Goal: Task Accomplishment & Management: Manage account settings

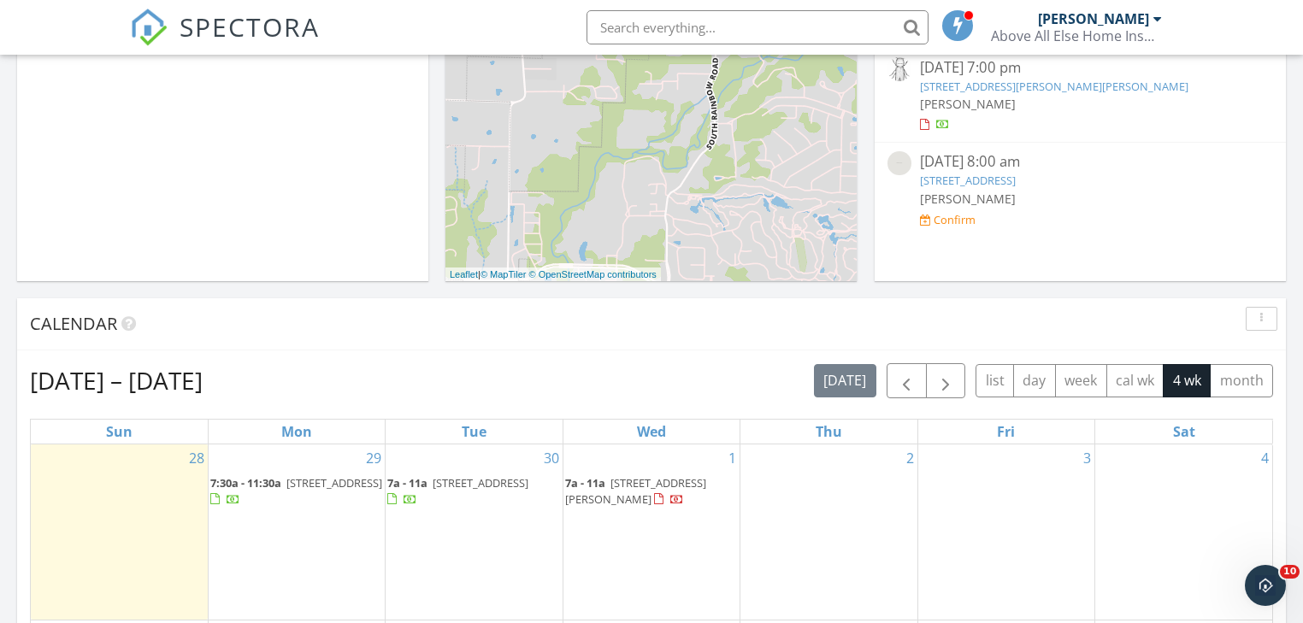
scroll to position [684, 0]
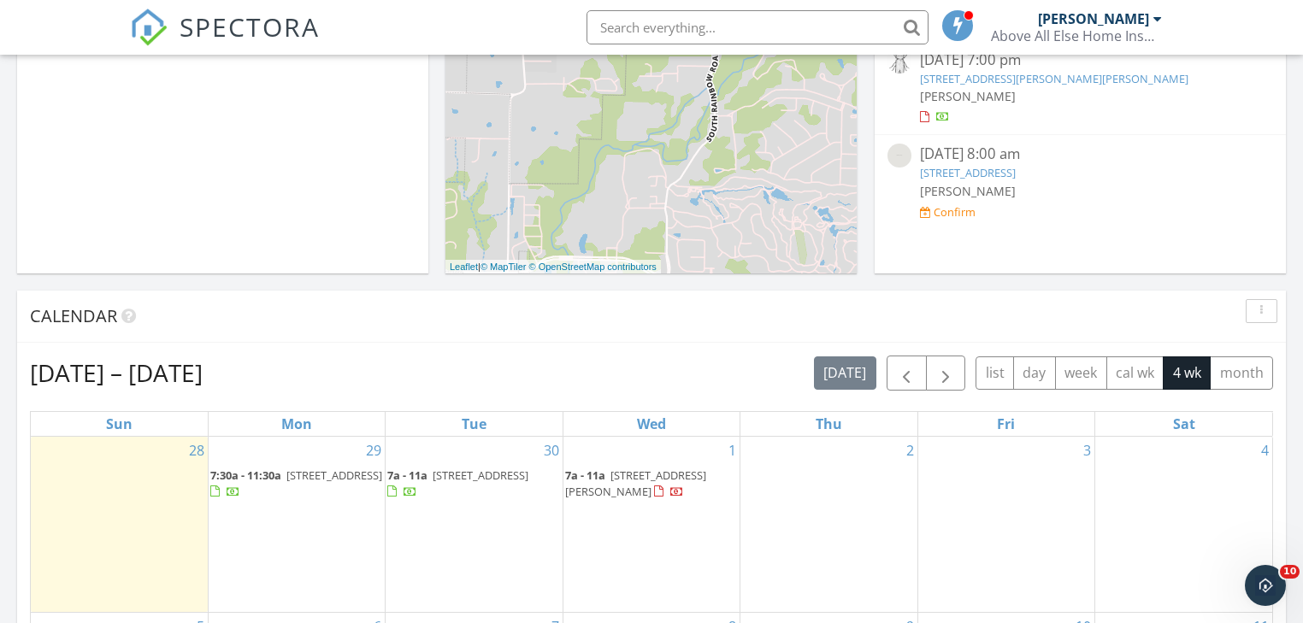
drag, startPoint x: 821, startPoint y: 462, endPoint x: 699, endPoint y: 333, distance: 176.6
click at [470, 470] on span "5911 SW Desert Ave, Bentonville 72713" at bounding box center [481, 475] width 96 height 15
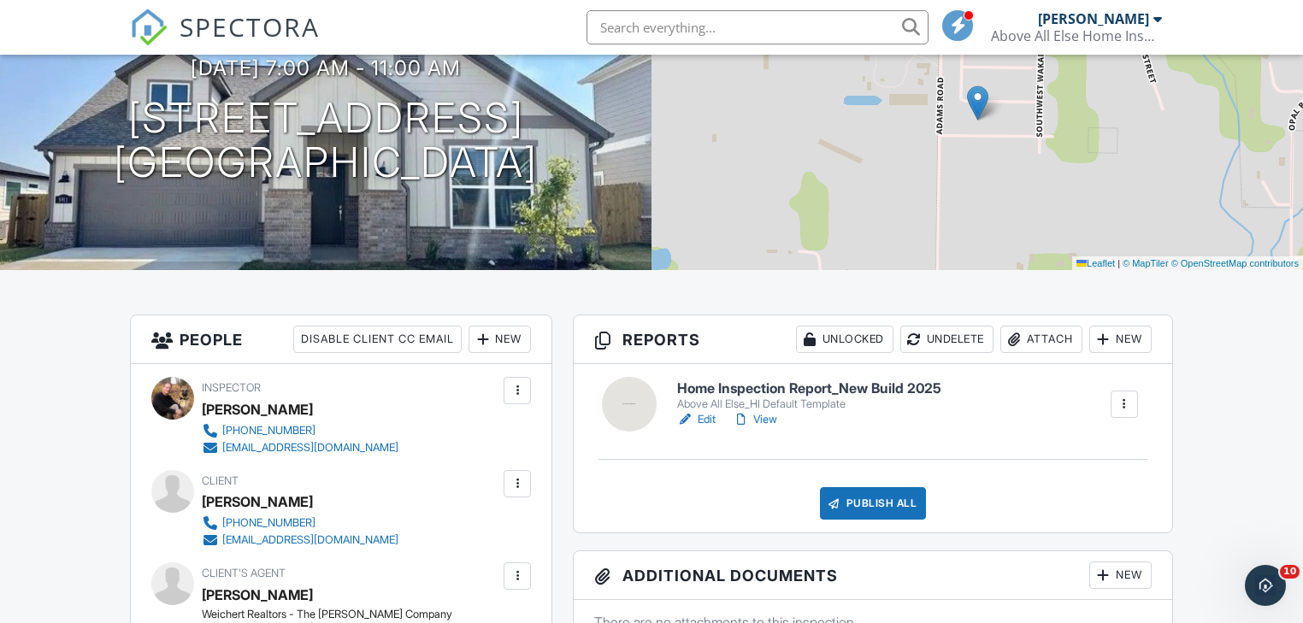
scroll to position [137, 0]
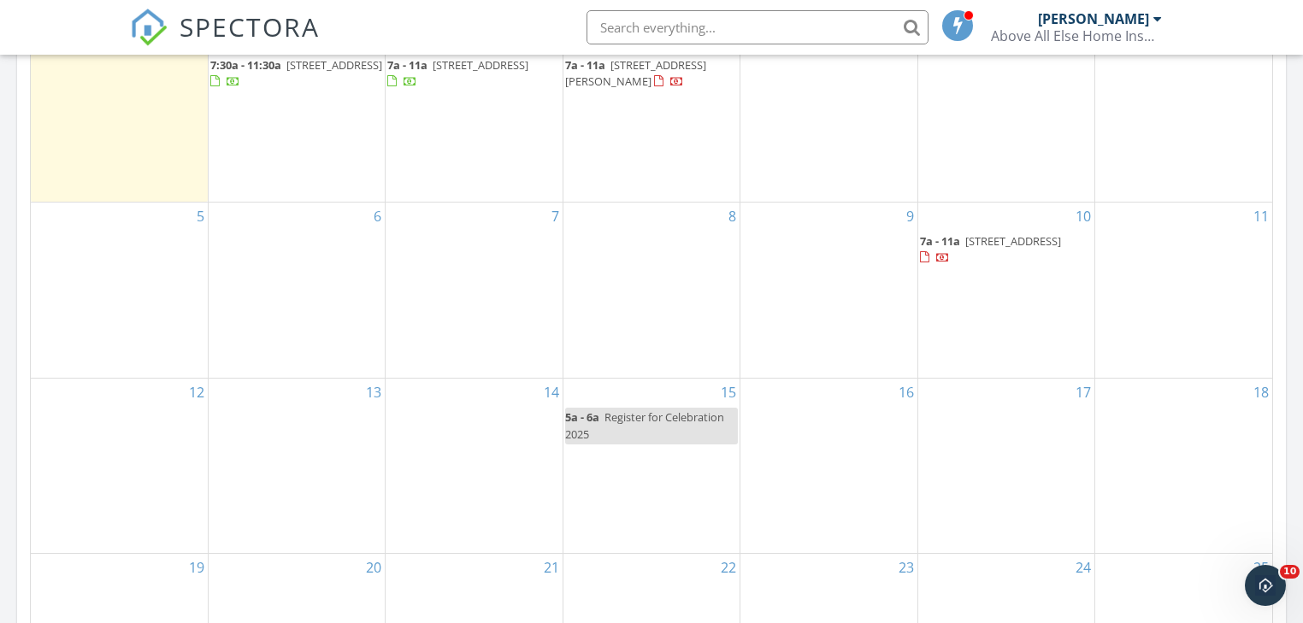
scroll to position [964, 0]
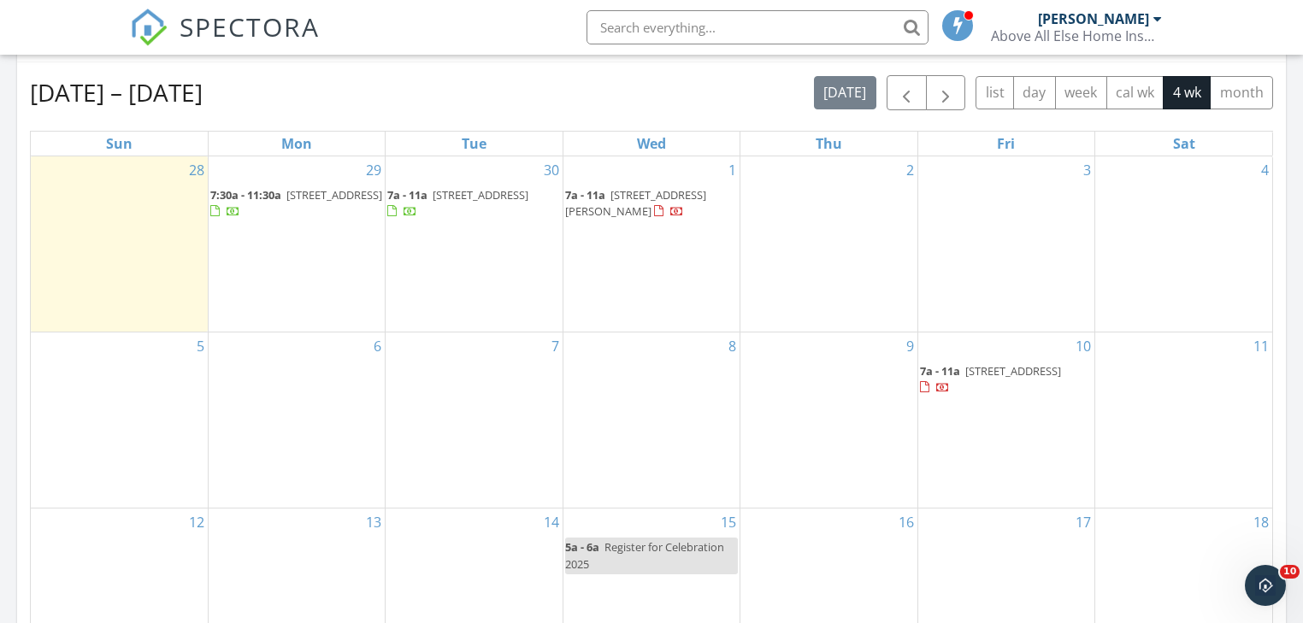
click at [793, 189] on div "2" at bounding box center [828, 243] width 176 height 175
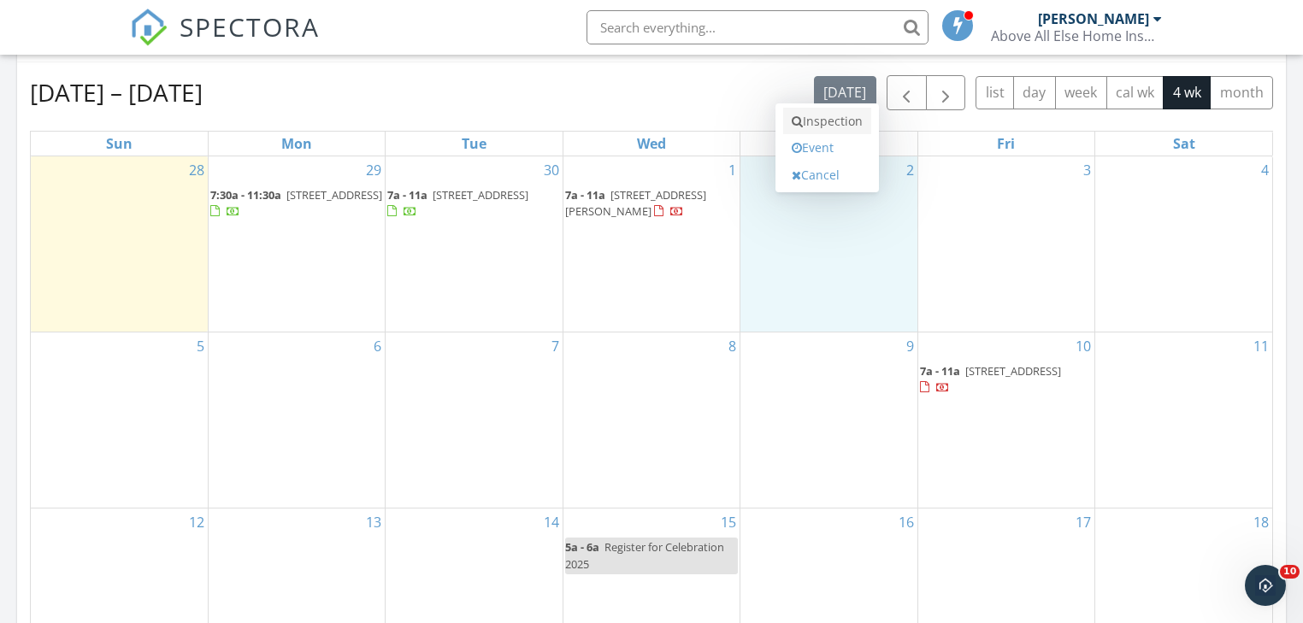
click at [817, 118] on link "Inspection" at bounding box center [827, 121] width 88 height 27
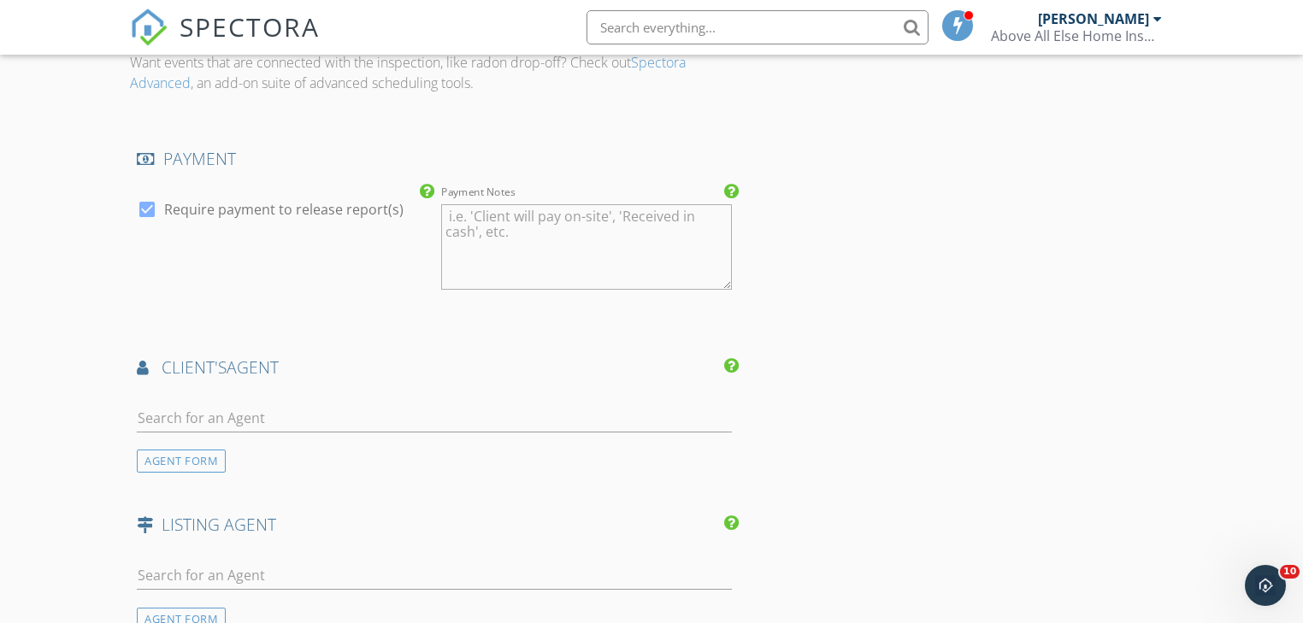
scroll to position [1436, 0]
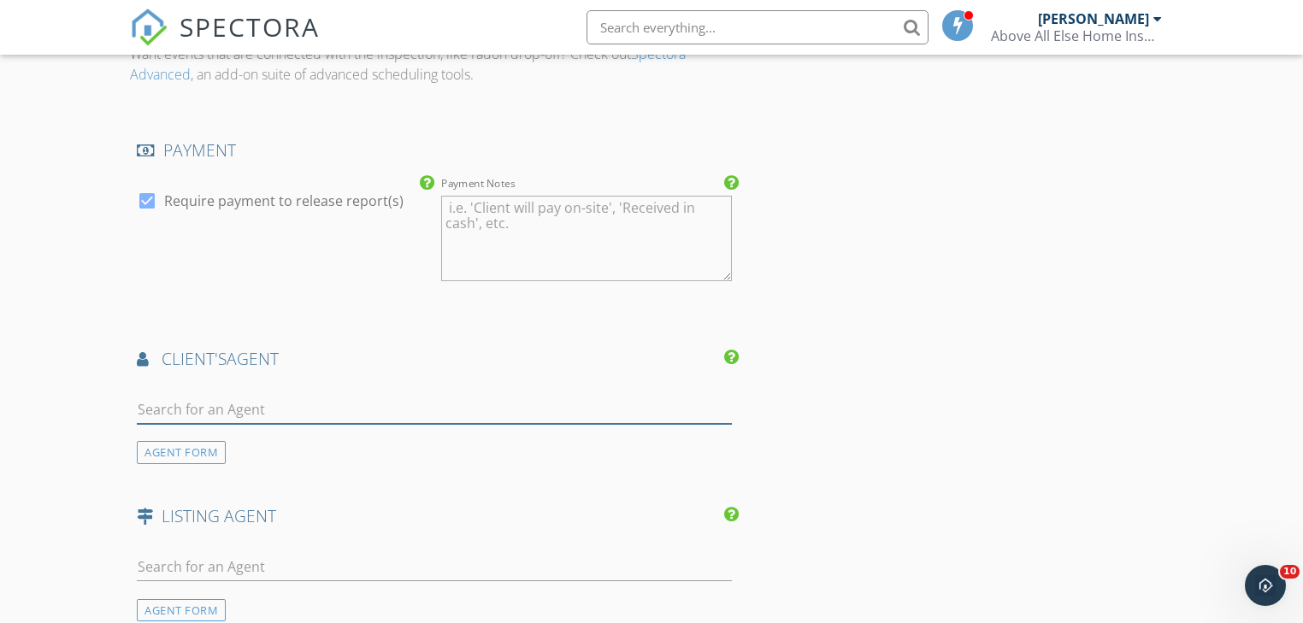
click at [161, 404] on input "text" at bounding box center [434, 410] width 594 height 28
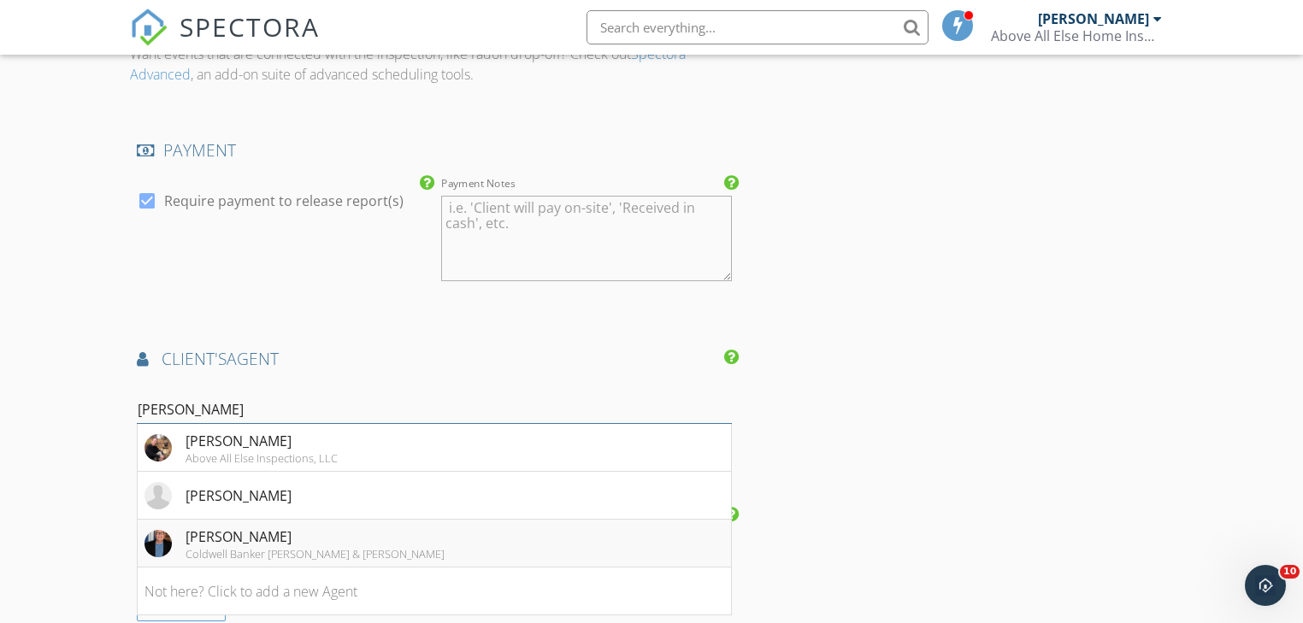
type input "[PERSON_NAME]"
click at [226, 547] on div "Coldwell Banker [PERSON_NAME] & [PERSON_NAME]" at bounding box center [315, 554] width 259 height 14
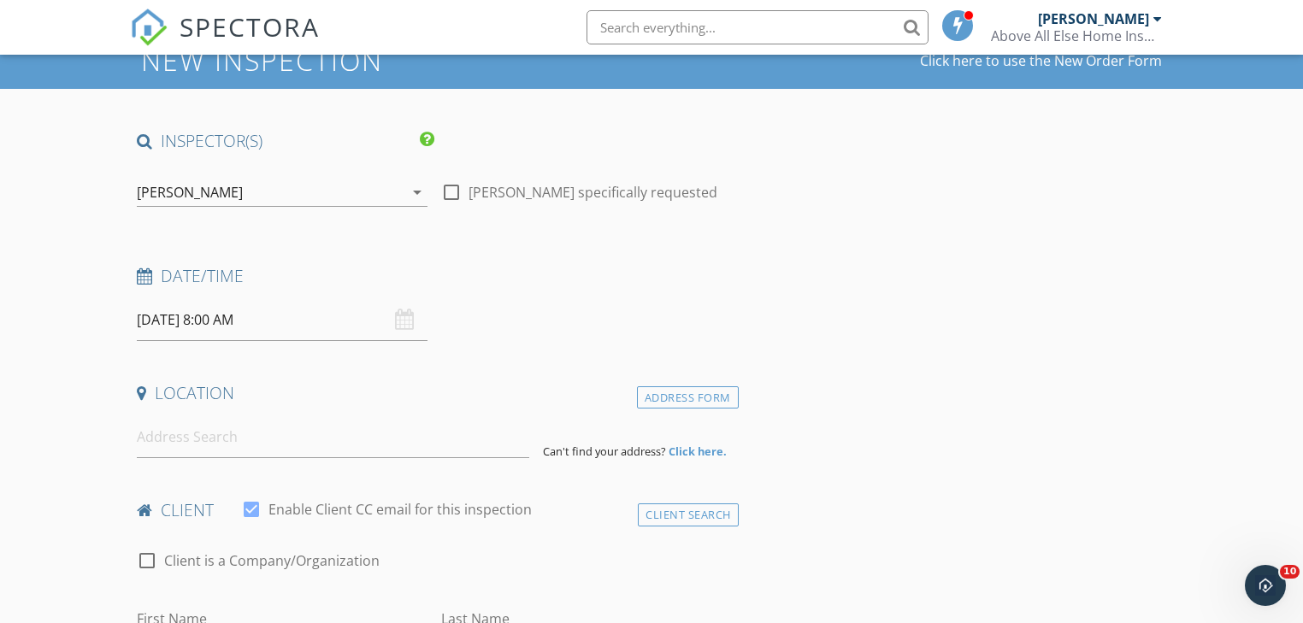
scroll to position [137, 0]
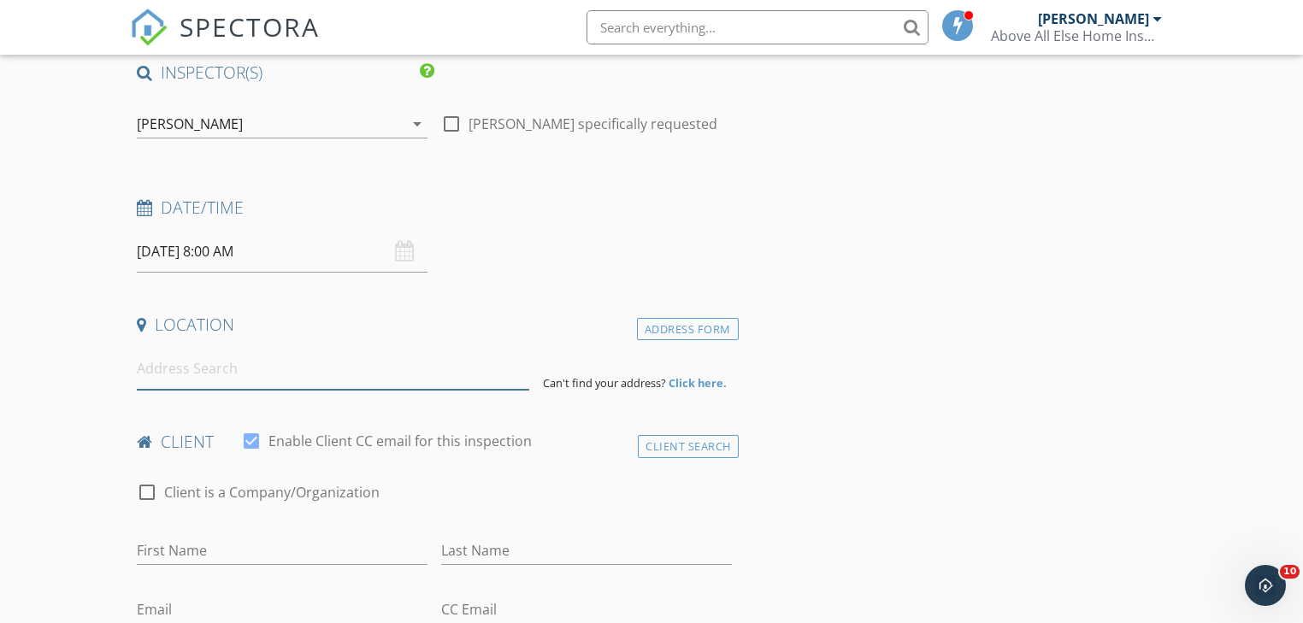
click at [144, 372] on input at bounding box center [333, 369] width 392 height 42
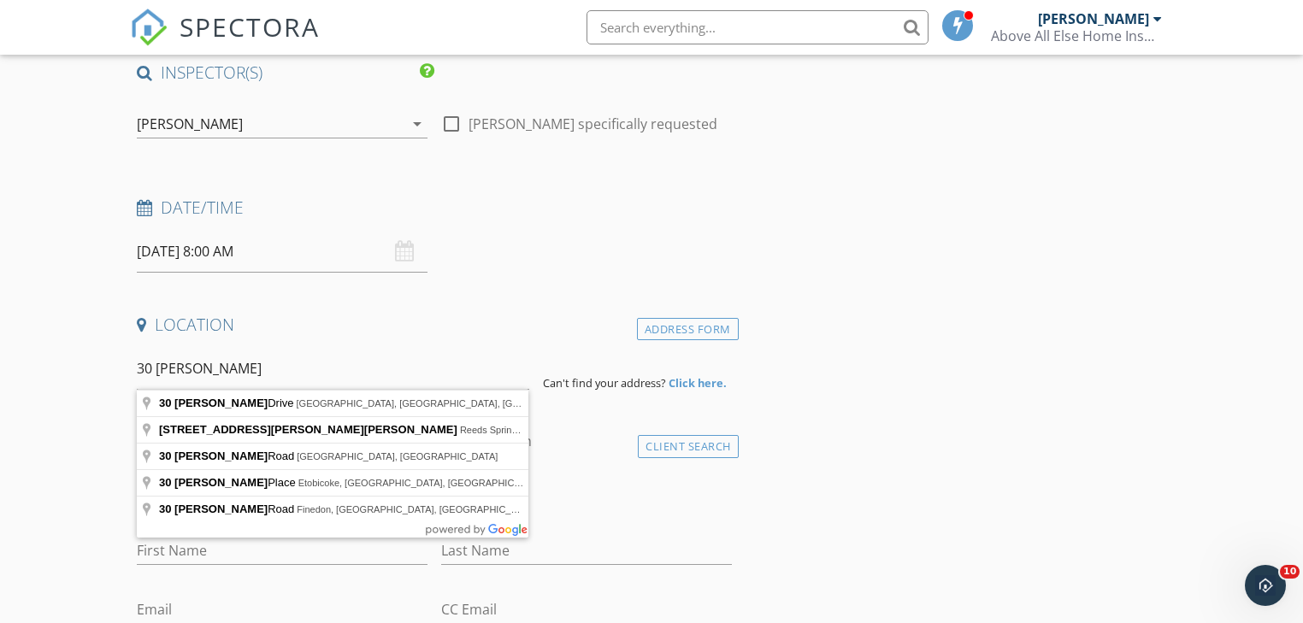
type input "30 Cromer Drive, Bella Vista, AR, USA"
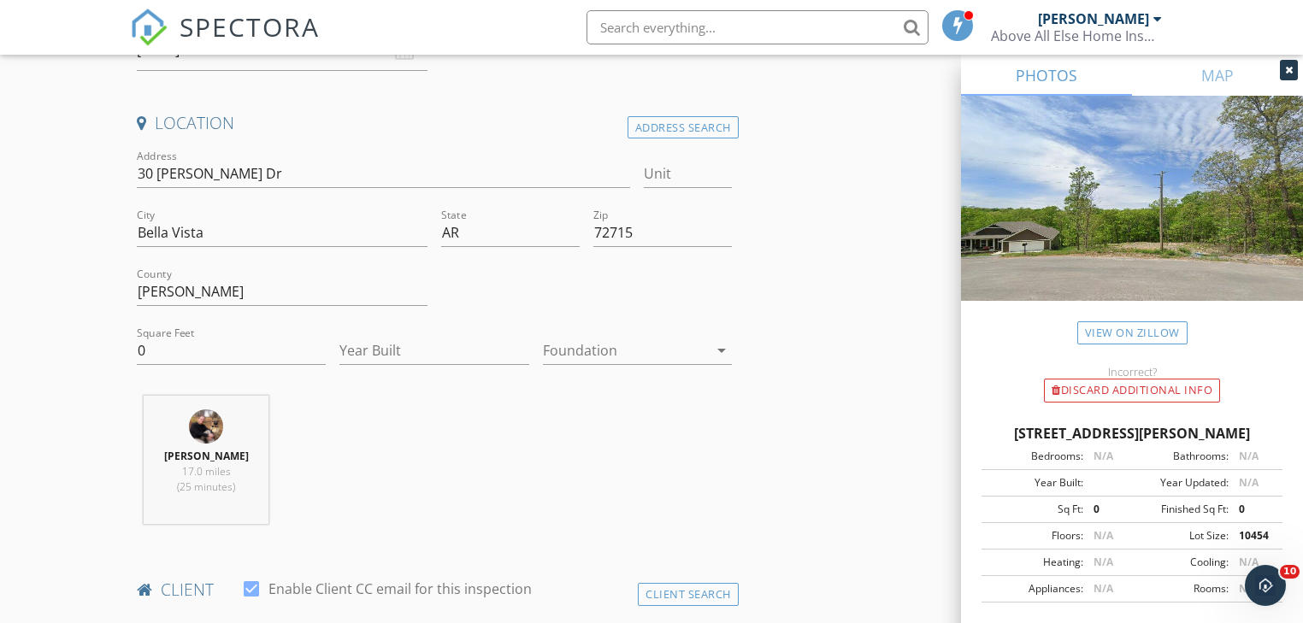
scroll to position [342, 0]
drag, startPoint x: 161, startPoint y: 345, endPoint x: 79, endPoint y: 344, distance: 82.1
type input "2200"
click at [363, 343] on input "Year Built" at bounding box center [433, 347] width 189 height 28
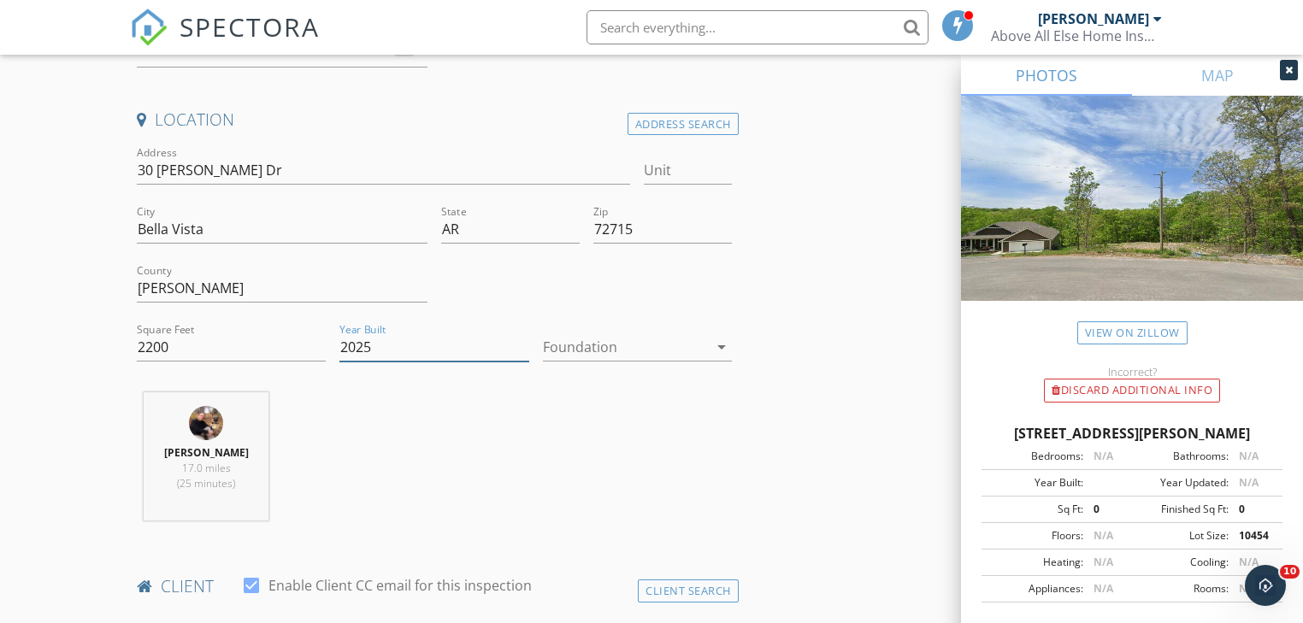
type input "2025"
click at [724, 345] on icon "arrow_drop_down" at bounding box center [721, 347] width 21 height 21
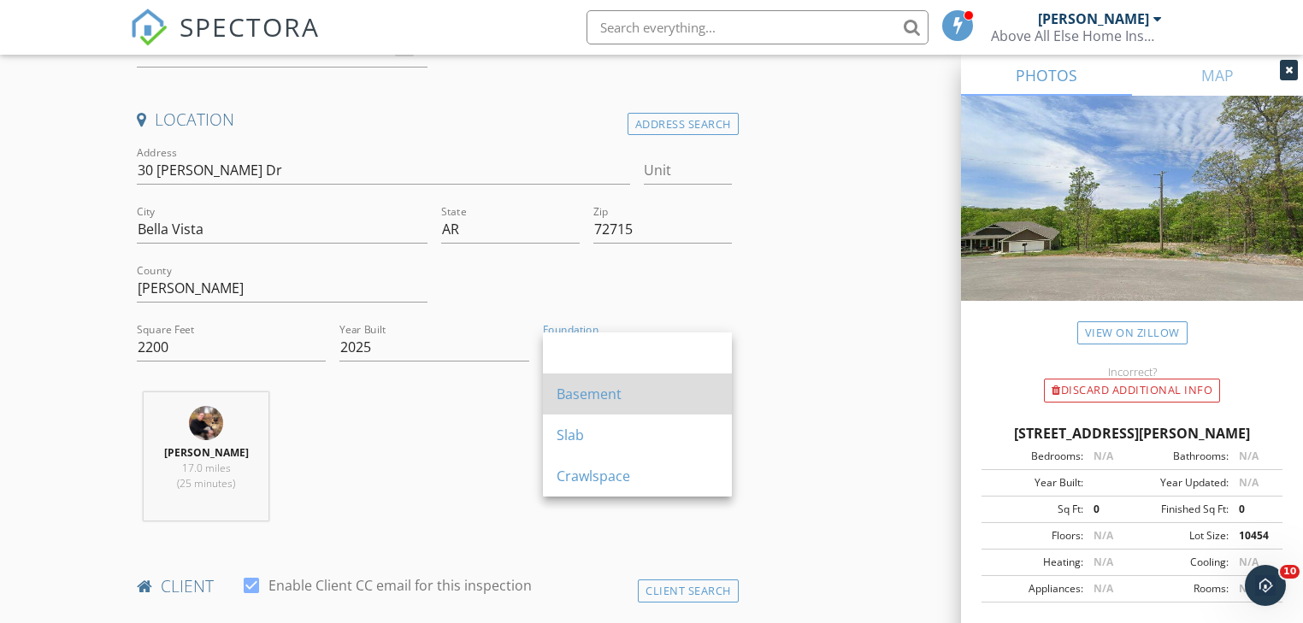
click at [596, 392] on div "Basement" at bounding box center [638, 394] width 162 height 21
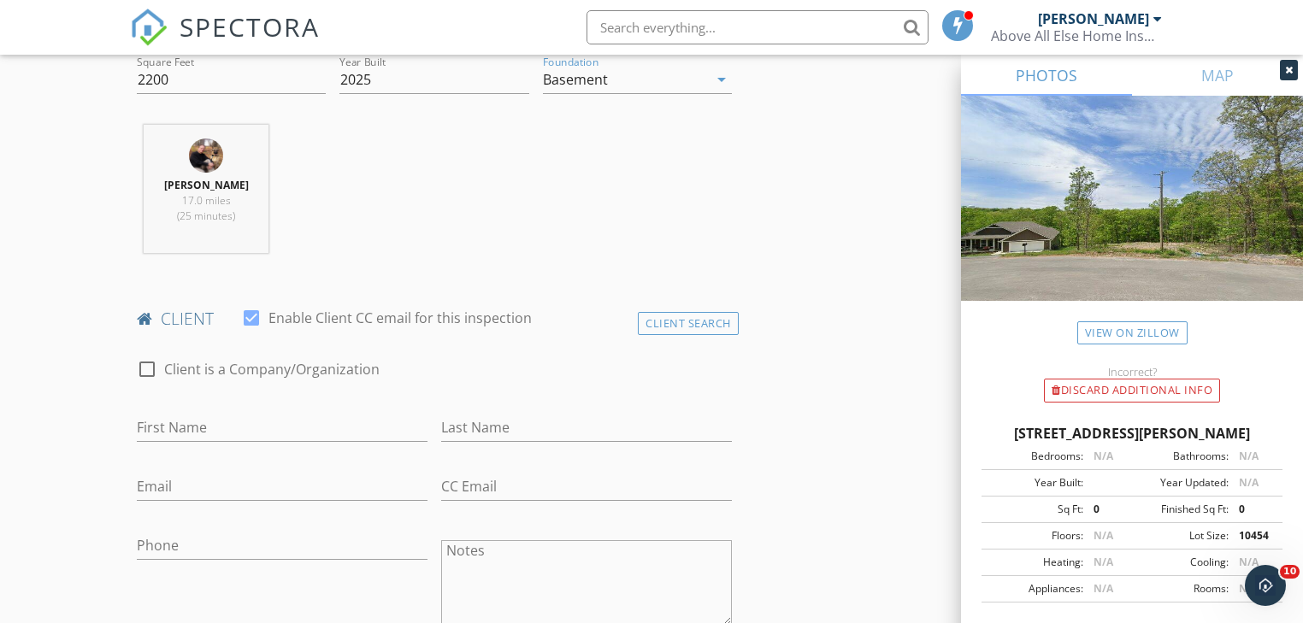
scroll to position [684, 0]
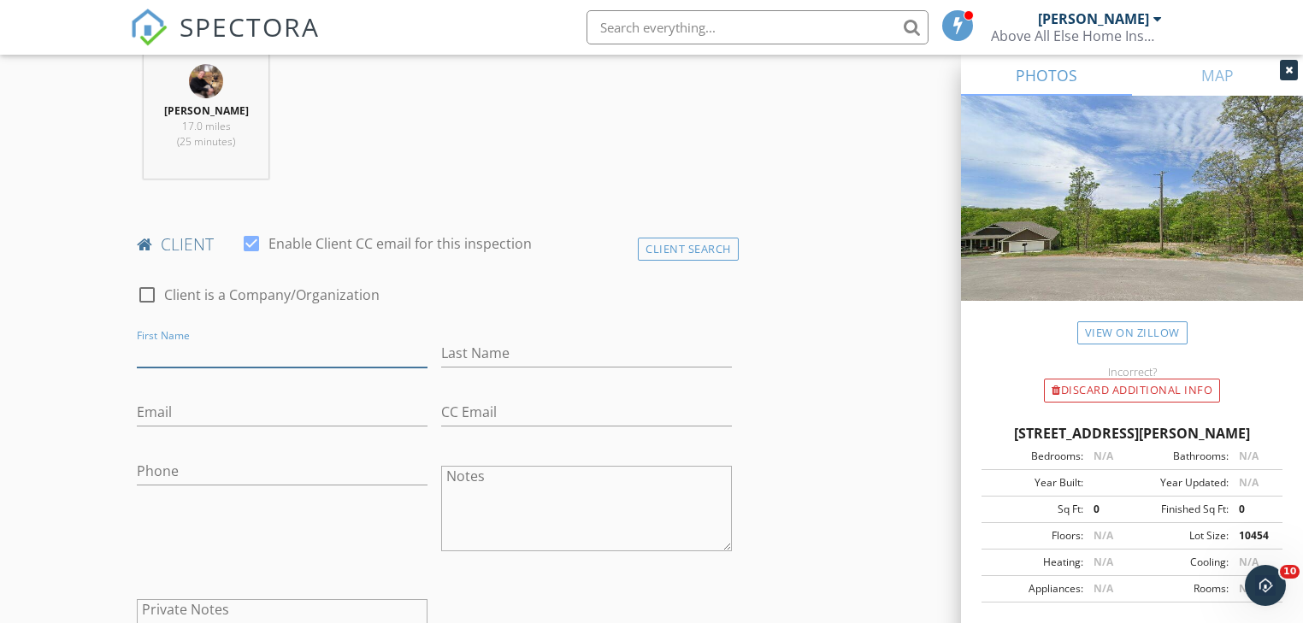
click at [150, 356] on input "First Name" at bounding box center [282, 353] width 291 height 28
type input "Peter"
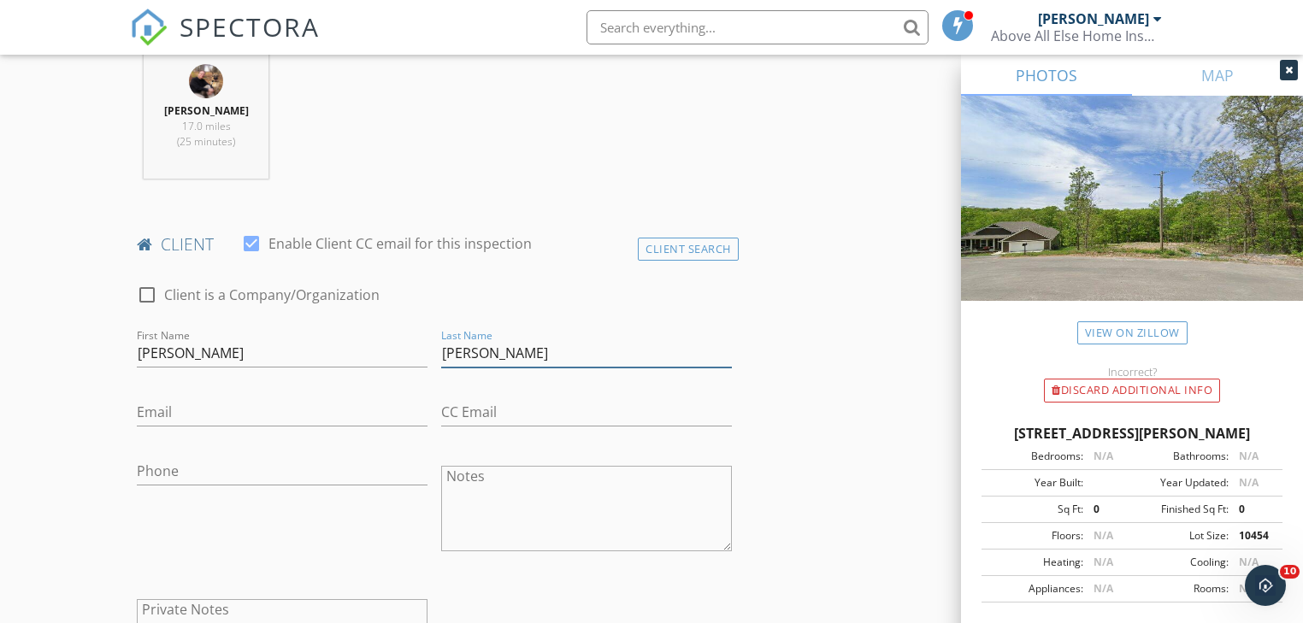
type input "Koerber"
click at [142, 414] on input "Email" at bounding box center [282, 412] width 291 height 28
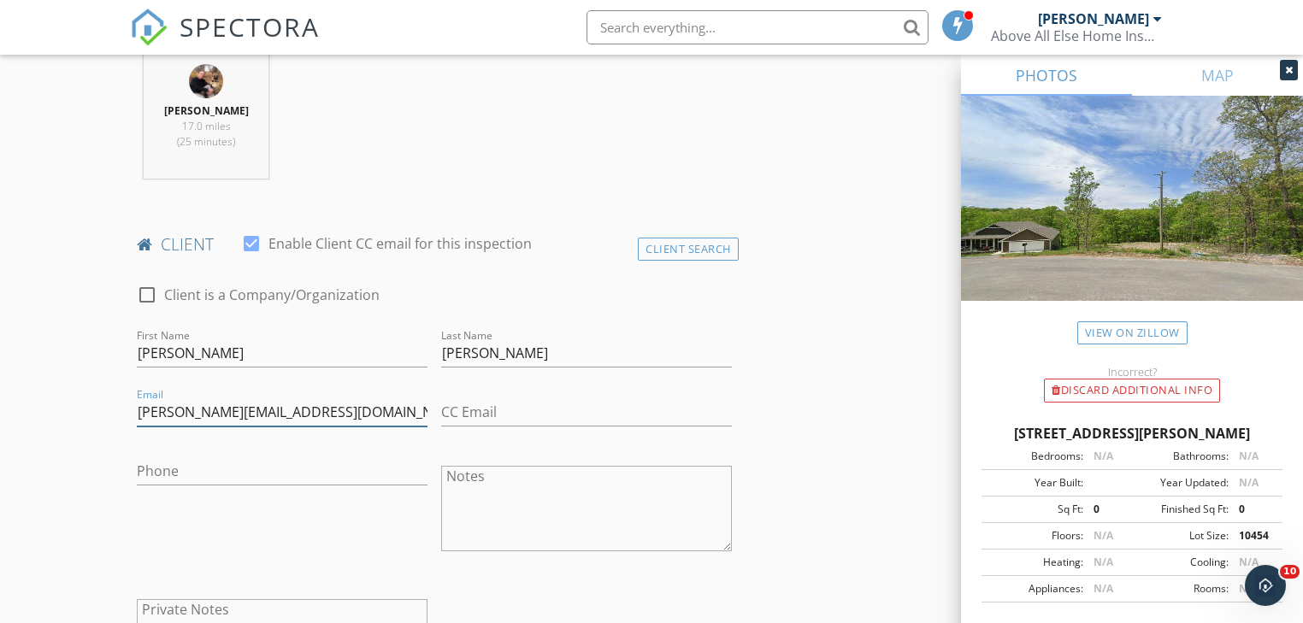
type input "peter_koerber@berkeley.edu"
click at [148, 467] on input "Phone" at bounding box center [282, 471] width 291 height 28
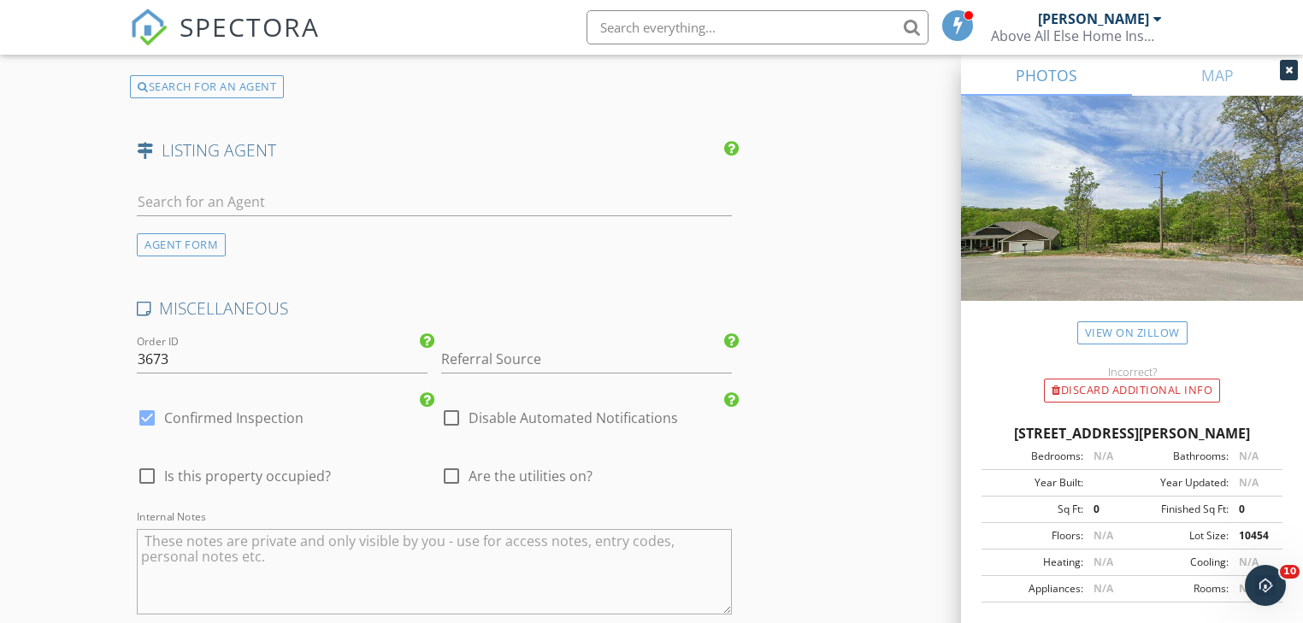
scroll to position [2513, 0]
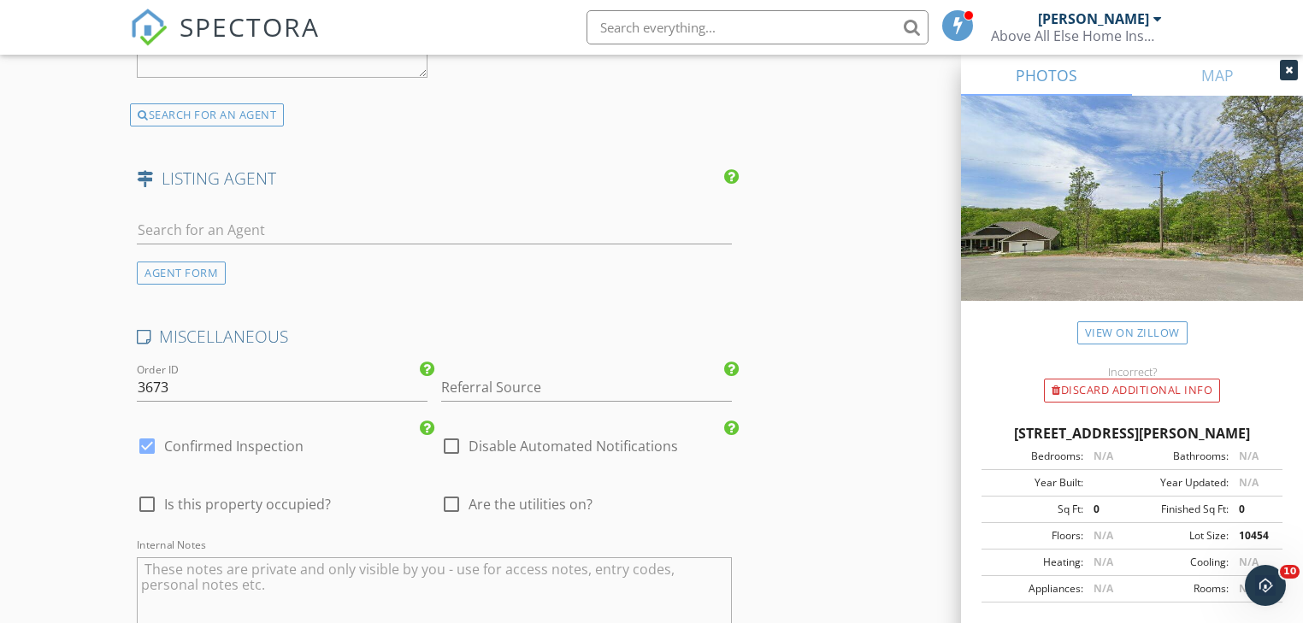
type input "737-205-9278a"
click at [156, 220] on input "text" at bounding box center [434, 230] width 594 height 28
type input "a"
click at [178, 262] on div "AGENT FORM" at bounding box center [181, 273] width 89 height 23
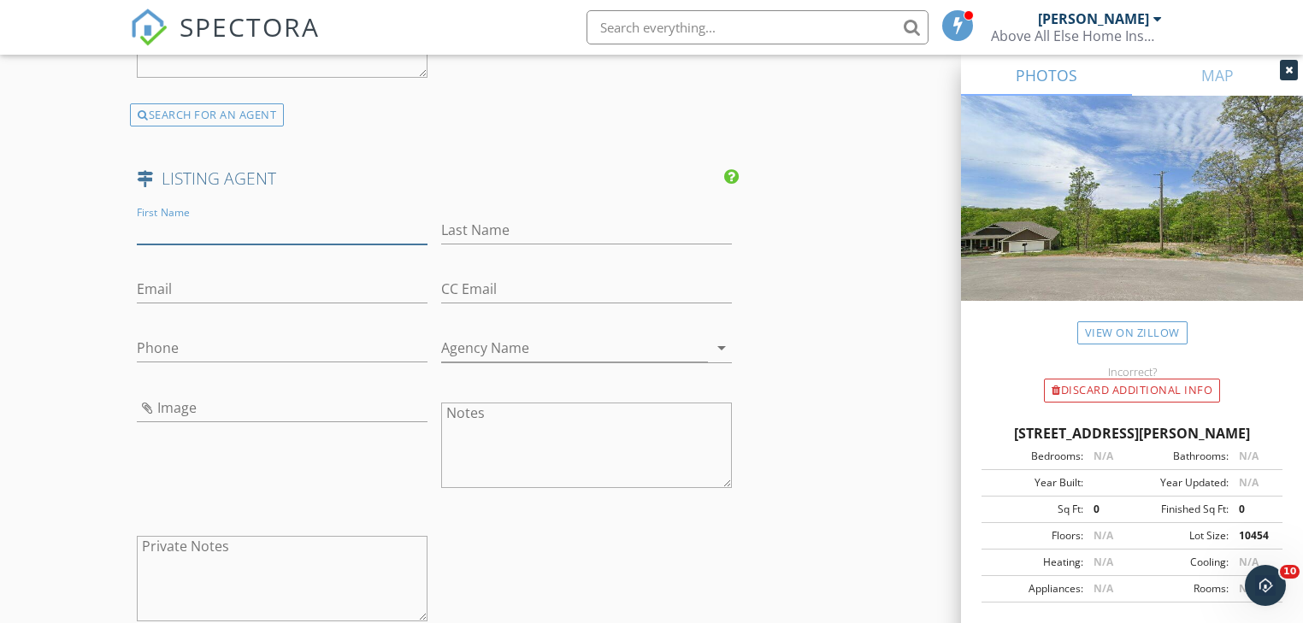
click at [144, 223] on input "First Name" at bounding box center [282, 230] width 291 height 28
type input "AJ"
type input "s"
type input "Shirey"
click at [138, 282] on input "Email" at bounding box center [282, 289] width 291 height 28
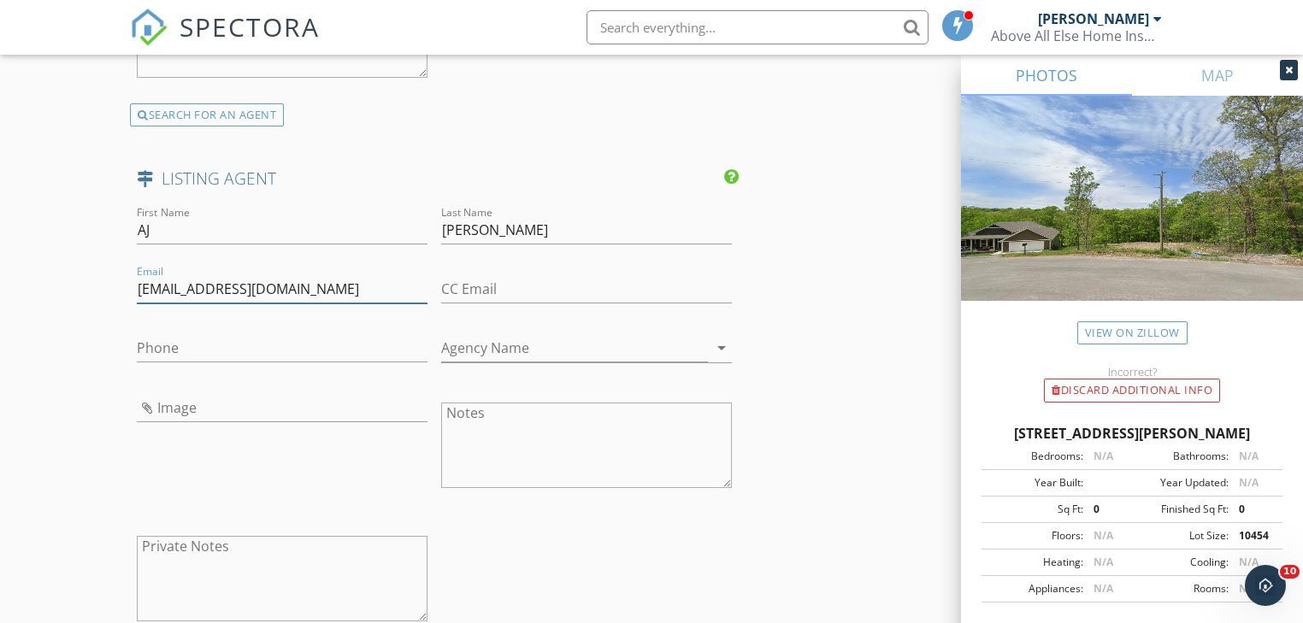
type input "[EMAIL_ADDRESS][DOMAIN_NAME]"
click at [147, 339] on input "Phone" at bounding box center [282, 348] width 291 height 28
type input "[PHONE_NUMBER]"
click at [450, 342] on input "Agency Name" at bounding box center [574, 348] width 267 height 28
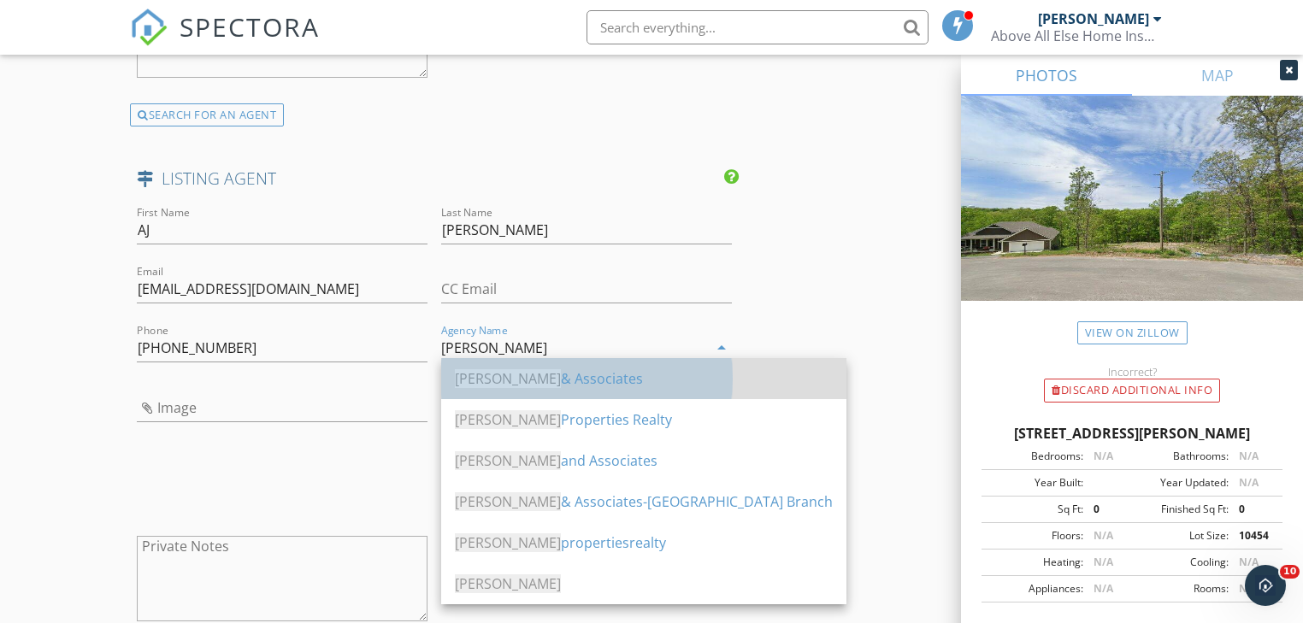
click at [546, 374] on div "Collier & Associates" at bounding box center [644, 378] width 378 height 21
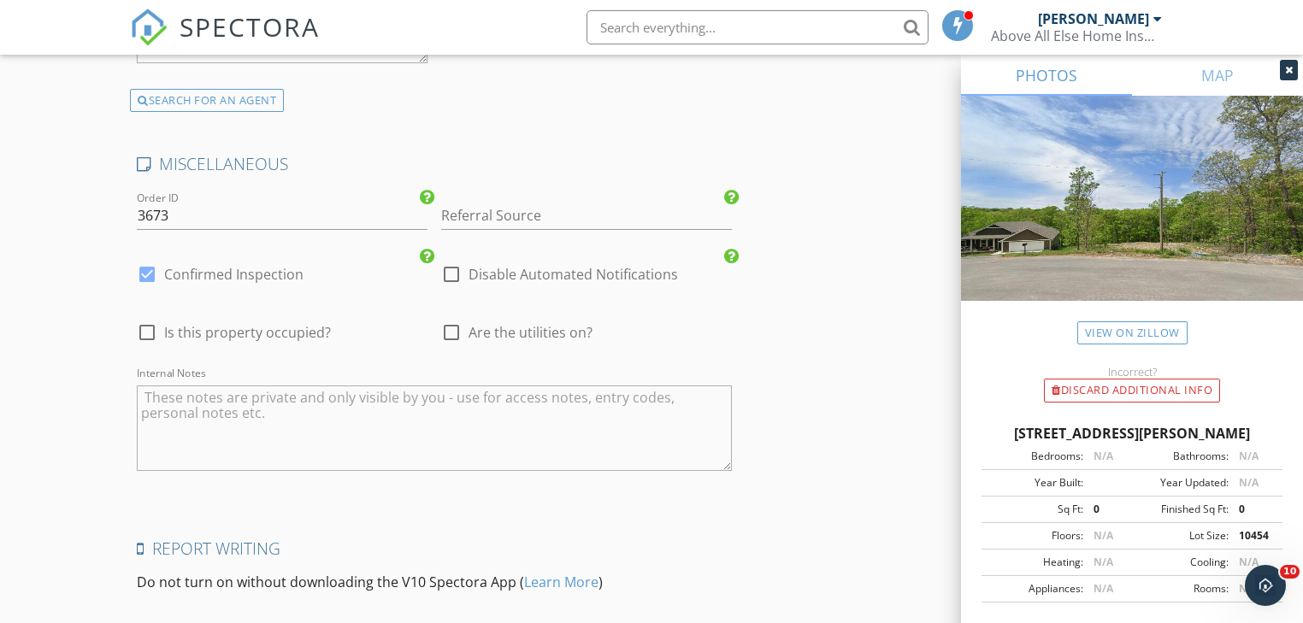
scroll to position [3128, 0]
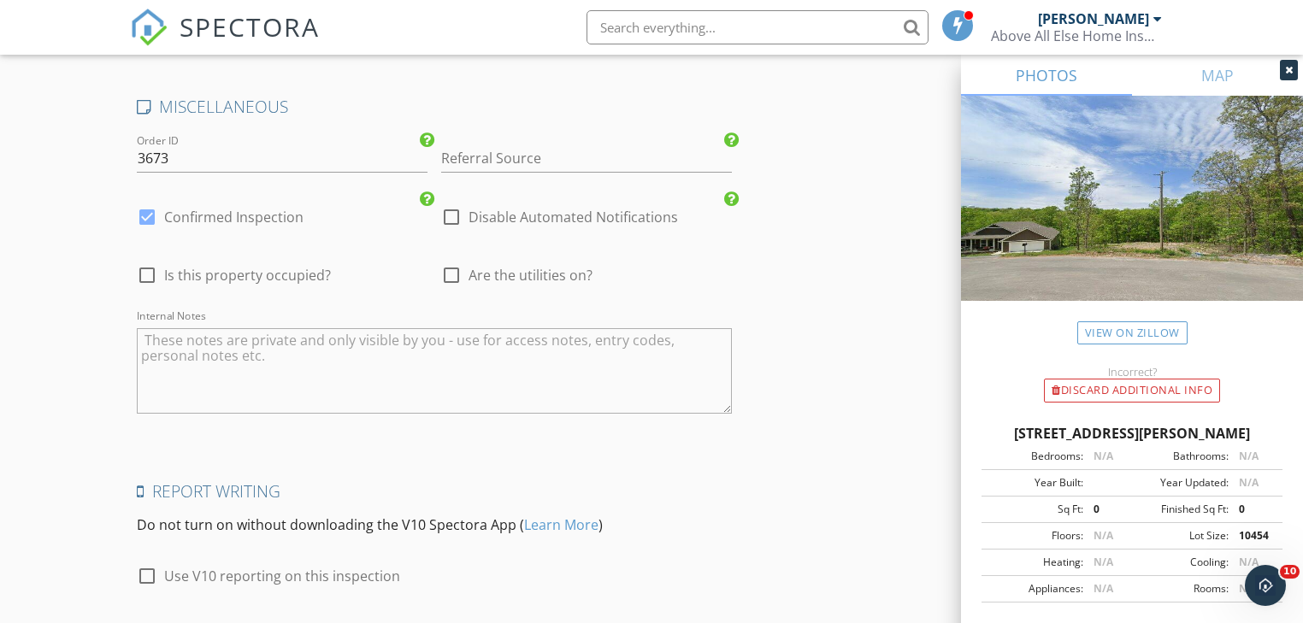
type input "[PERSON_NAME] & Associates"
click at [451, 209] on div at bounding box center [451, 217] width 29 height 29
checkbox input "true"
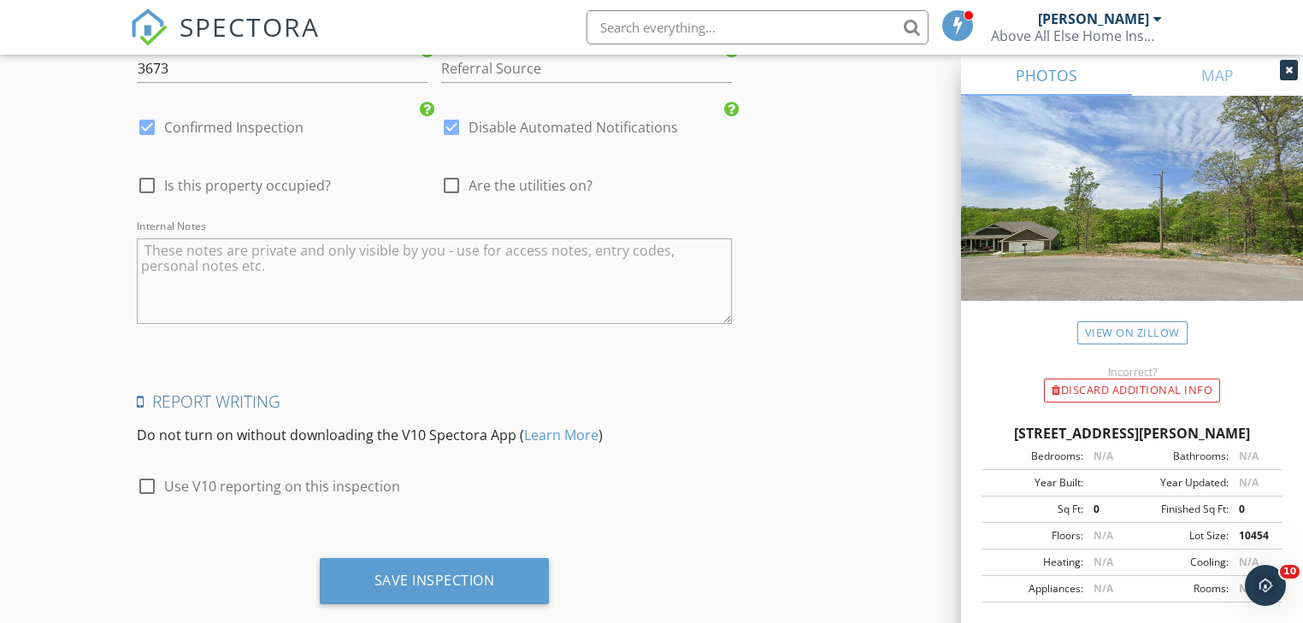
scroll to position [3245, 0]
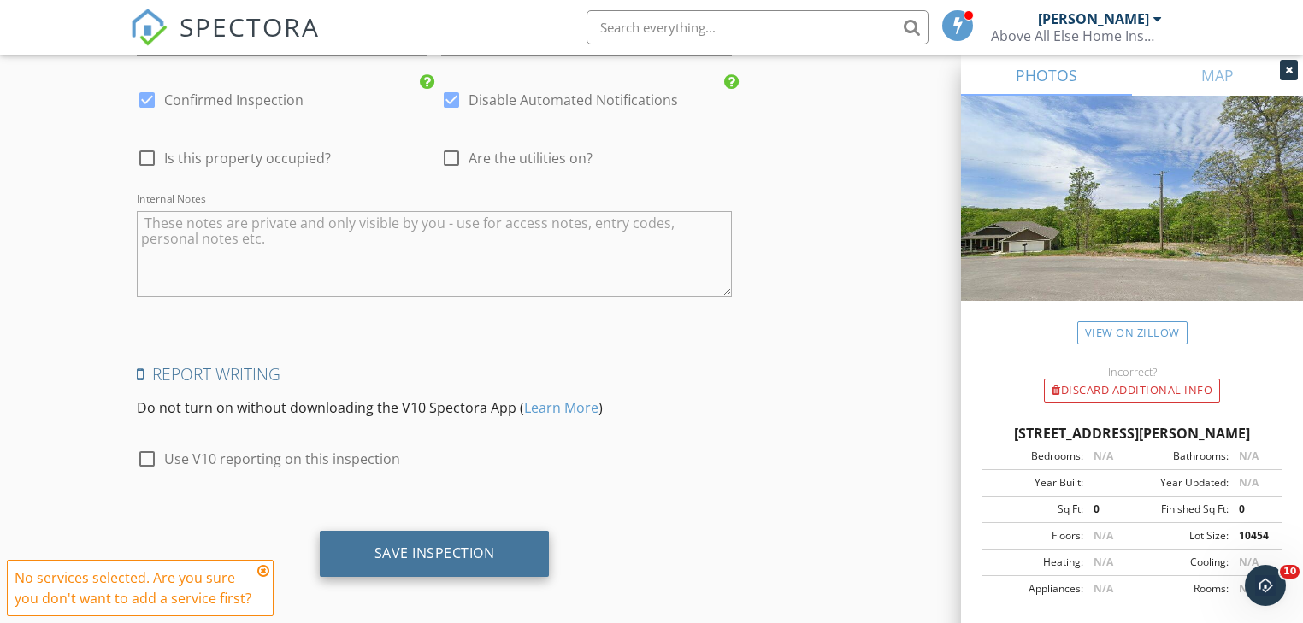
click at [414, 547] on div "Save Inspection" at bounding box center [434, 553] width 121 height 17
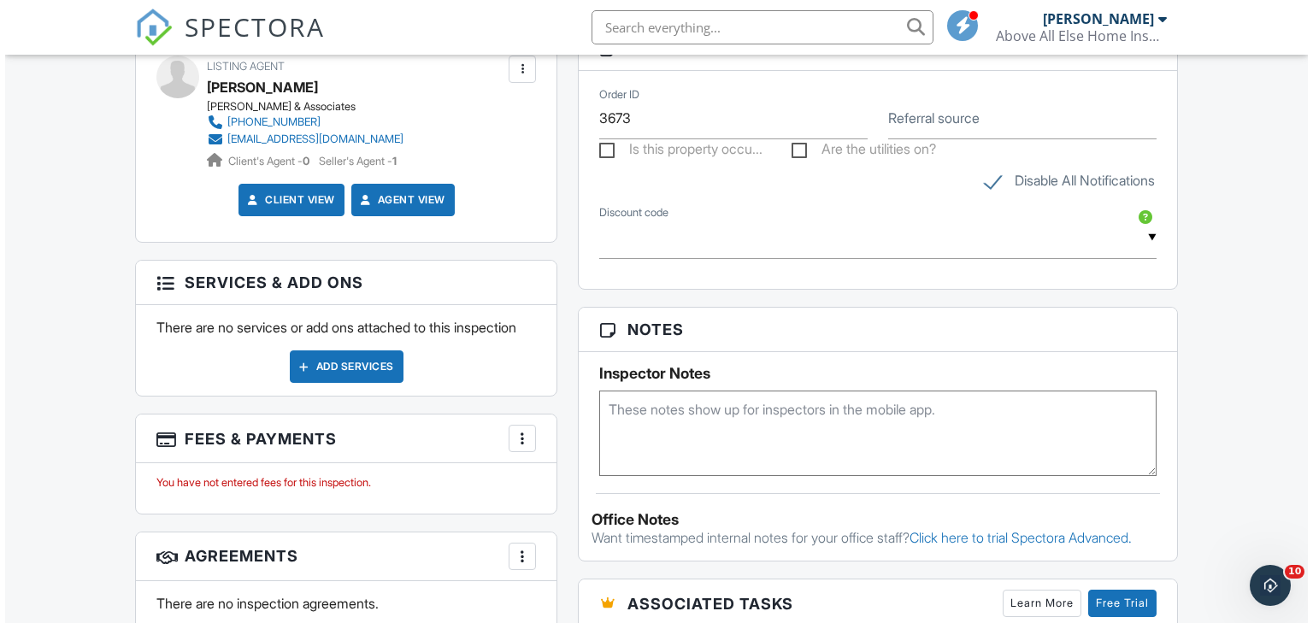
scroll to position [1026, 0]
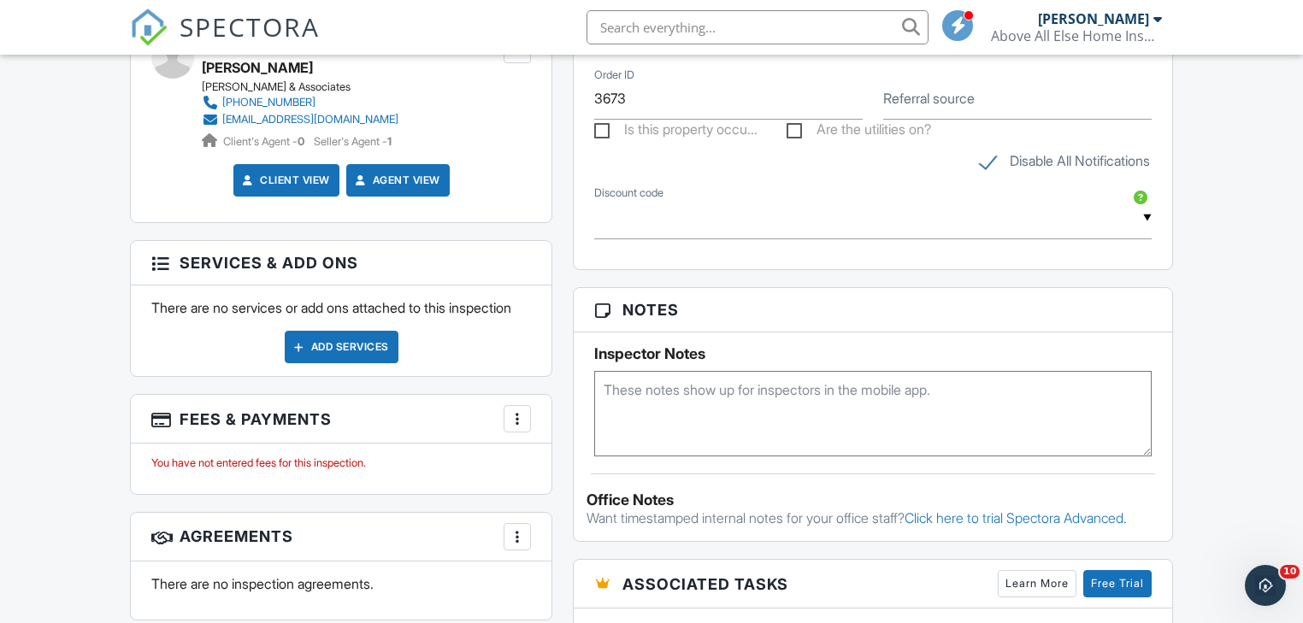
click at [346, 362] on div "Add Services" at bounding box center [342, 347] width 114 height 32
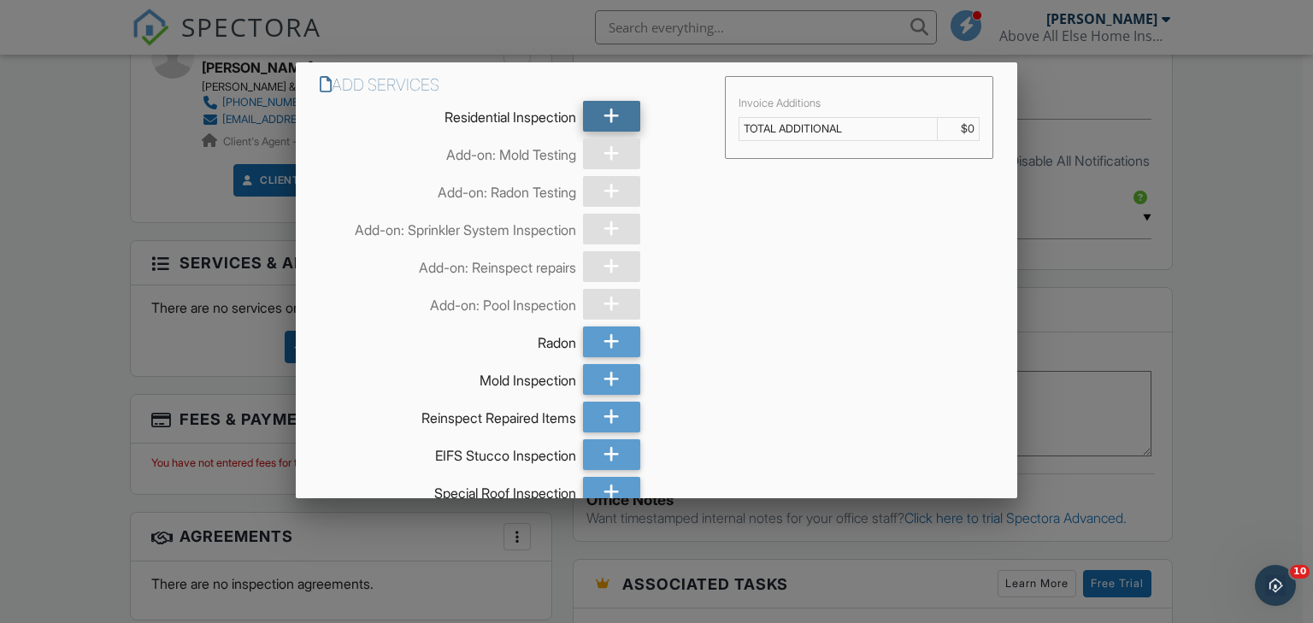
click at [605, 112] on icon at bounding box center [612, 116] width 16 height 31
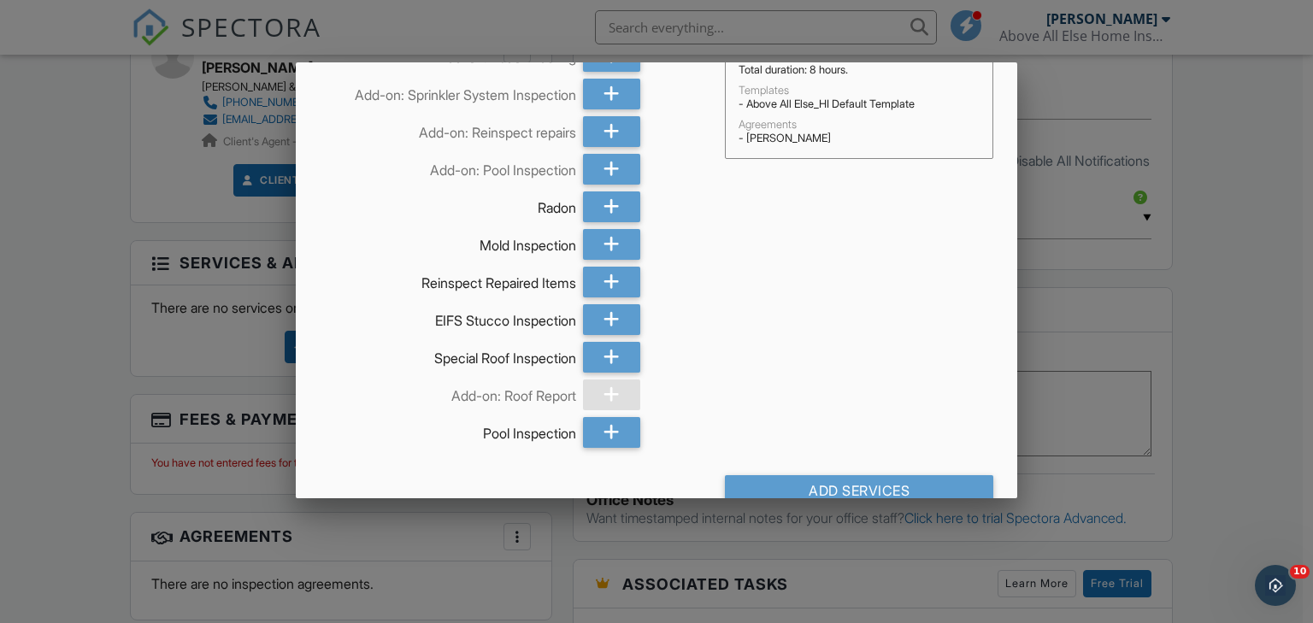
scroll to position [168, 0]
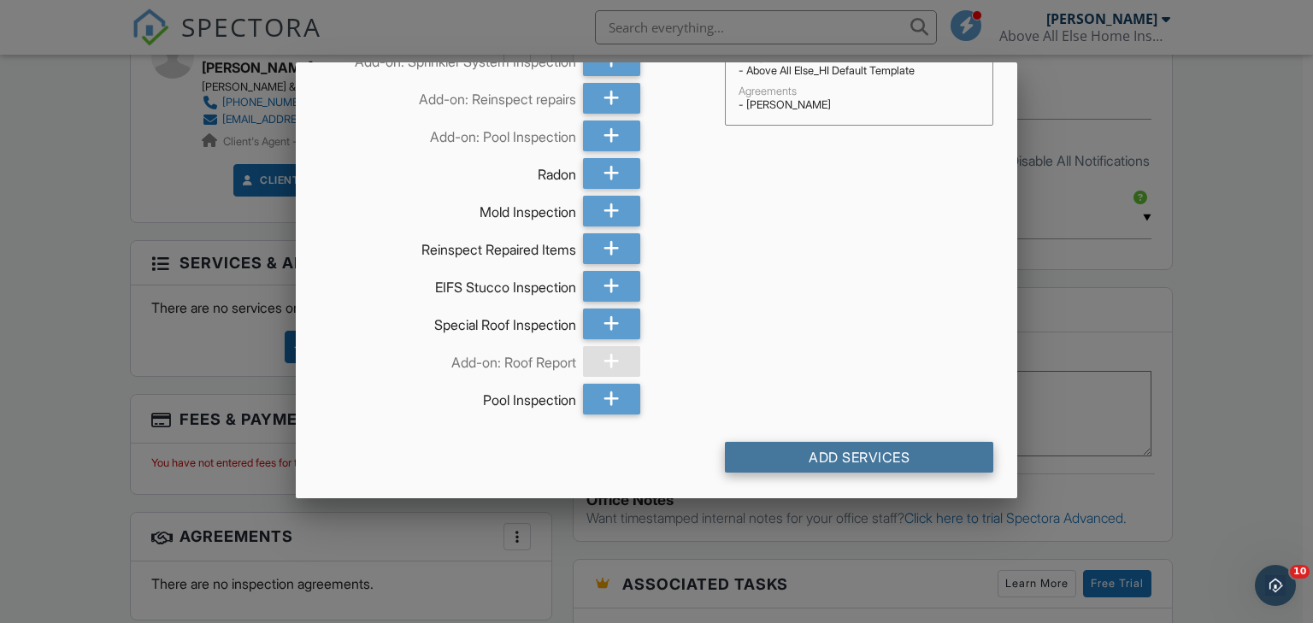
click at [861, 458] on div "Add Services" at bounding box center [859, 457] width 269 height 31
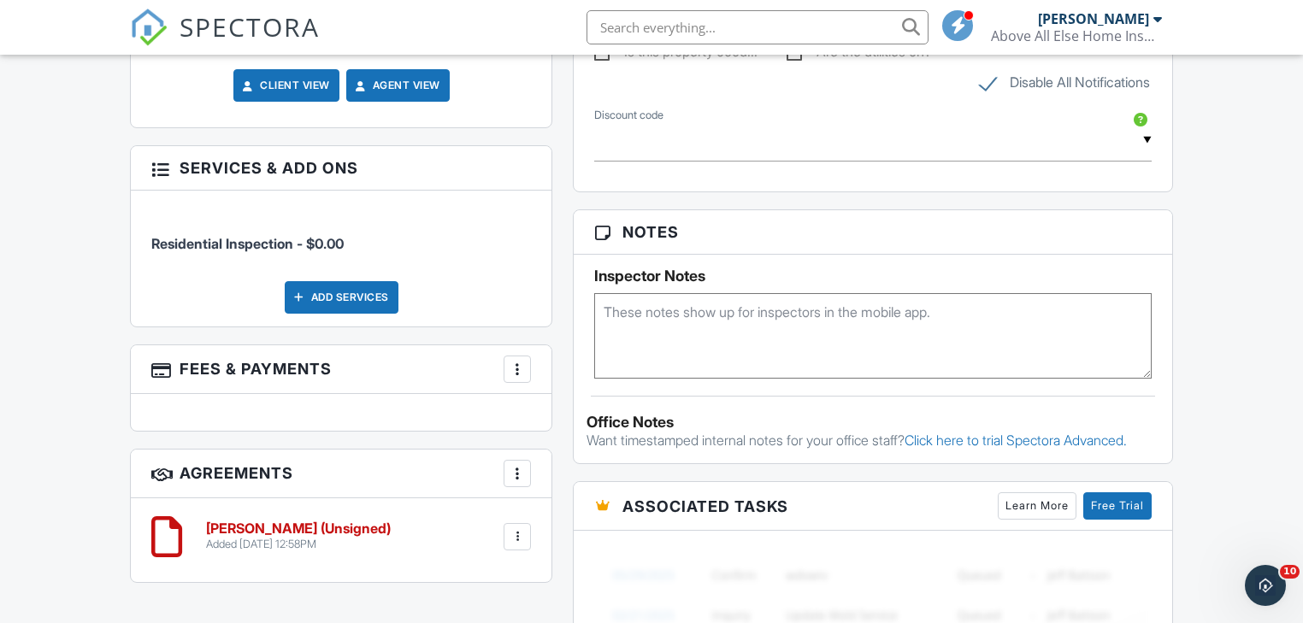
click at [514, 362] on div at bounding box center [517, 369] width 17 height 17
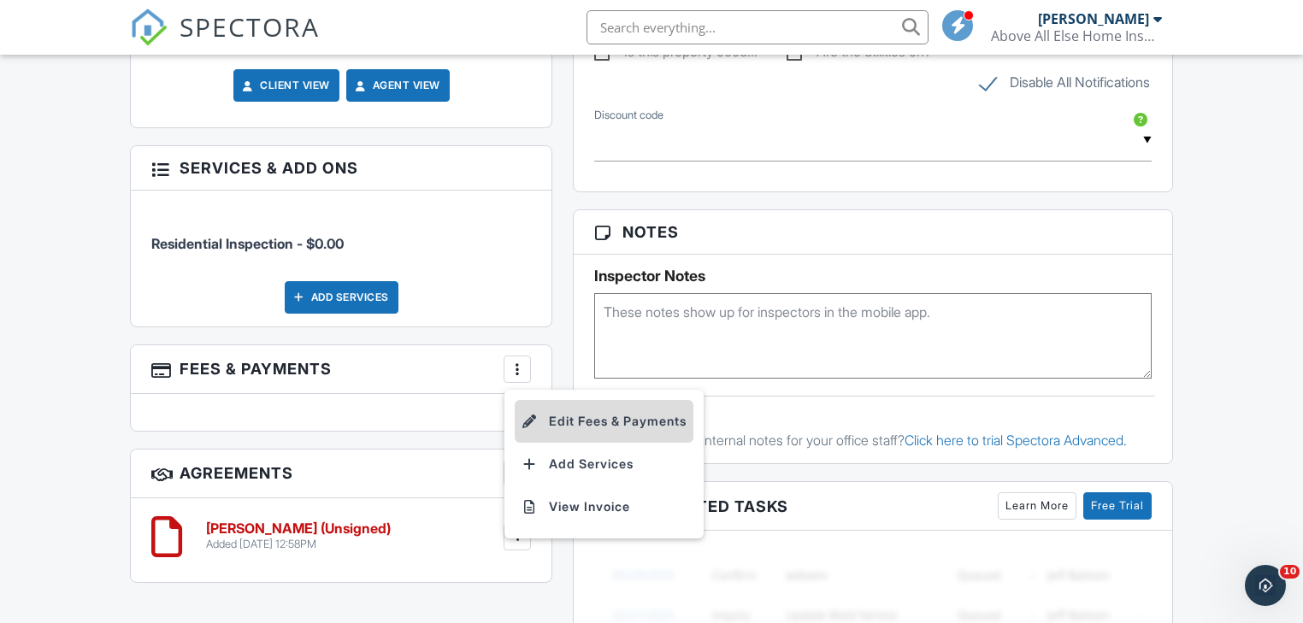
click at [575, 414] on li "Edit Fees & Payments" at bounding box center [604, 421] width 179 height 43
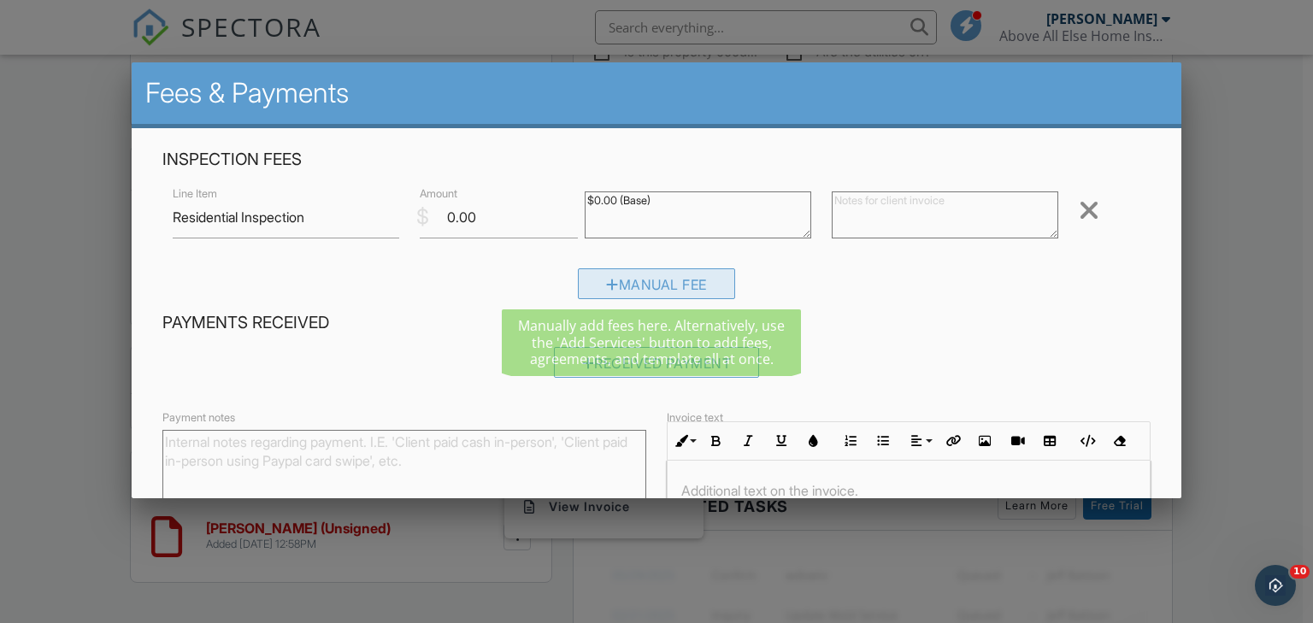
click at [650, 287] on div "Manual Fee" at bounding box center [656, 283] width 157 height 31
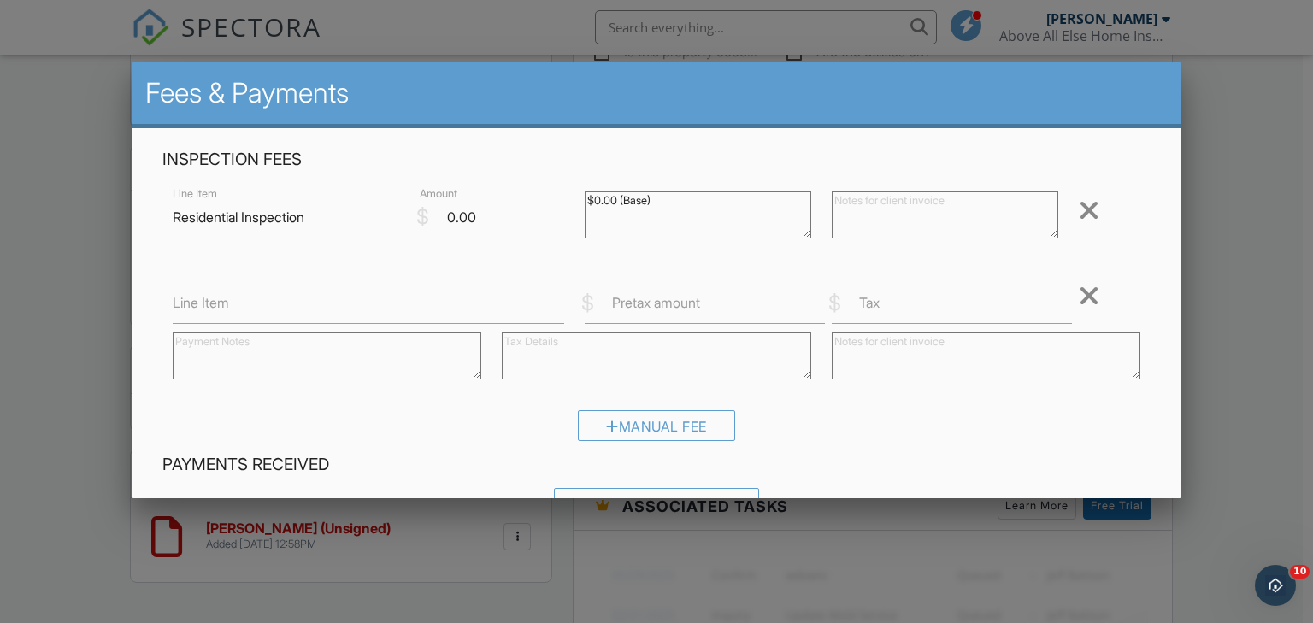
click at [180, 312] on label "Line Item" at bounding box center [201, 302] width 56 height 19
click at [180, 312] on input "Line Item" at bounding box center [369, 303] width 392 height 42
type input "Radon"
drag, startPoint x: 636, startPoint y: 198, endPoint x: 556, endPoint y: 198, distance: 80.4
click at [556, 198] on div "Line Item Residential Inspection $ Amount 0.00 $0.00 (Base) Remove" at bounding box center [656, 217] width 989 height 68
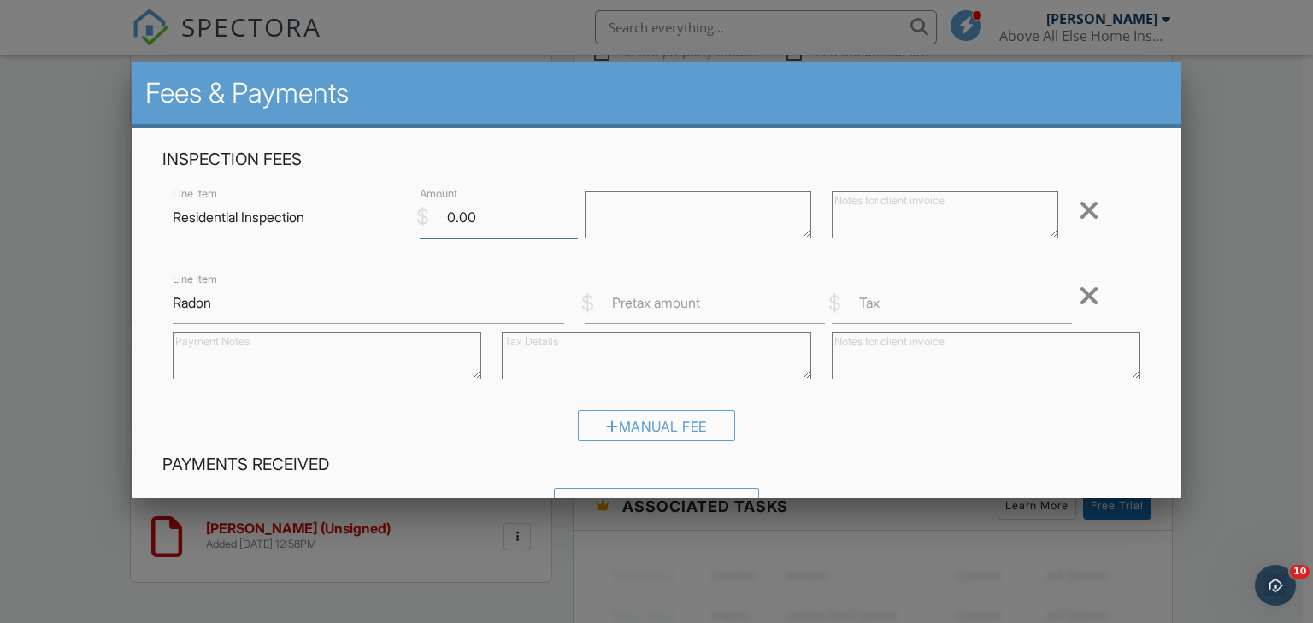
drag, startPoint x: 475, startPoint y: 218, endPoint x: 430, endPoint y: 216, distance: 45.3
click at [430, 216] on input "0.00" at bounding box center [499, 218] width 158 height 42
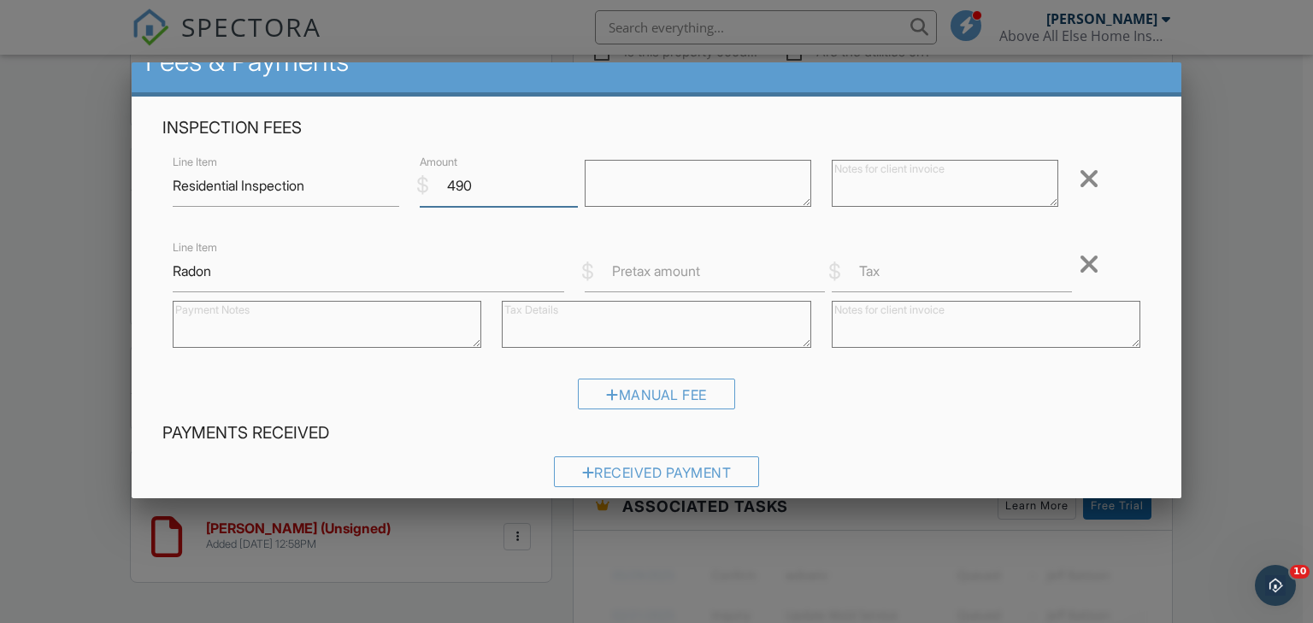
scroll to position [137, 0]
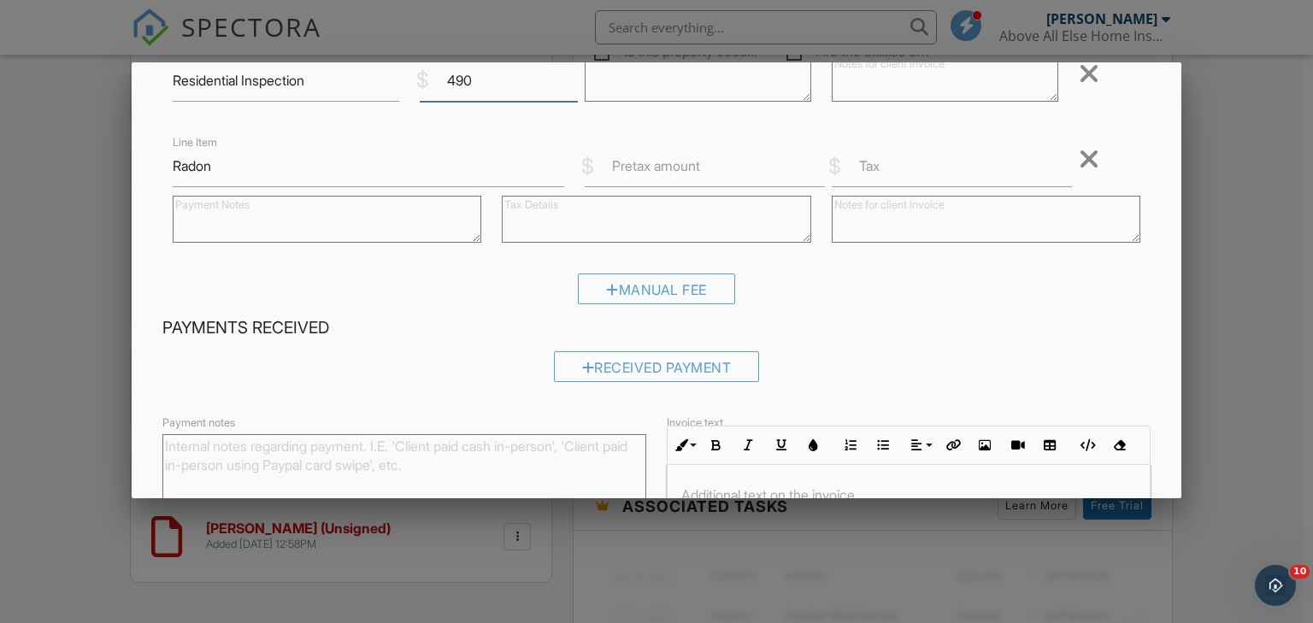
type input "490"
click at [625, 165] on label "Pretax amount" at bounding box center [656, 165] width 88 height 19
click at [625, 165] on input "Pretax amount" at bounding box center [705, 166] width 240 height 42
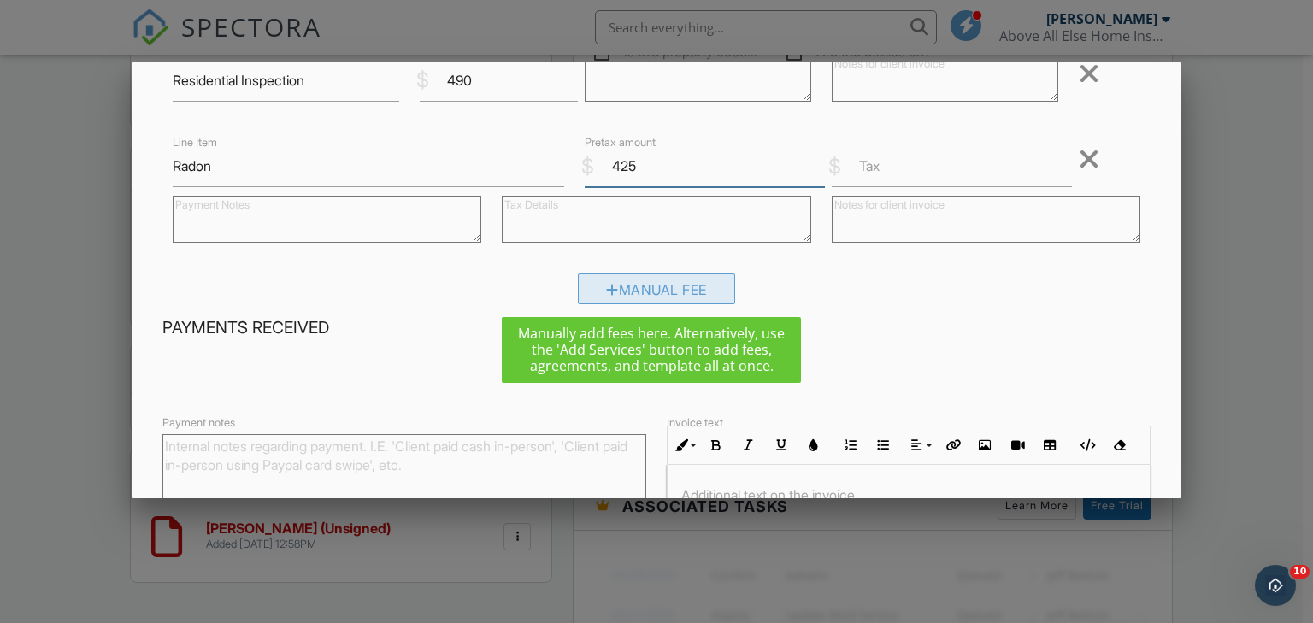
type input "425"
click at [636, 291] on div "Manual Fee" at bounding box center [656, 289] width 157 height 31
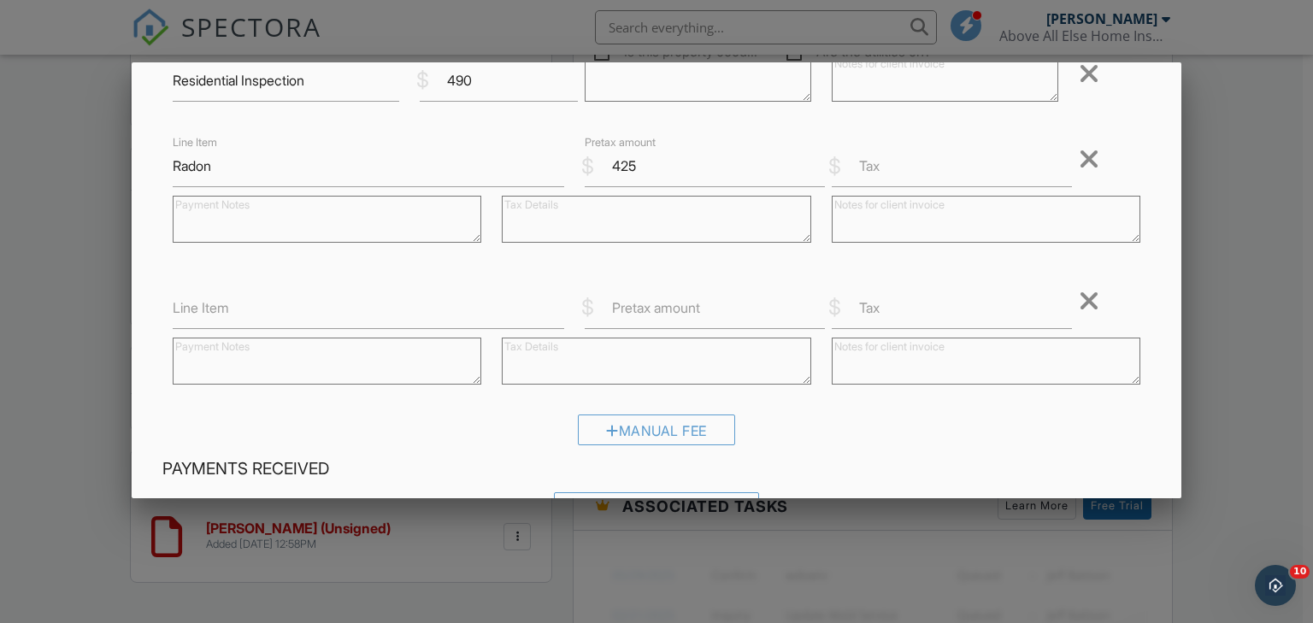
scroll to position [0, 0]
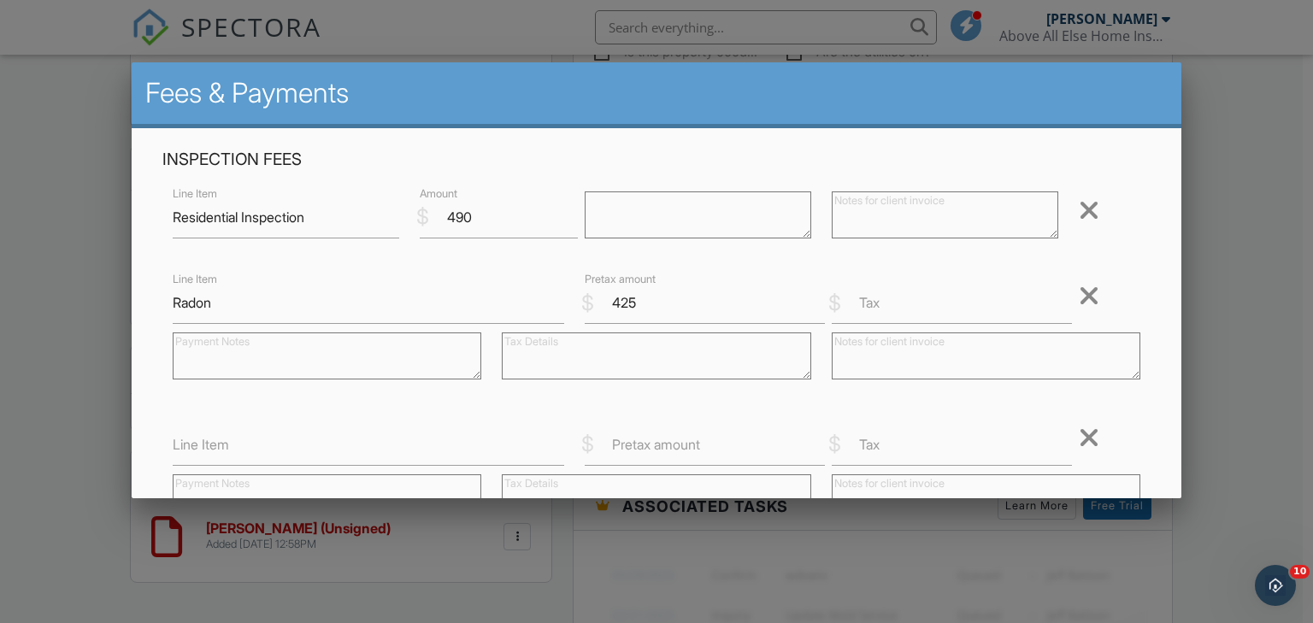
click at [181, 451] on label "Line Item" at bounding box center [201, 444] width 56 height 19
click at [181, 451] on input "Line Item" at bounding box center [369, 445] width 392 height 42
click at [178, 441] on input "credit card process" at bounding box center [369, 445] width 392 height 42
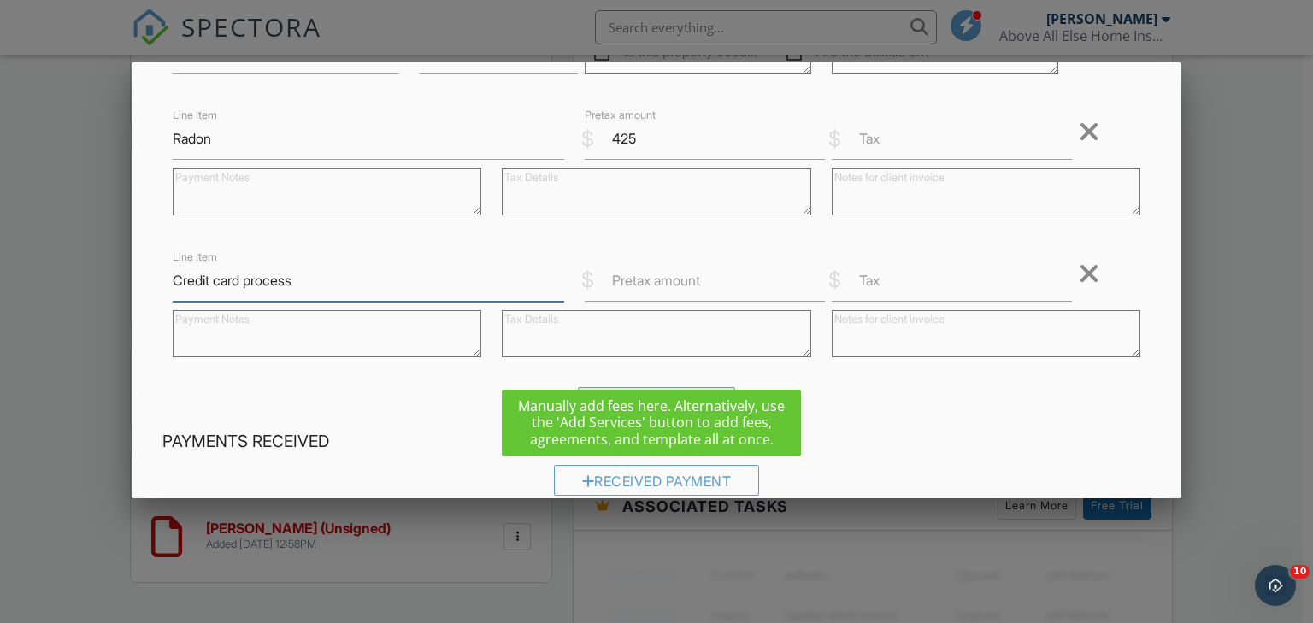
scroll to position [68, 0]
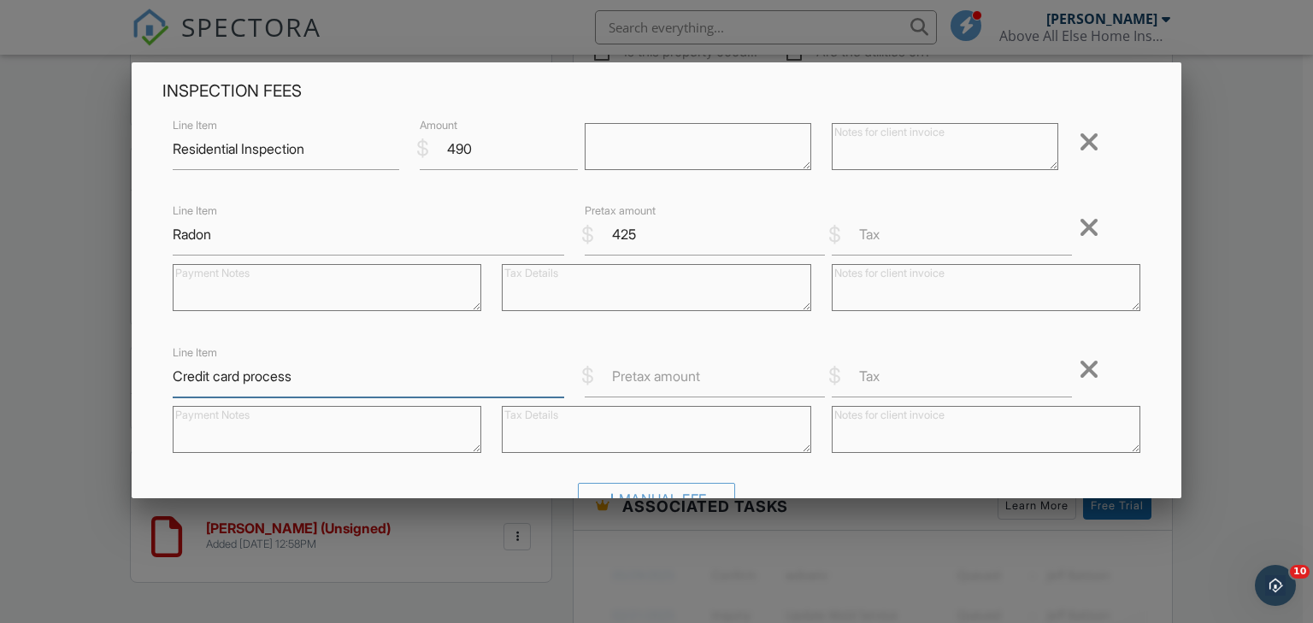
type input "Credit card process"
click at [648, 379] on label "Pretax amount" at bounding box center [656, 376] width 88 height 19
click at [648, 379] on input "Pretax amount" at bounding box center [705, 377] width 240 height 42
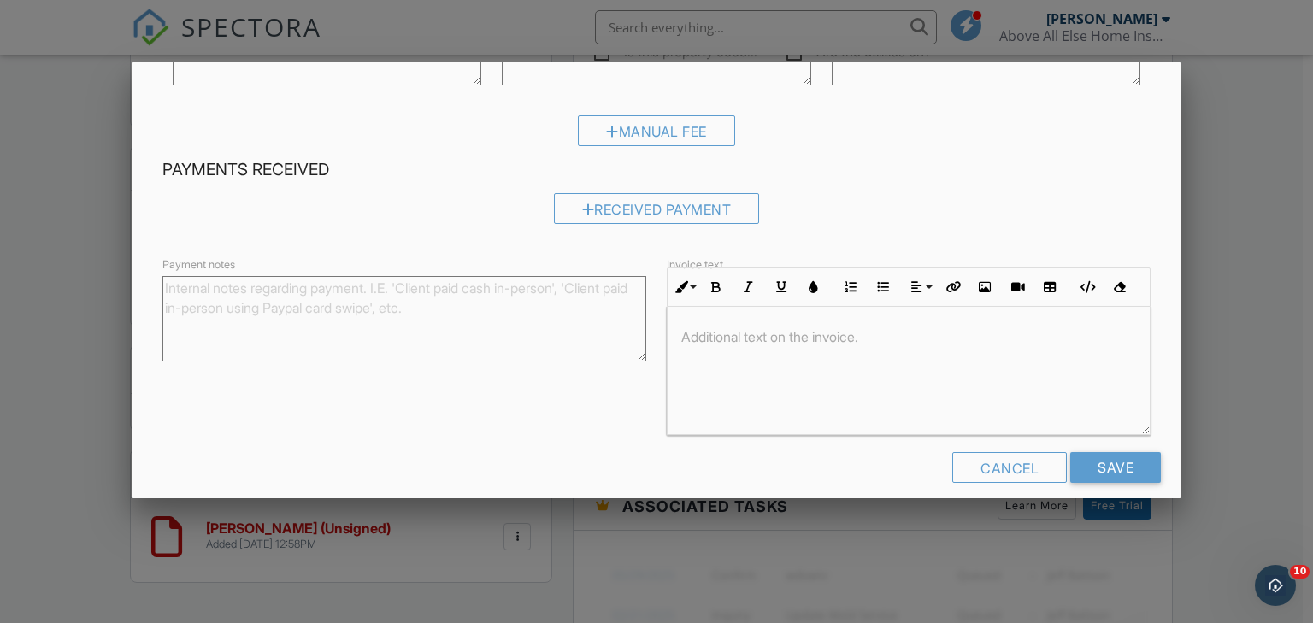
scroll to position [453, 0]
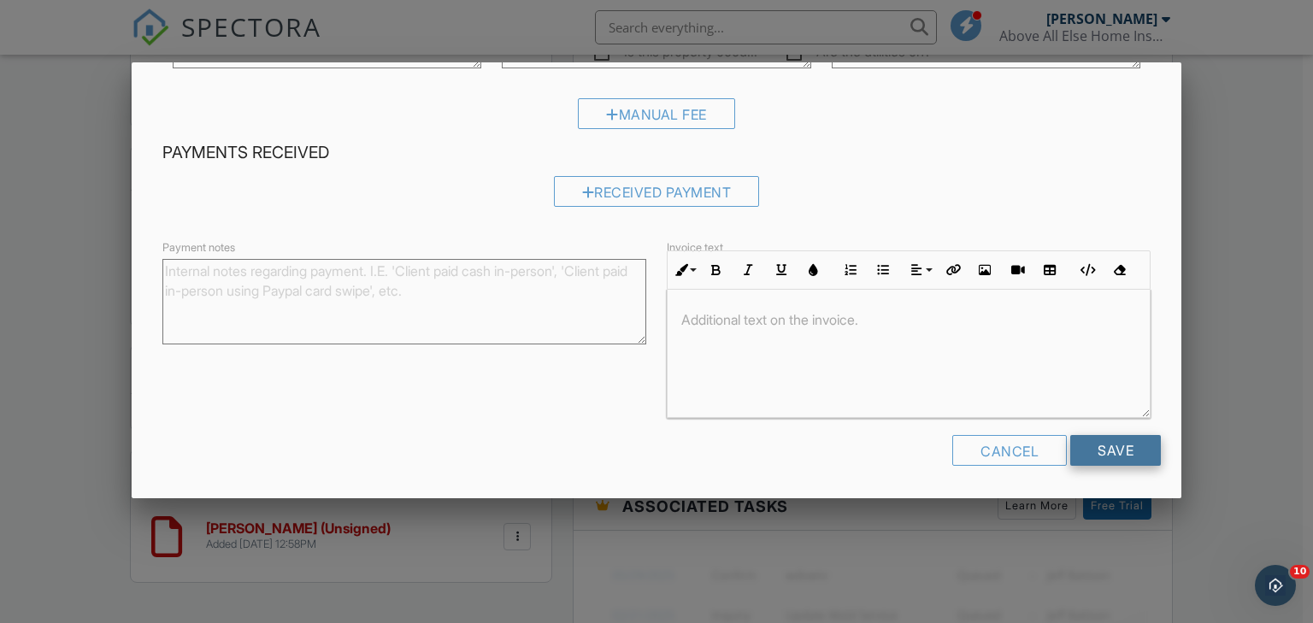
type input "31.99"
click at [1110, 446] on input "Save" at bounding box center [1115, 450] width 91 height 31
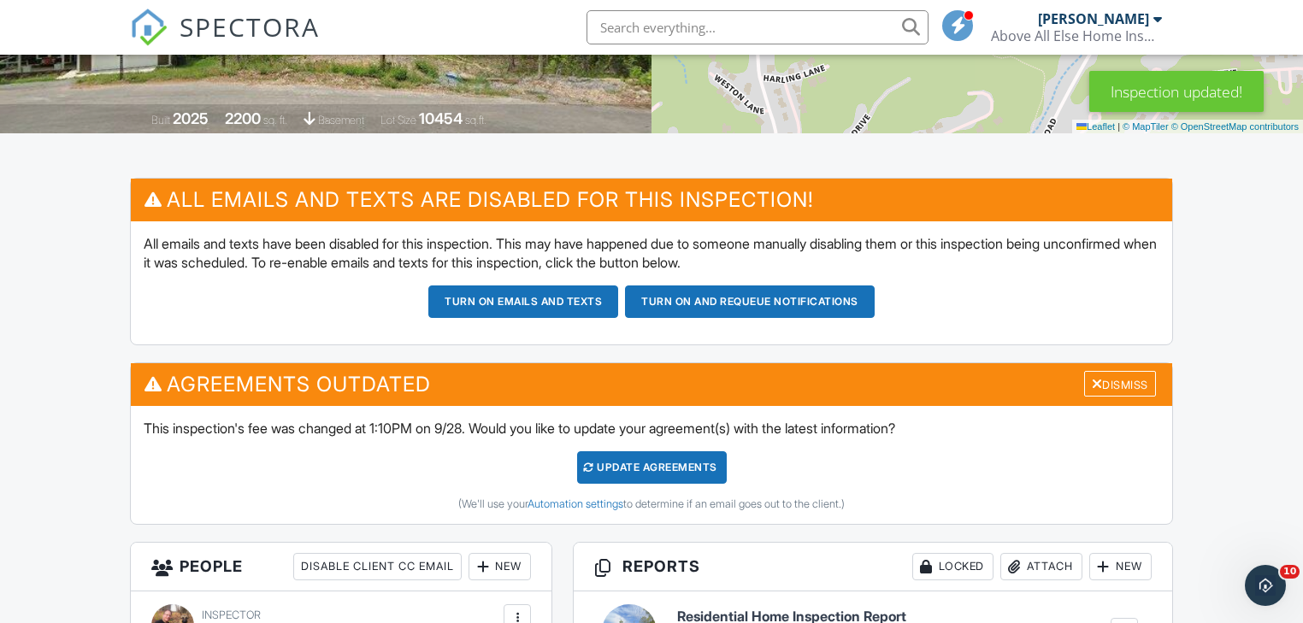
scroll to position [342, 0]
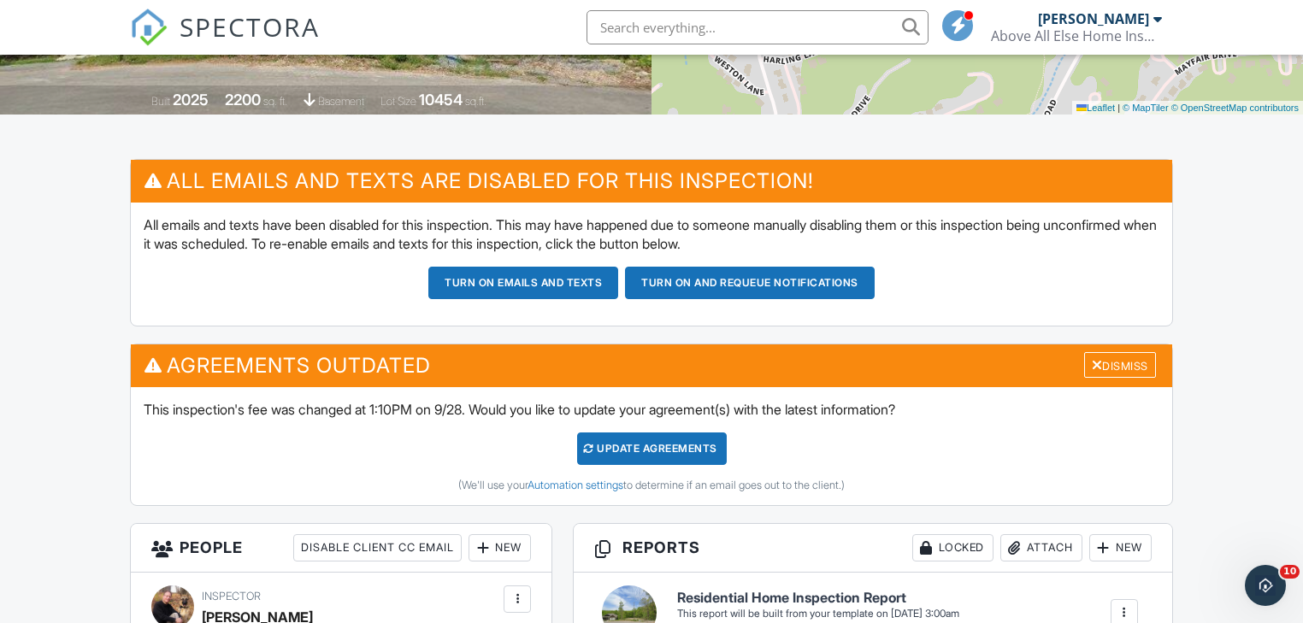
click at [639, 448] on div "Update Agreements" at bounding box center [652, 449] width 150 height 32
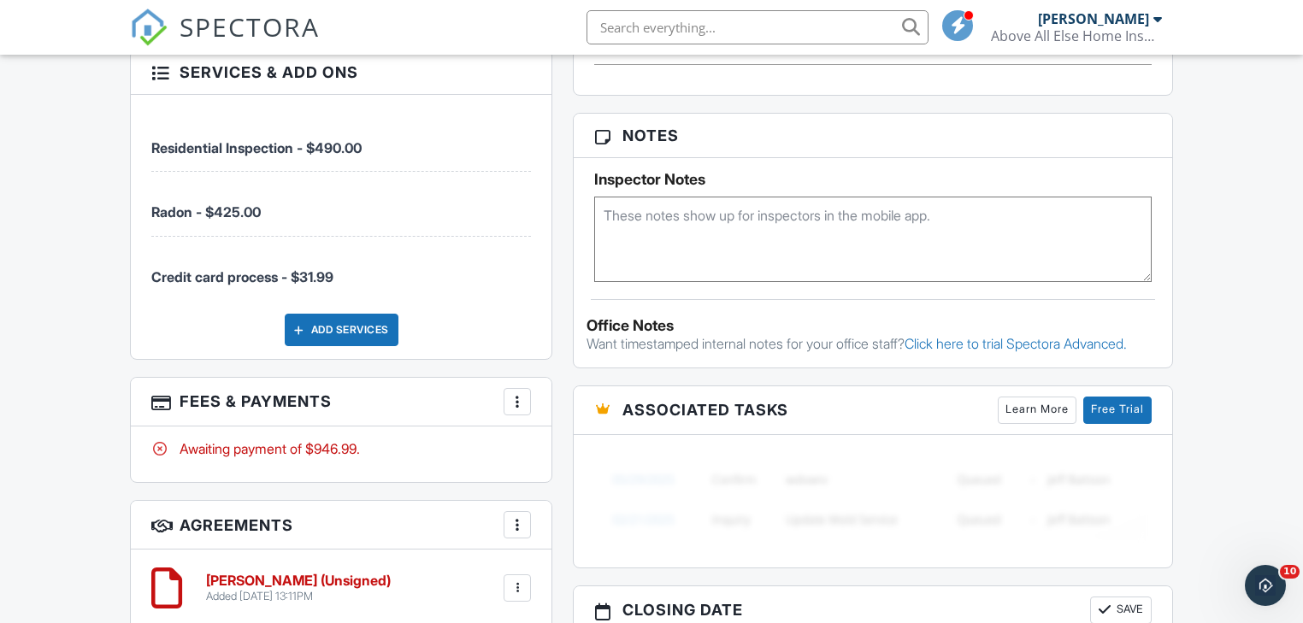
scroll to position [1231, 0]
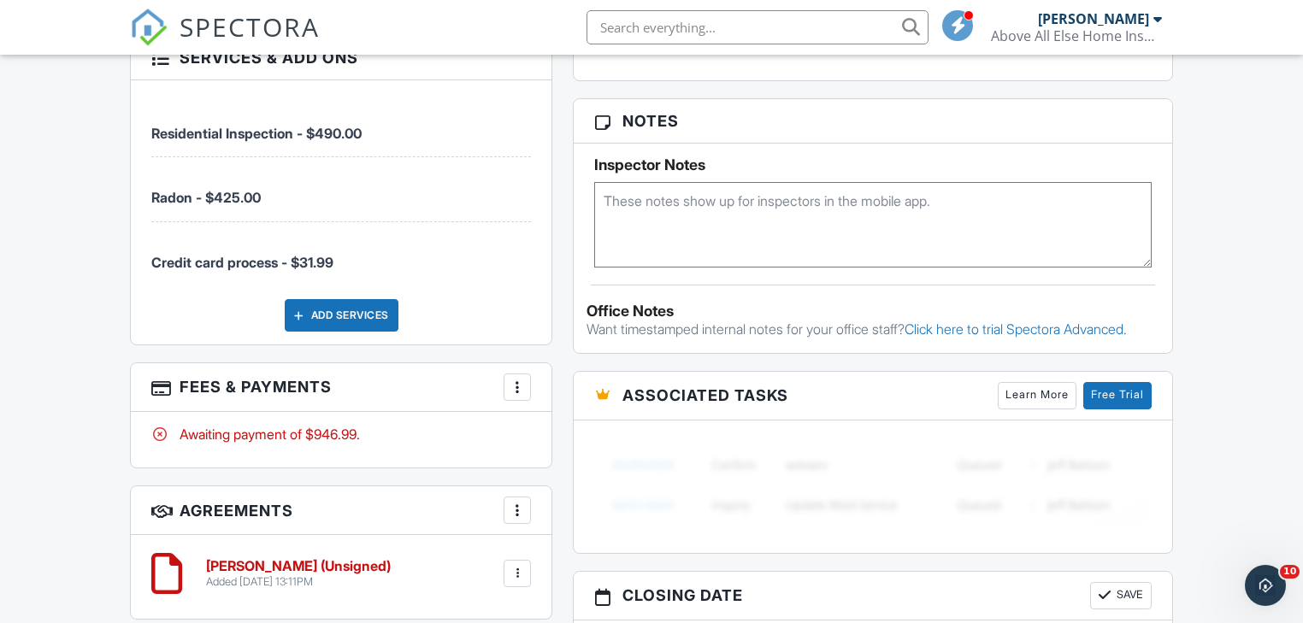
click at [626, 215] on textarea at bounding box center [872, 224] width 557 height 85
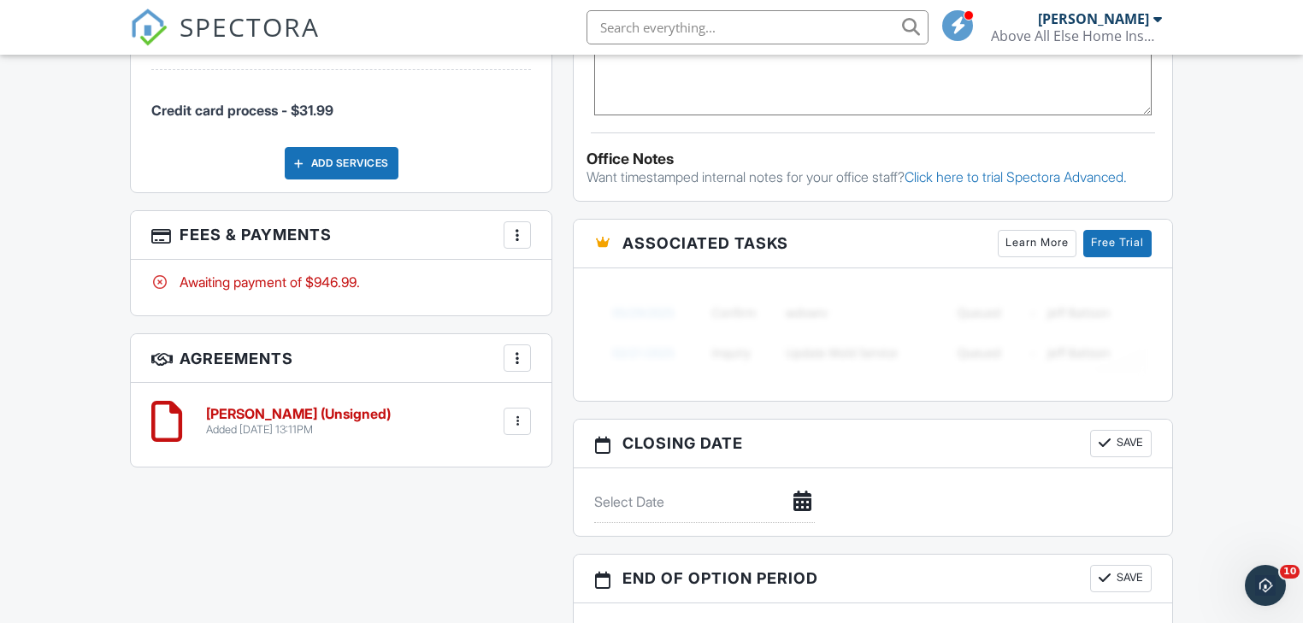
scroll to position [1436, 0]
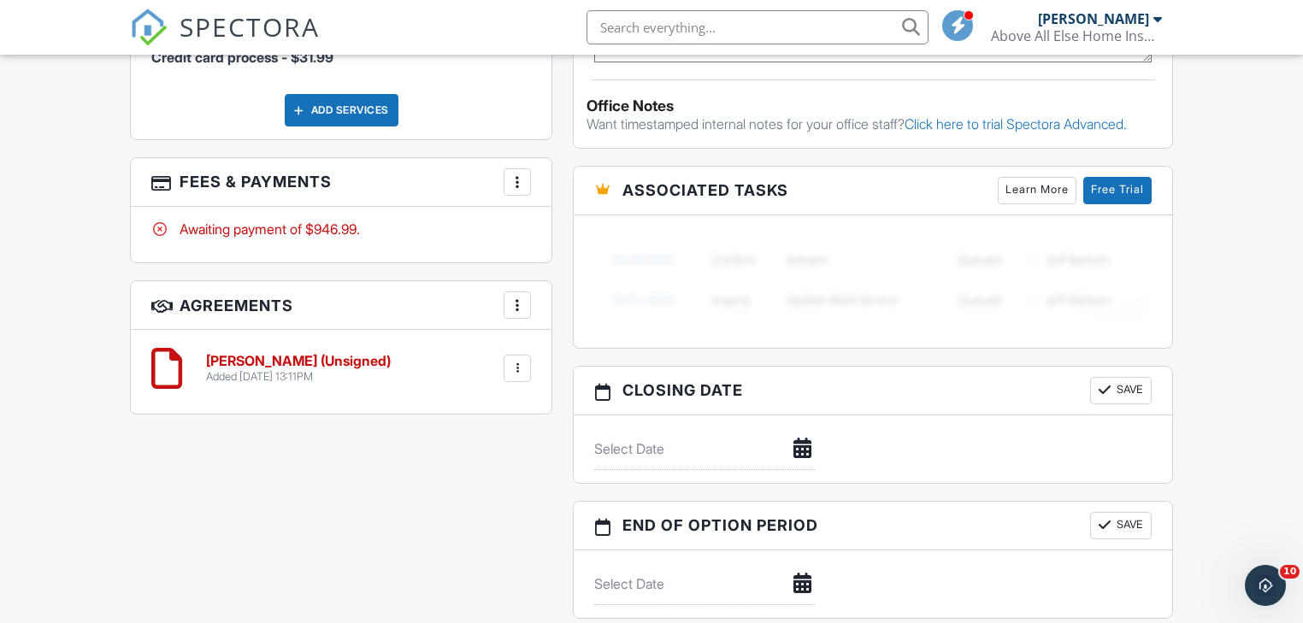
type textarea "CBS 7135901"
click at [315, 359] on h6 "[PERSON_NAME] (Unsigned)" at bounding box center [298, 361] width 185 height 15
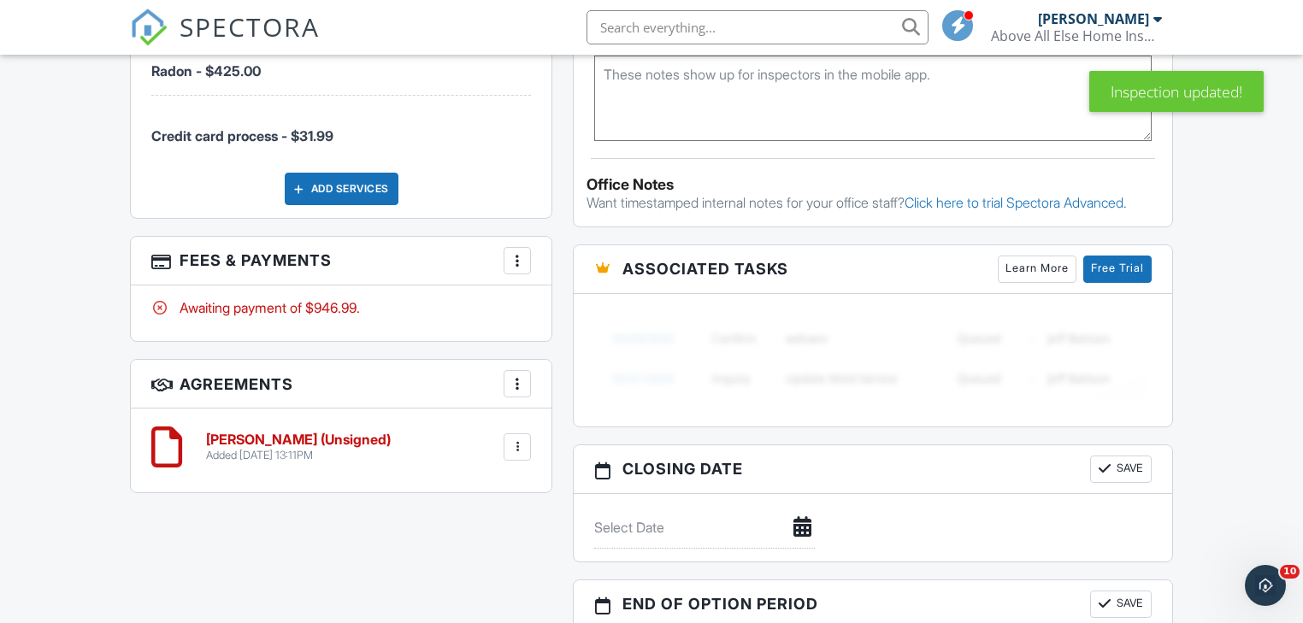
click at [523, 442] on div at bounding box center [517, 447] width 17 height 17
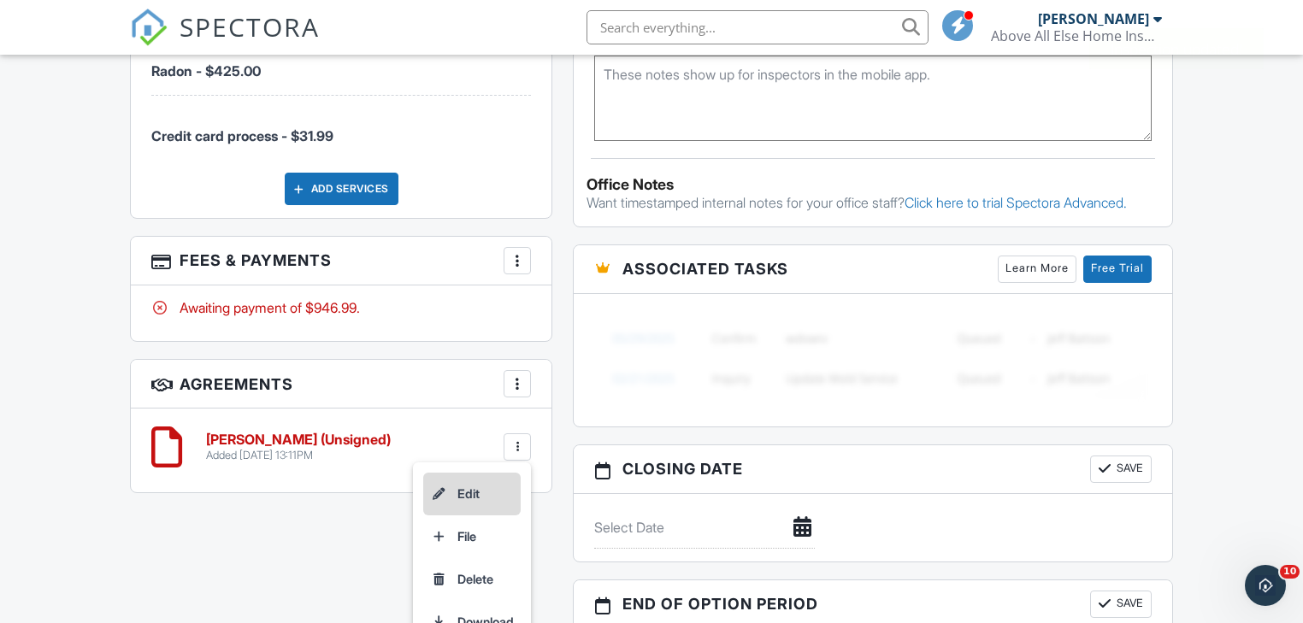
click at [468, 490] on li "Edit" at bounding box center [471, 494] width 97 height 43
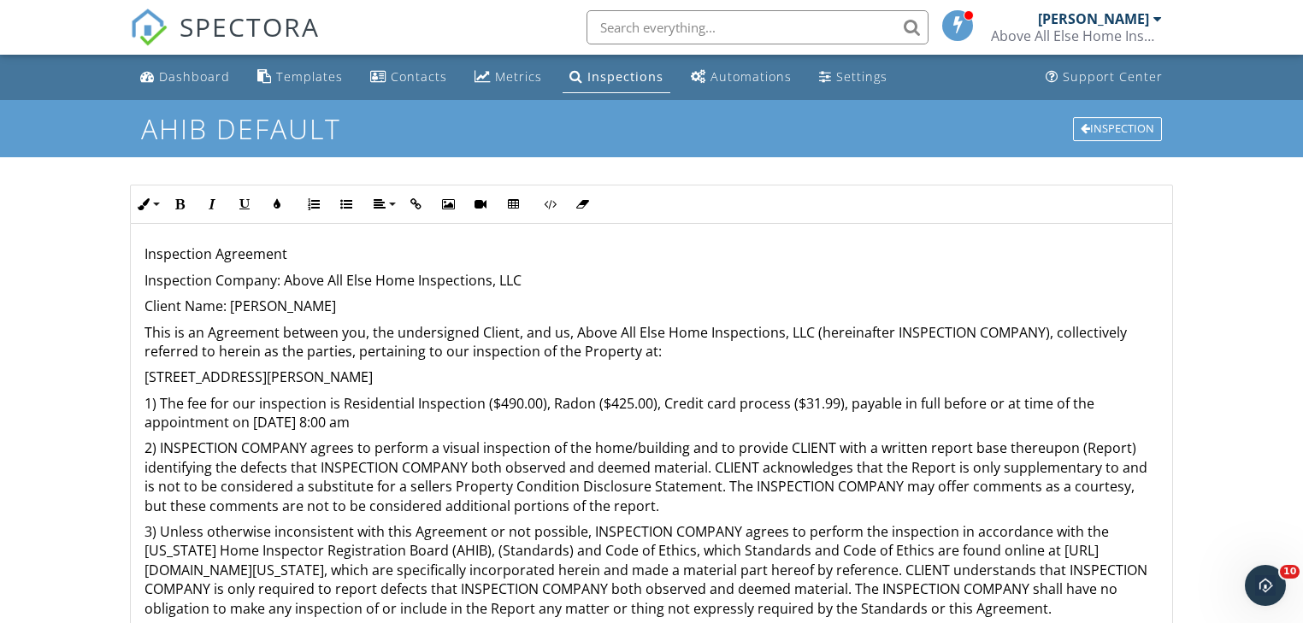
click at [396, 421] on p "1) The fee for our inspection is Residential Inspection ($490.00), Radon ($425.…" at bounding box center [650, 413] width 1013 height 38
click at [347, 420] on p "1) The fee for our inspection is Residential Inspection ($490.00), Radon ($425.…" at bounding box center [650, 413] width 1013 height 38
click at [395, 423] on p "1) The fee for our inspection is Residential Inspection ($490.00), Radon ($425.…" at bounding box center [650, 413] width 1013 height 38
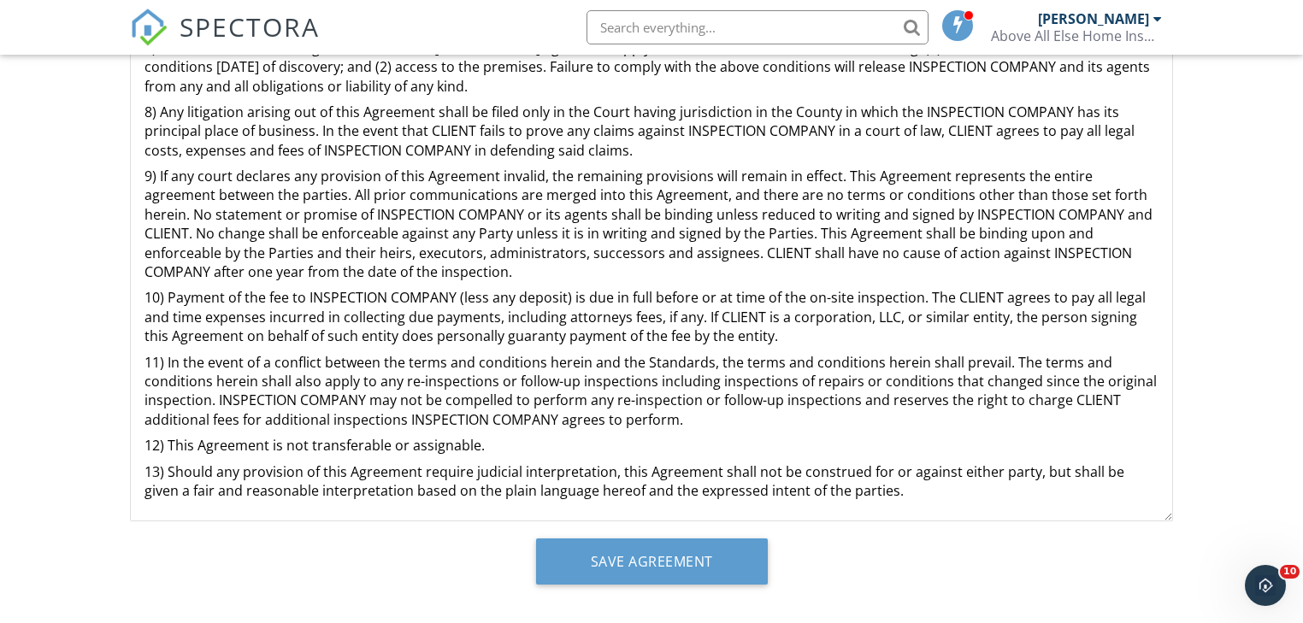
scroll to position [405, 0]
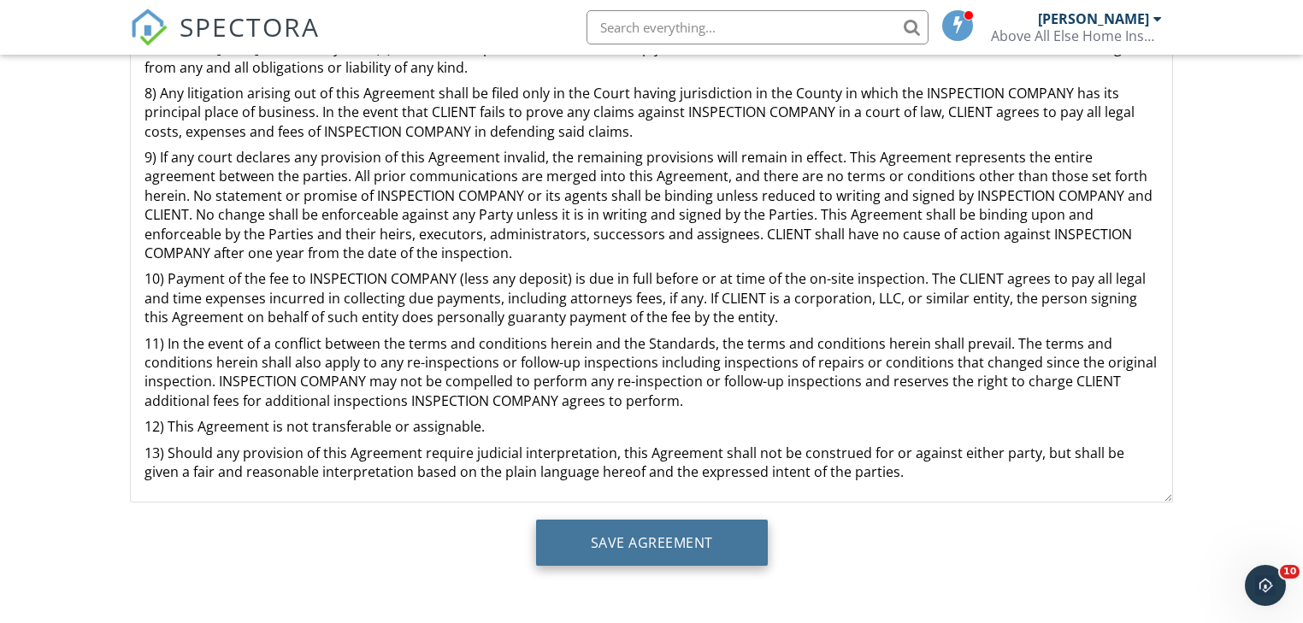
click at [643, 538] on input "Save Agreement" at bounding box center [652, 543] width 232 height 46
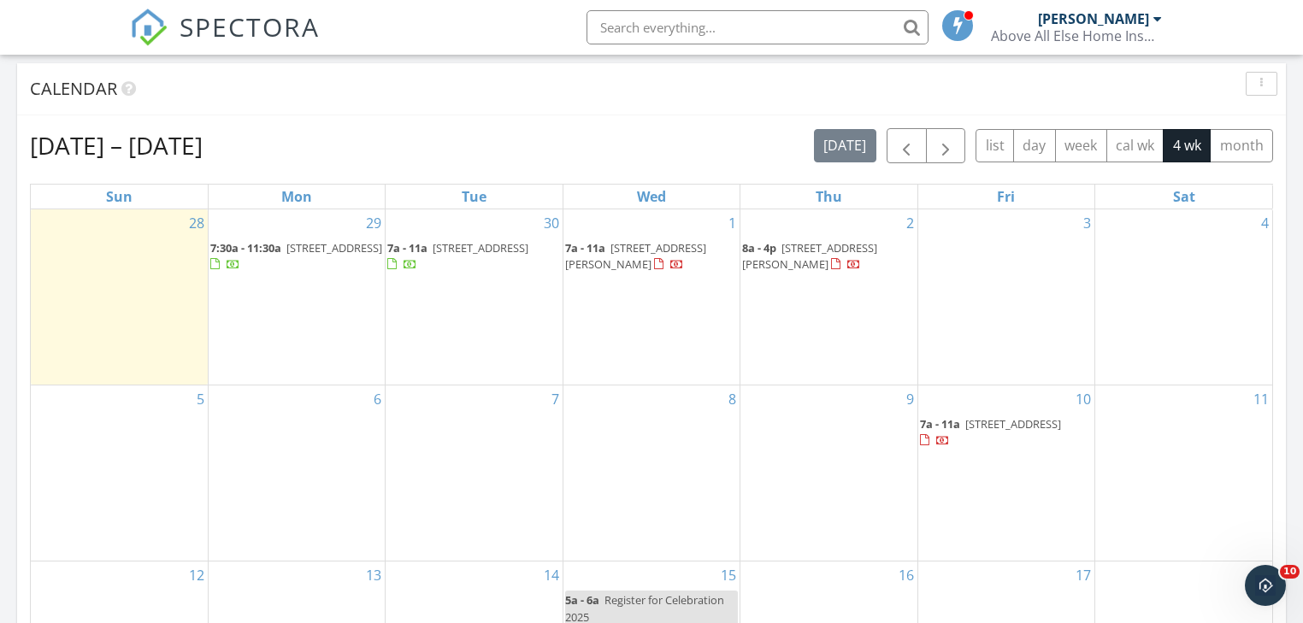
scroll to position [964, 0]
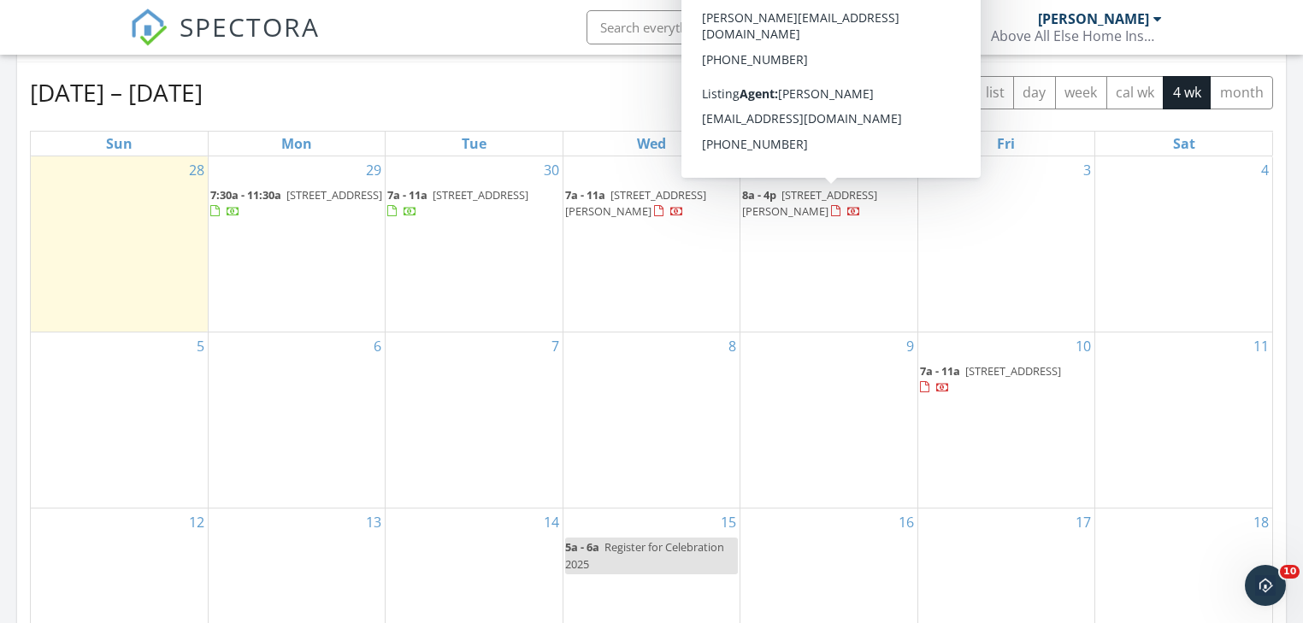
click at [817, 188] on span "[STREET_ADDRESS][PERSON_NAME]" at bounding box center [809, 203] width 135 height 32
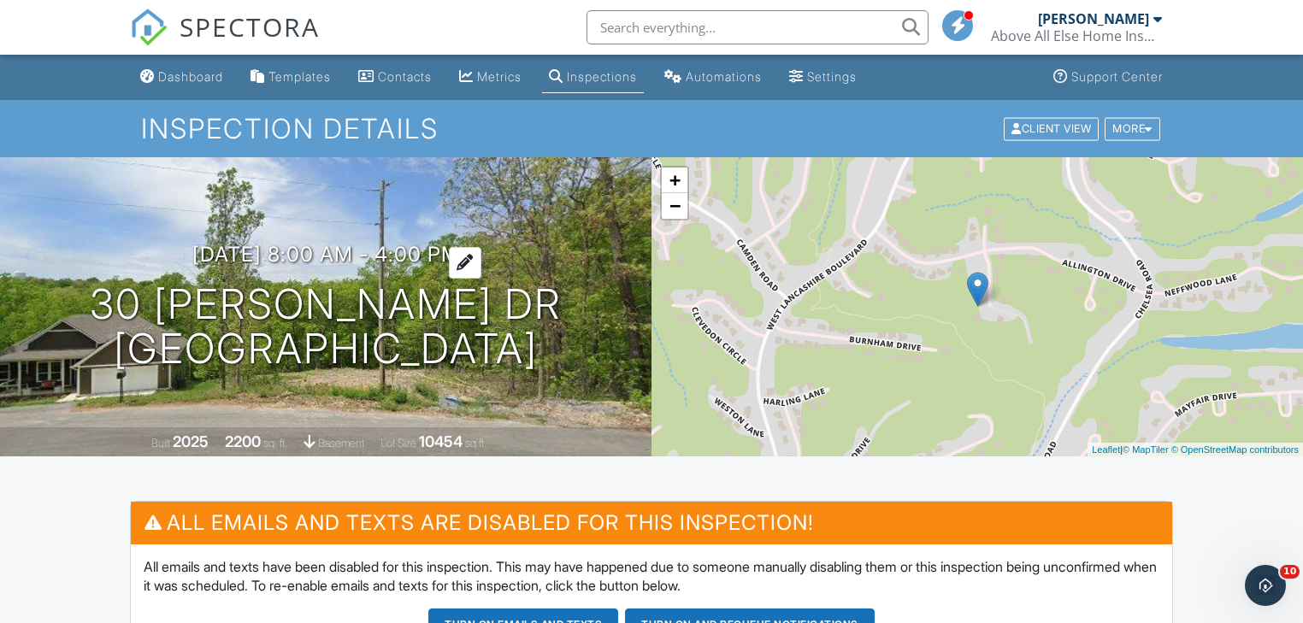
click at [481, 257] on div at bounding box center [465, 263] width 32 height 32
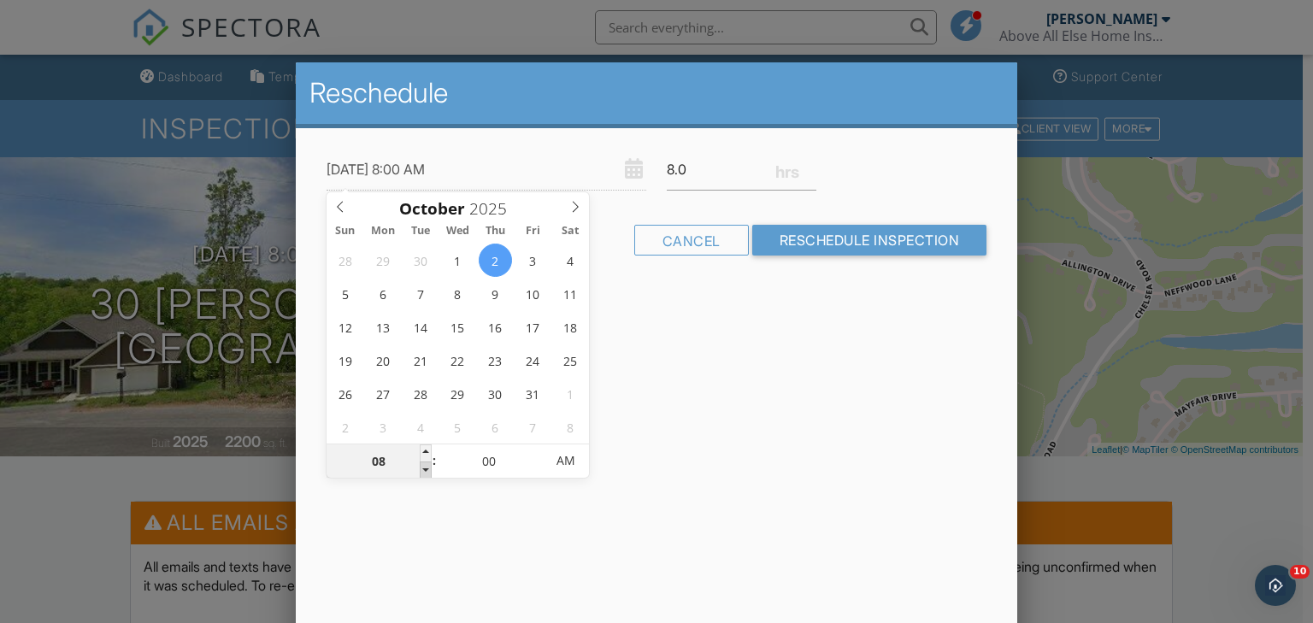
type input "10/02/2025 7:00 AM"
type input "07"
click at [427, 472] on span at bounding box center [426, 470] width 12 height 17
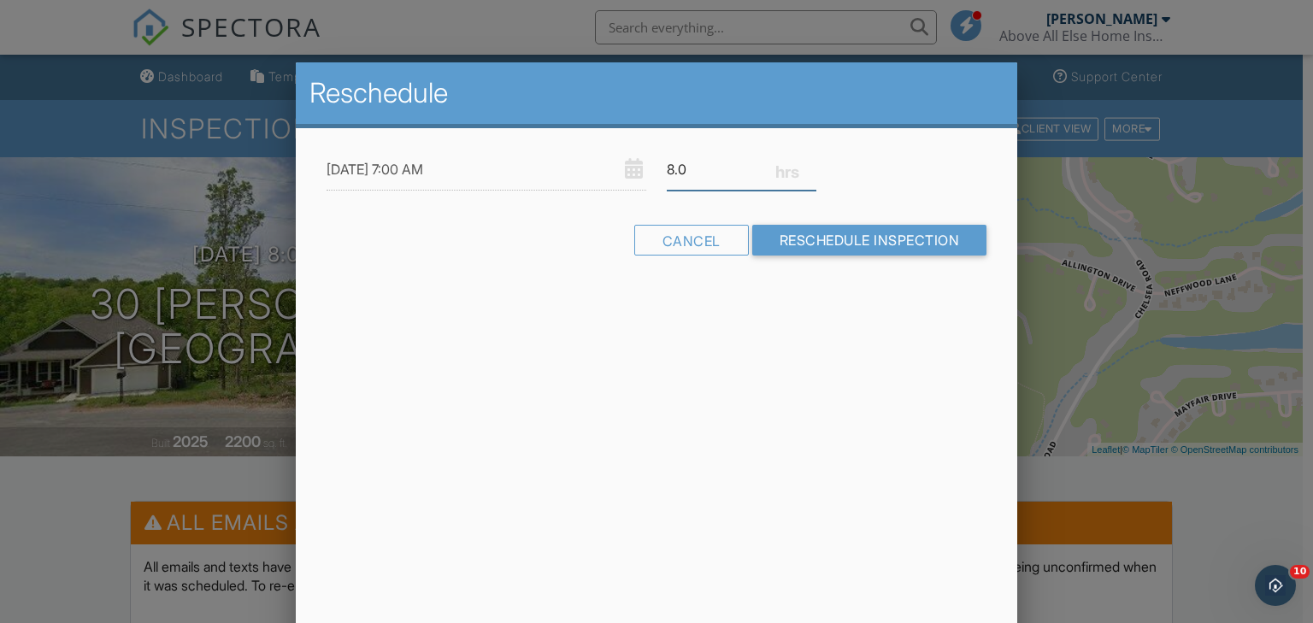
drag, startPoint x: 692, startPoint y: 168, endPoint x: 619, endPoint y: 164, distance: 72.7
click at [619, 164] on div "10/02/2025 7:00 AM 8.0" at bounding box center [656, 170] width 681 height 42
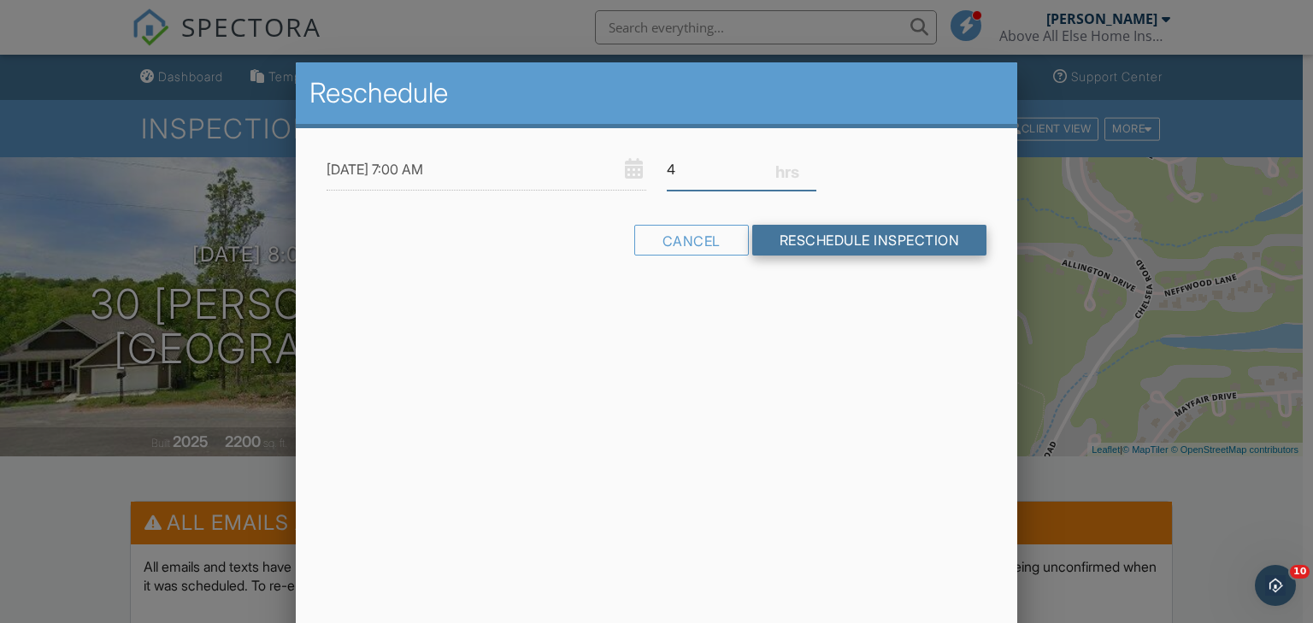
type input "4"
click at [865, 242] on input "Reschedule Inspection" at bounding box center [869, 240] width 235 height 31
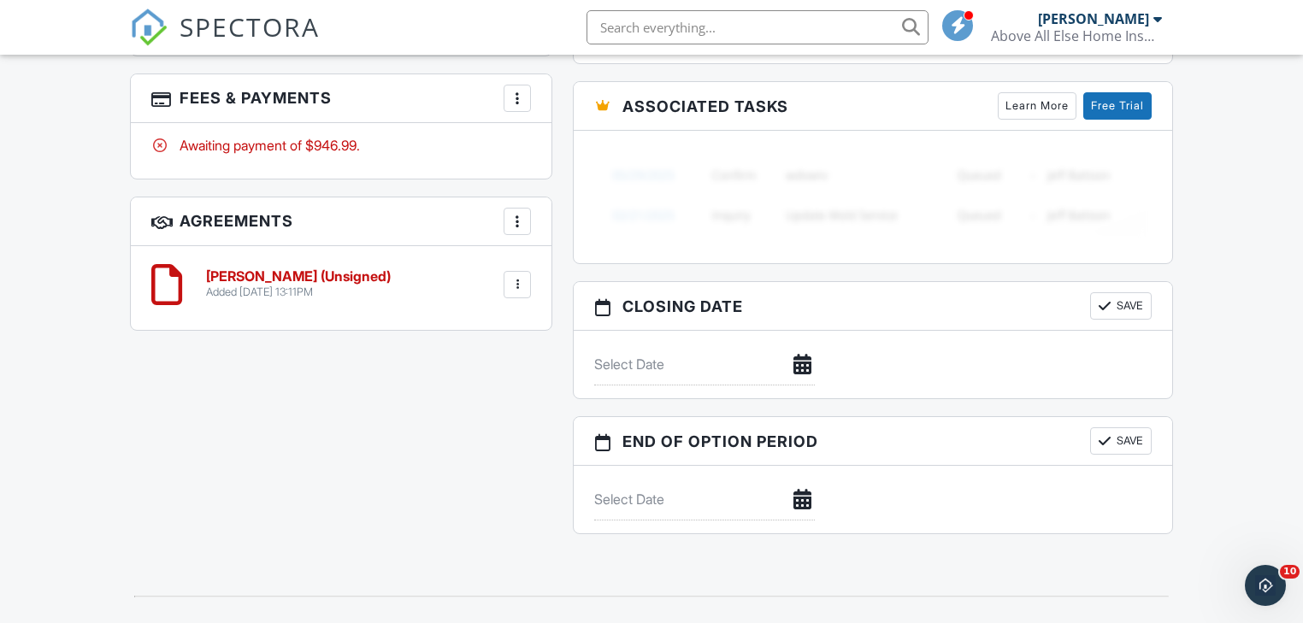
scroll to position [1710, 0]
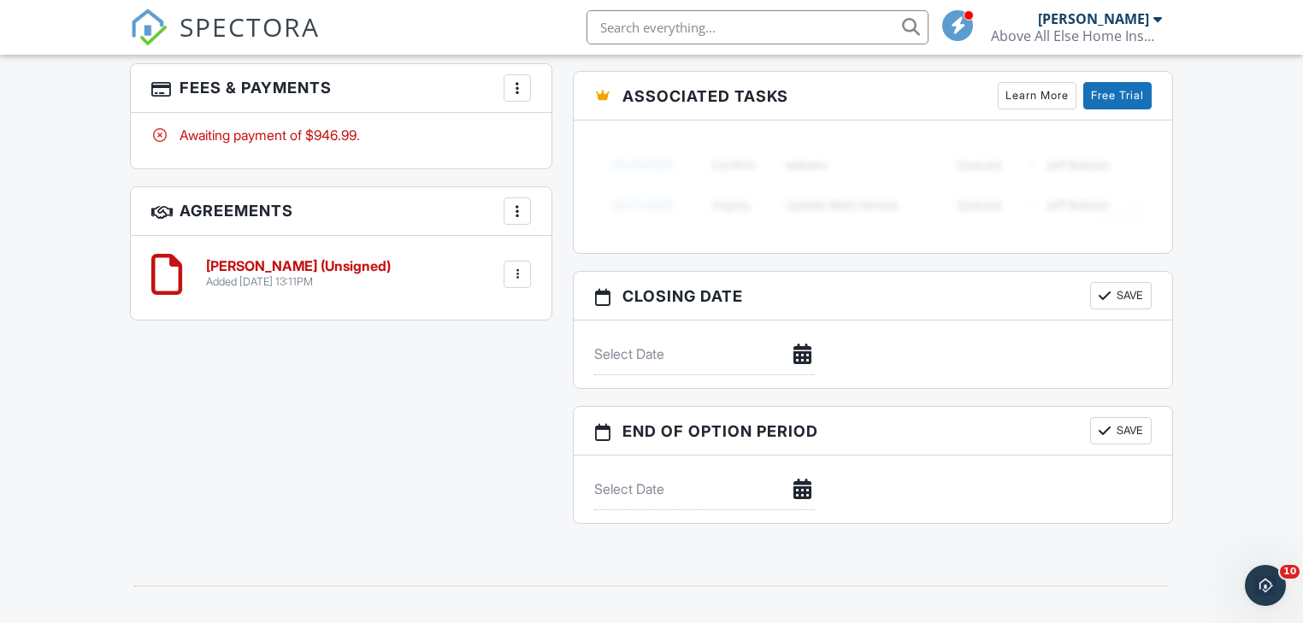
click at [301, 265] on h6 "AHIB Default (Unsigned)" at bounding box center [298, 266] width 185 height 15
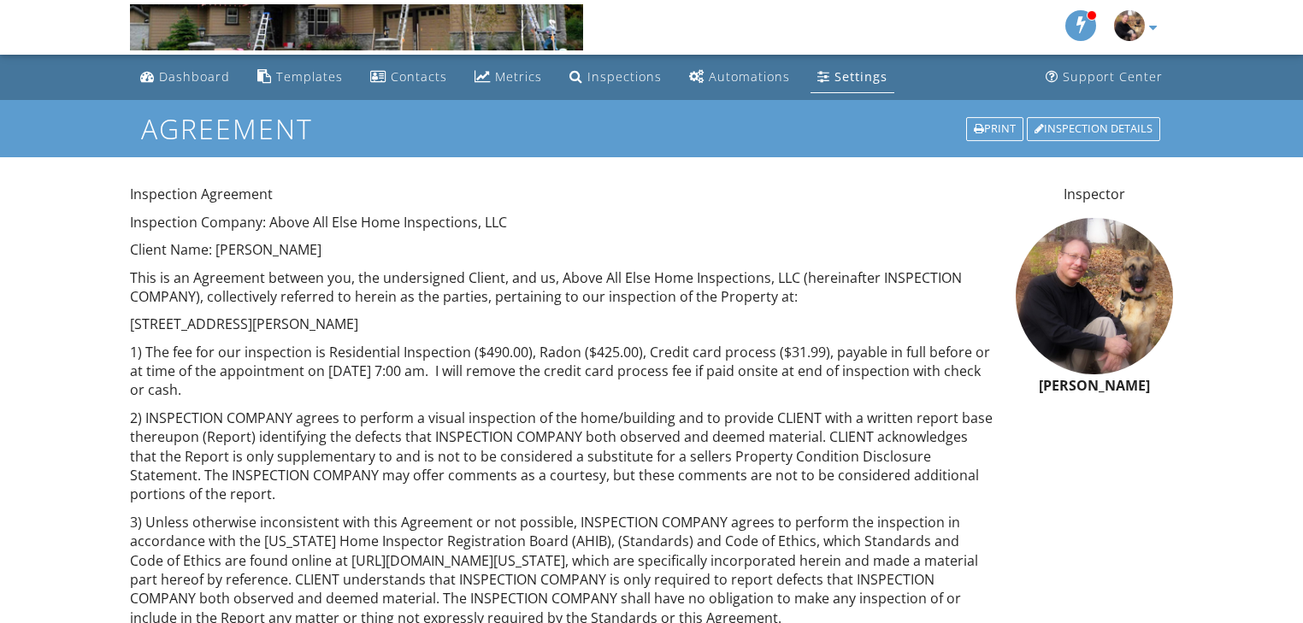
drag, startPoint x: 418, startPoint y: 371, endPoint x: 506, endPoint y: 383, distance: 88.9
click at [506, 383] on p "1) The fee for our inspection is Residential Inspection ($490.00), Radon ($425.…" at bounding box center [562, 371] width 865 height 57
copy p "7:00 am. I will remove the credit card process fee if paid onsite at end of ins…"
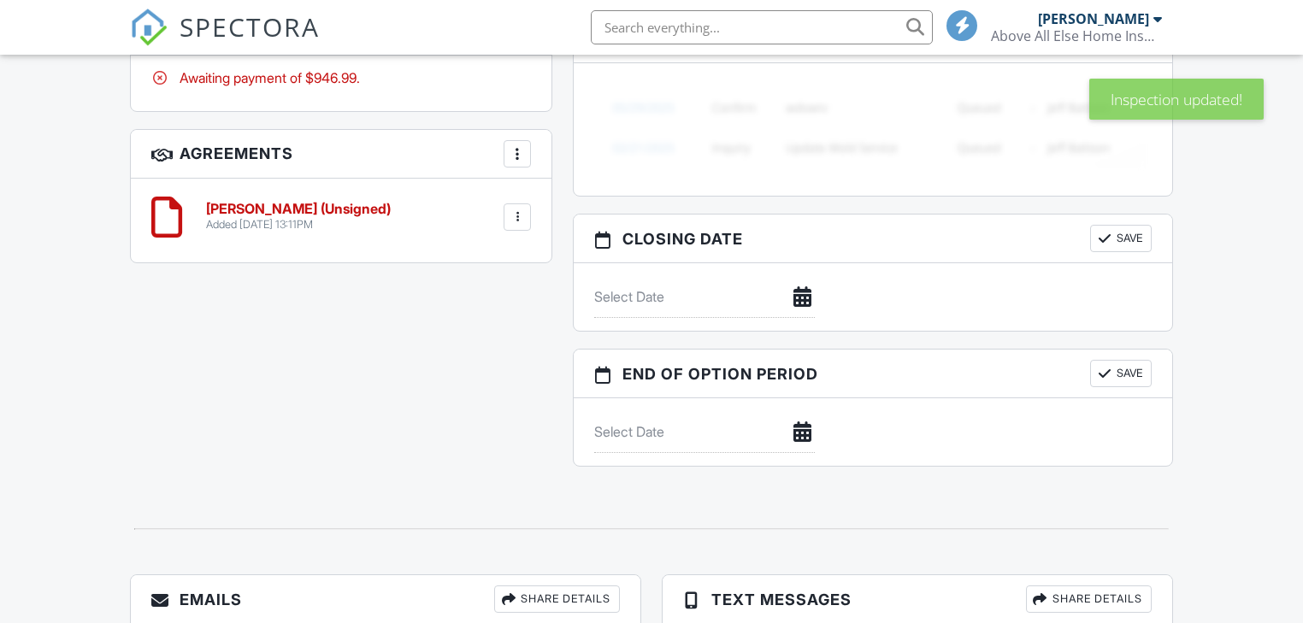
click at [305, 209] on h6 "AHIB Default (Unsigned)" at bounding box center [298, 209] width 185 height 15
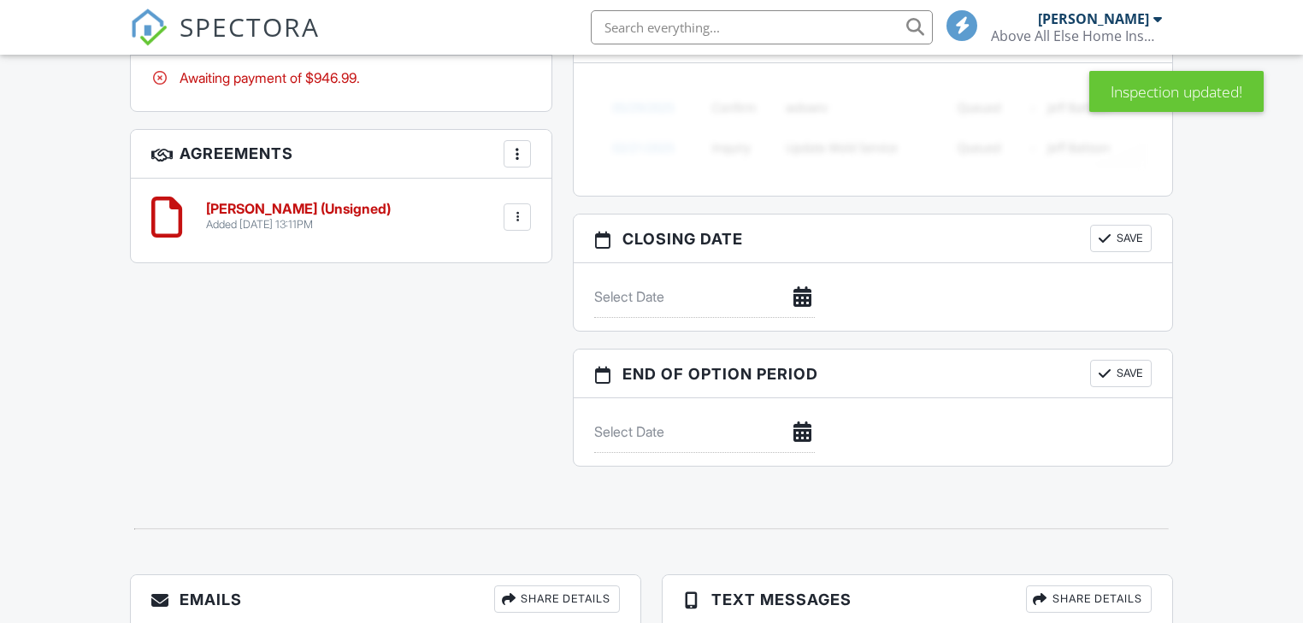
scroll to position [1767, 0]
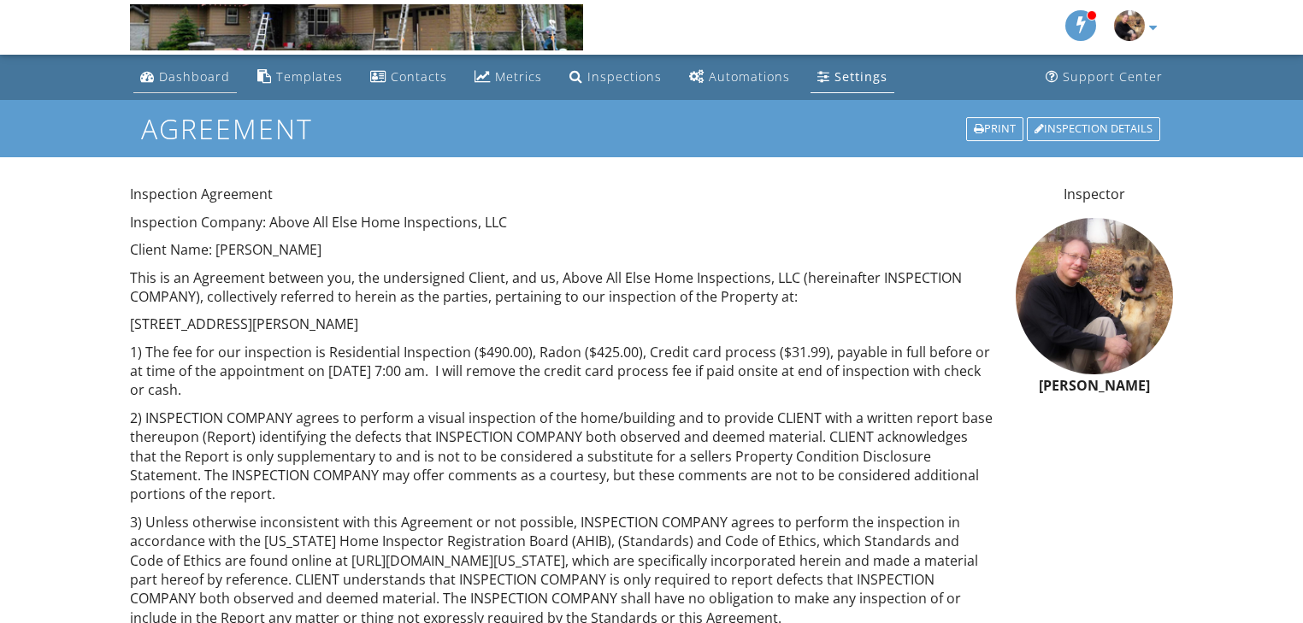
click at [195, 73] on div "Dashboard" at bounding box center [194, 76] width 71 height 16
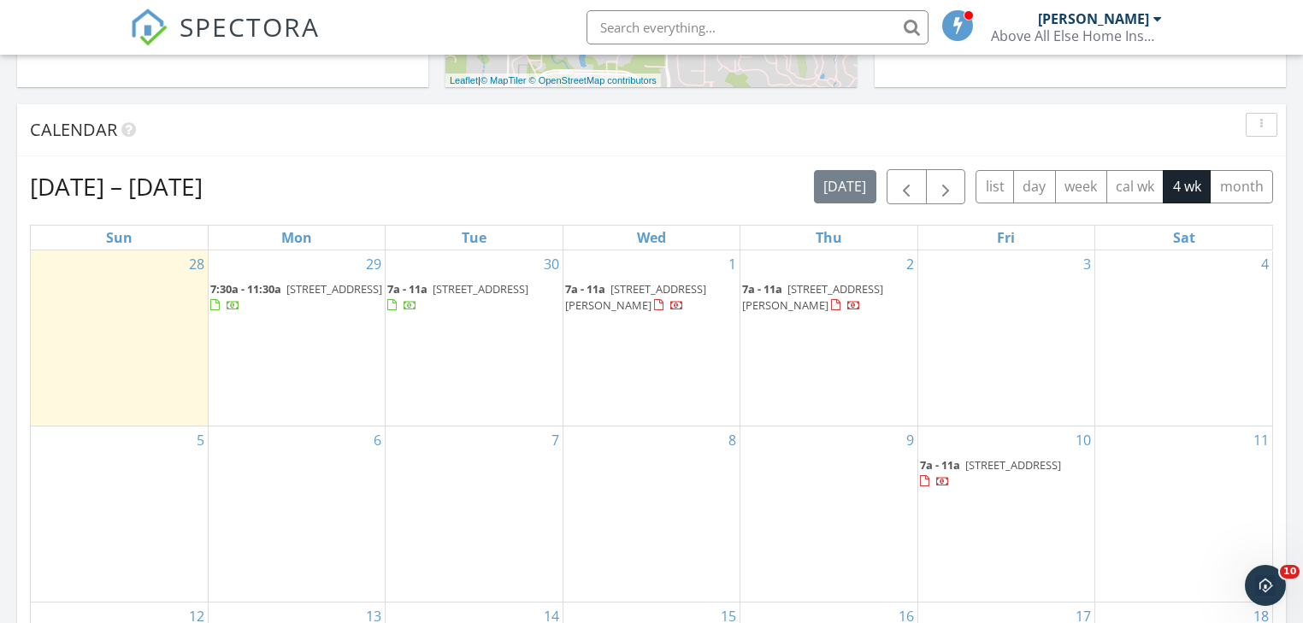
scroll to position [1033, 0]
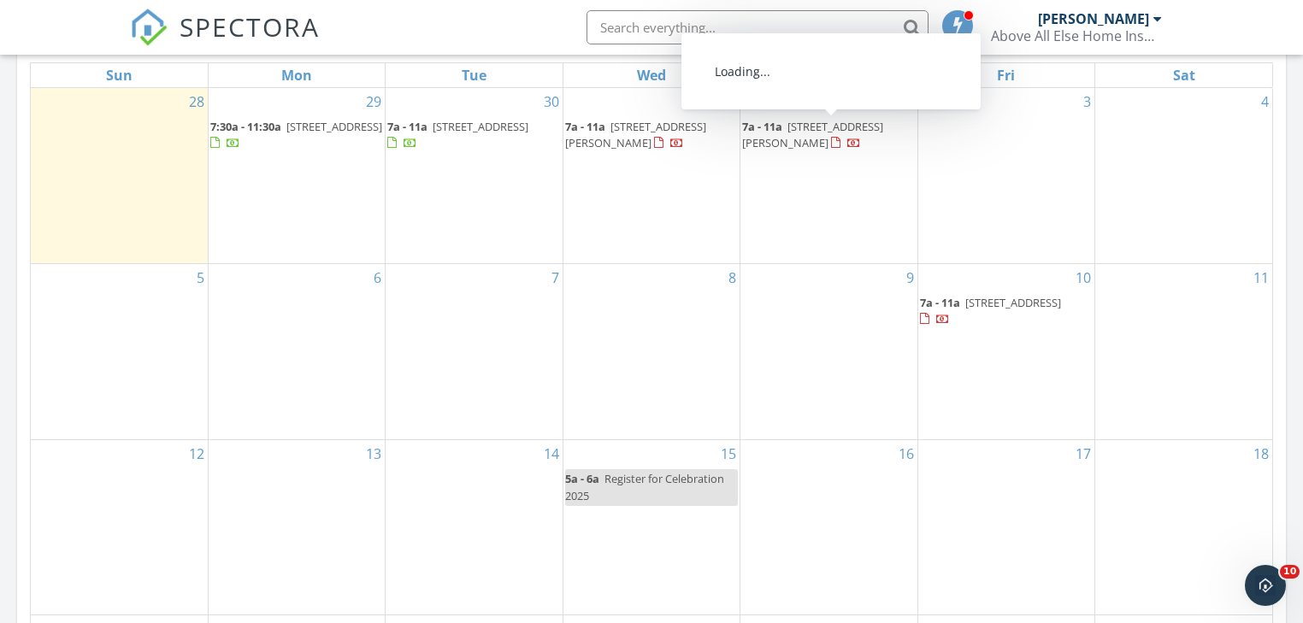
click at [821, 124] on span "[STREET_ADDRESS][PERSON_NAME]" at bounding box center [812, 135] width 141 height 32
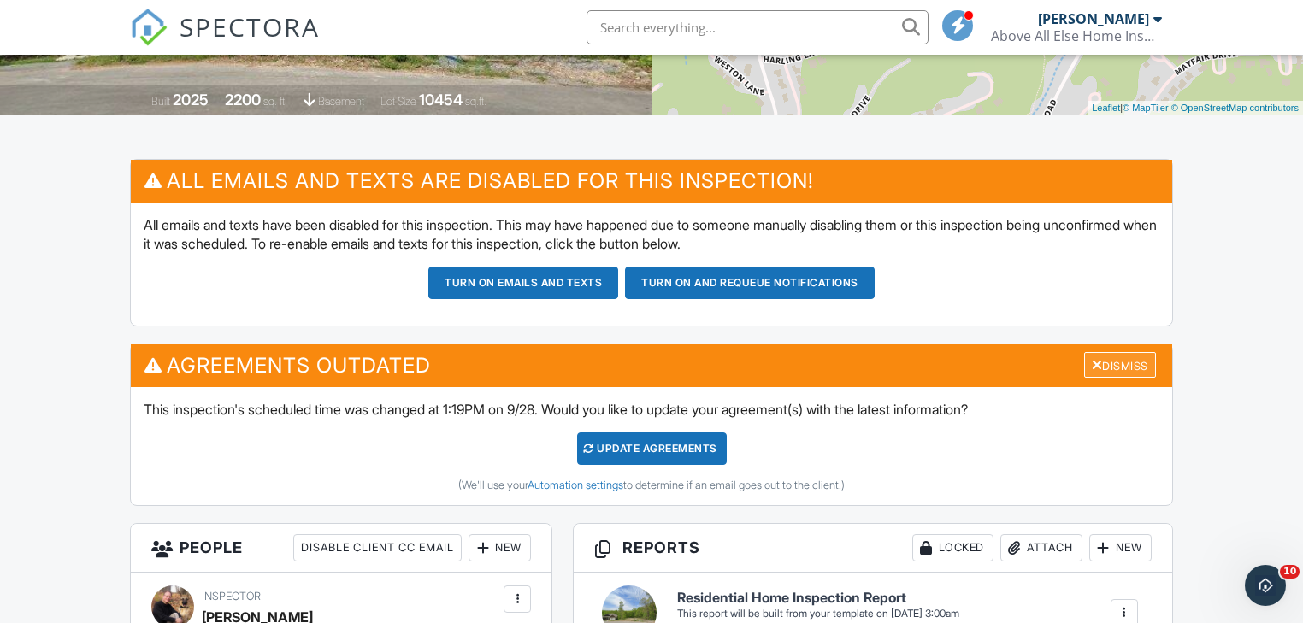
click at [1092, 361] on div at bounding box center [1097, 365] width 11 height 14
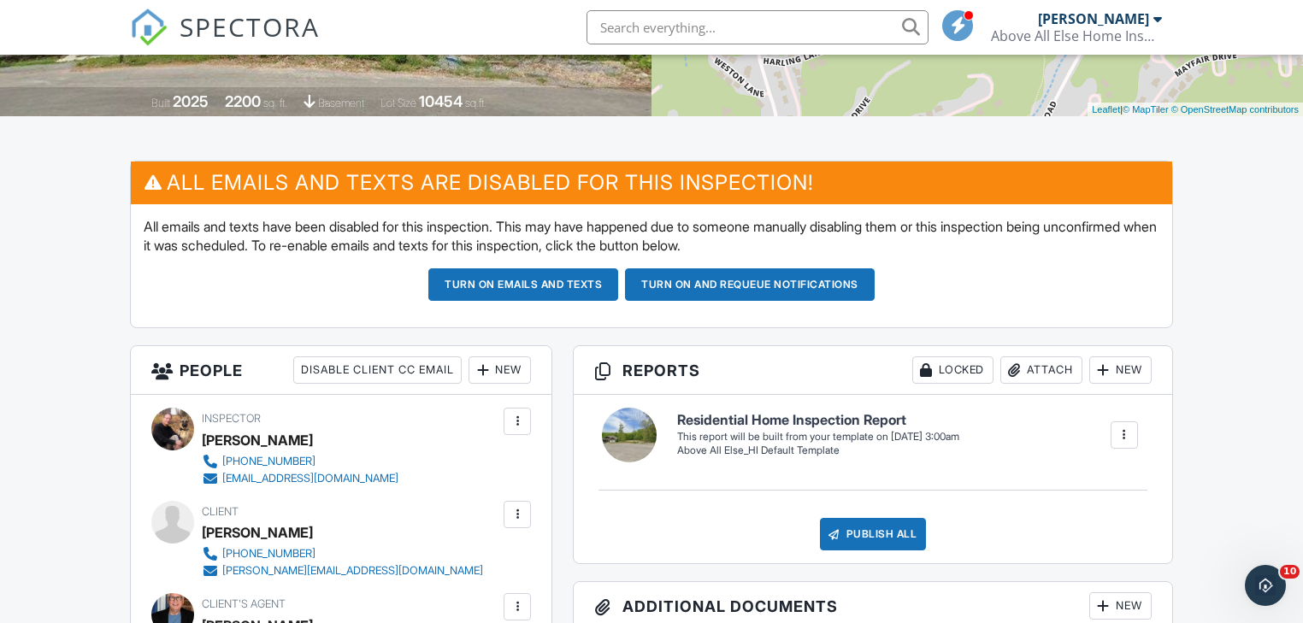
scroll to position [342, 0]
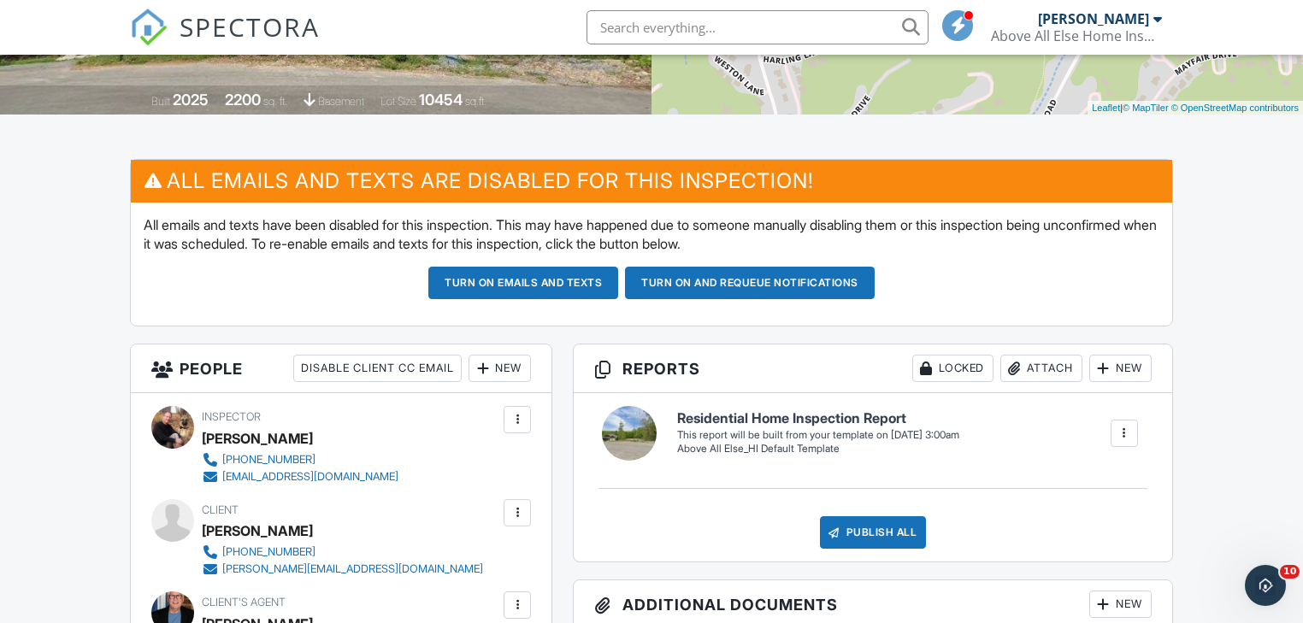
click at [1123, 432] on div at bounding box center [1124, 433] width 17 height 17
click at [1083, 480] on div "Build Now" at bounding box center [1089, 485] width 83 height 21
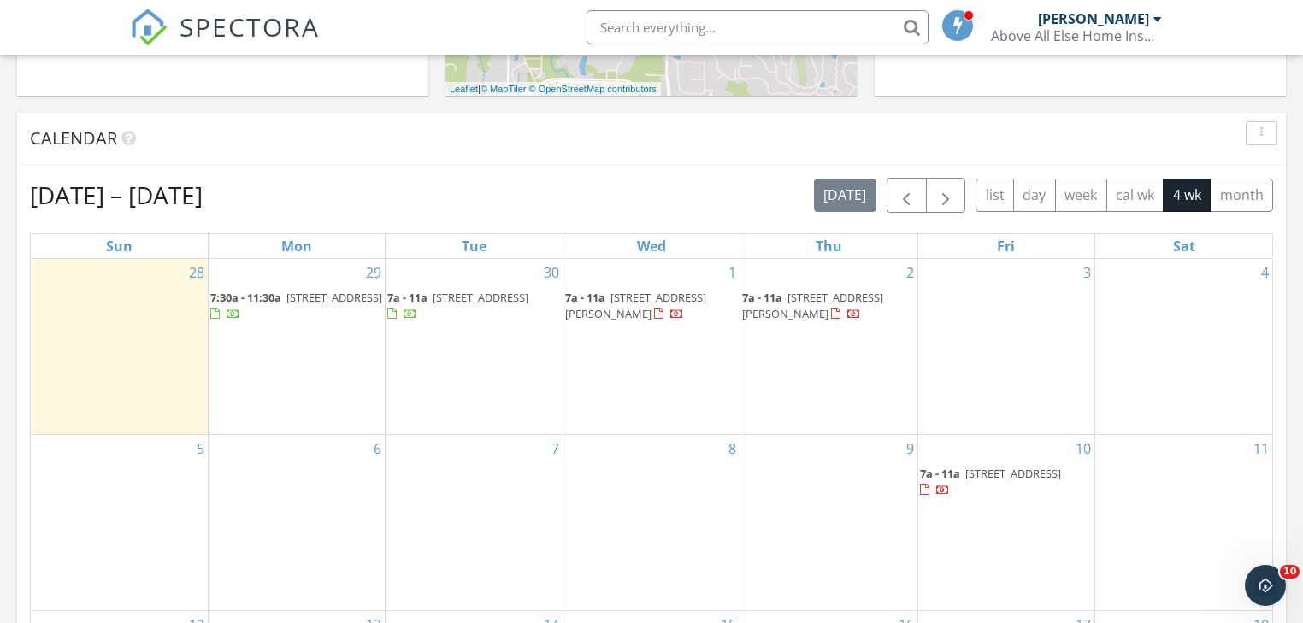
scroll to position [821, 0]
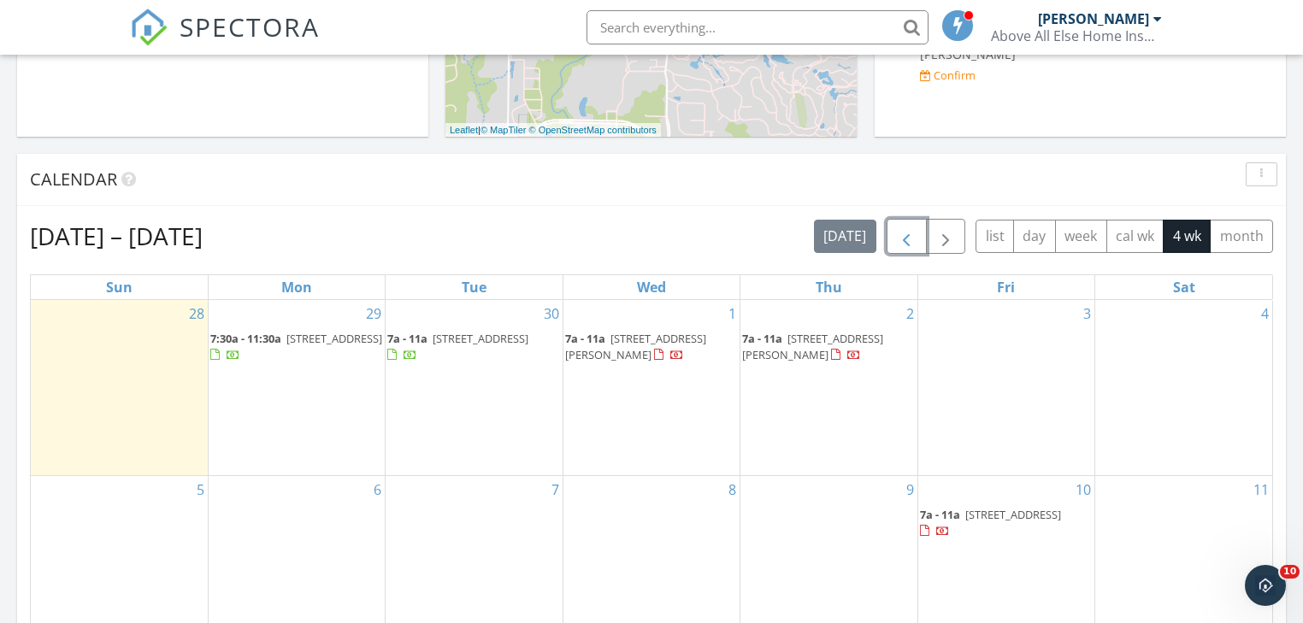
click at [909, 229] on span "button" at bounding box center [906, 237] width 21 height 21
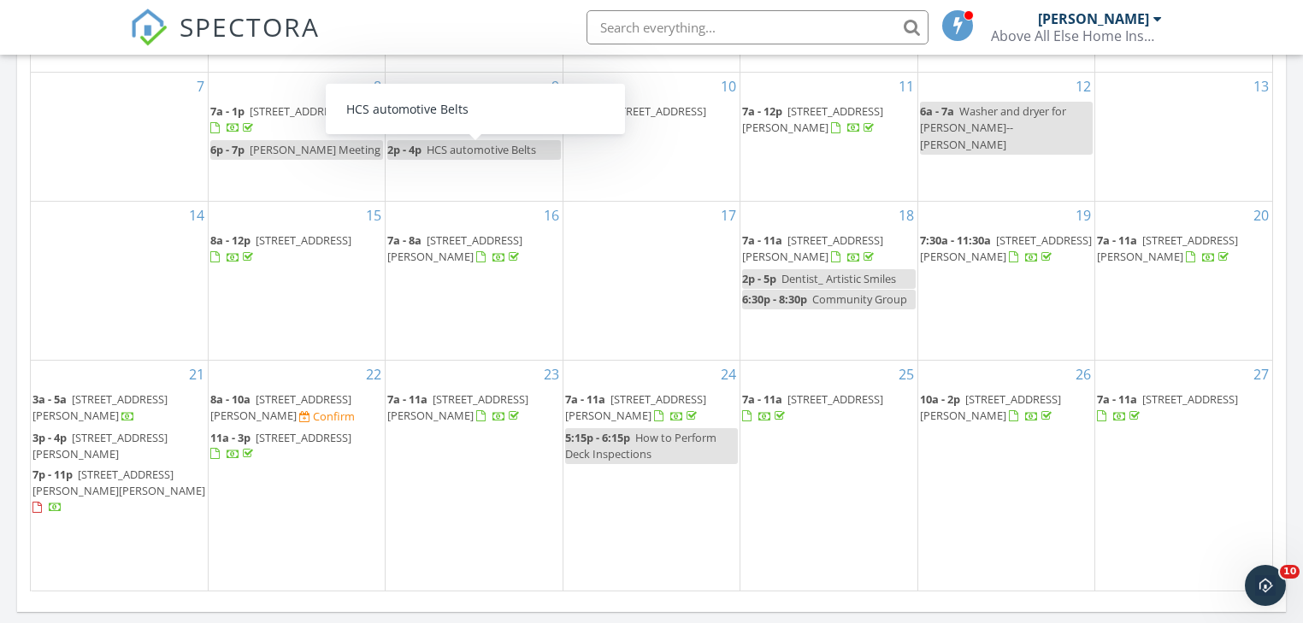
scroll to position [1231, 0]
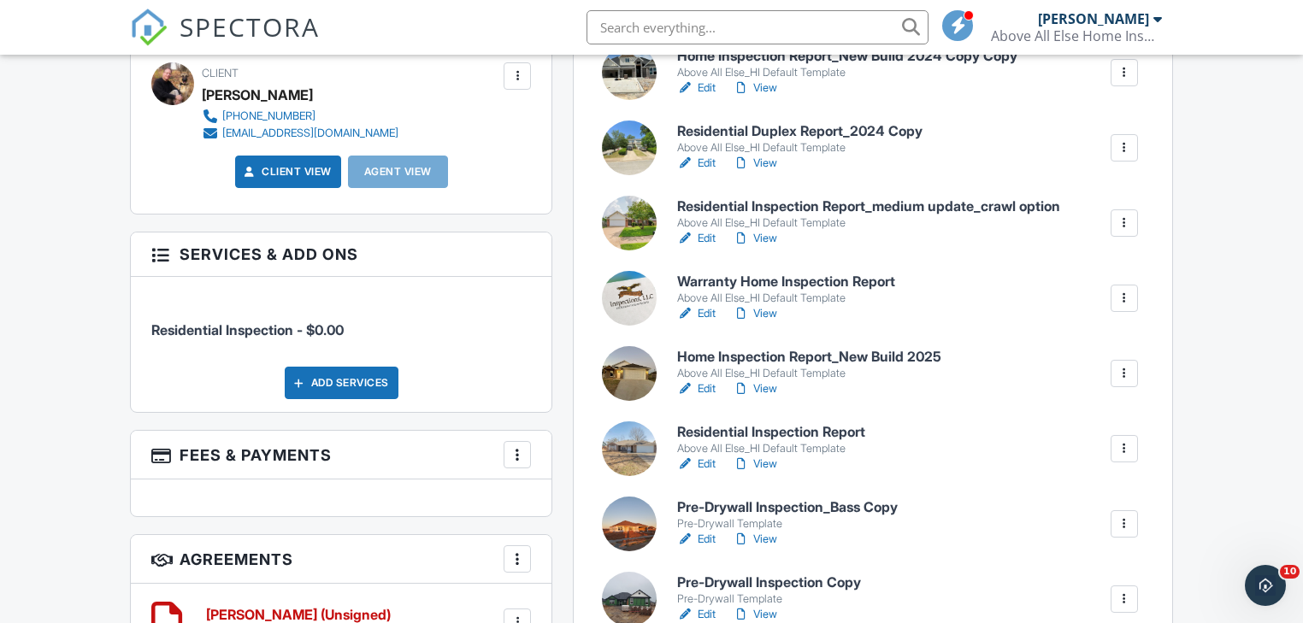
click at [1118, 372] on div at bounding box center [1124, 373] width 17 height 17
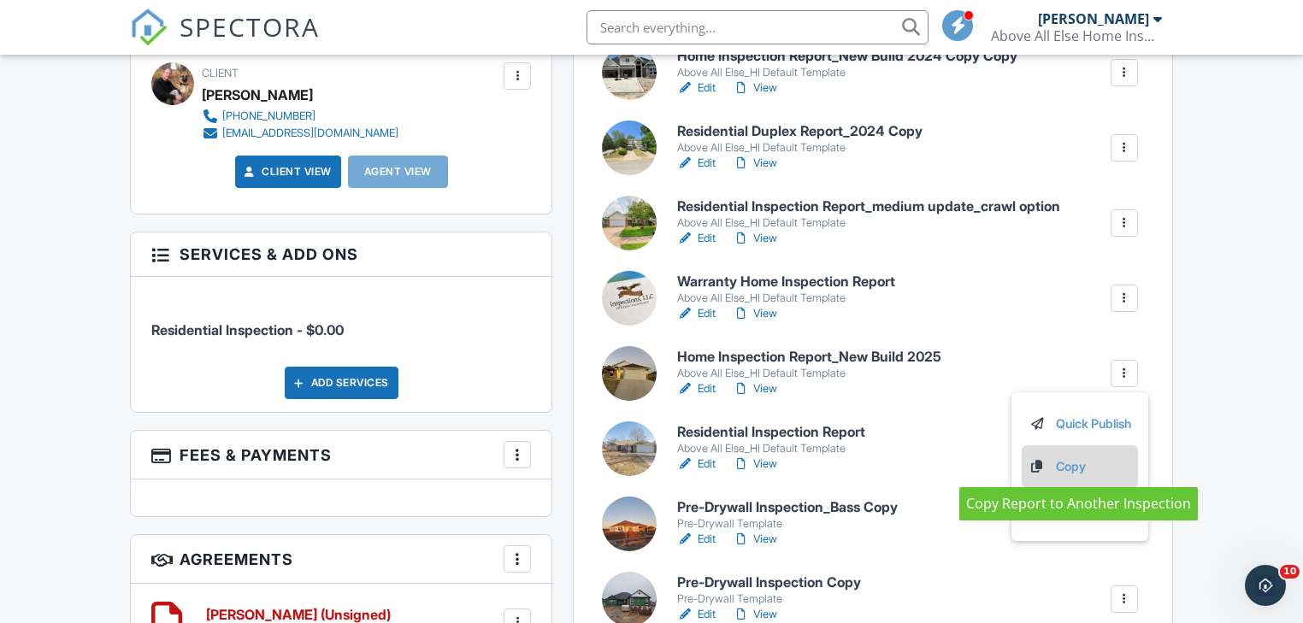
click at [1061, 462] on link "Copy" at bounding box center [1079, 466] width 103 height 19
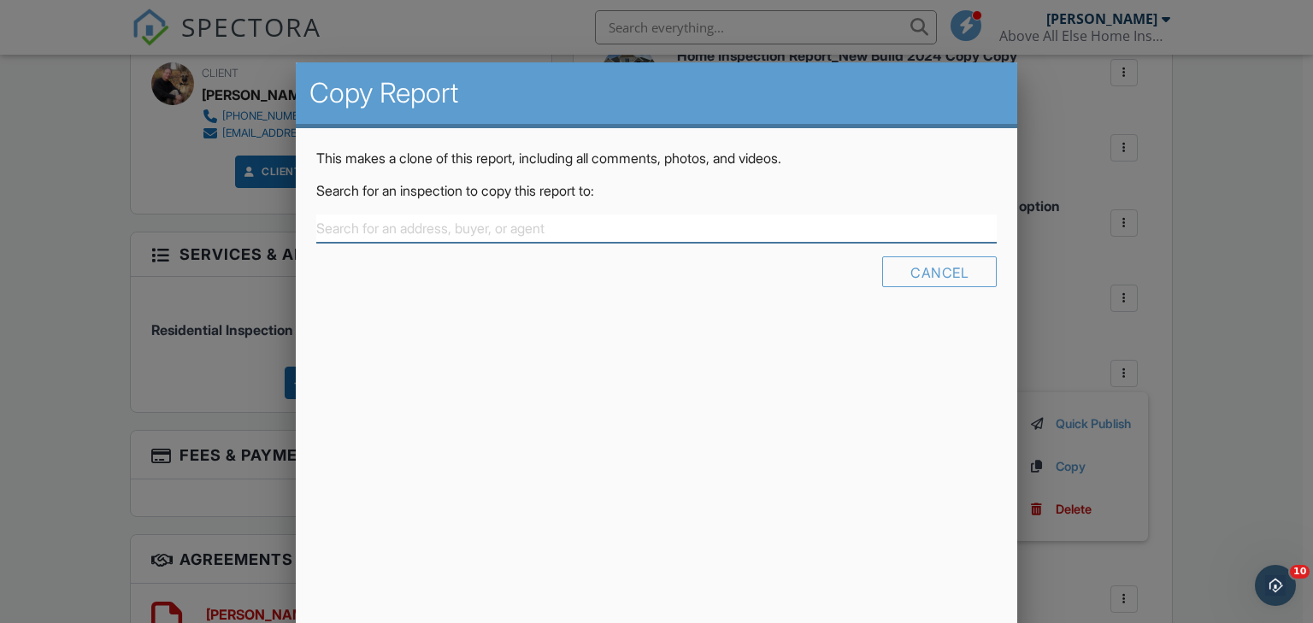
click at [330, 226] on input "text" at bounding box center [656, 229] width 681 height 28
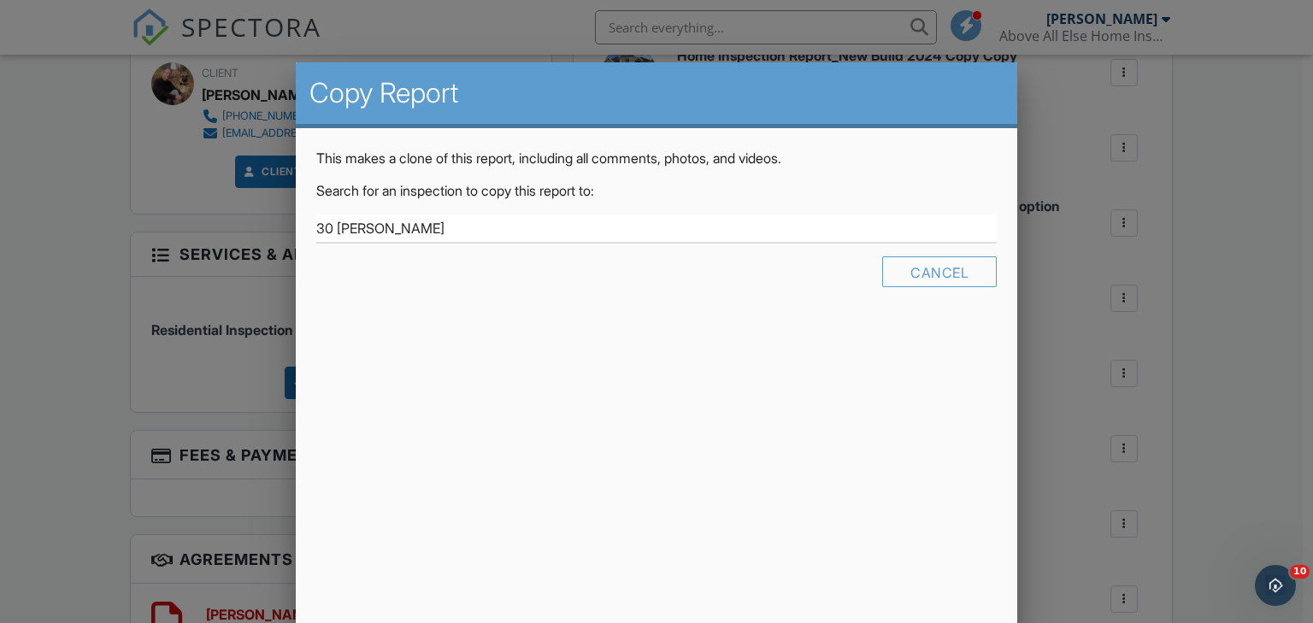
click at [344, 224] on input "30 Kromer" at bounding box center [656, 229] width 681 height 28
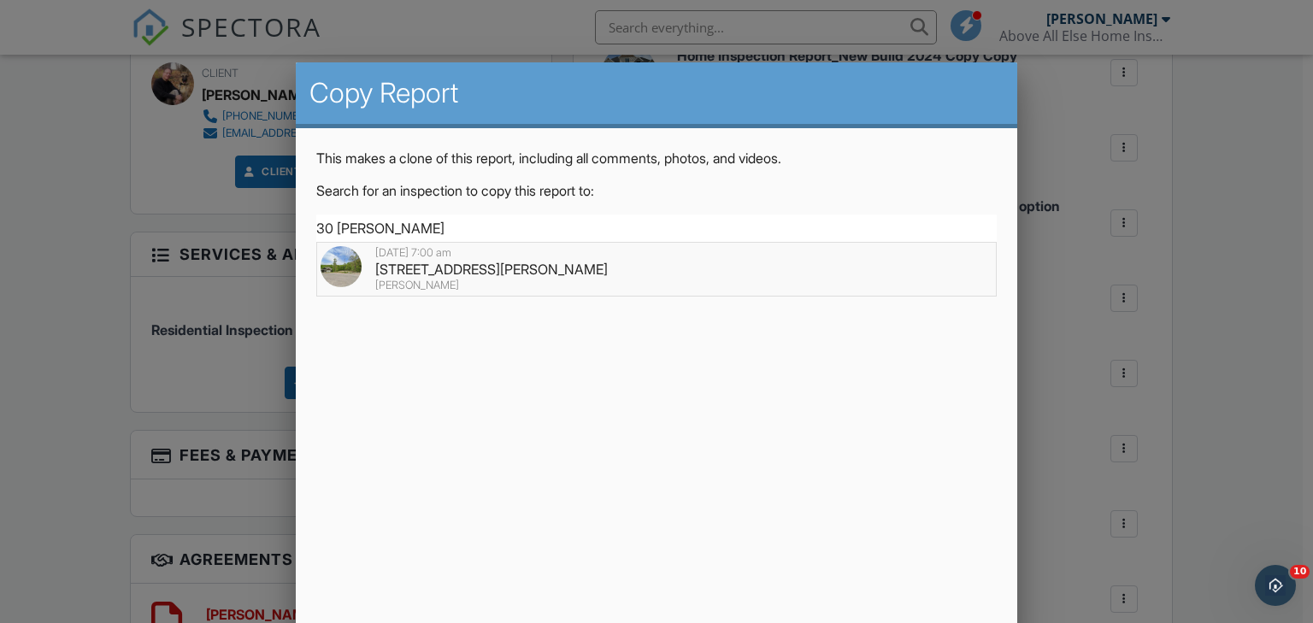
click at [456, 268] on div "30 Cromer Dr, Bella Vista, AR 72715" at bounding box center [657, 269] width 673 height 19
type input "30 Cromer Dr, Bella Vista, AR 72715"
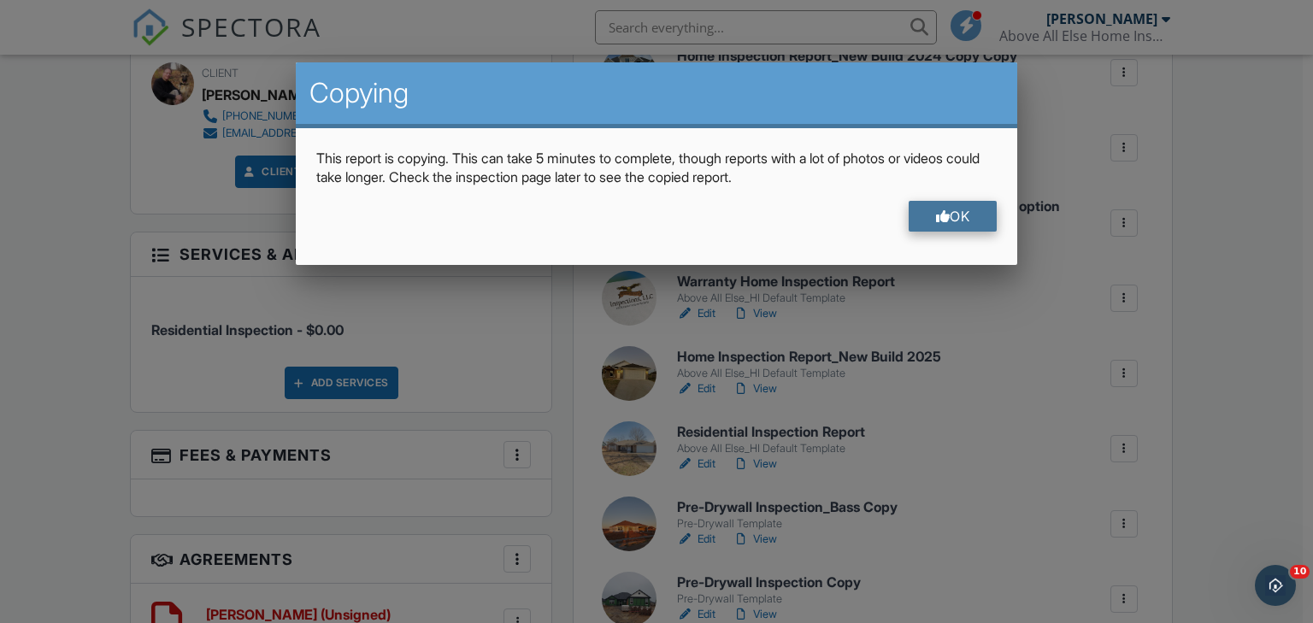
click at [951, 213] on div "OK" at bounding box center [953, 216] width 89 height 31
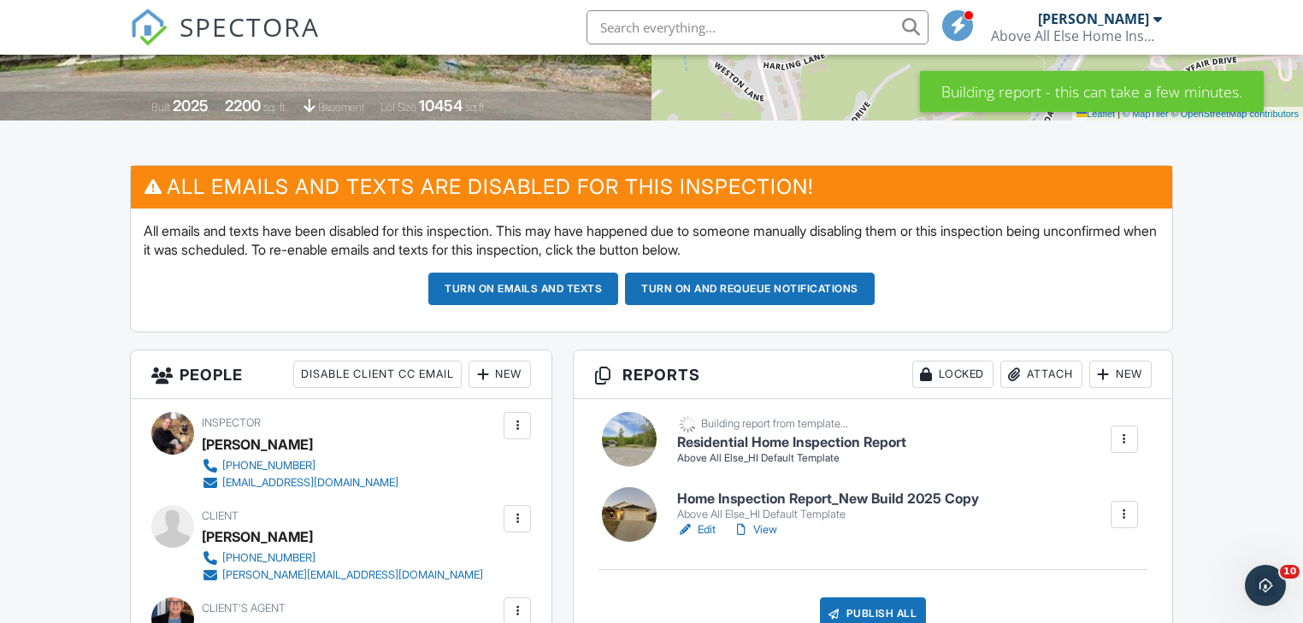
scroll to position [342, 0]
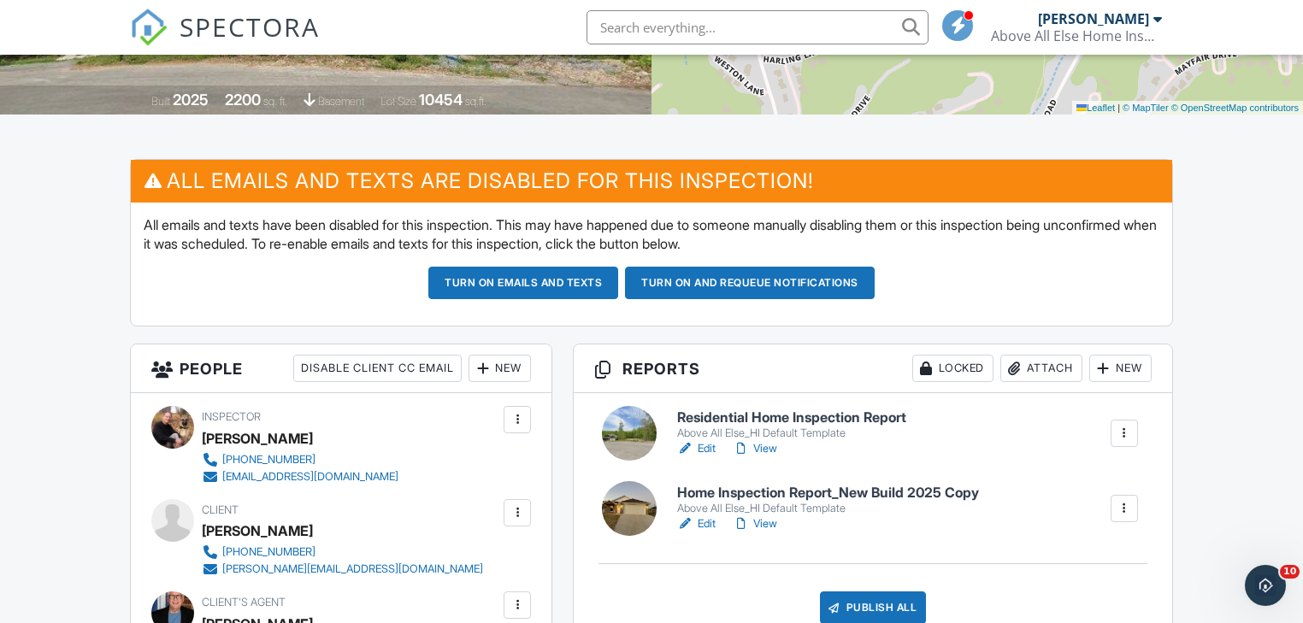
click at [705, 448] on link "Edit" at bounding box center [696, 448] width 38 height 17
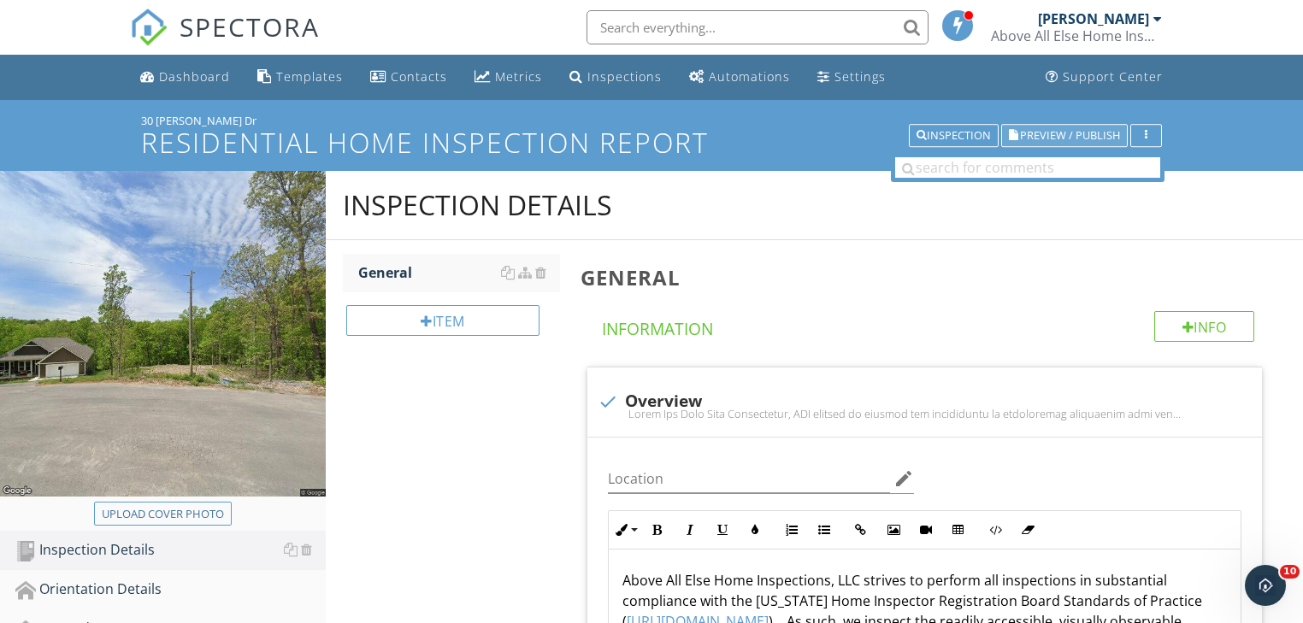
click at [1041, 130] on span "Preview / Publish" at bounding box center [1070, 135] width 100 height 11
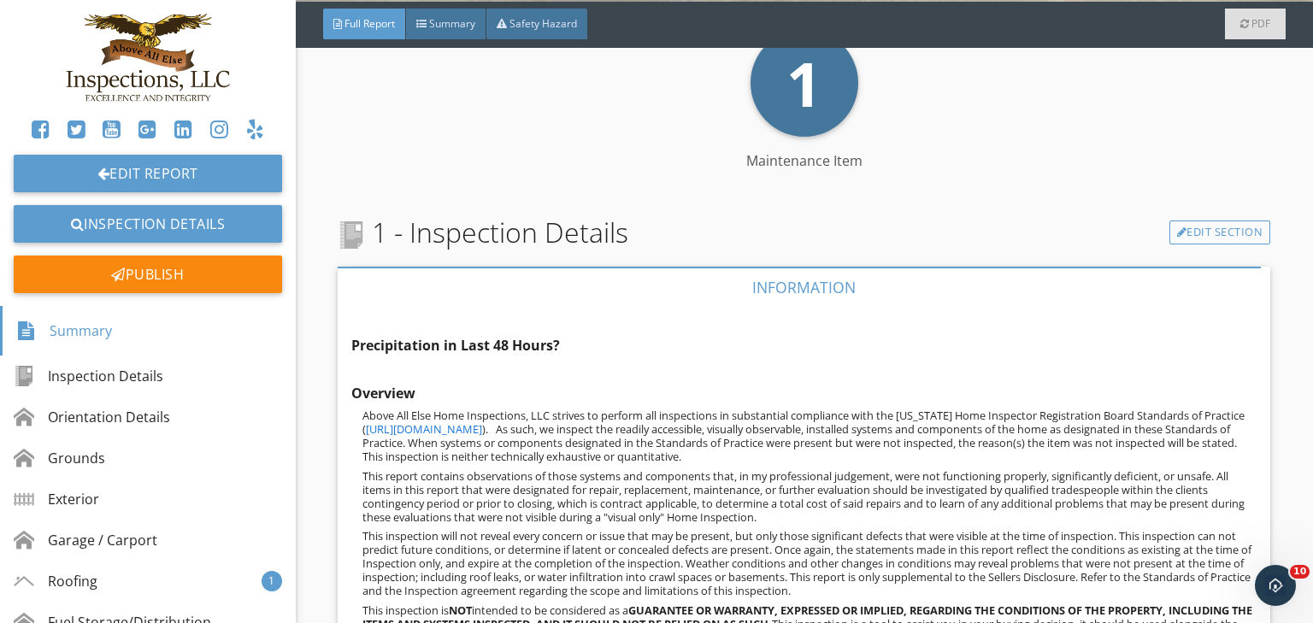
scroll to position [410, 0]
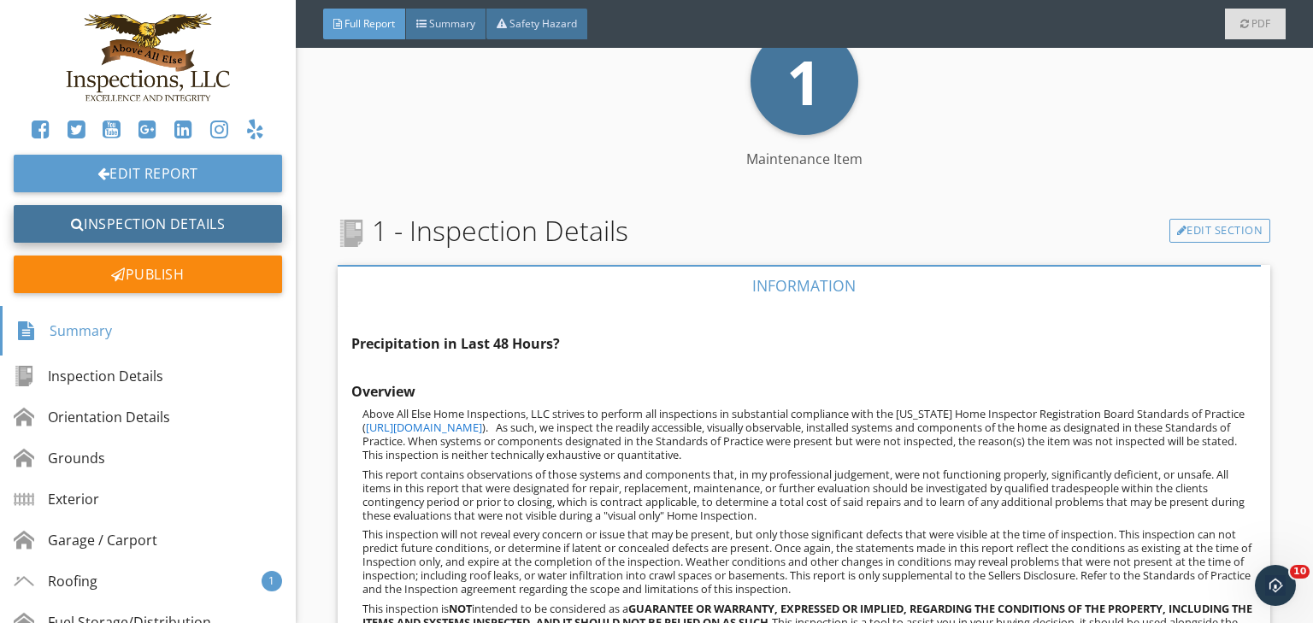
click at [117, 216] on link "Inspection Details" at bounding box center [148, 224] width 268 height 38
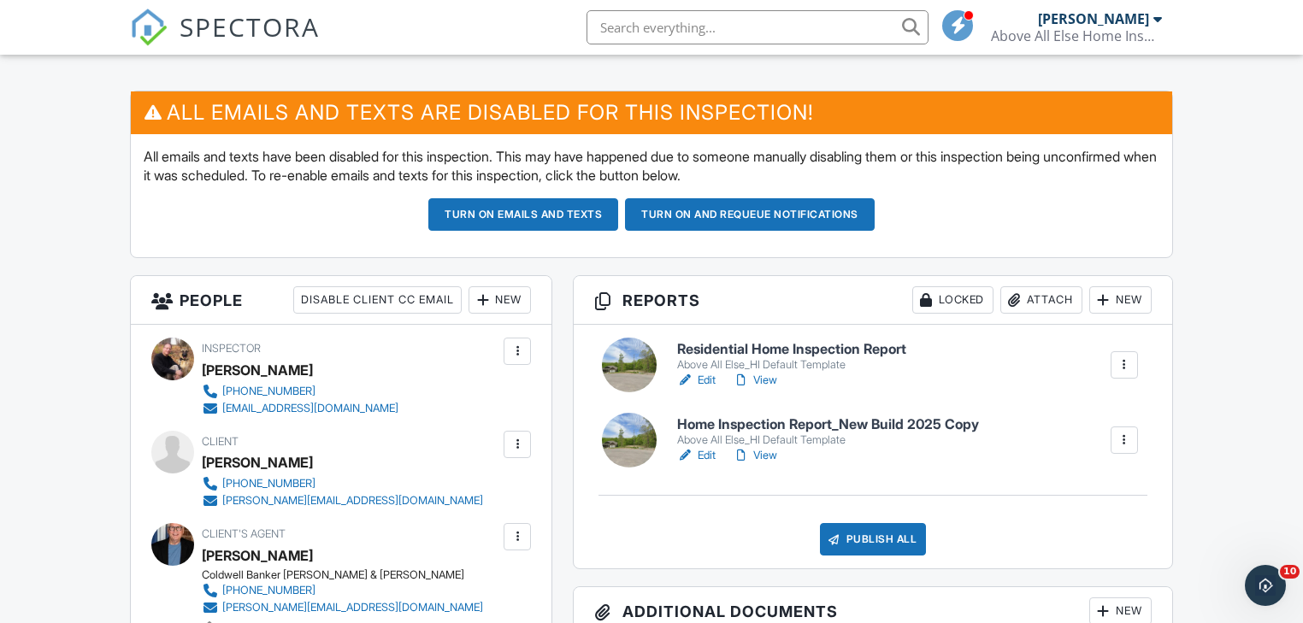
click at [707, 452] on link "Edit" at bounding box center [696, 455] width 38 height 17
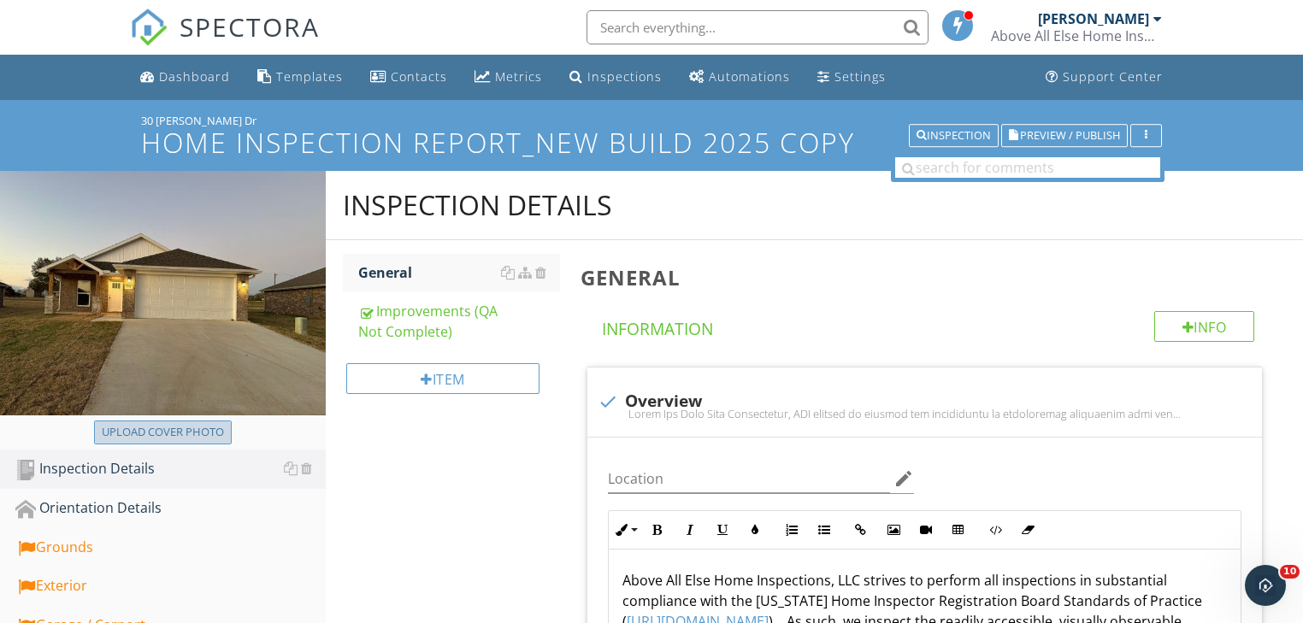
click at [192, 434] on div "Upload cover photo" at bounding box center [163, 432] width 122 height 17
type input "C:\fakepath\streetview (1).jpg"
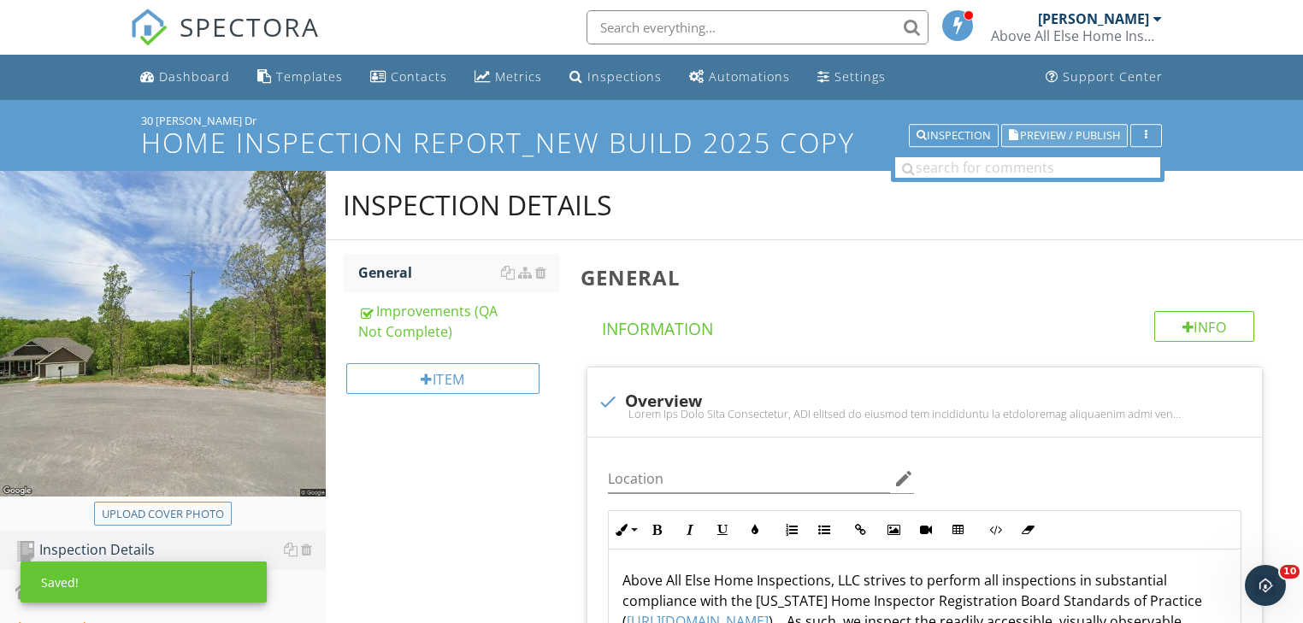
click at [1075, 133] on span "Preview / Publish" at bounding box center [1070, 135] width 100 height 11
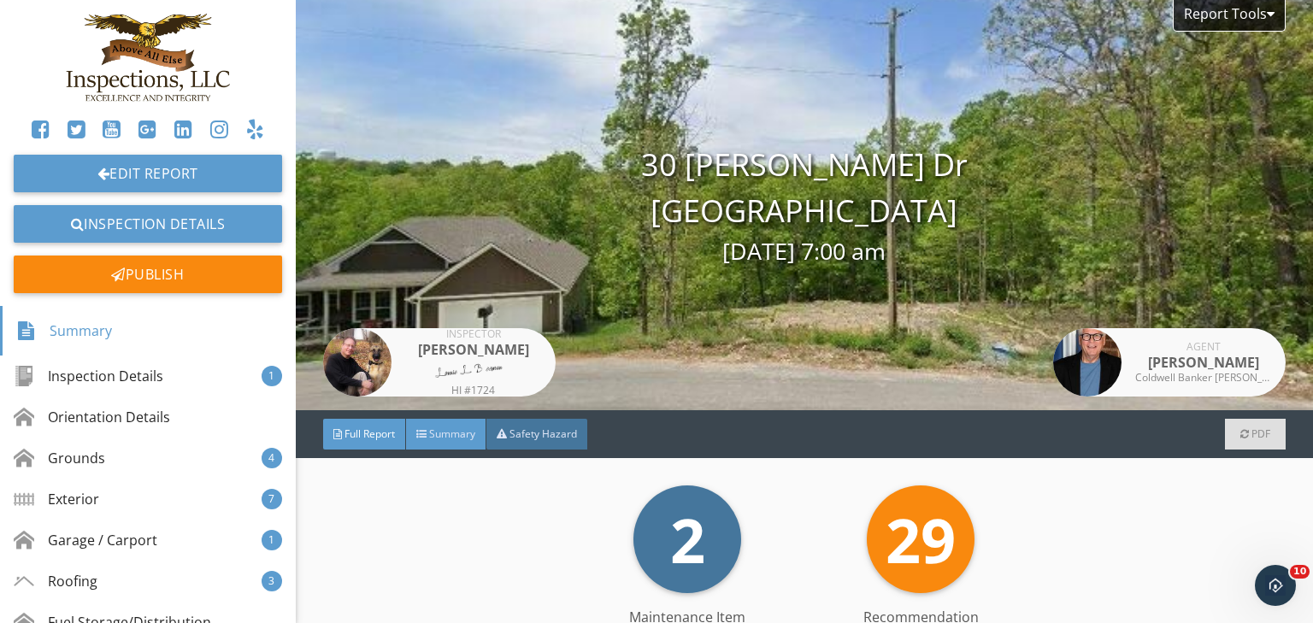
click at [451, 427] on span "Summary" at bounding box center [452, 434] width 46 height 15
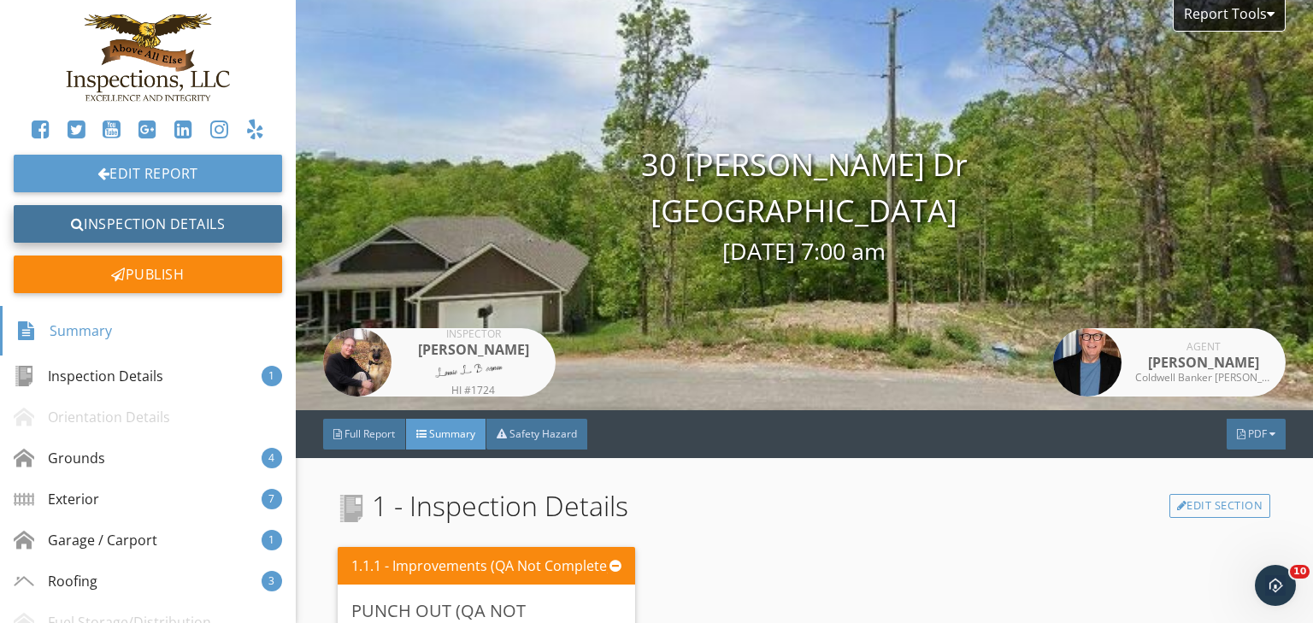
click at [197, 219] on link "Inspection Details" at bounding box center [148, 224] width 268 height 38
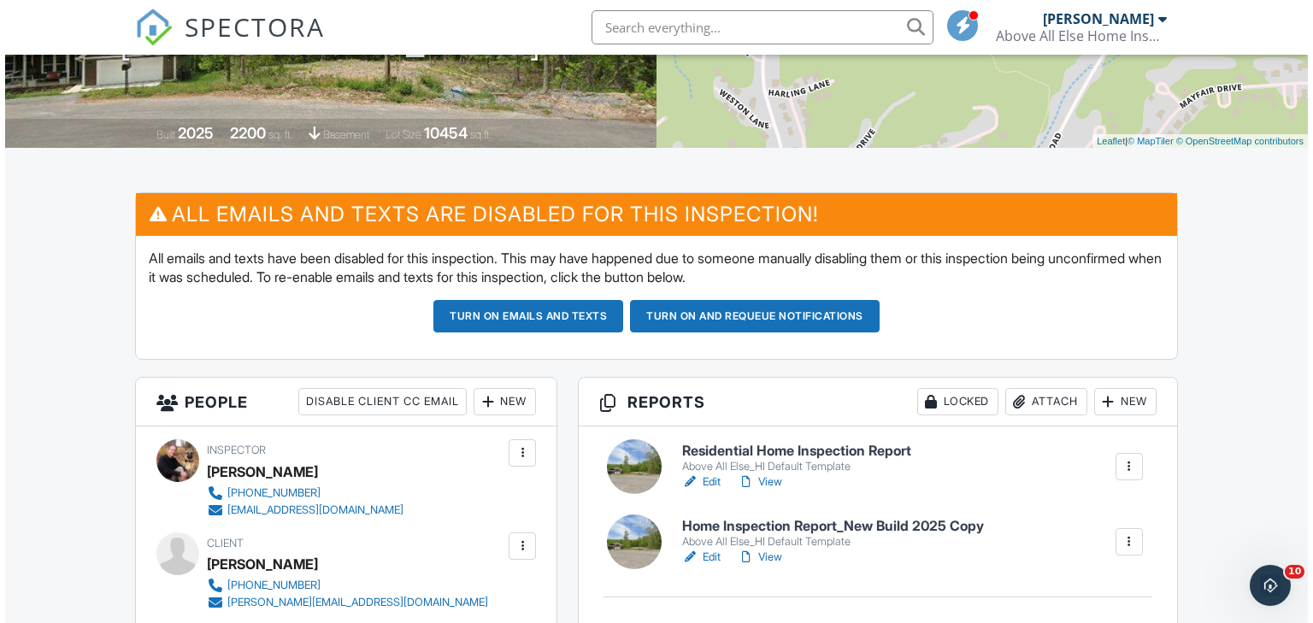
scroll to position [410, 0]
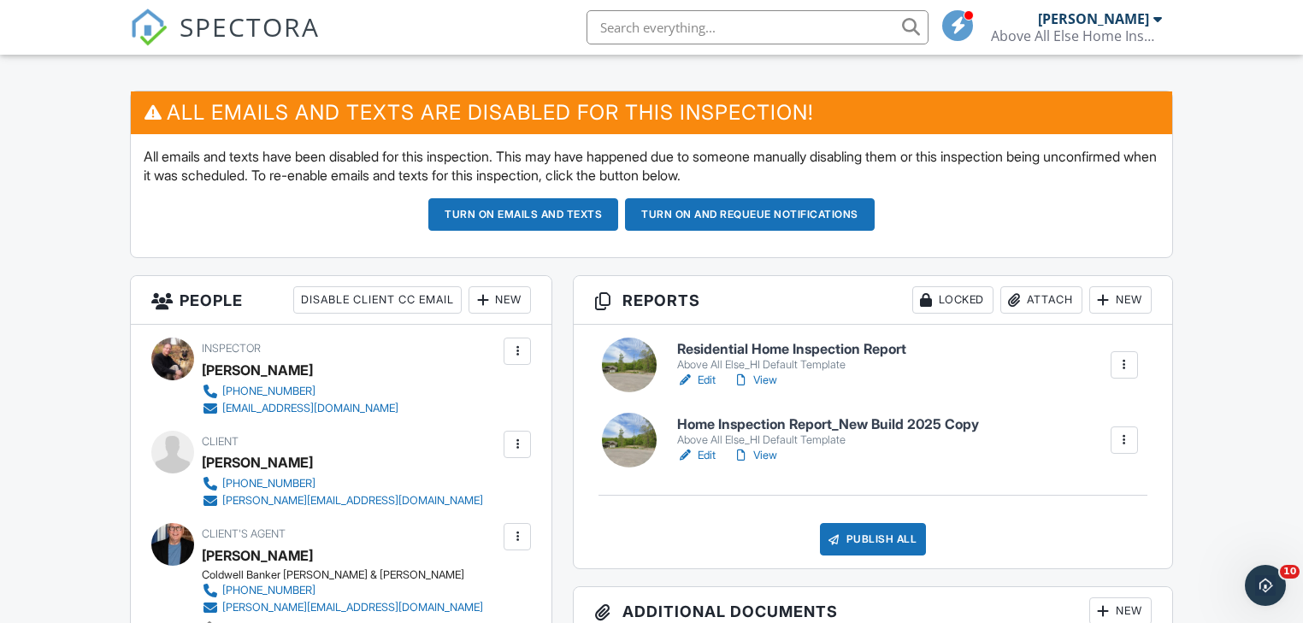
click at [1128, 368] on div at bounding box center [1124, 364] width 17 height 17
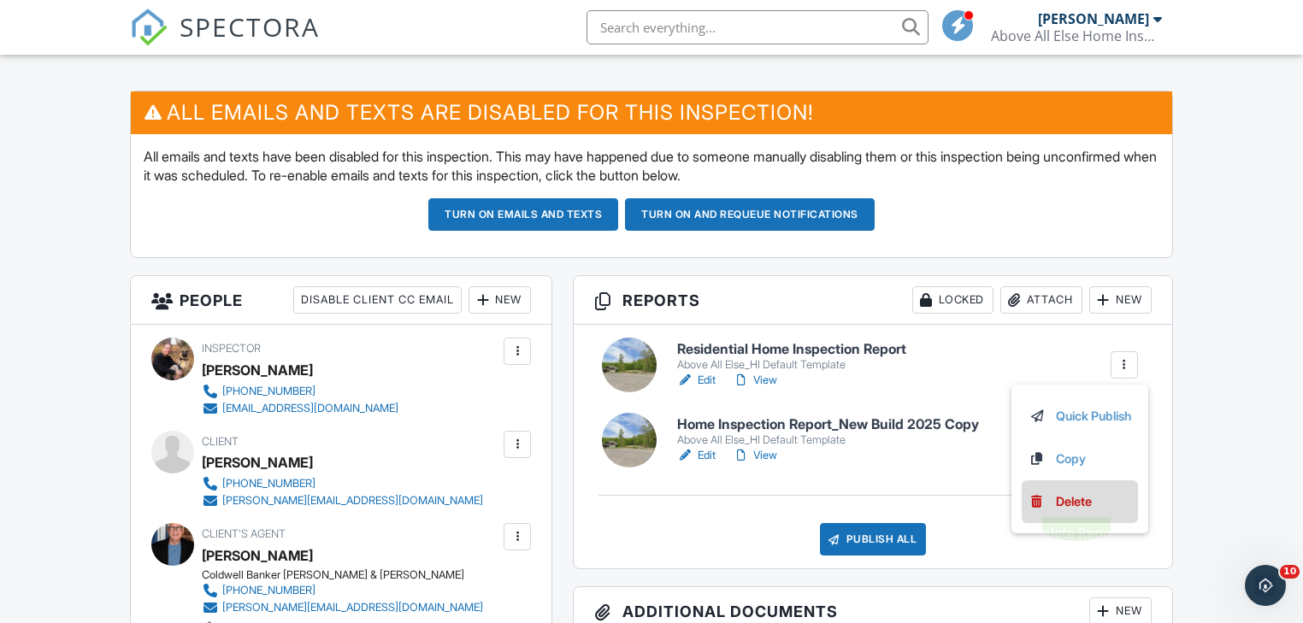
click at [1076, 498] on div "Delete" at bounding box center [1074, 501] width 36 height 19
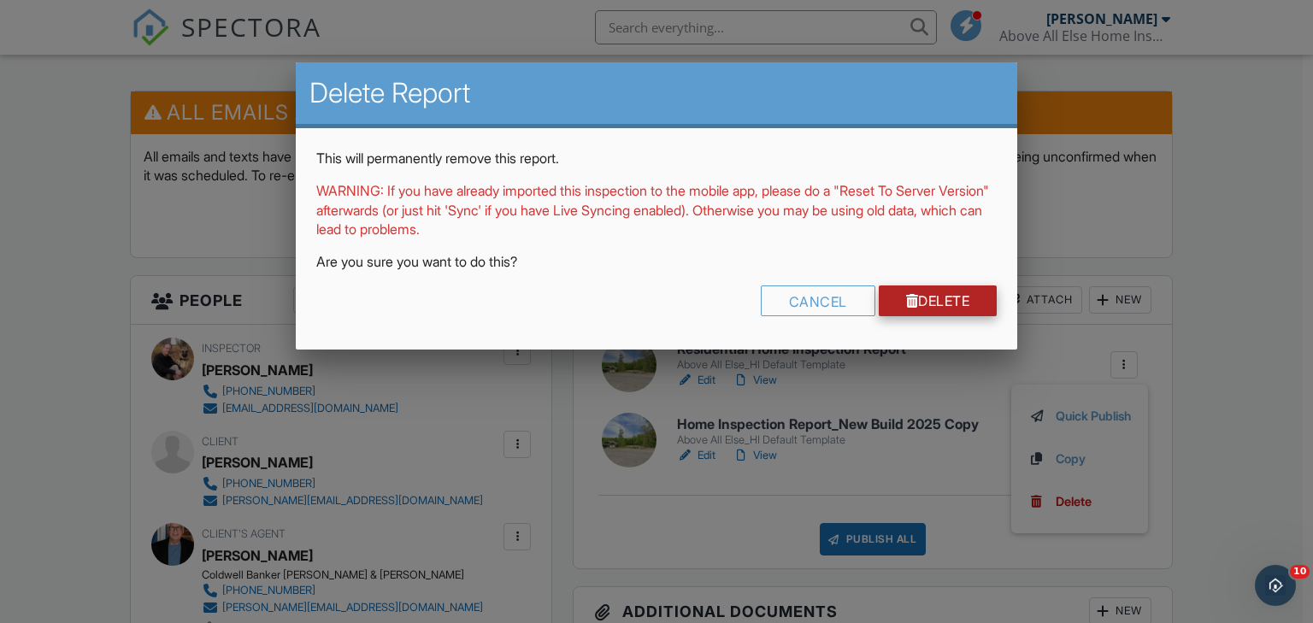
click at [934, 301] on link "Delete" at bounding box center [938, 301] width 119 height 31
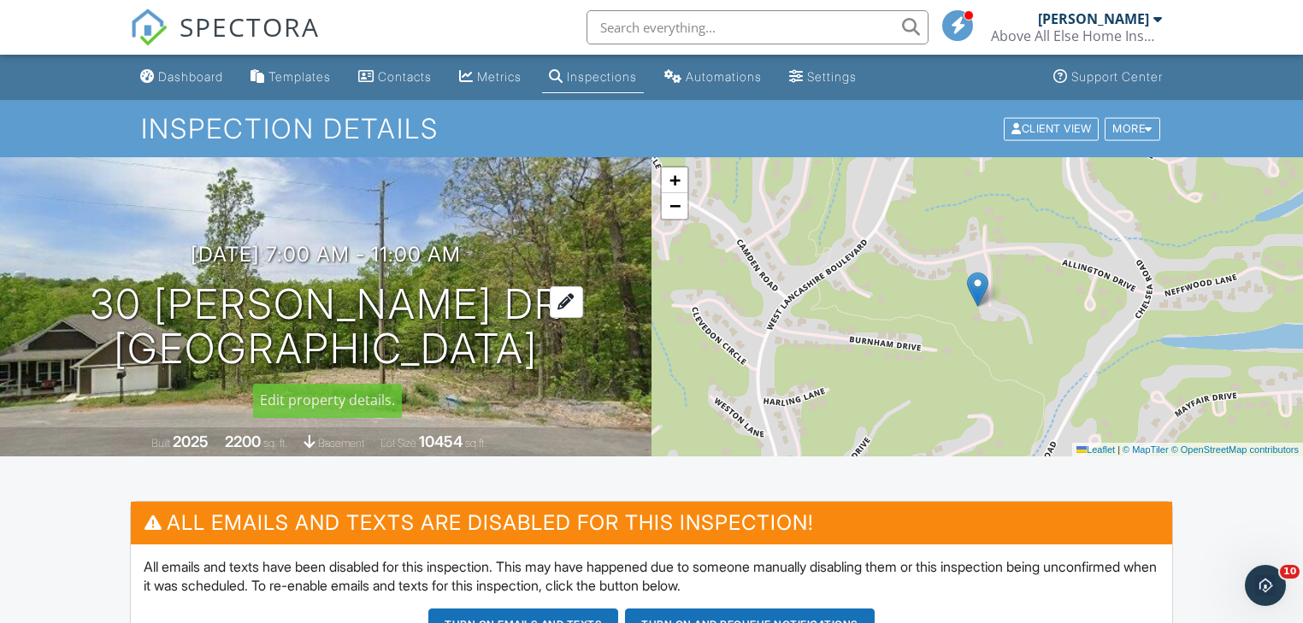
drag, startPoint x: 551, startPoint y: 368, endPoint x: 138, endPoint y: 320, distance: 416.5
click at [138, 320] on div "10/02/2025 7:00 am - 11:00 am 30 Cromer Dr Bella Vista, AR 72715" at bounding box center [325, 307] width 651 height 129
copy h1 "30 Cromer Dr Bella Vista, AR 72715"
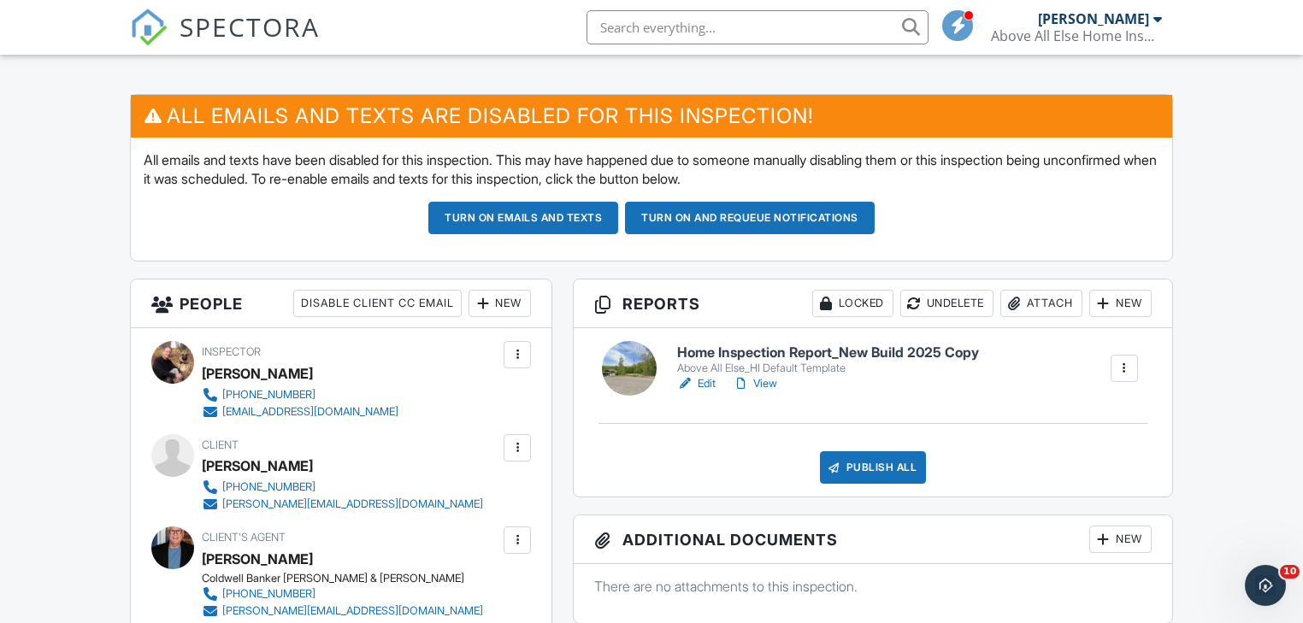
scroll to position [410, 0]
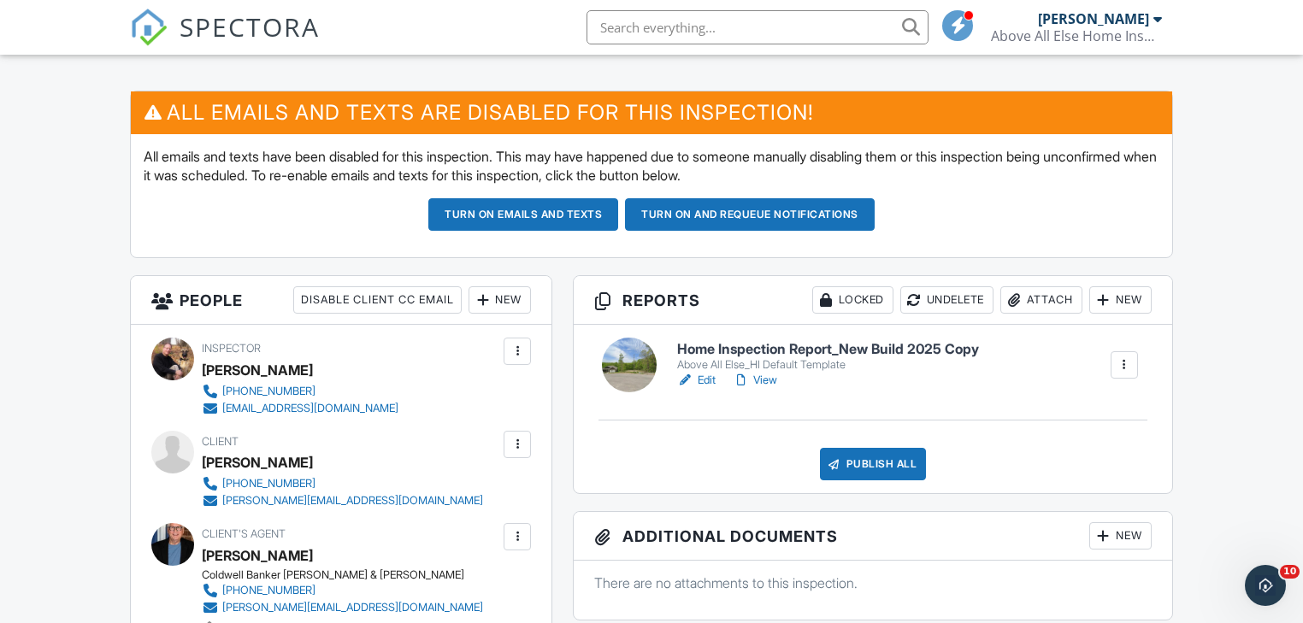
click at [706, 376] on link "Edit" at bounding box center [696, 380] width 38 height 17
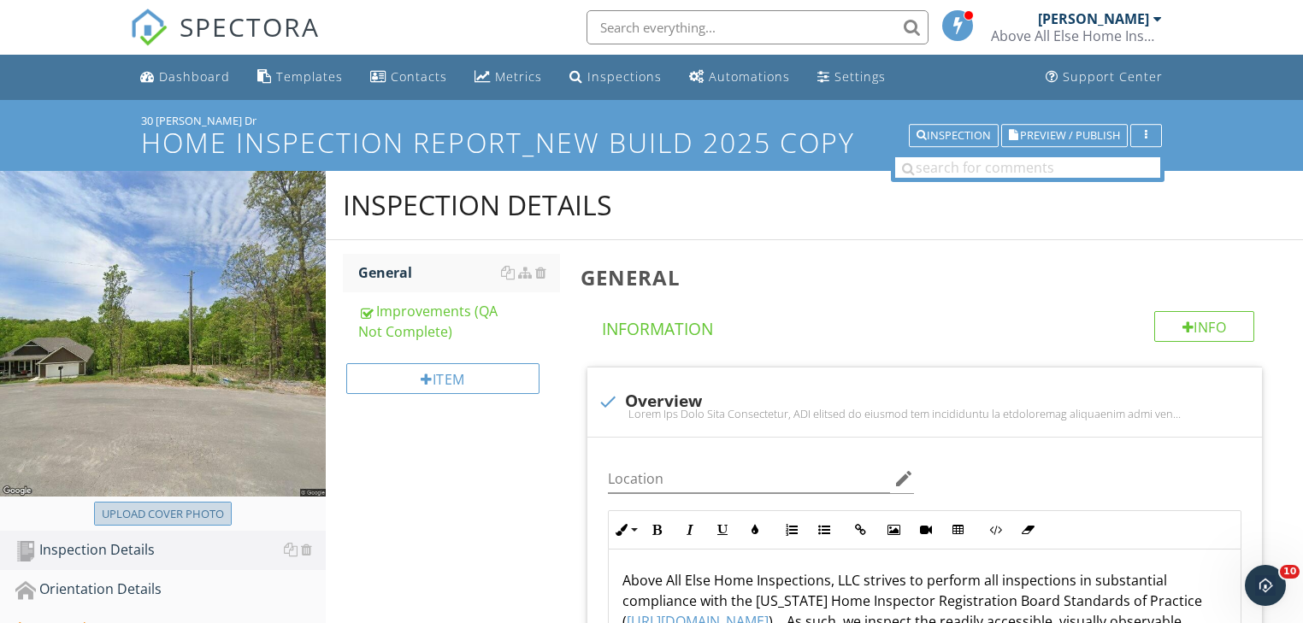
click at [158, 511] on div "Upload cover photo" at bounding box center [163, 514] width 122 height 17
type input "C:\fakepath\Screenshot [DATE] 132556.jpg"
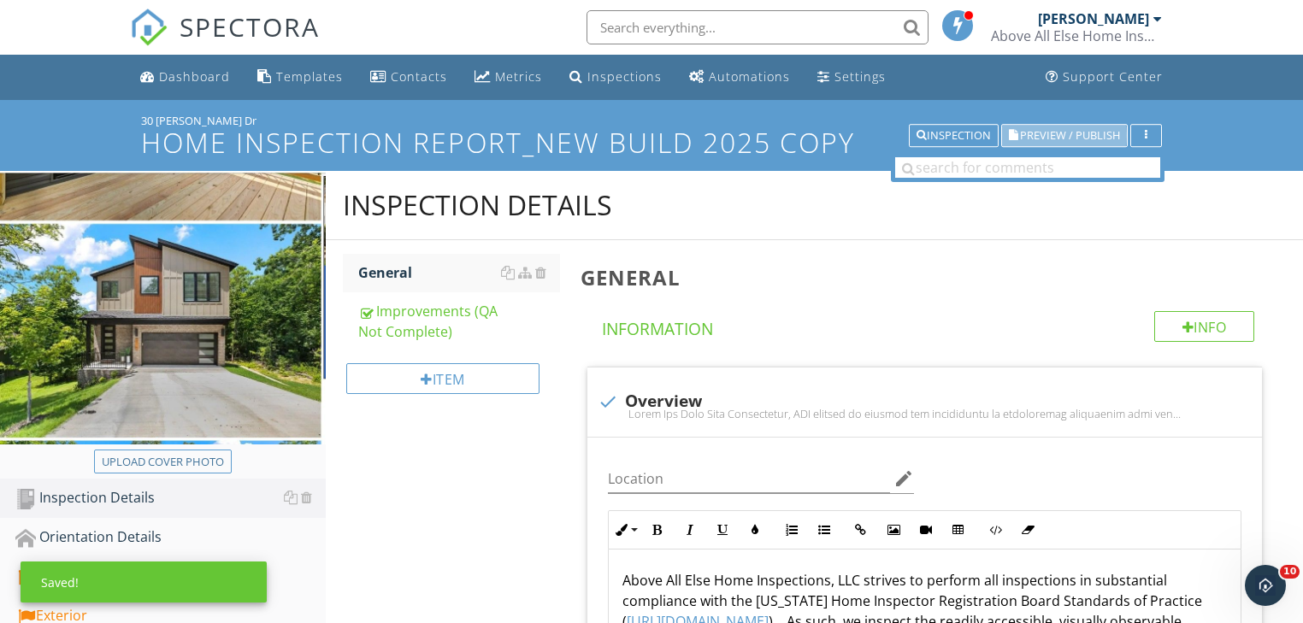
click at [1064, 133] on span "Preview / Publish" at bounding box center [1070, 135] width 100 height 11
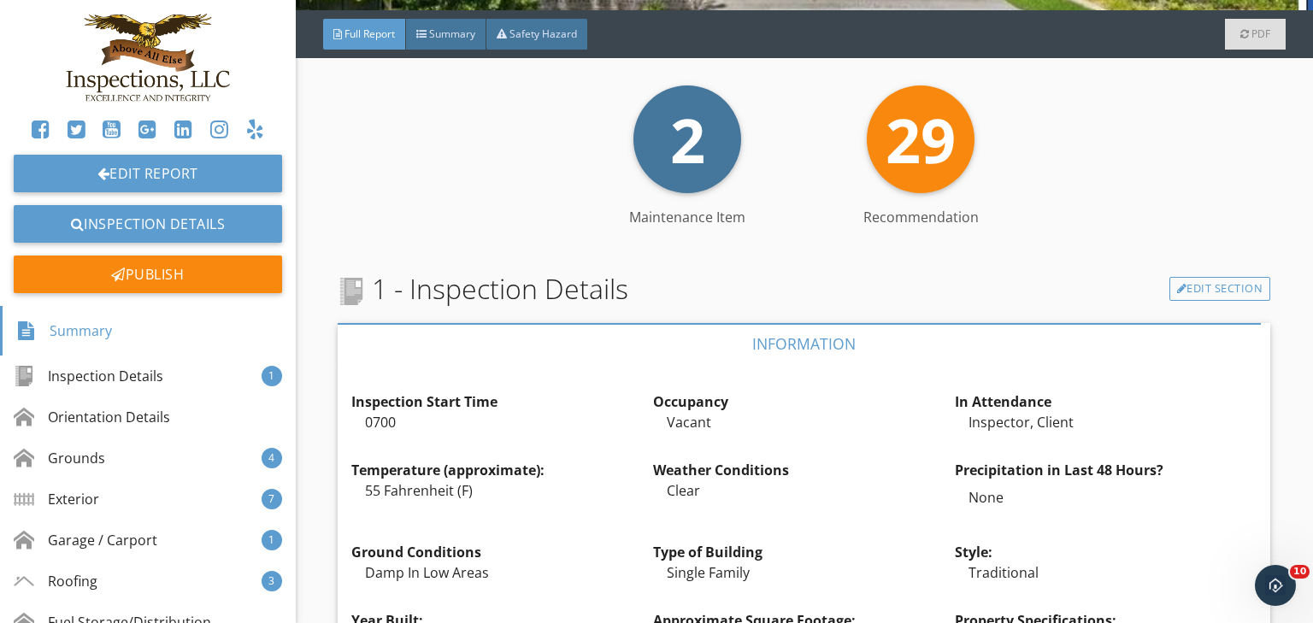
scroll to position [410, 0]
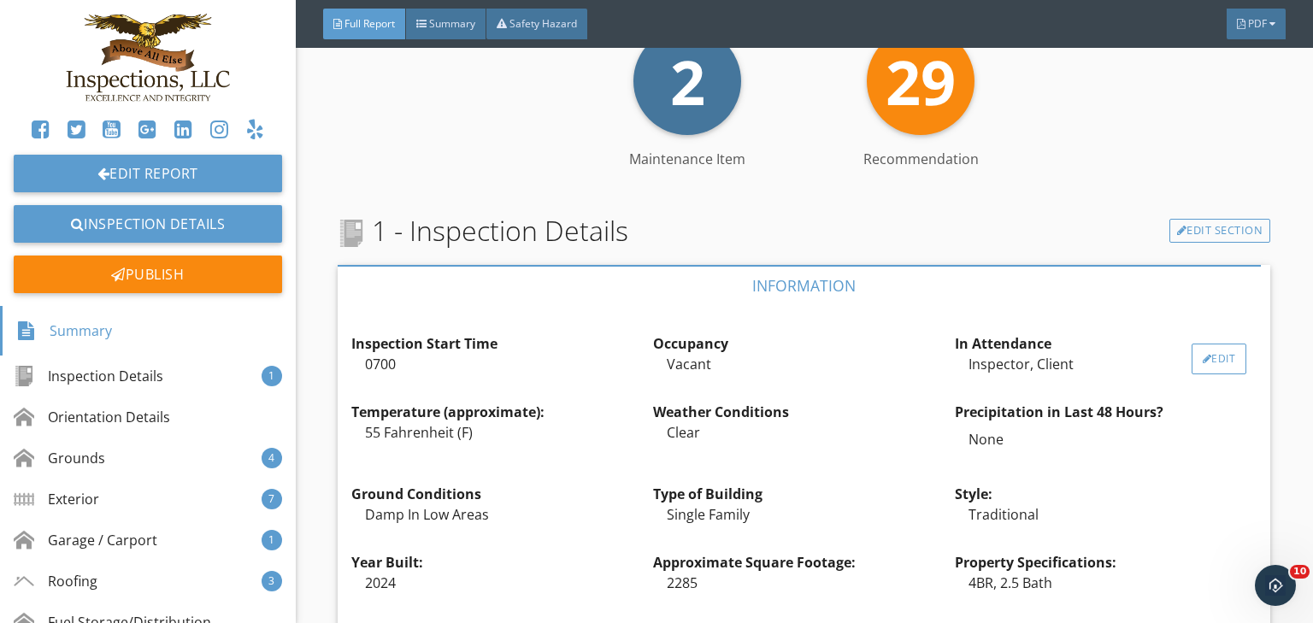
click at [1205, 358] on div "Edit" at bounding box center [1220, 359] width 56 height 31
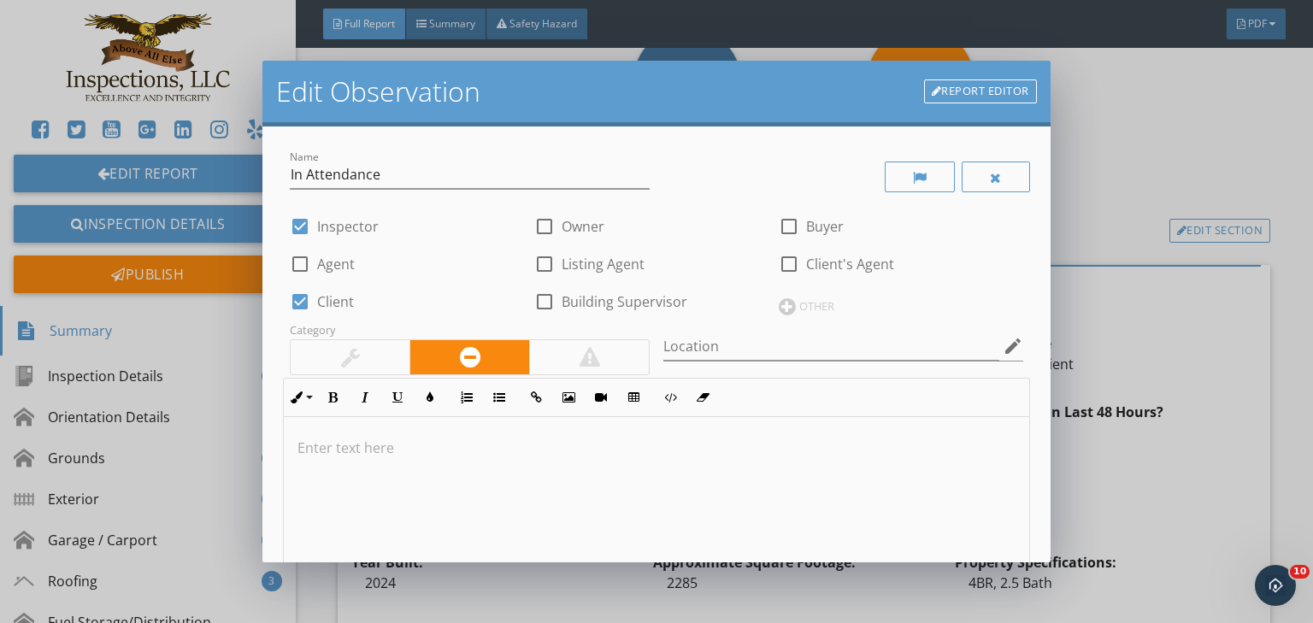
click at [788, 263] on div at bounding box center [789, 264] width 29 height 29
checkbox input "true"
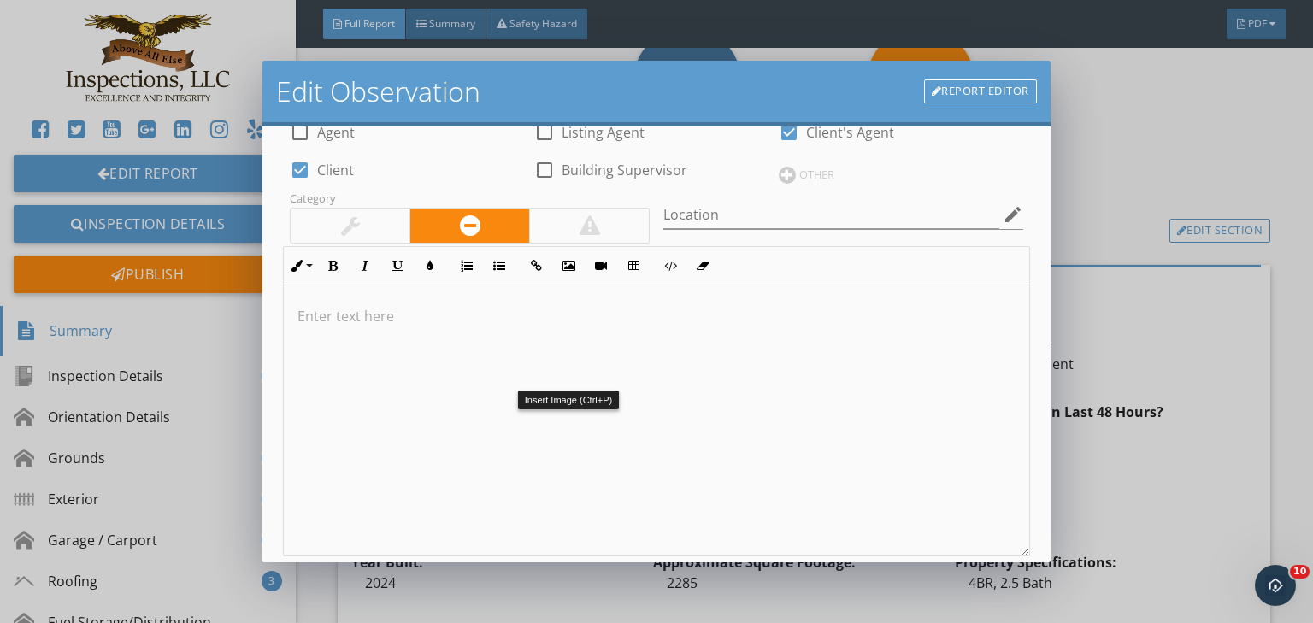
scroll to position [386, 0]
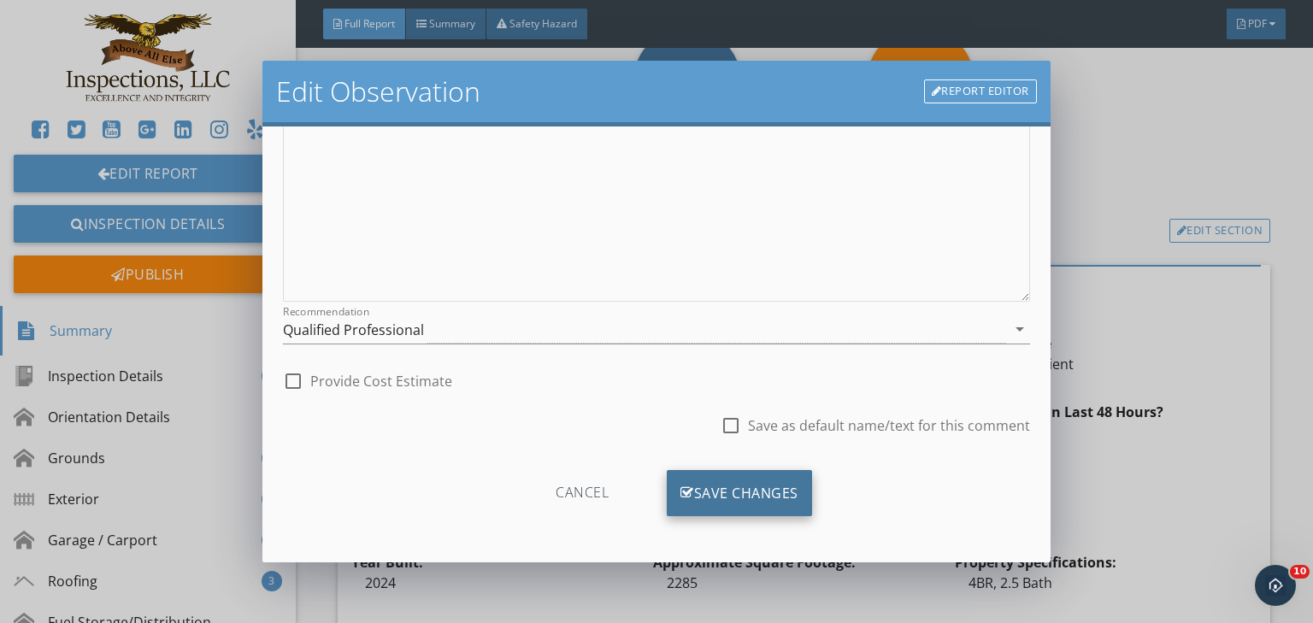
click at [705, 492] on div "Save Changes" at bounding box center [739, 493] width 145 height 46
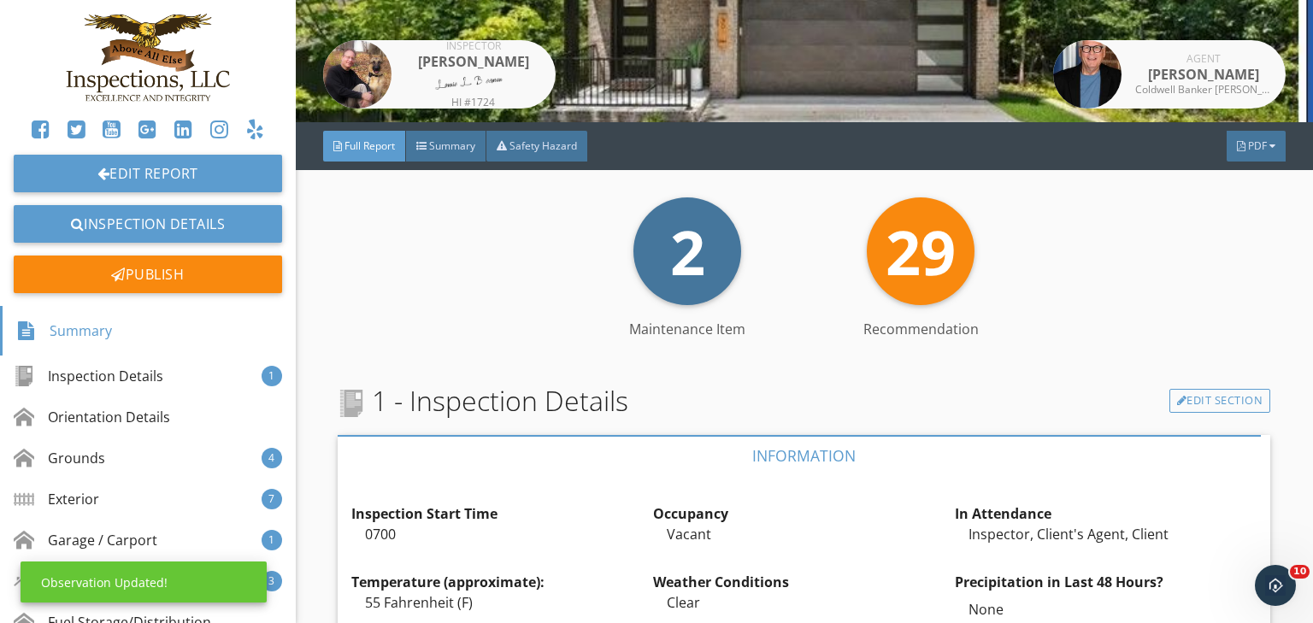
scroll to position [0, 0]
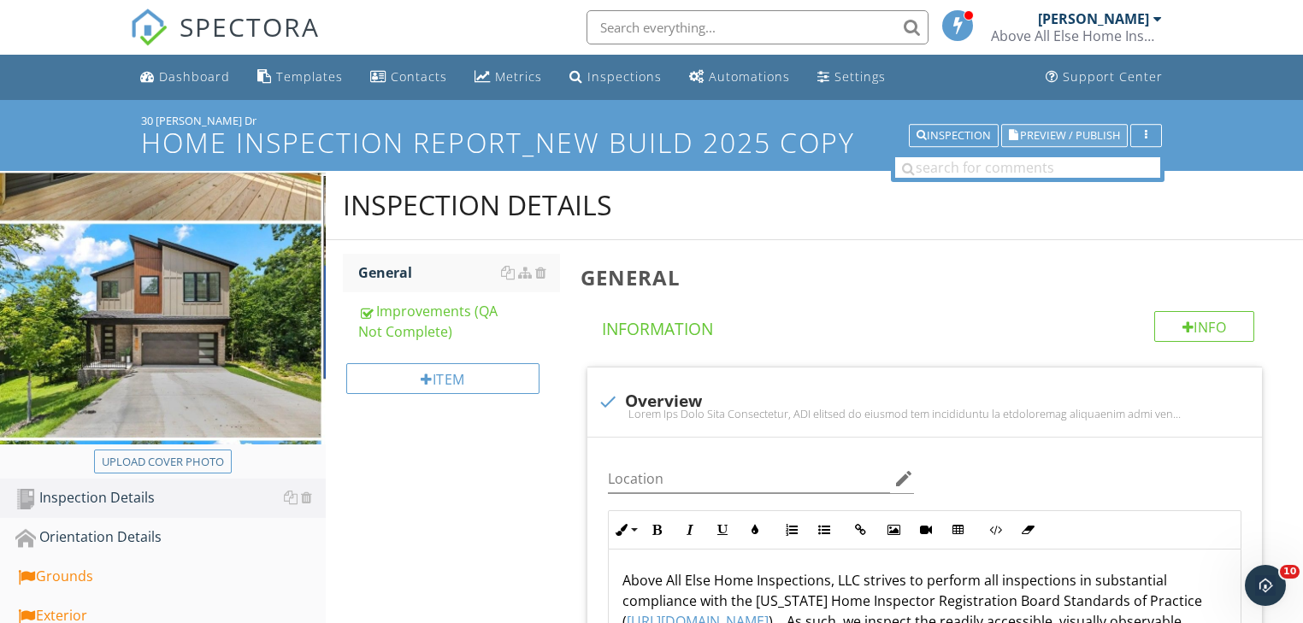
click at [1038, 132] on span "Preview / Publish" at bounding box center [1070, 135] width 100 height 11
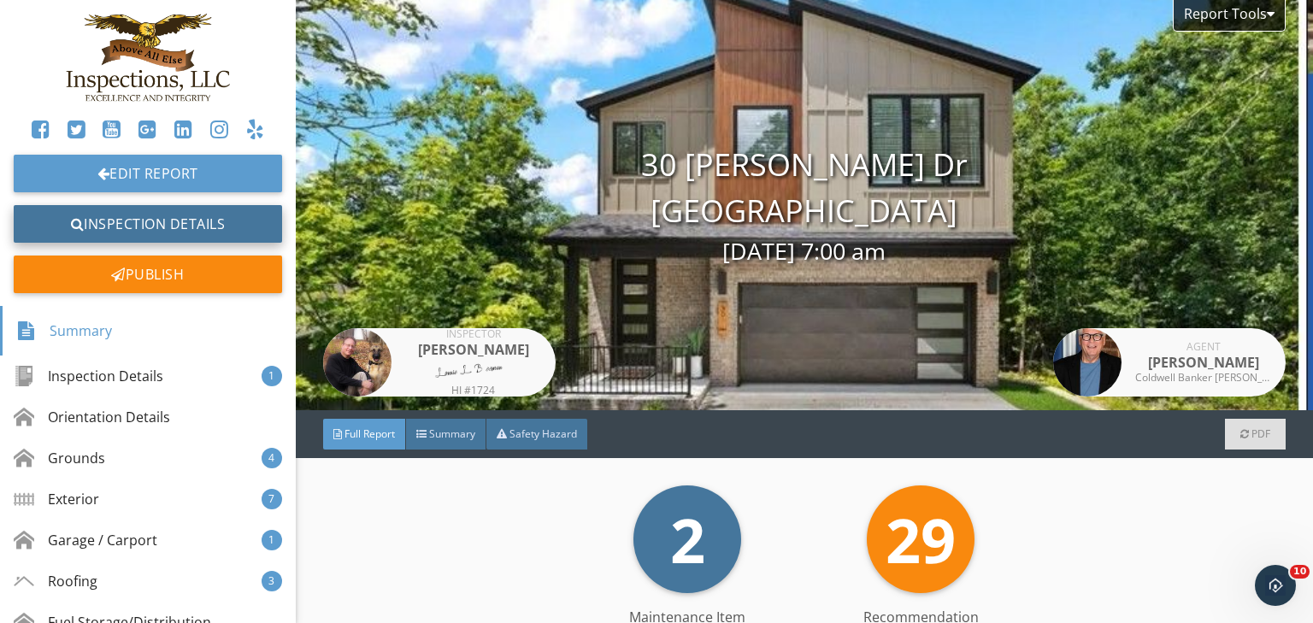
click at [185, 222] on link "Inspection Details" at bounding box center [148, 224] width 268 height 38
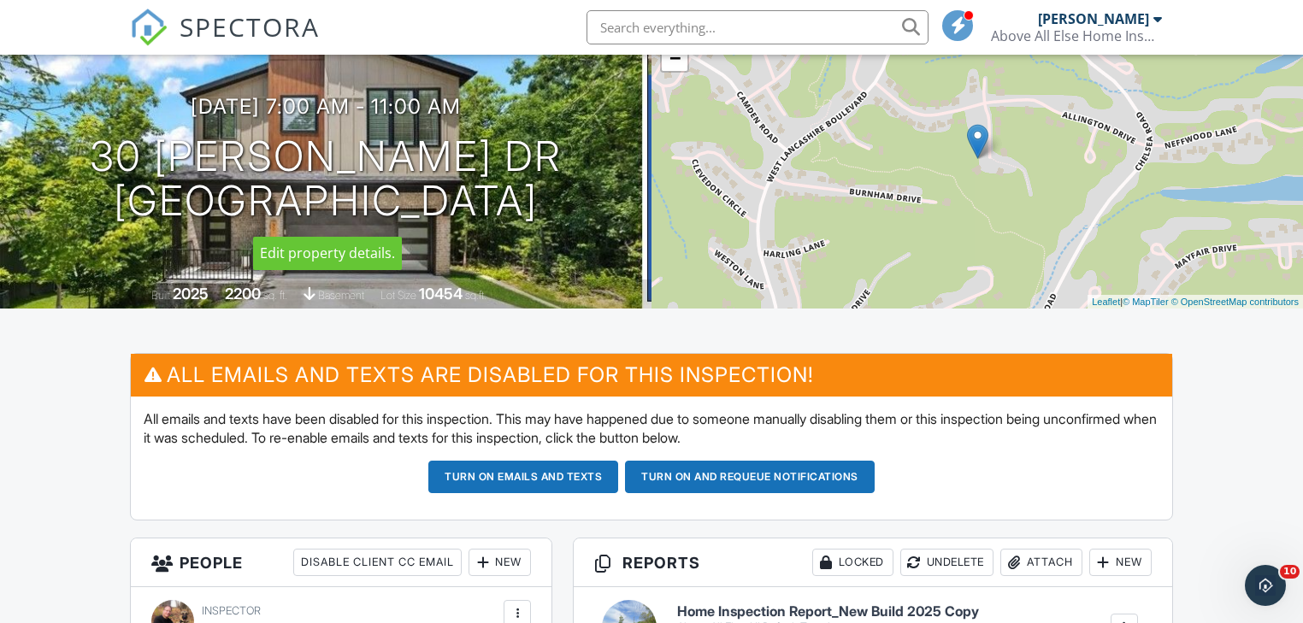
scroll to position [274, 0]
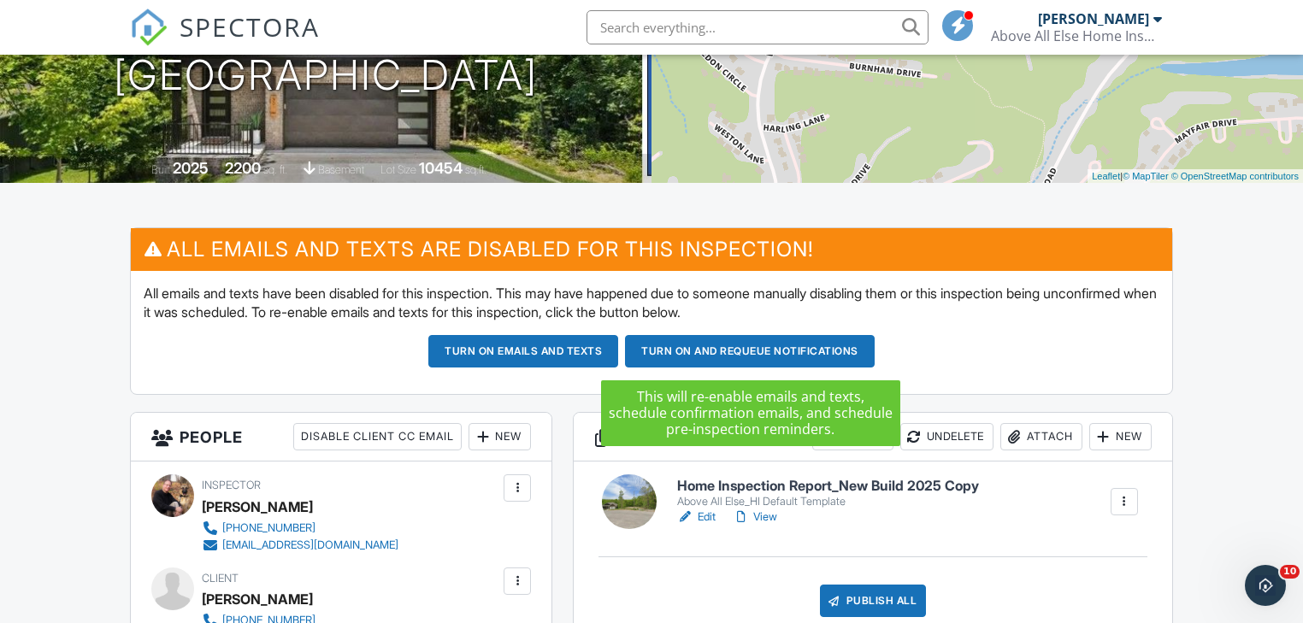
click at [722, 345] on button "Turn on and Requeue Notifications" at bounding box center [750, 351] width 250 height 32
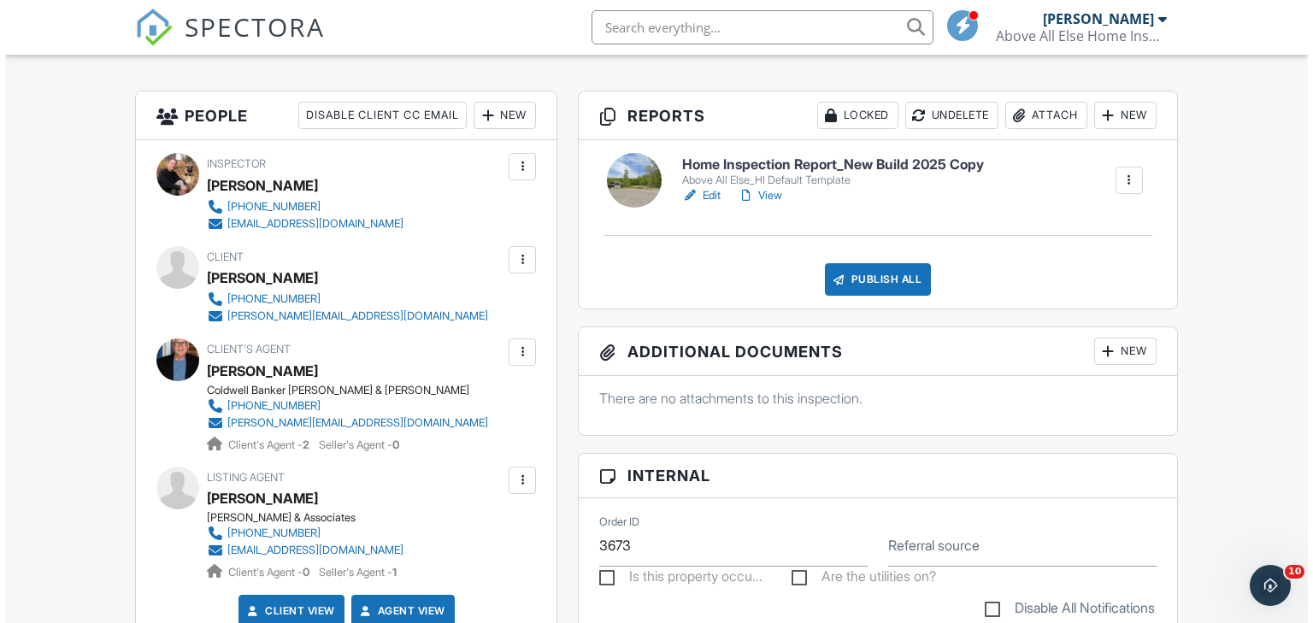
scroll to position [479, 0]
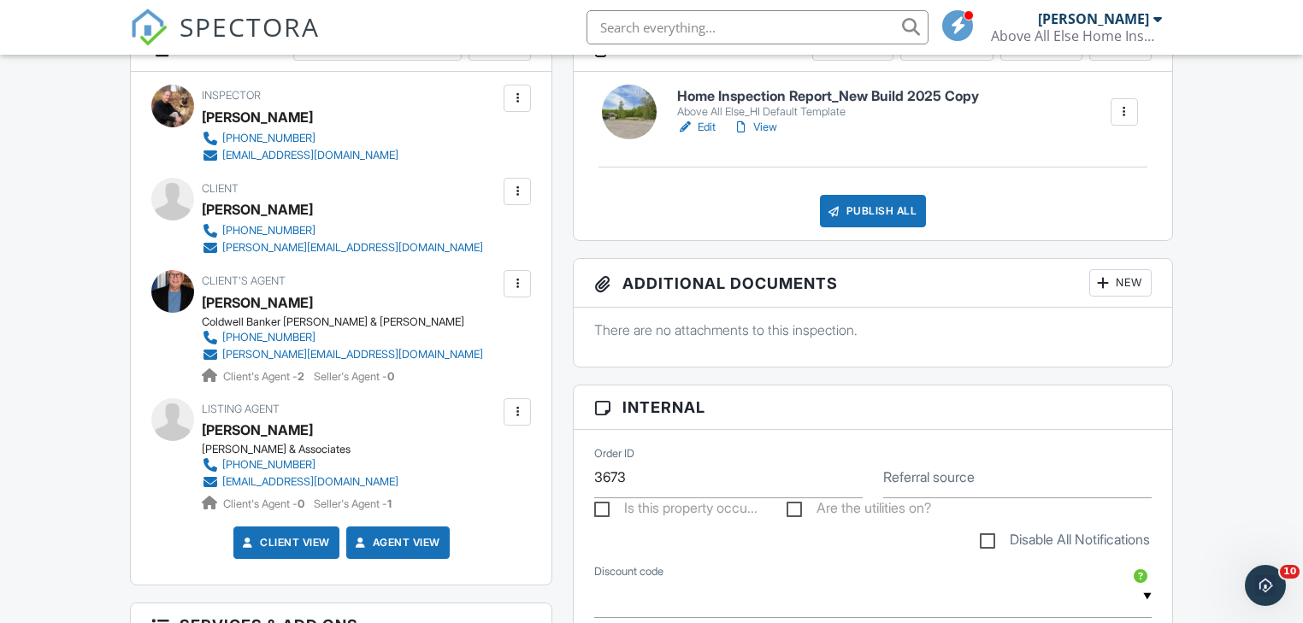
click at [516, 414] on div at bounding box center [517, 412] width 17 height 17
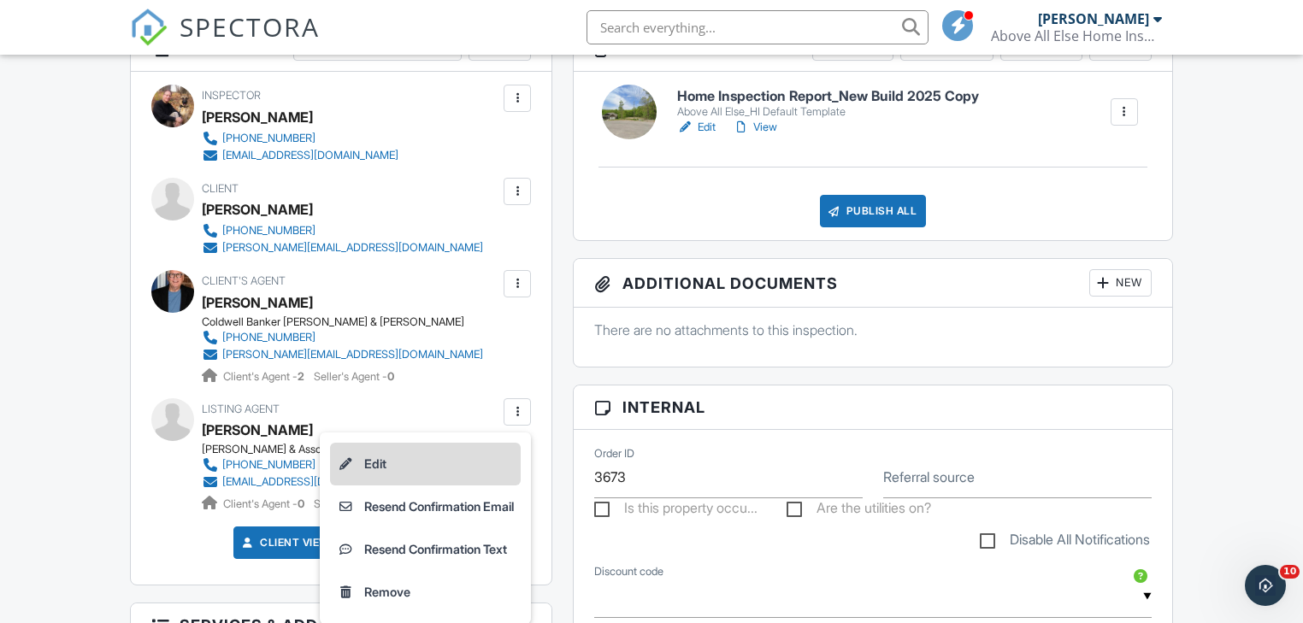
click at [370, 464] on li "Edit" at bounding box center [425, 464] width 191 height 43
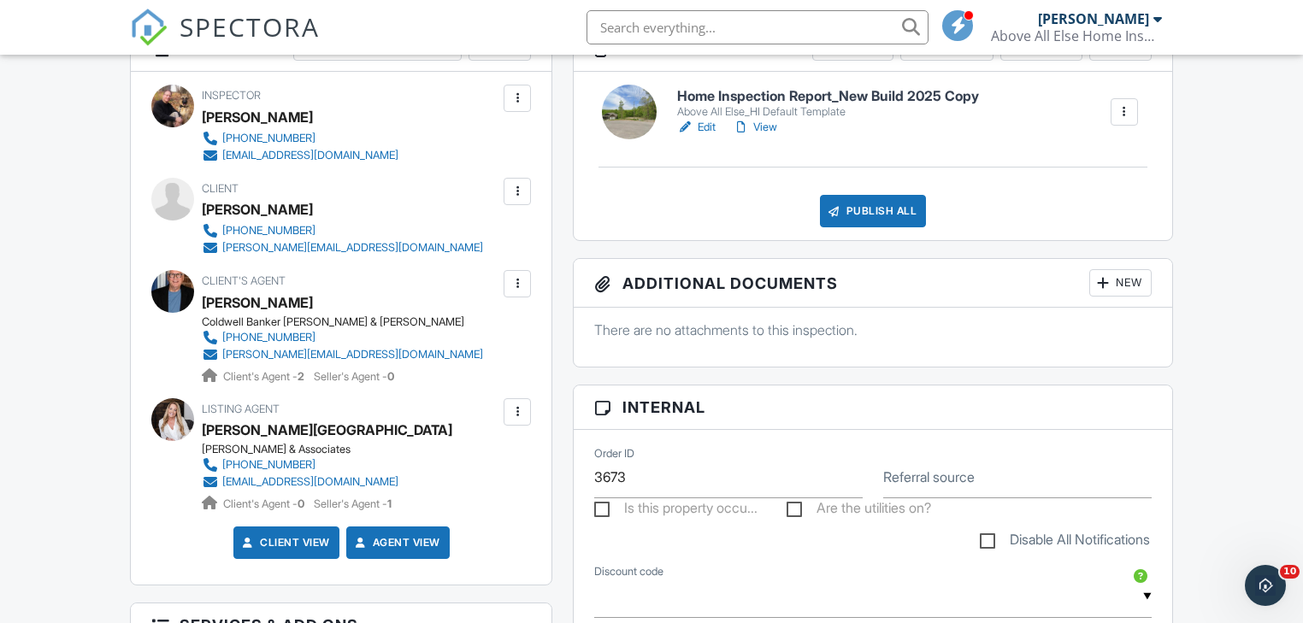
click at [888, 478] on label "Referral source" at bounding box center [928, 477] width 91 height 19
click at [888, 478] on input "Referral source" at bounding box center [1017, 478] width 268 height 42
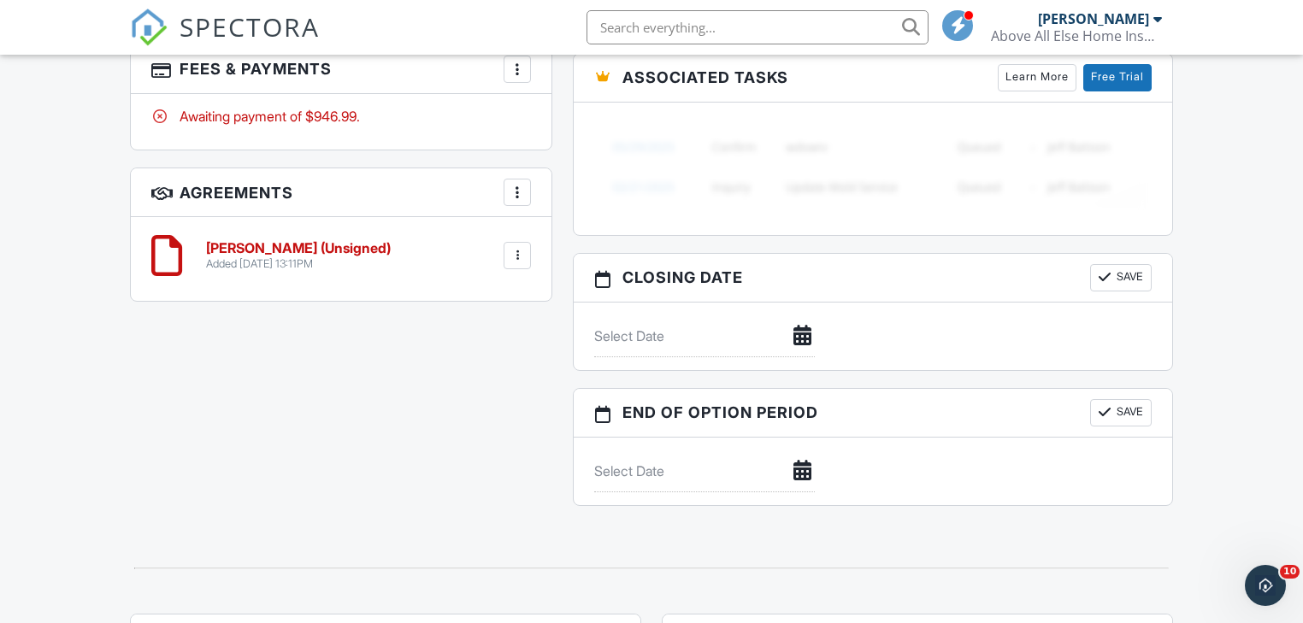
scroll to position [1368, 0]
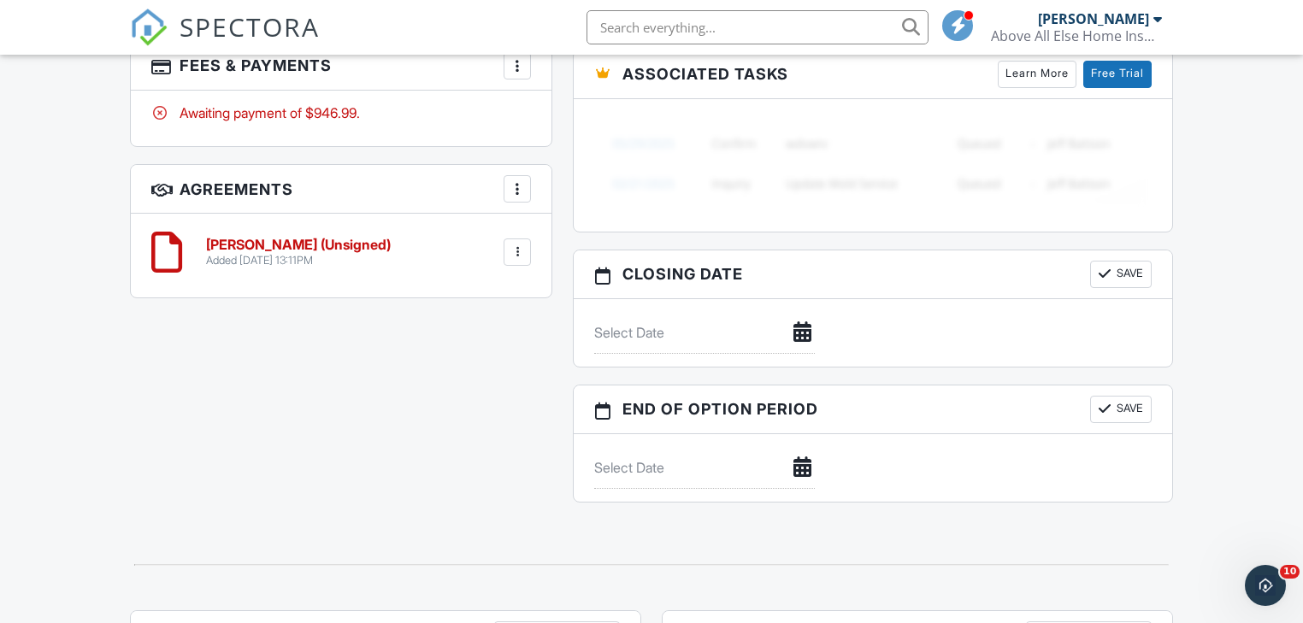
type input "[PERSON_NAME]"
click at [1124, 288] on button "Save" at bounding box center [1121, 274] width 62 height 27
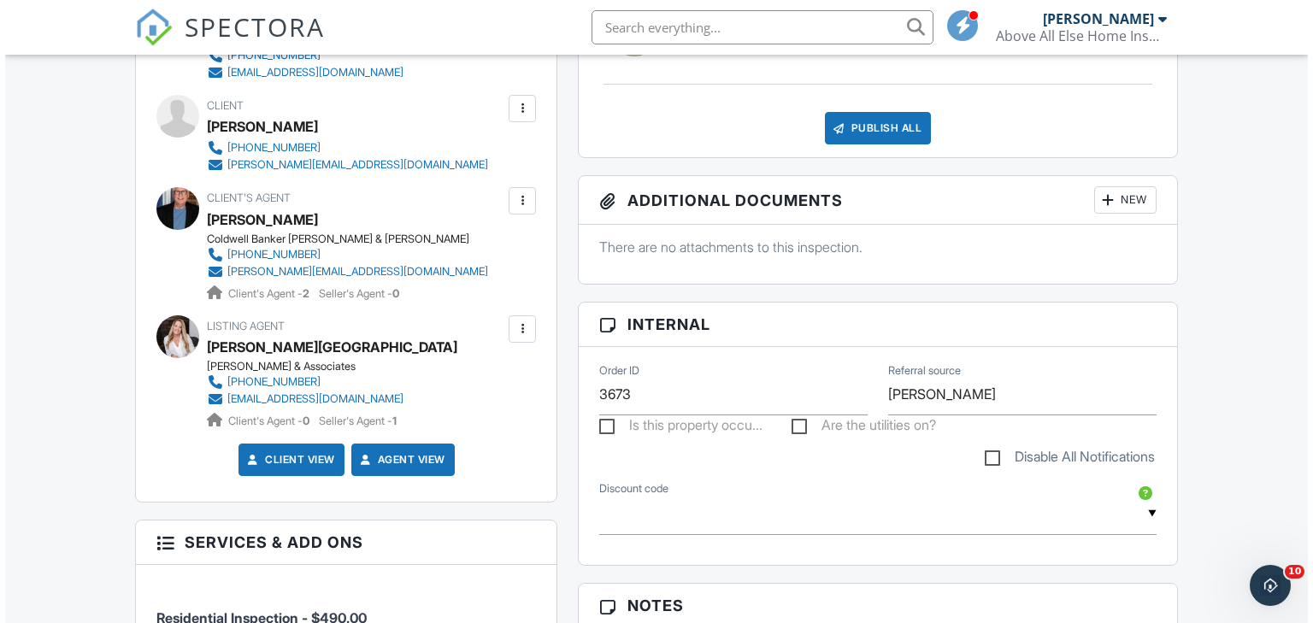
scroll to position [616, 0]
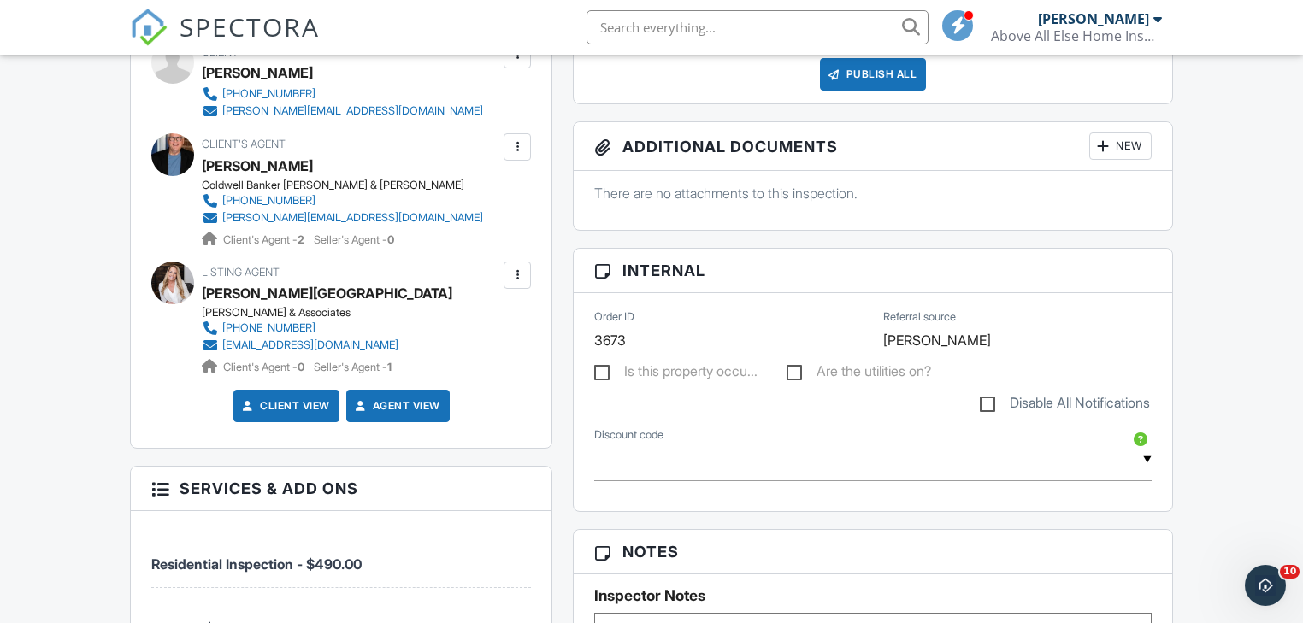
click at [513, 274] on div at bounding box center [517, 275] width 17 height 17
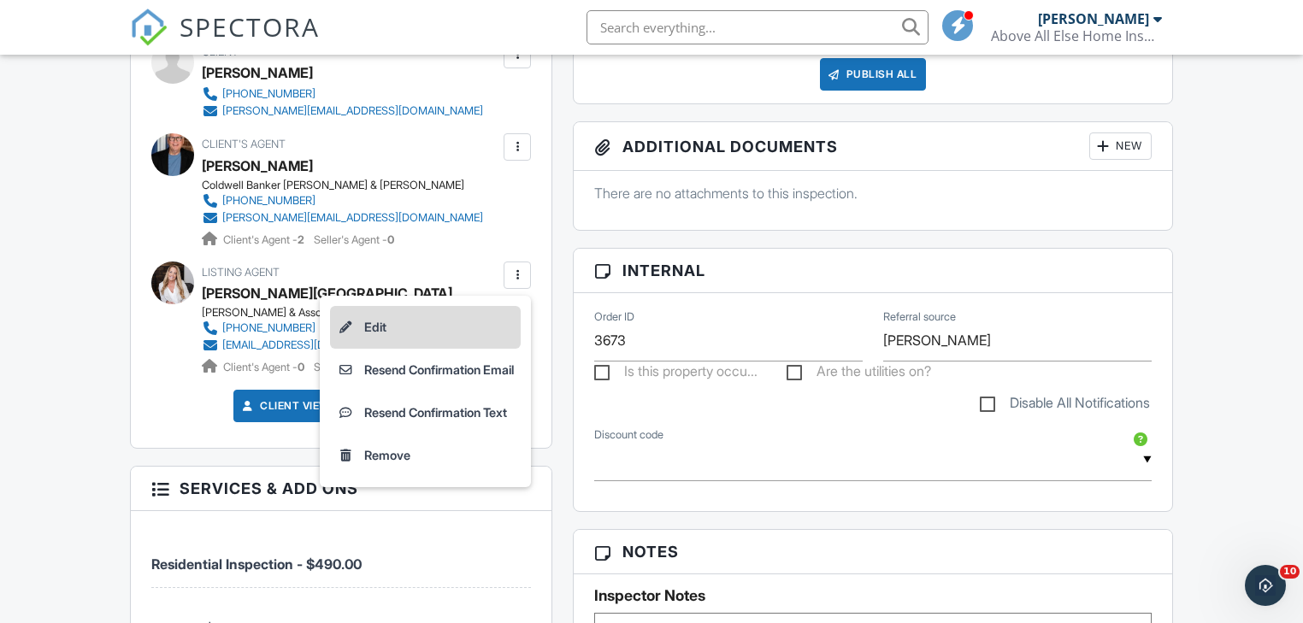
click at [373, 319] on li "Edit" at bounding box center [425, 327] width 191 height 43
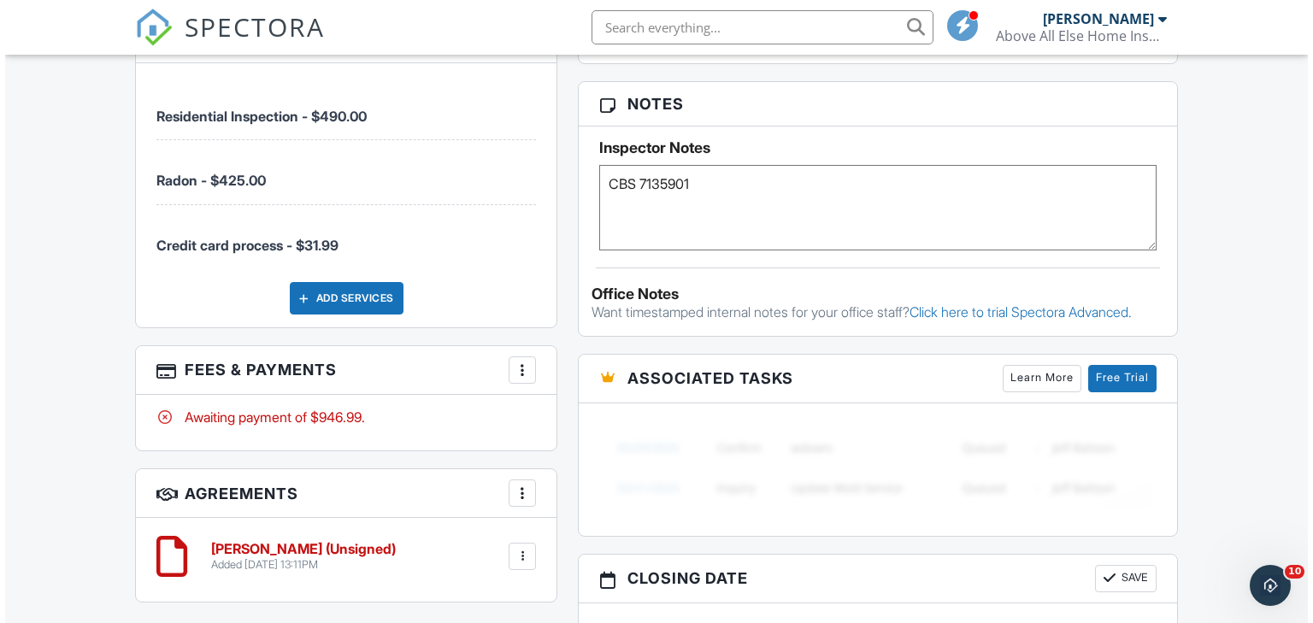
scroll to position [1094, 0]
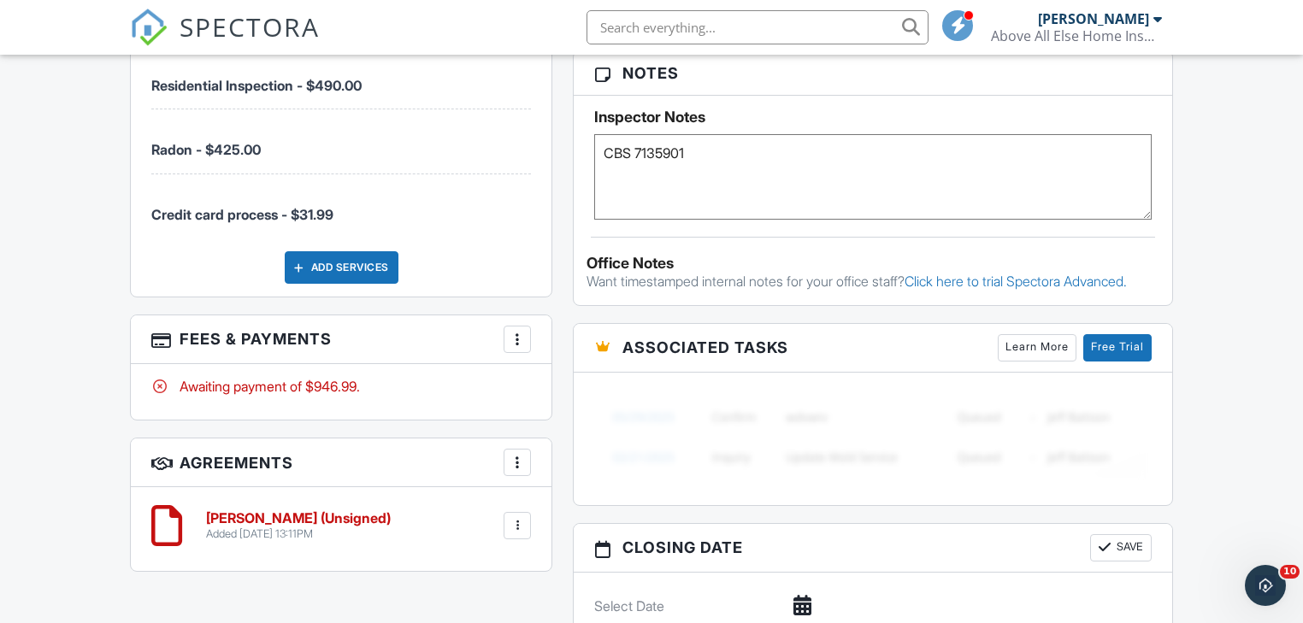
click at [516, 332] on div at bounding box center [517, 339] width 17 height 17
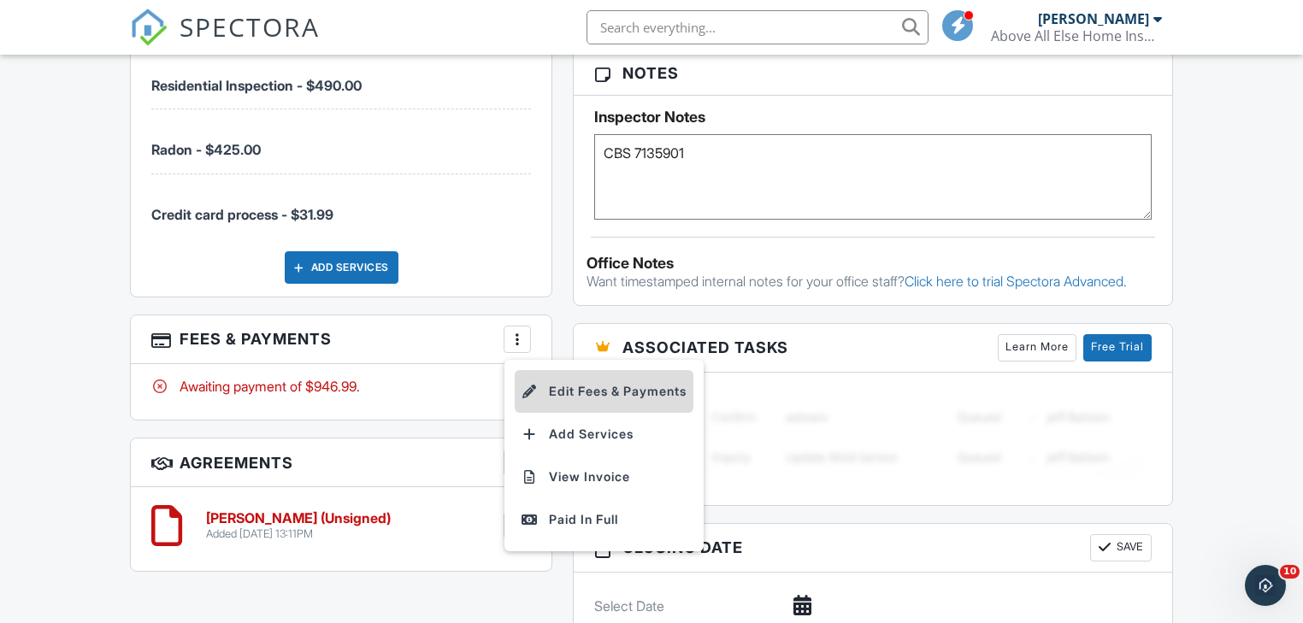
click at [560, 392] on li "Edit Fees & Payments" at bounding box center [604, 391] width 179 height 43
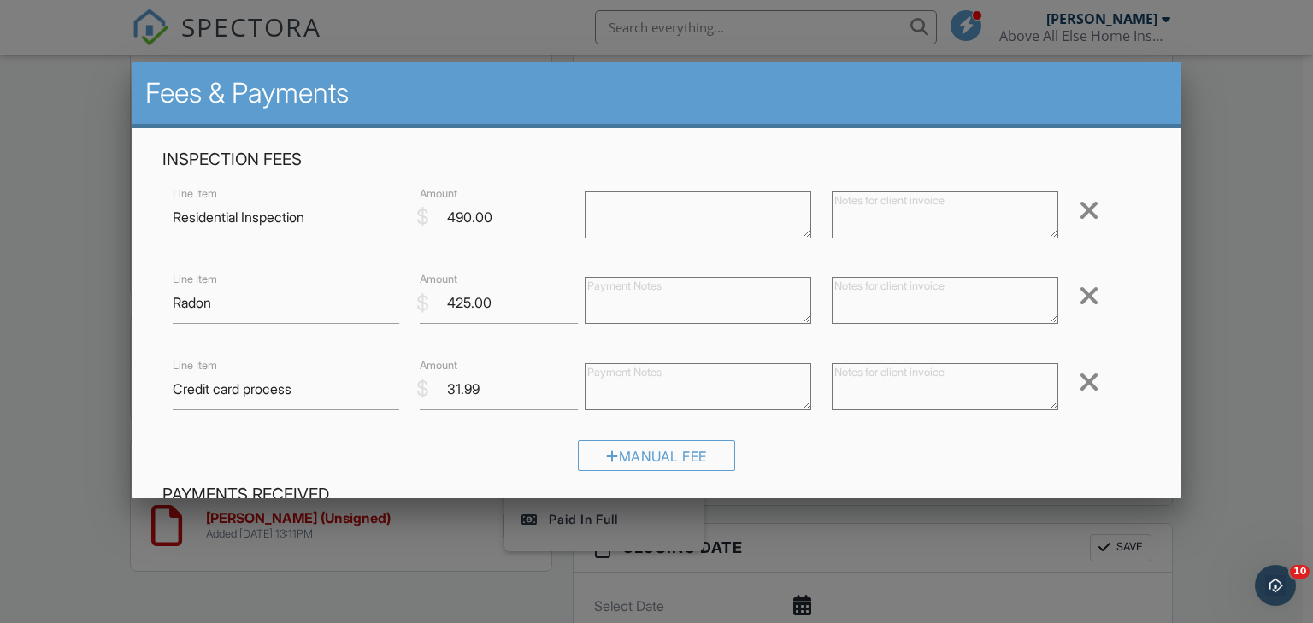
click at [1079, 294] on div at bounding box center [1089, 295] width 21 height 27
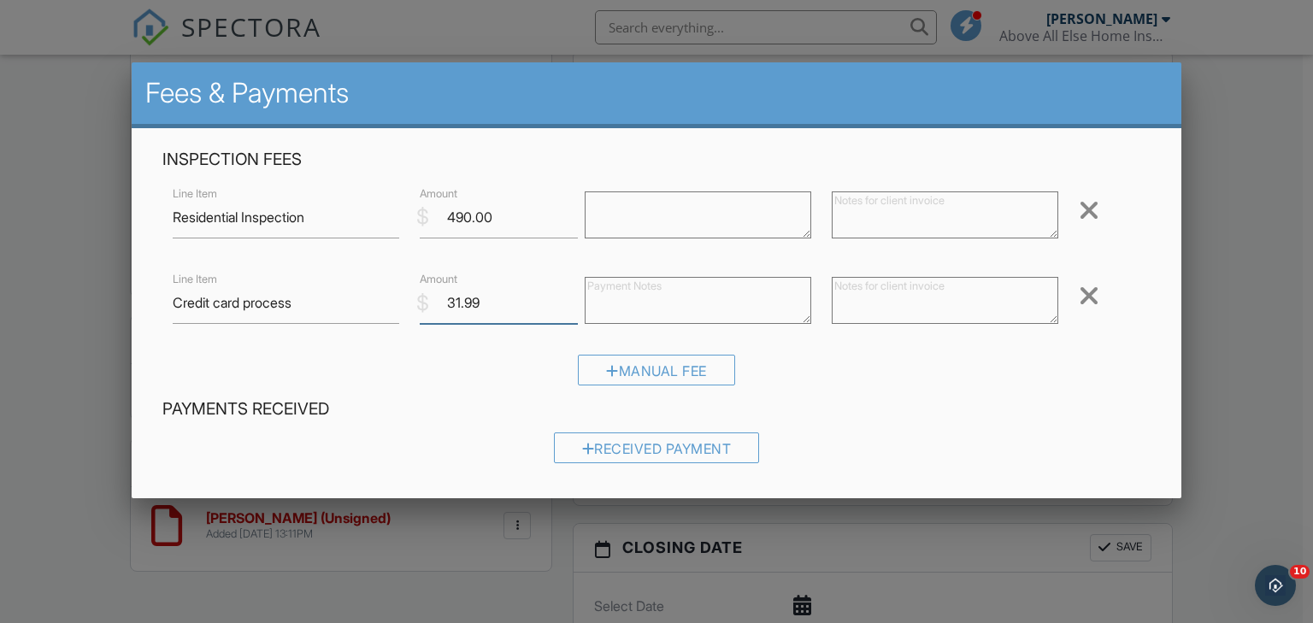
drag, startPoint x: 471, startPoint y: 303, endPoint x: 424, endPoint y: 303, distance: 47.0
click at [424, 303] on div "$ Amount 31.99" at bounding box center [492, 303] width 165 height 42
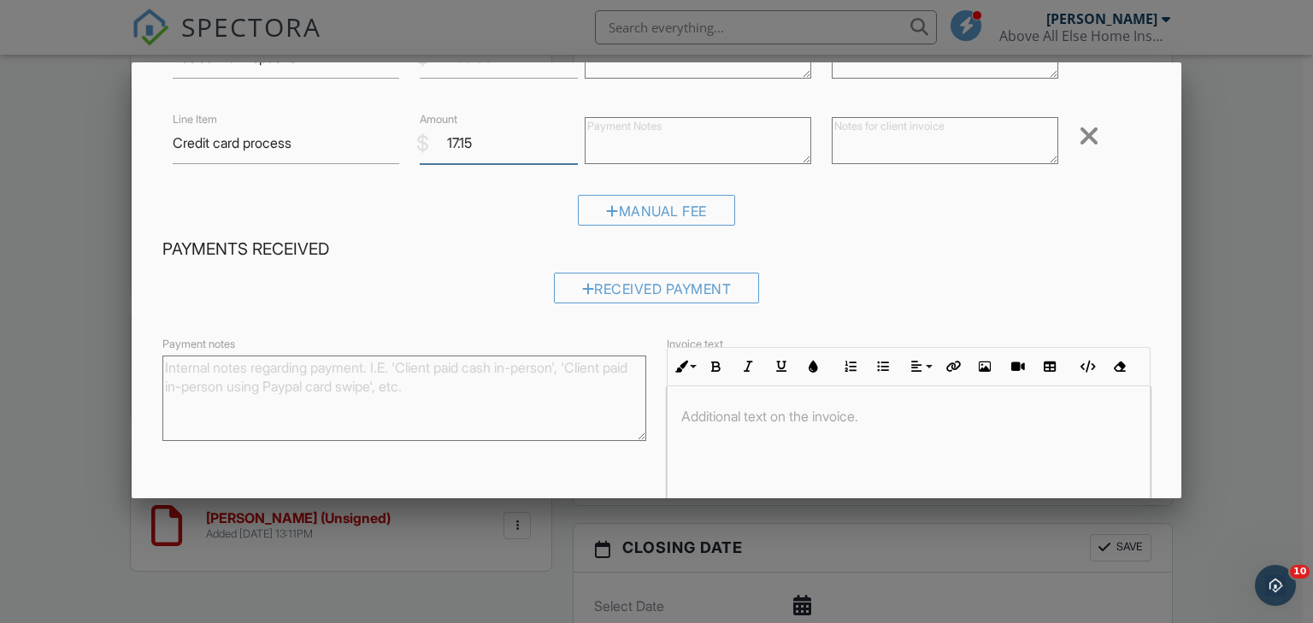
scroll to position [256, 0]
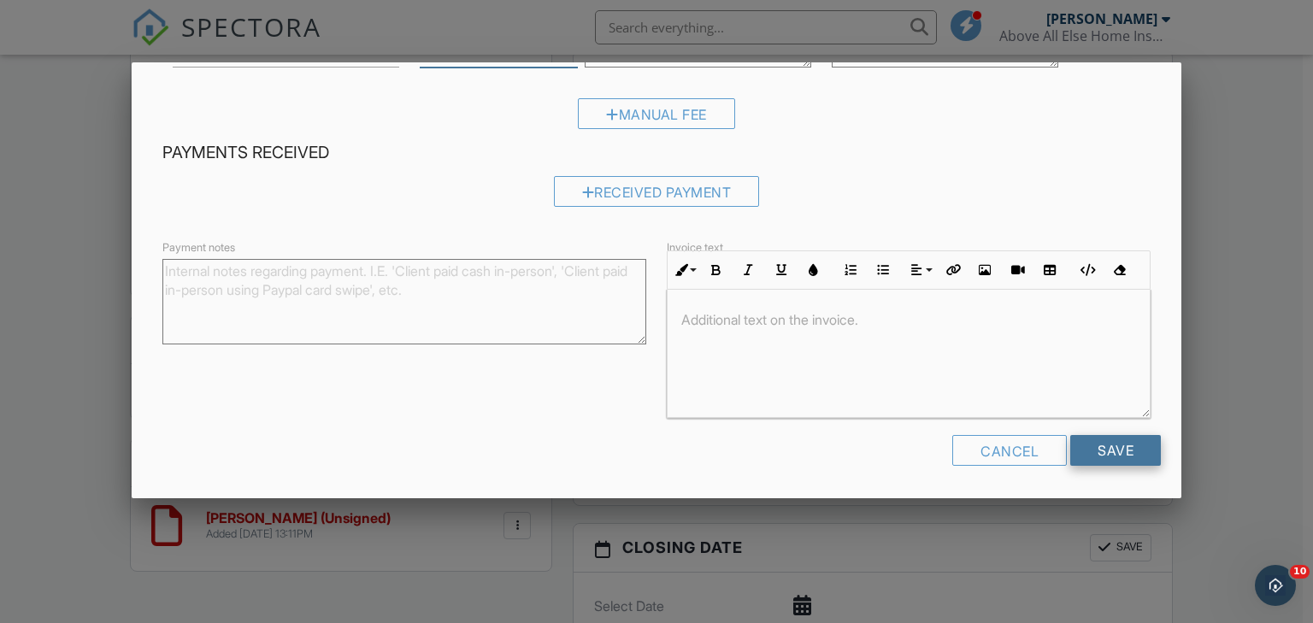
type input "17.15"
click at [1093, 448] on input "Save" at bounding box center [1115, 450] width 91 height 31
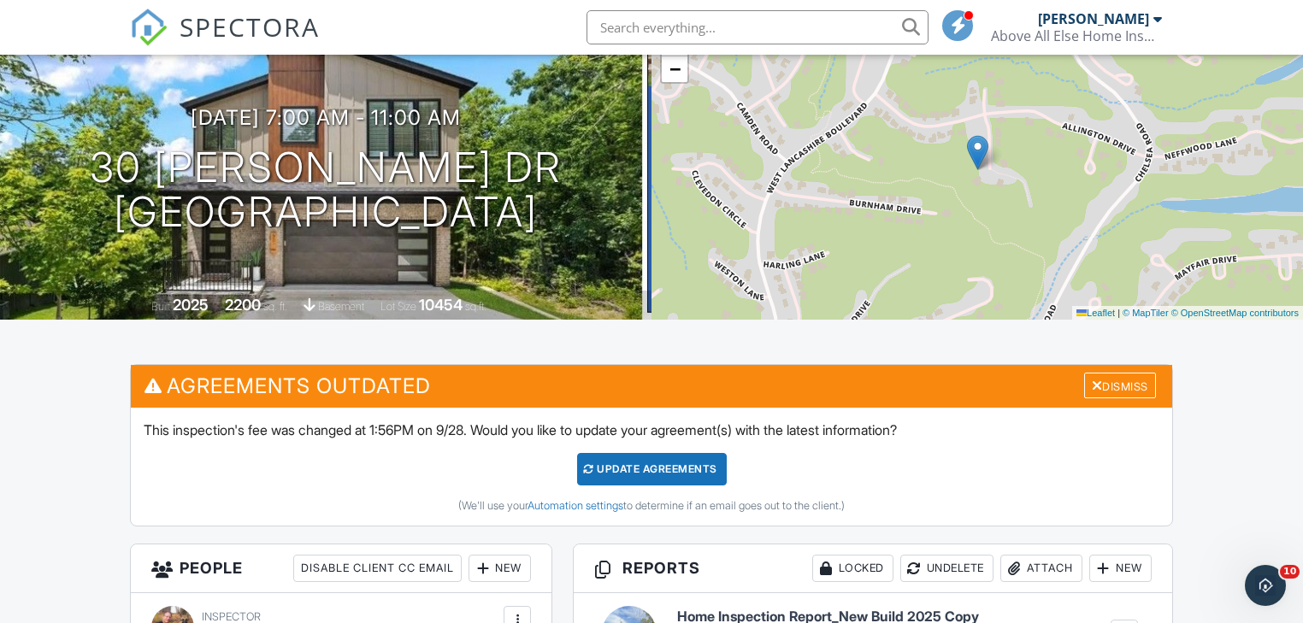
click at [622, 468] on div "Update Agreements" at bounding box center [652, 469] width 150 height 32
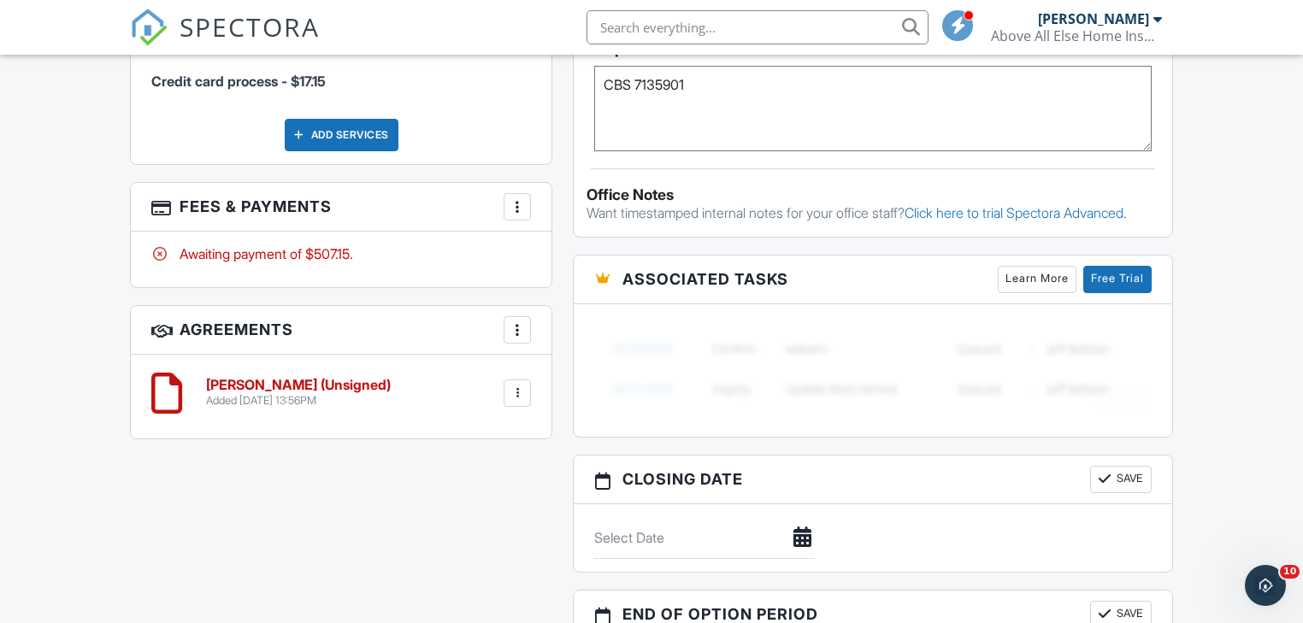
click at [517, 393] on div at bounding box center [517, 393] width 17 height 17
click at [463, 433] on li "Edit" at bounding box center [471, 440] width 97 height 43
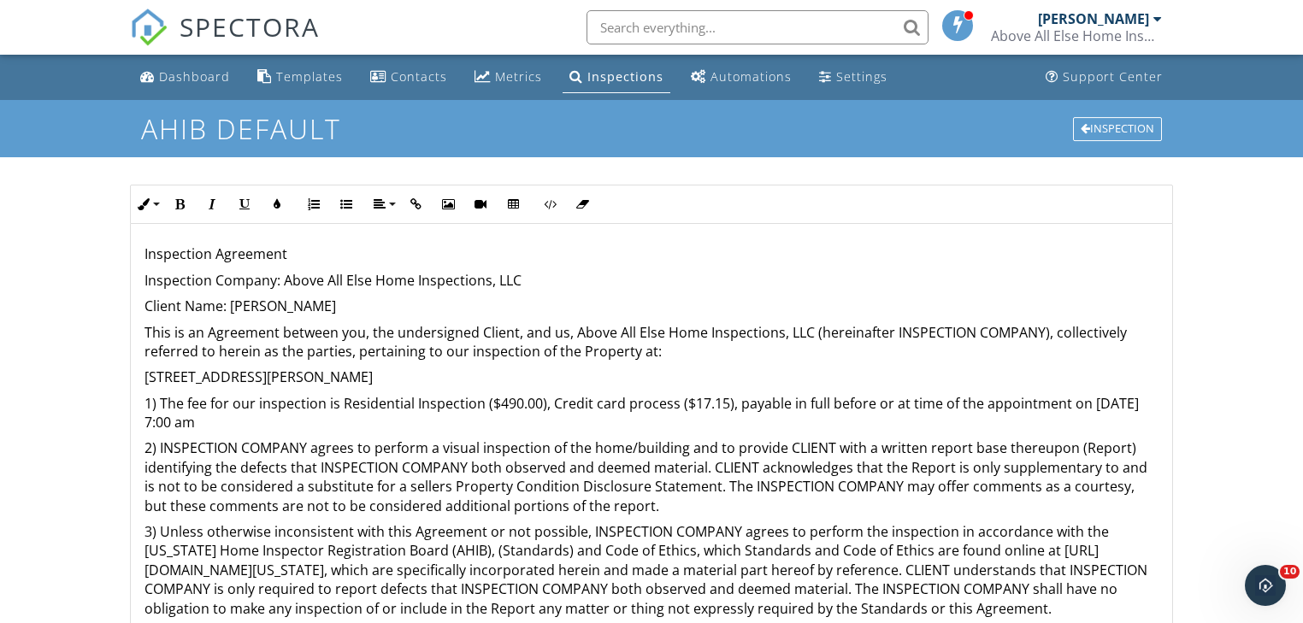
click at [291, 422] on p "1) The fee for our inspection is Residential Inspection ($490.00), Credit card …" at bounding box center [650, 413] width 1013 height 38
drag, startPoint x: 312, startPoint y: 428, endPoint x: 302, endPoint y: 417, distance: 15.1
click at [302, 417] on p "1) The fee for our inspection is Residential Inspection ($490.00), Credit card …" at bounding box center [650, 413] width 1013 height 38
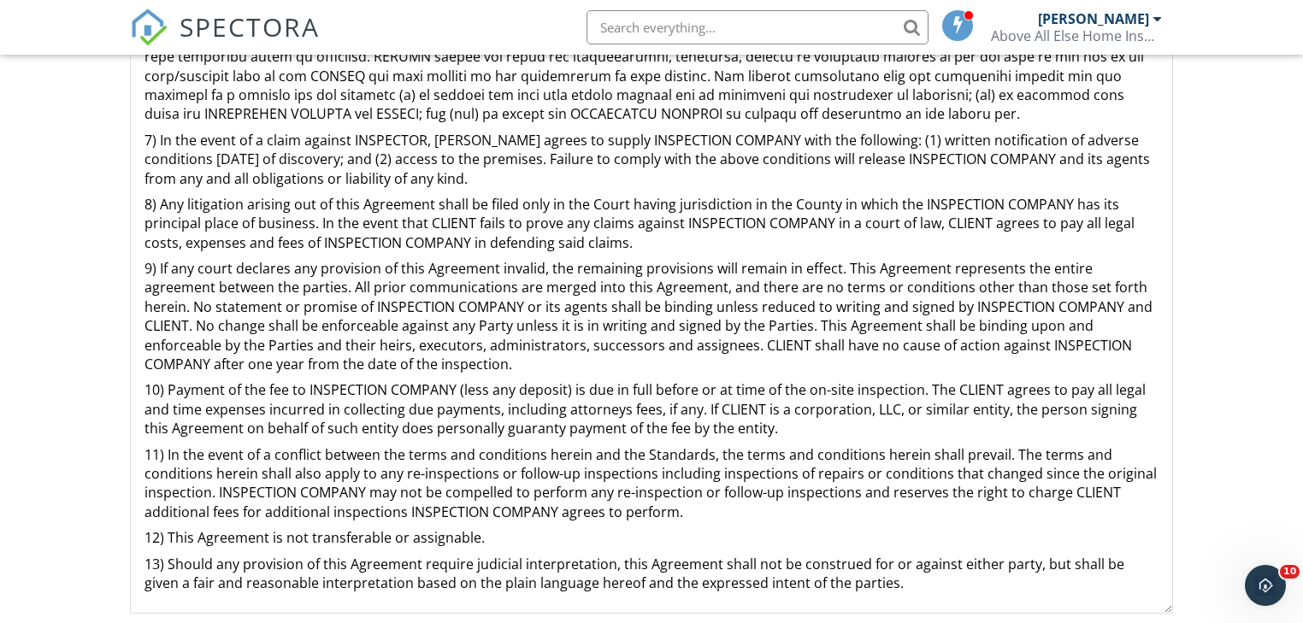
scroll to position [405, 0]
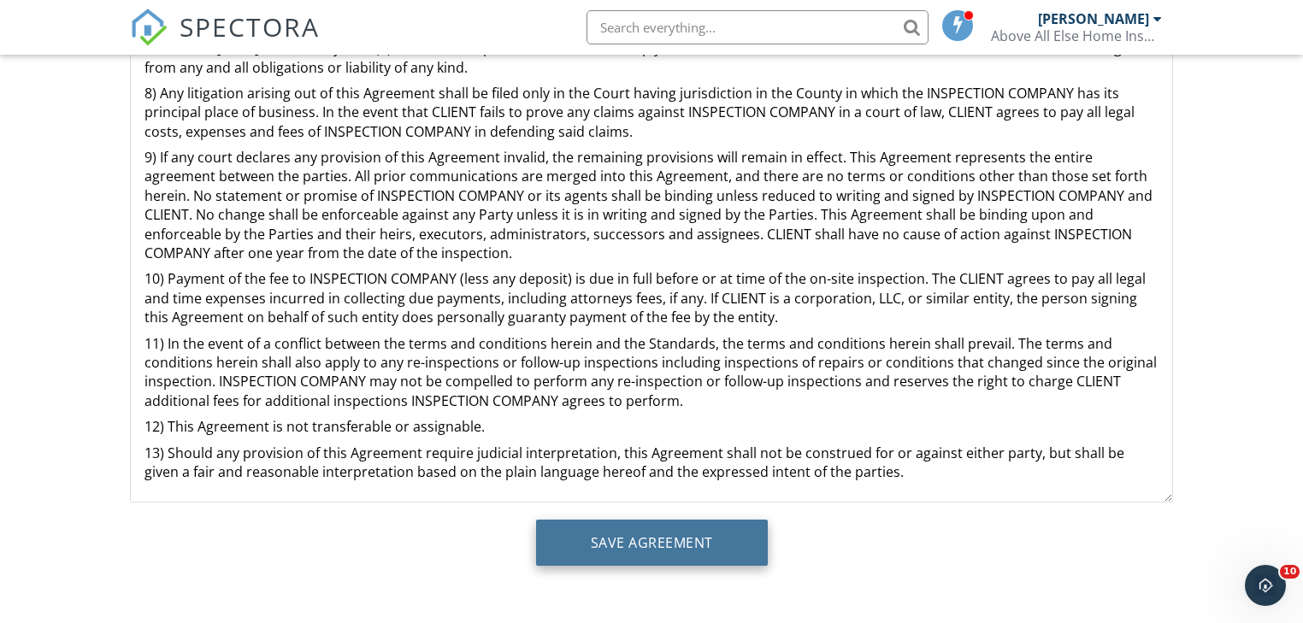
click at [651, 540] on input "Save Agreement" at bounding box center [652, 543] width 232 height 46
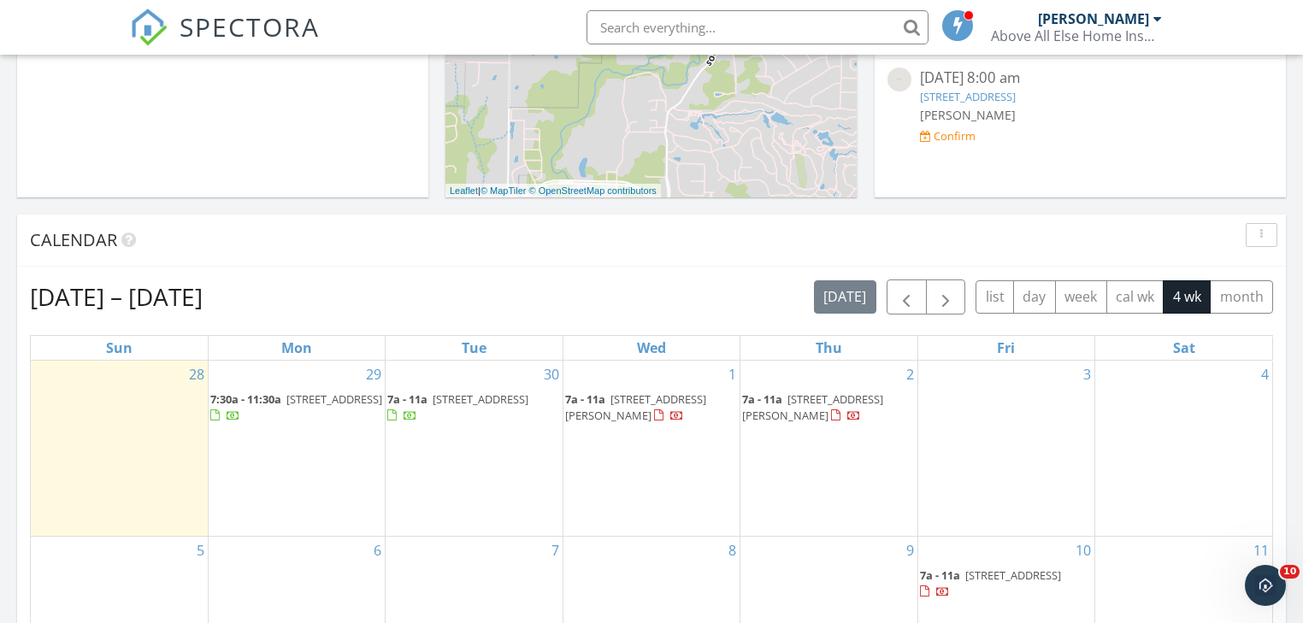
scroll to position [759, 0]
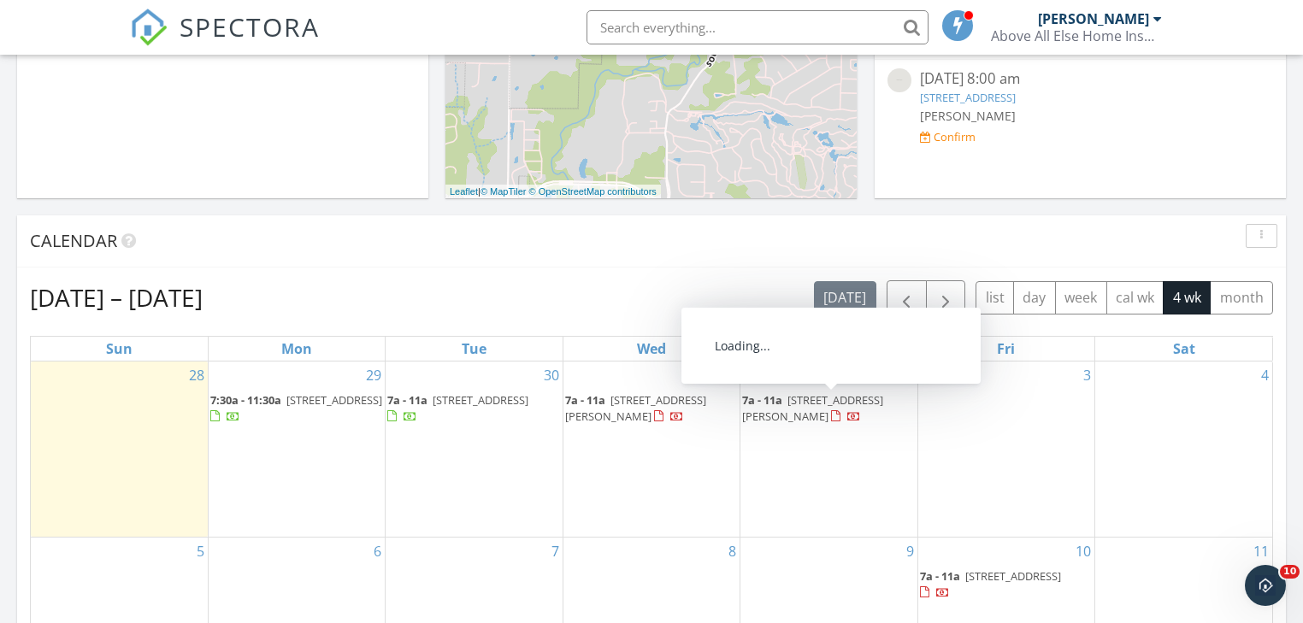
click at [817, 403] on span "[STREET_ADDRESS][PERSON_NAME]" at bounding box center [812, 408] width 141 height 32
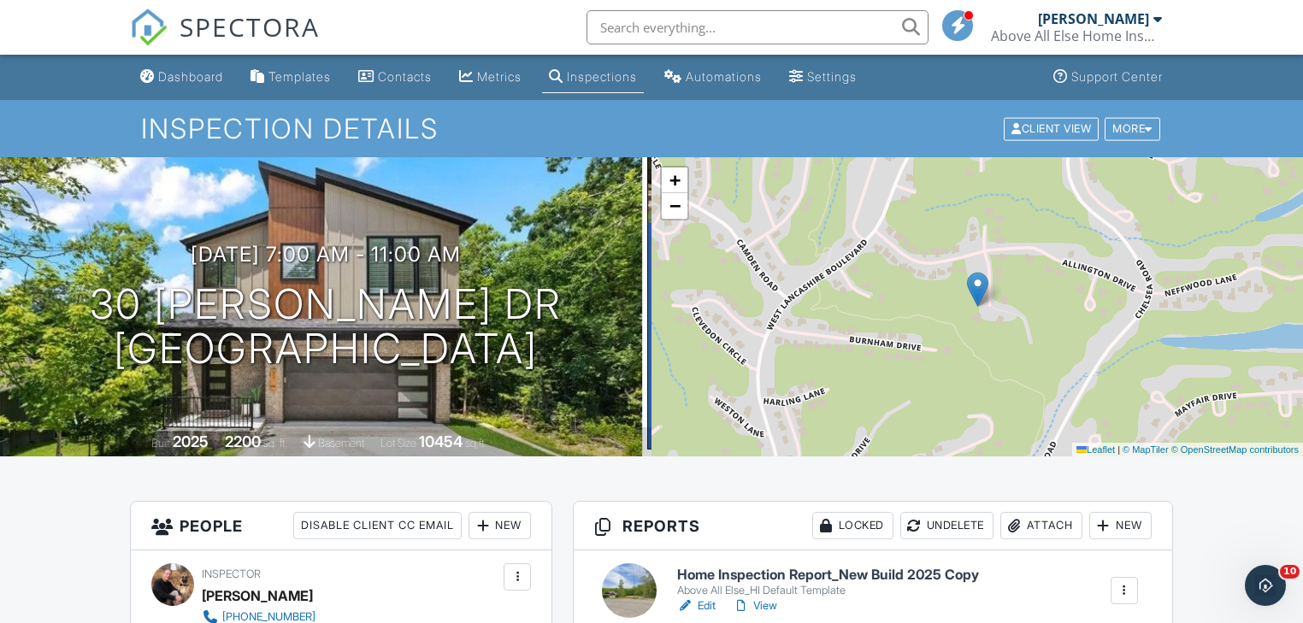
click at [704, 606] on link "Edit" at bounding box center [696, 606] width 38 height 17
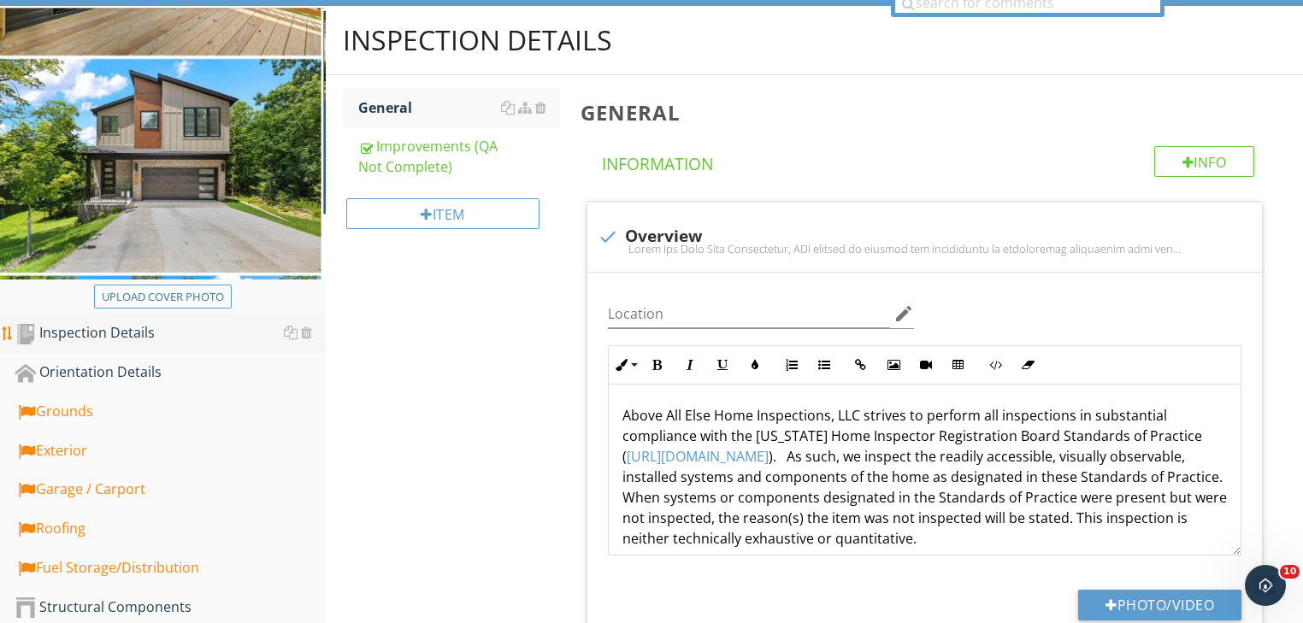
scroll to position [205, 0]
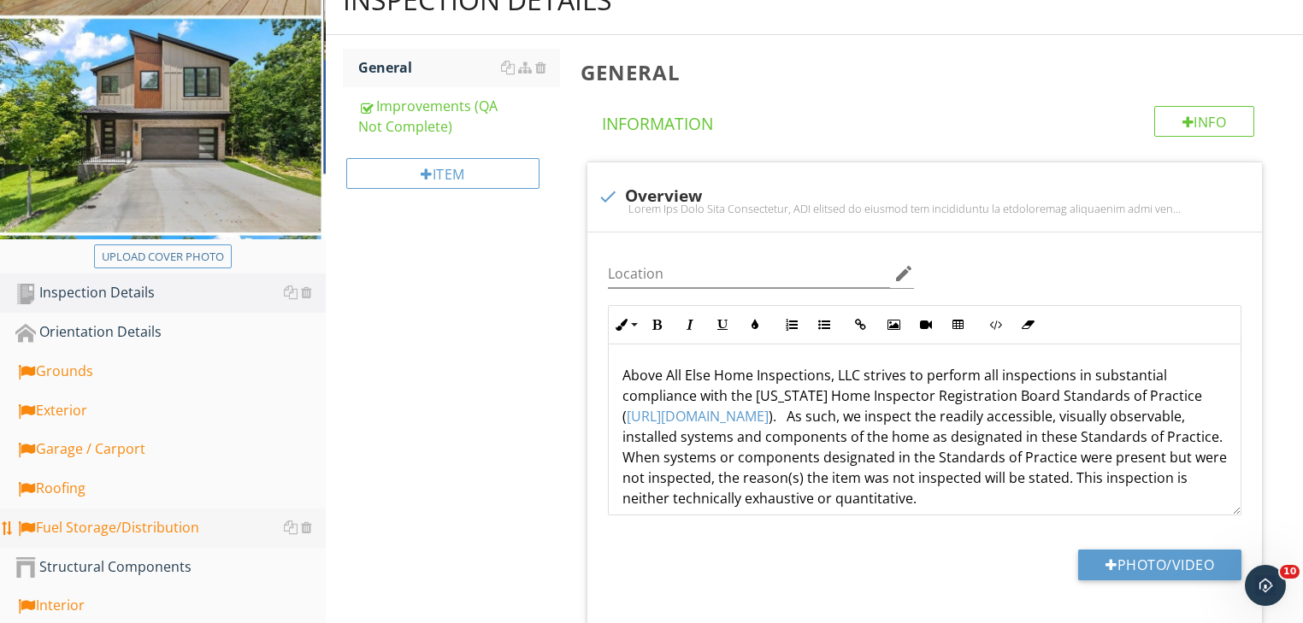
click at [124, 523] on div "Fuel Storage/Distribution" at bounding box center [170, 528] width 310 height 22
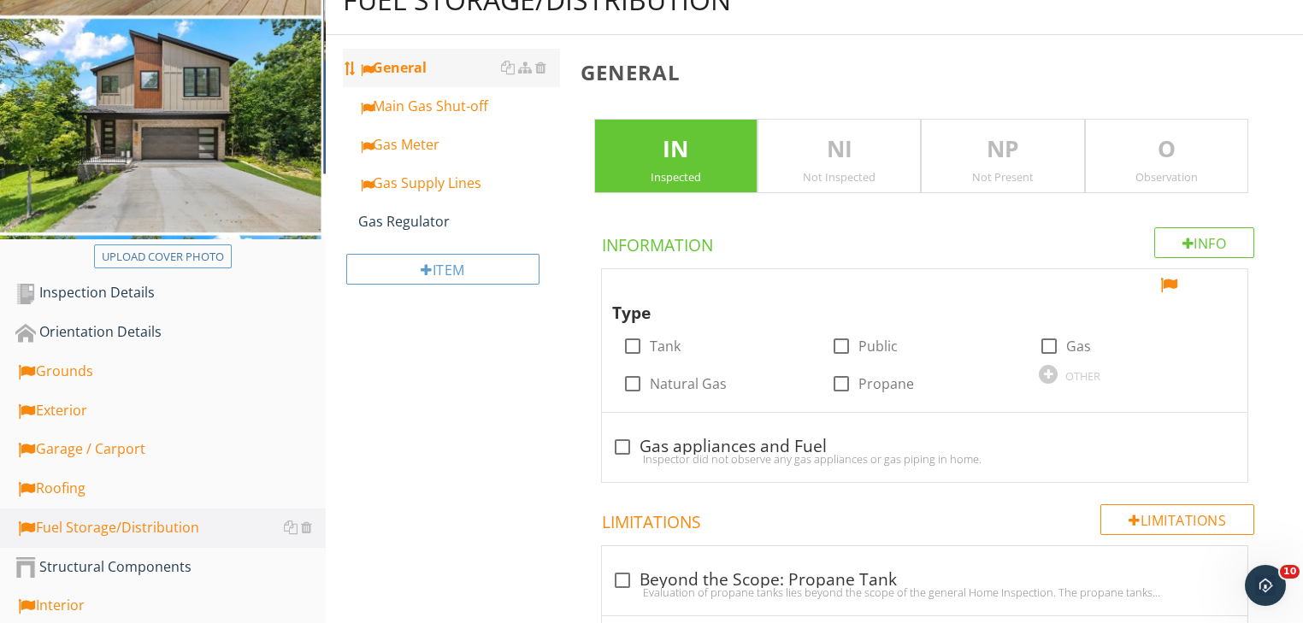
click at [400, 66] on div "General" at bounding box center [459, 67] width 202 height 21
click at [624, 448] on div at bounding box center [622, 447] width 29 height 29
checkbox input "true"
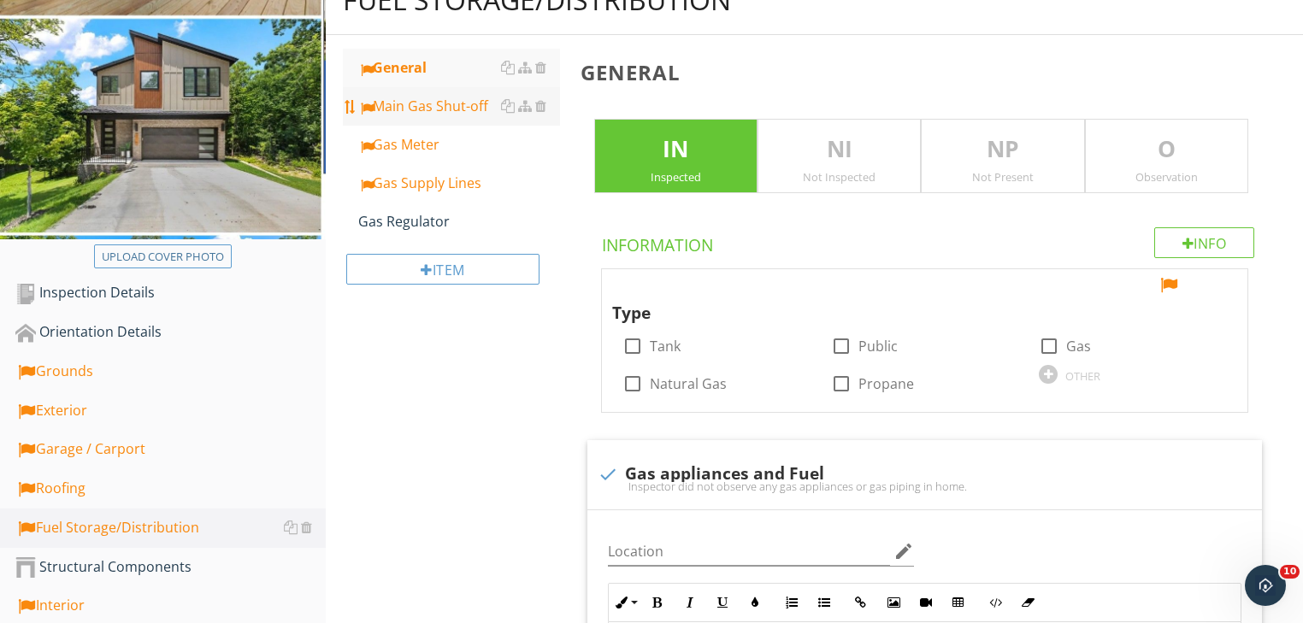
click at [402, 107] on div "Main Gas Shut-off" at bounding box center [459, 106] width 202 height 21
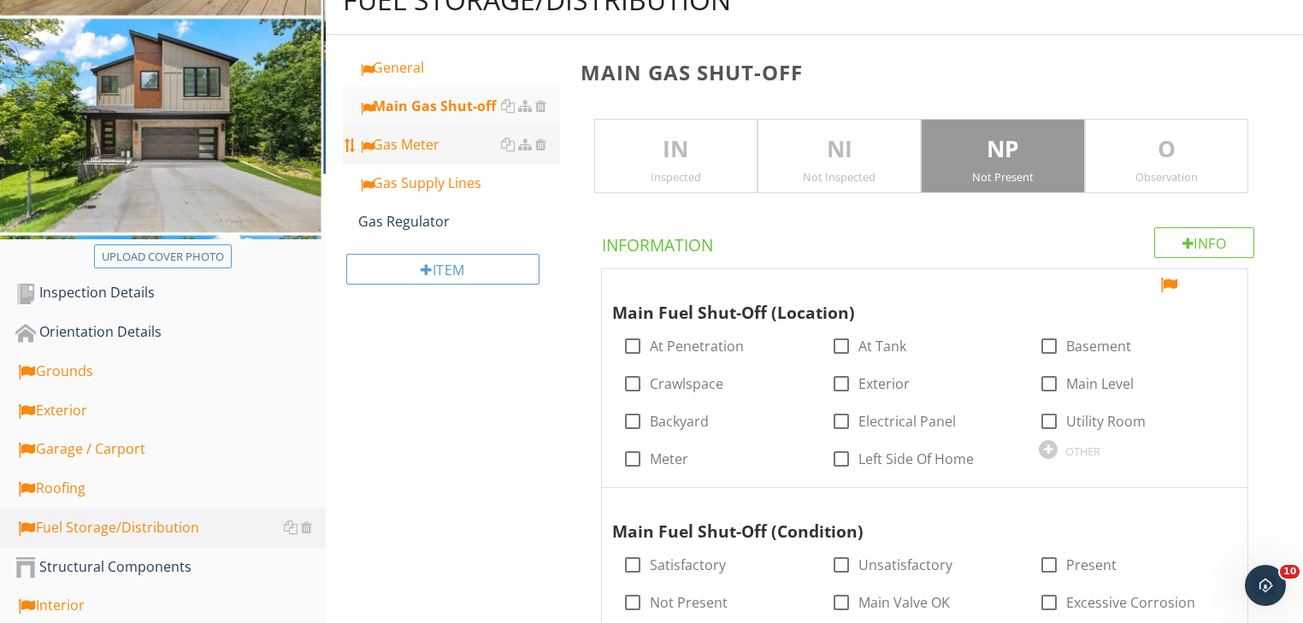
click at [421, 148] on div "Gas Meter" at bounding box center [459, 144] width 202 height 21
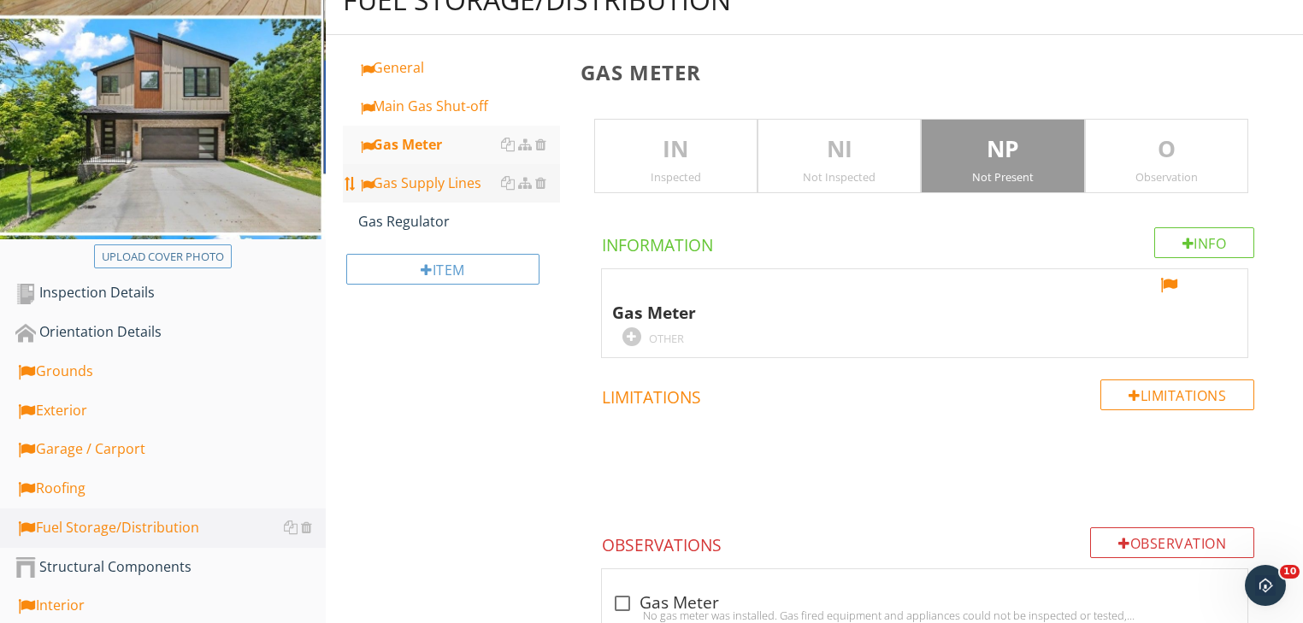
click at [436, 178] on div "Gas Supply Lines" at bounding box center [459, 183] width 202 height 21
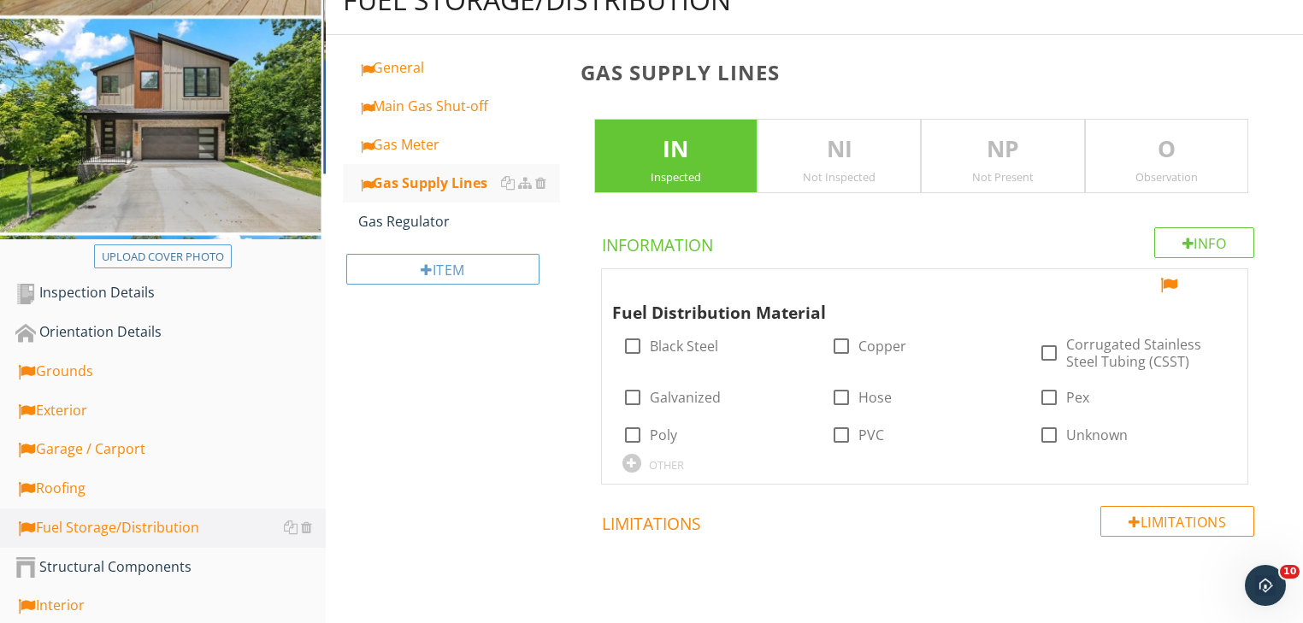
click at [1005, 149] on p "NP" at bounding box center [1003, 150] width 162 height 34
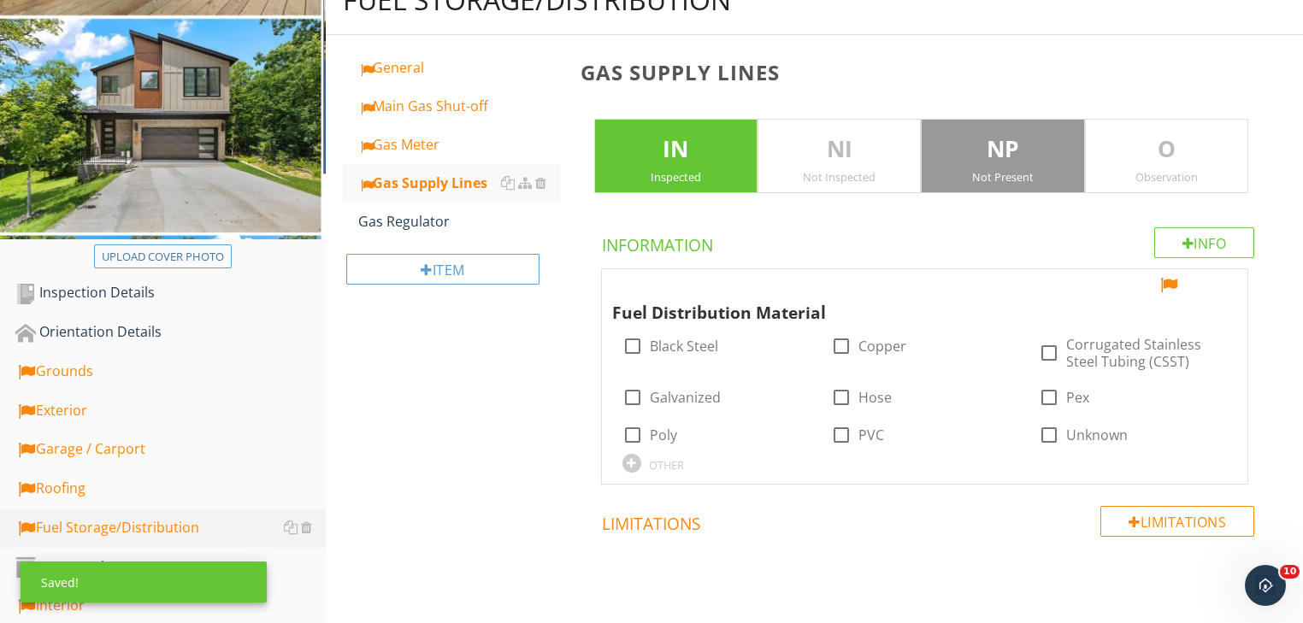
click at [678, 151] on p "IN" at bounding box center [676, 150] width 162 height 34
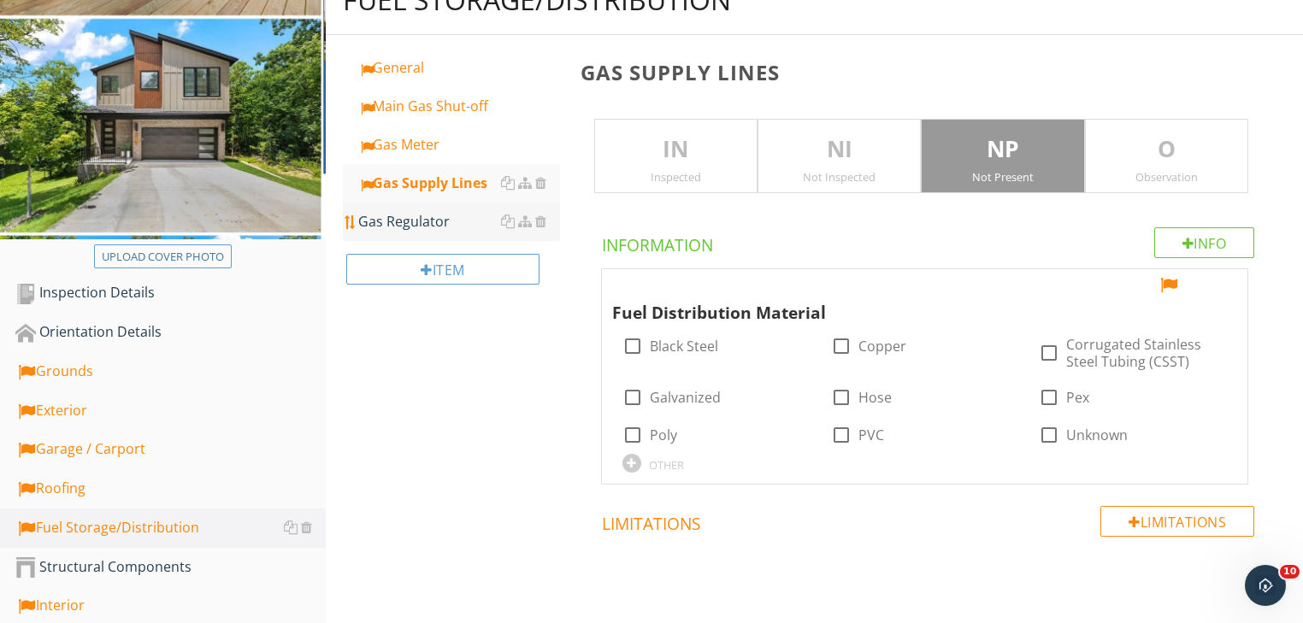
click at [417, 223] on div "Gas Regulator" at bounding box center [459, 221] width 202 height 21
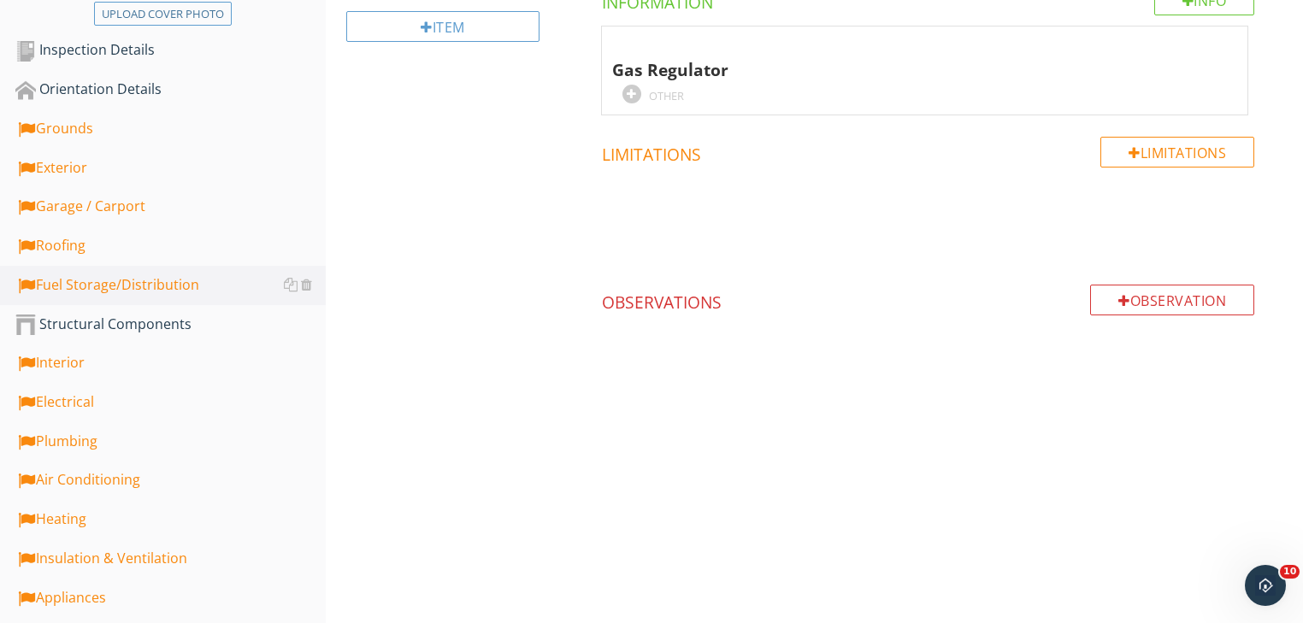
scroll to position [582, 0]
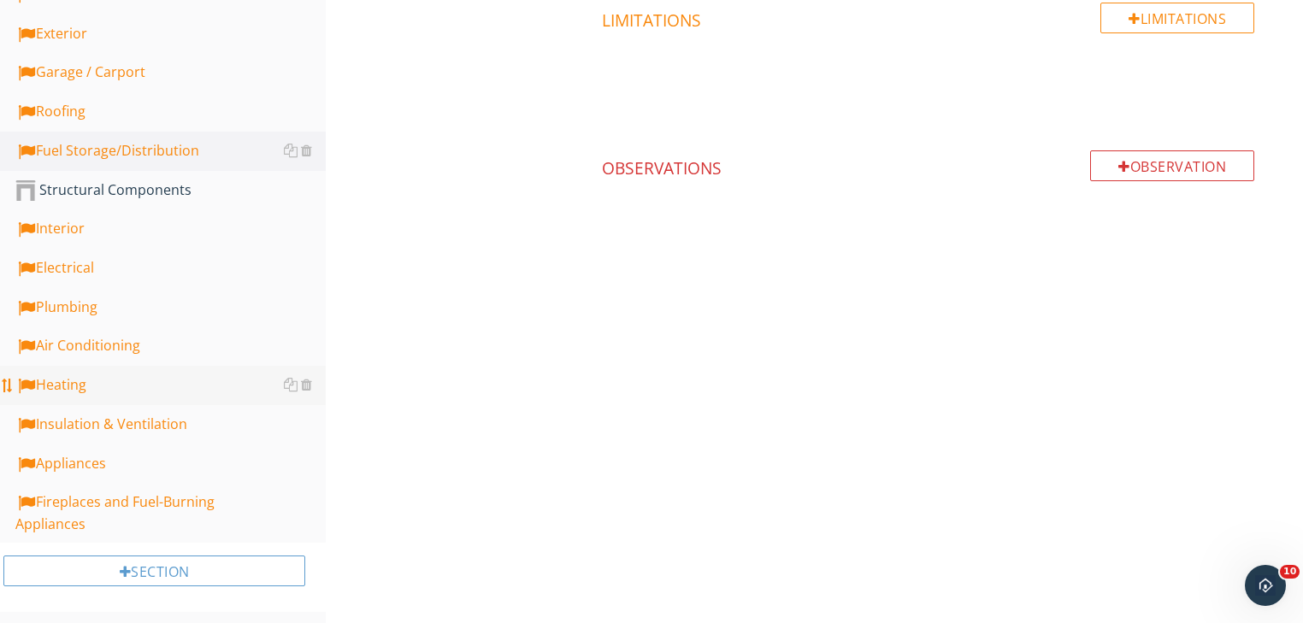
click at [66, 384] on div "Heating" at bounding box center [170, 385] width 310 height 22
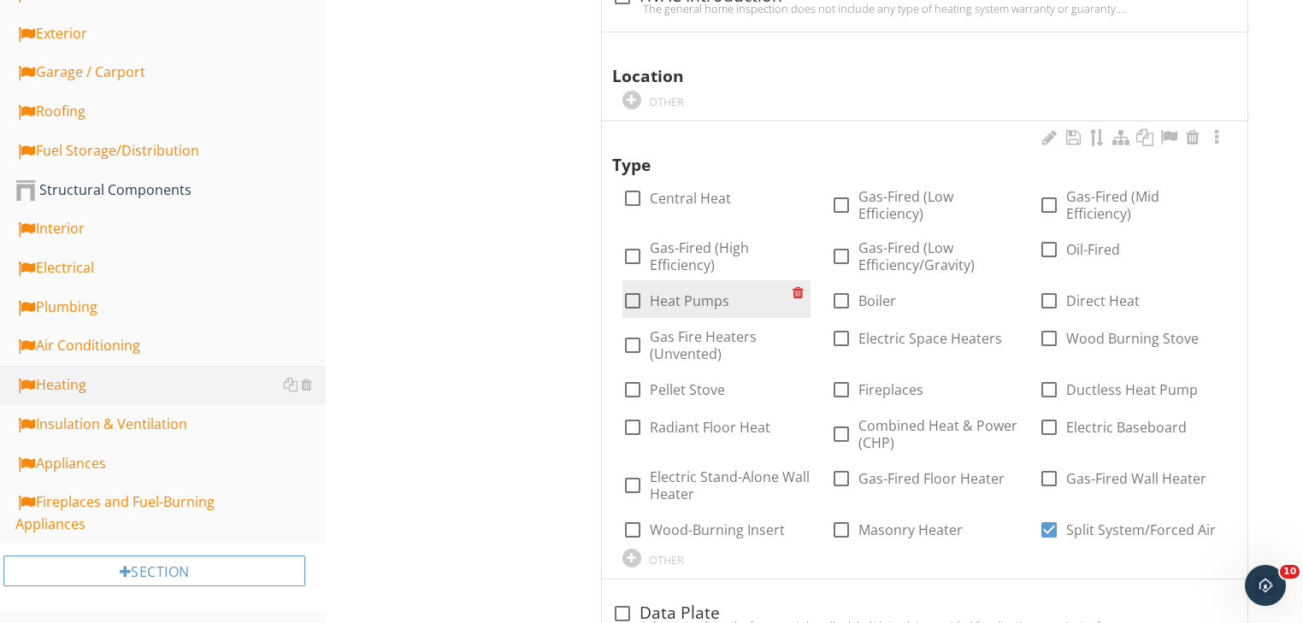
click at [634, 302] on div at bounding box center [632, 300] width 29 height 29
checkbox input "true"
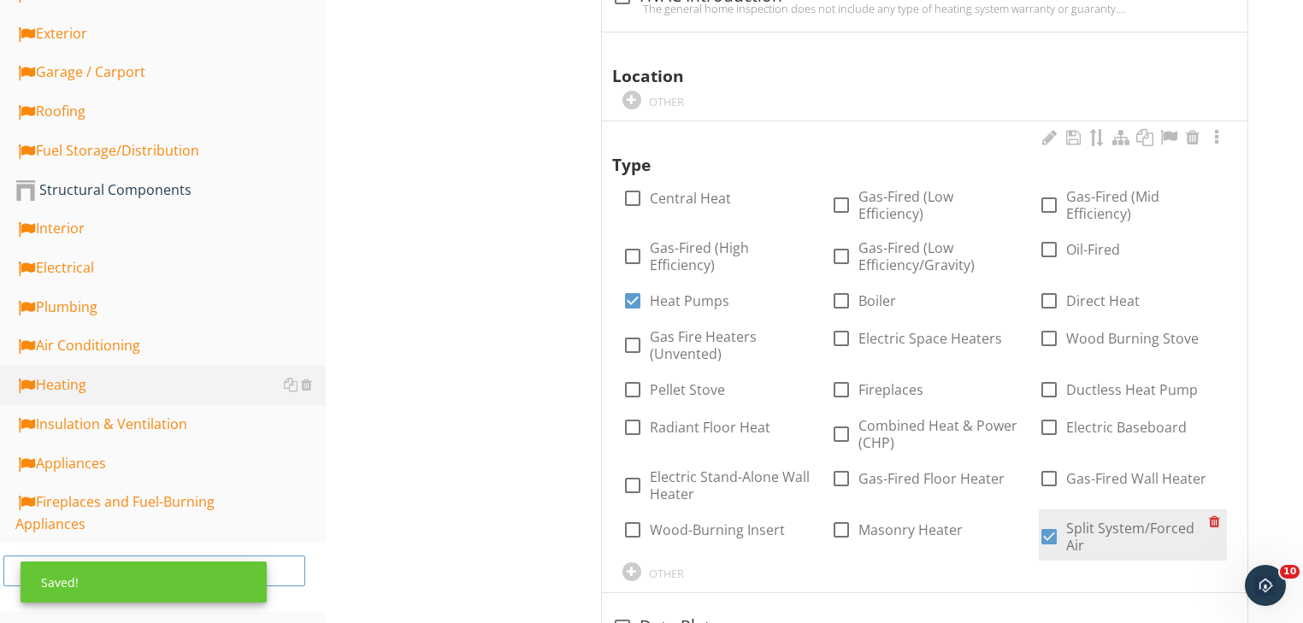
click at [1049, 530] on div at bounding box center [1048, 536] width 29 height 29
checkbox input "false"
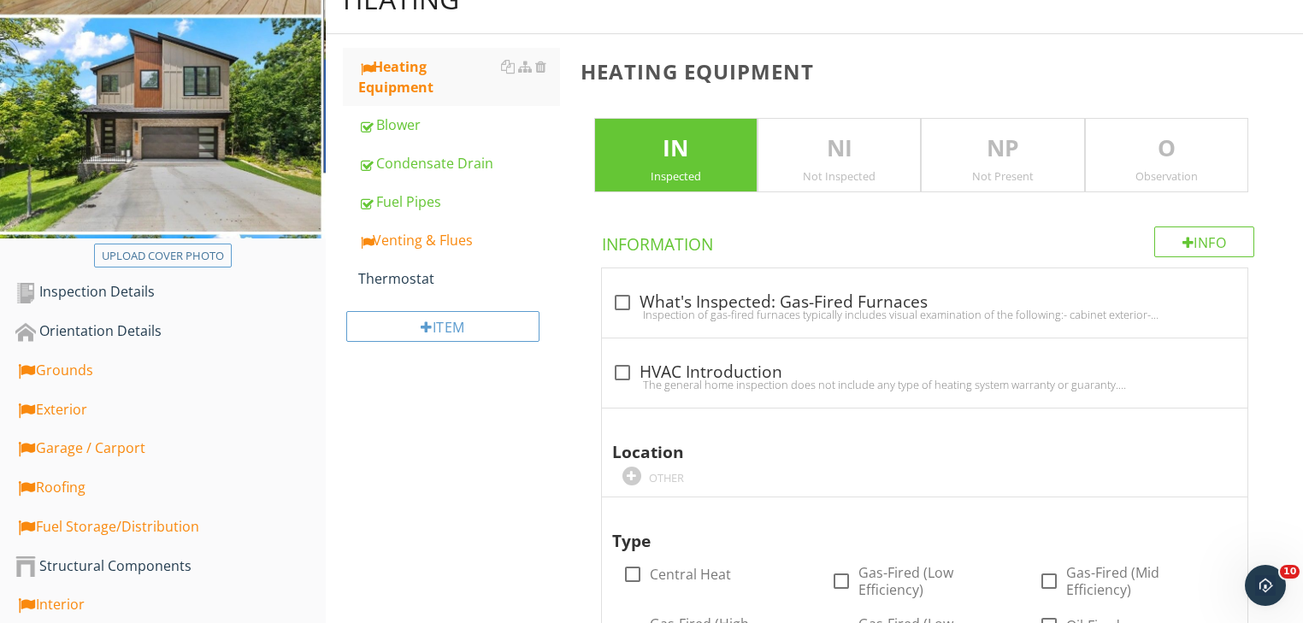
scroll to position [103, 0]
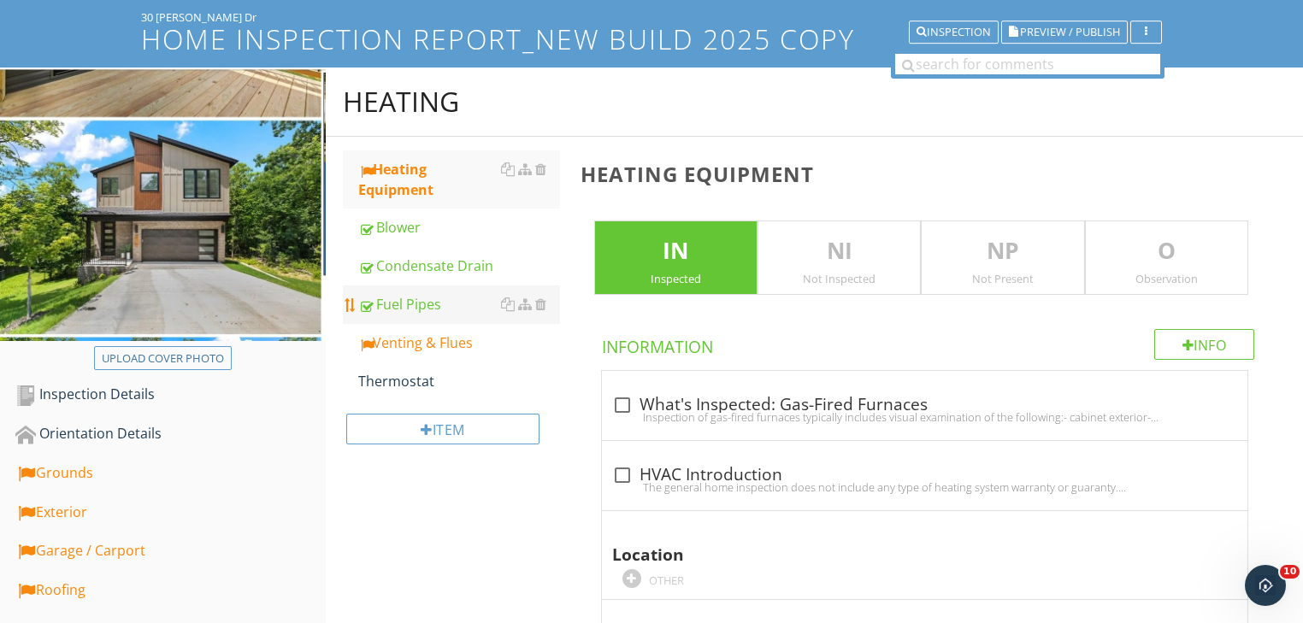
click at [385, 302] on div "Fuel Pipes" at bounding box center [459, 304] width 202 height 21
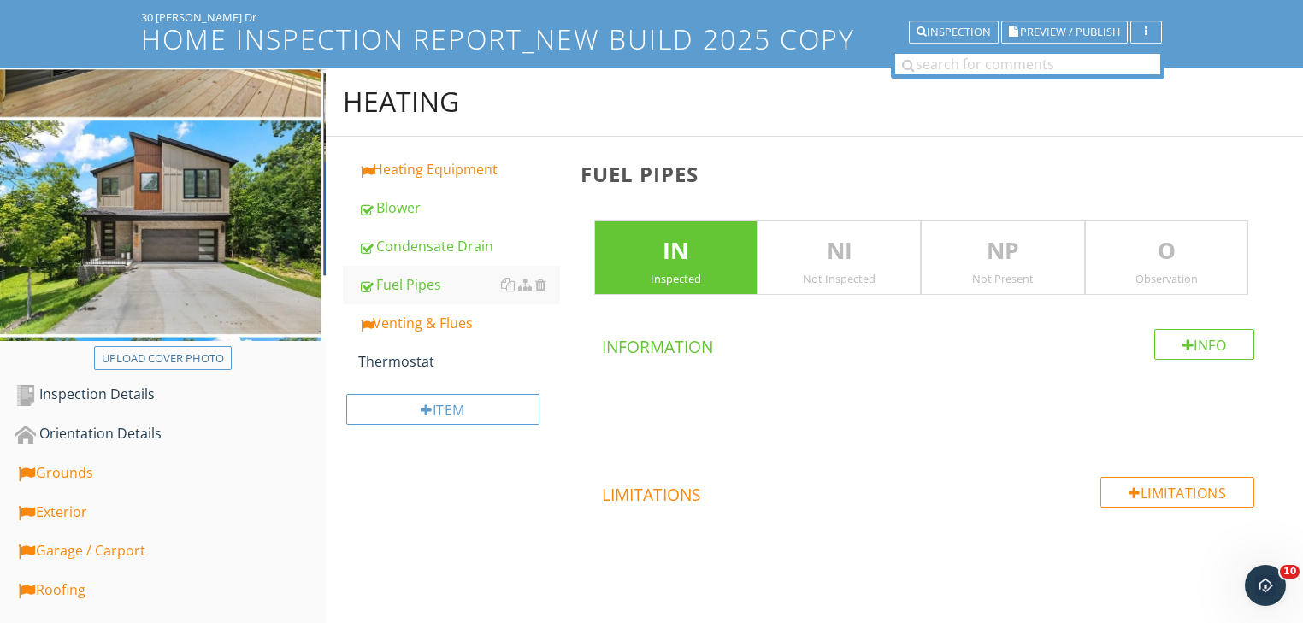
click at [1029, 264] on p "NP" at bounding box center [1003, 251] width 162 height 34
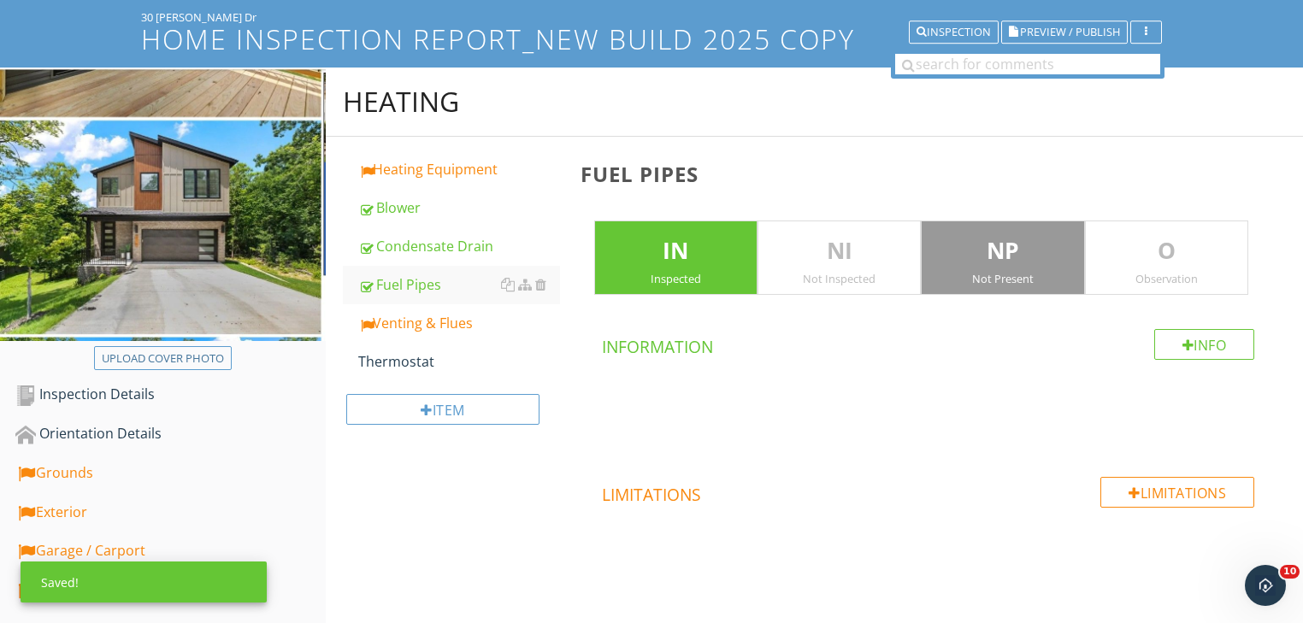
click at [674, 259] on p "IN" at bounding box center [676, 251] width 162 height 34
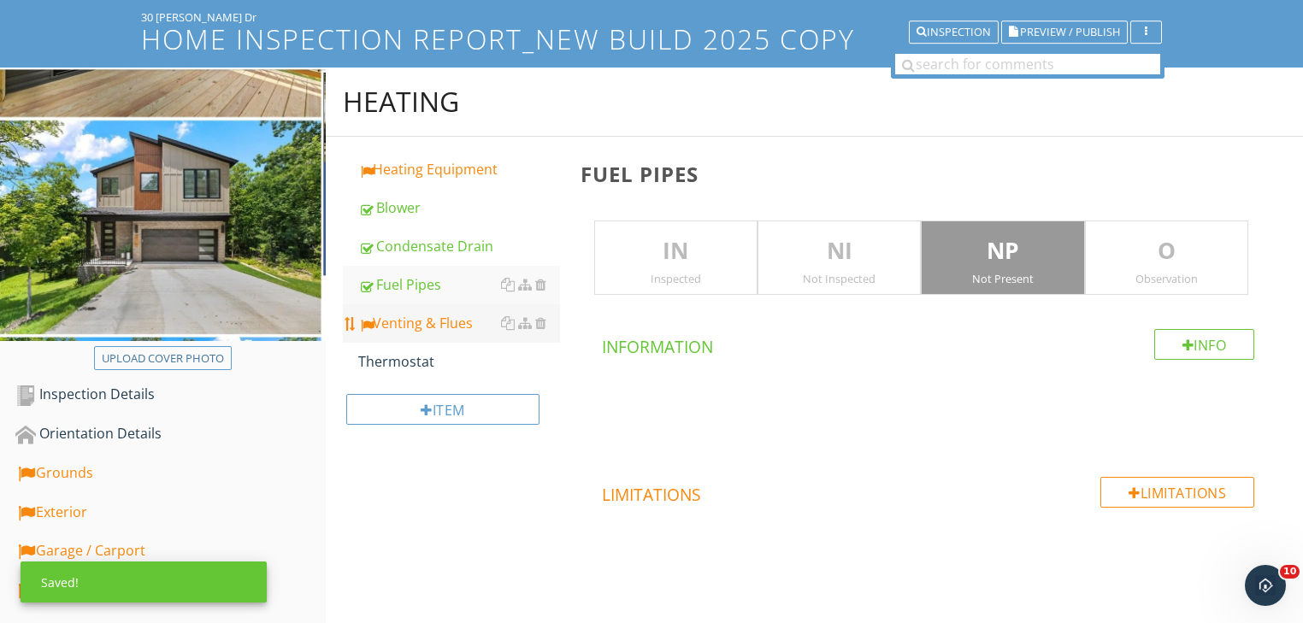
click at [455, 322] on div "Venting & Flues" at bounding box center [459, 323] width 202 height 21
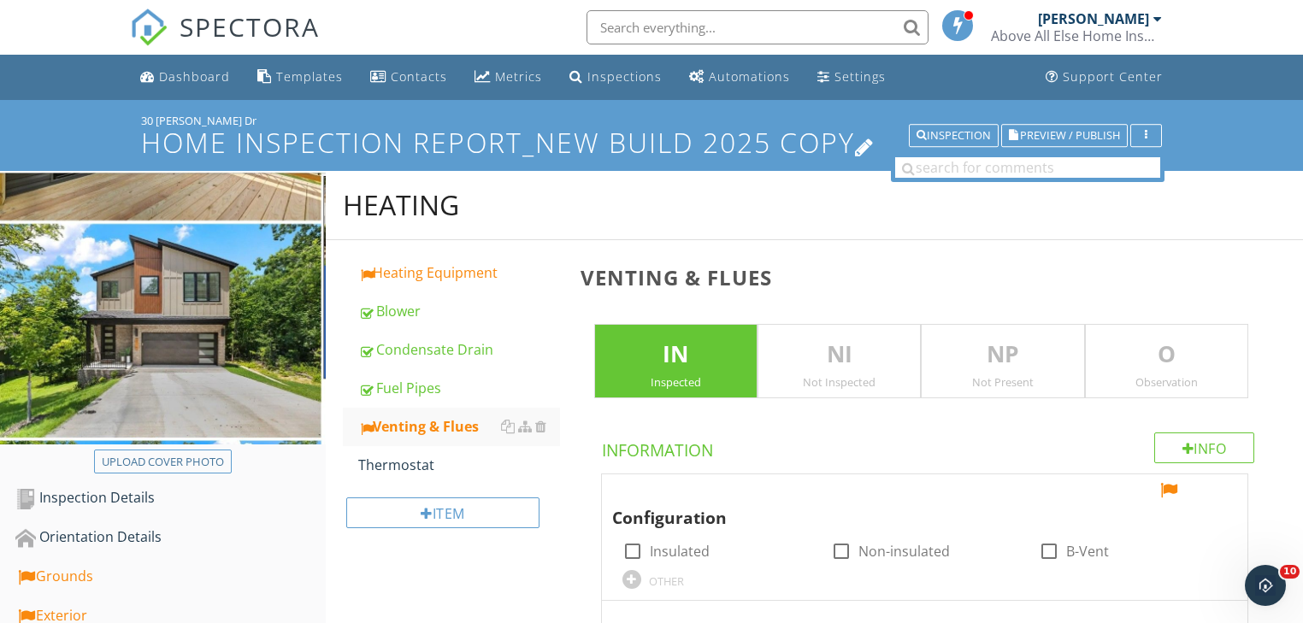
click at [865, 148] on icon at bounding box center [865, 145] width 20 height 23
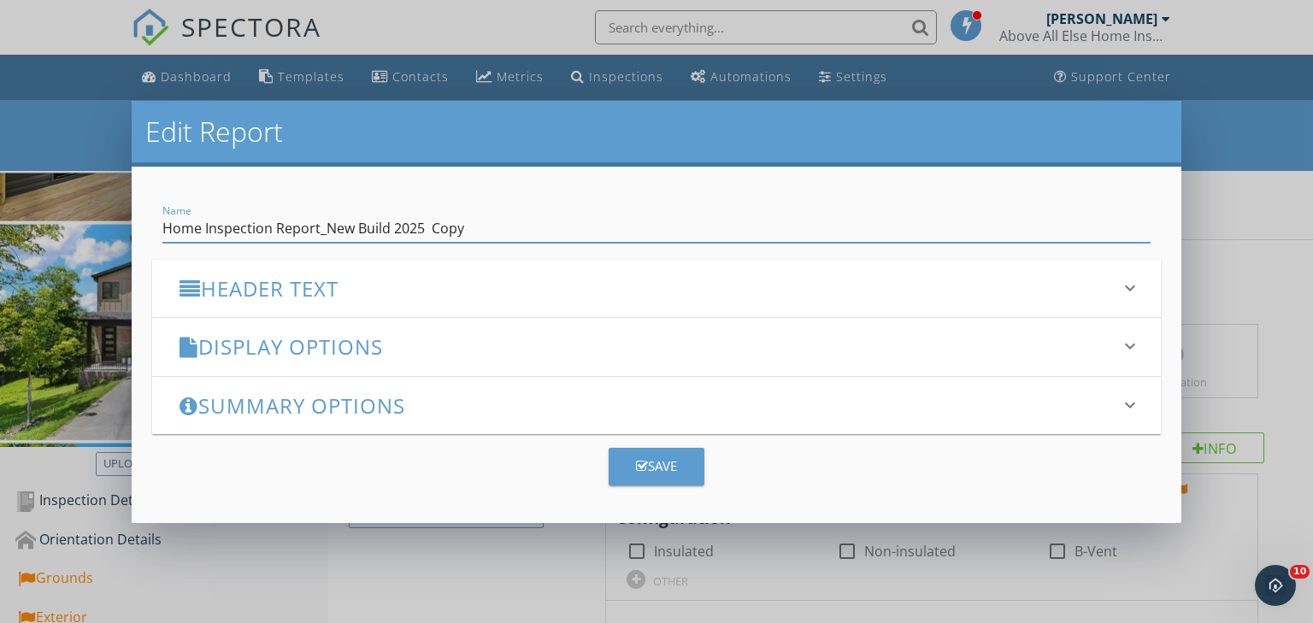
drag, startPoint x: 426, startPoint y: 233, endPoint x: 563, endPoint y: 236, distance: 136.8
click at [563, 236] on input "Home Inspection Report_New Build 2025 Copy" at bounding box center [656, 229] width 989 height 28
type input "Home Inspection Report_New Build 2025"
click at [655, 468] on div "Save" at bounding box center [656, 467] width 41 height 20
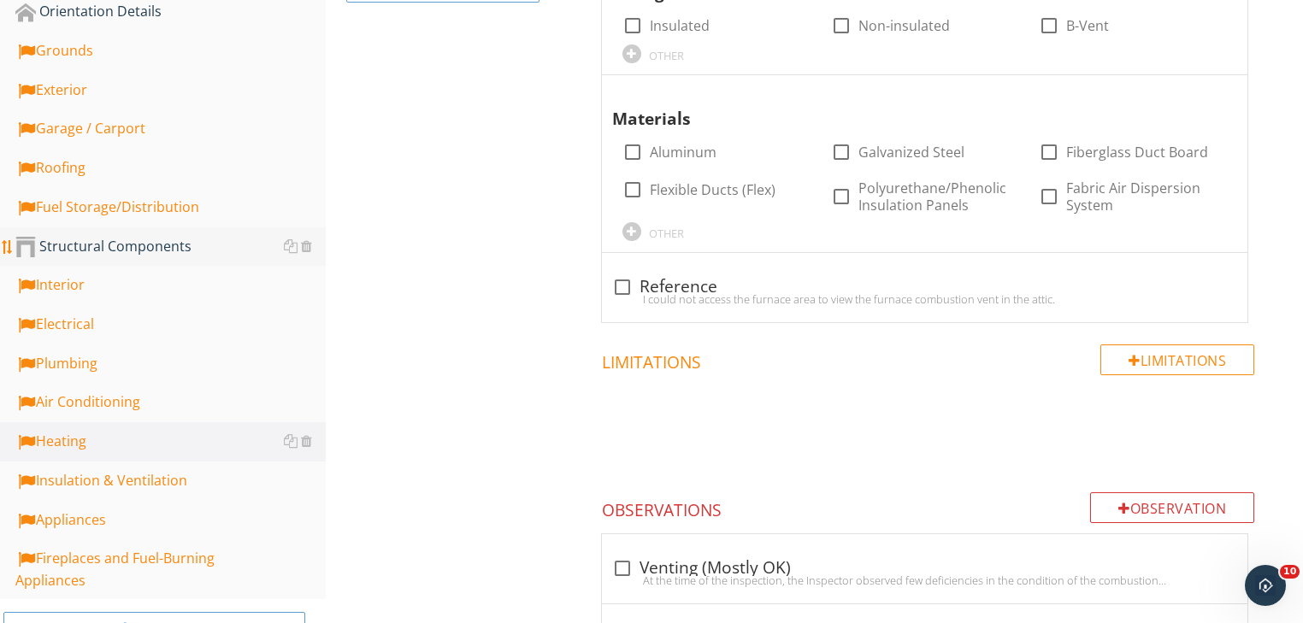
scroll to position [547, 0]
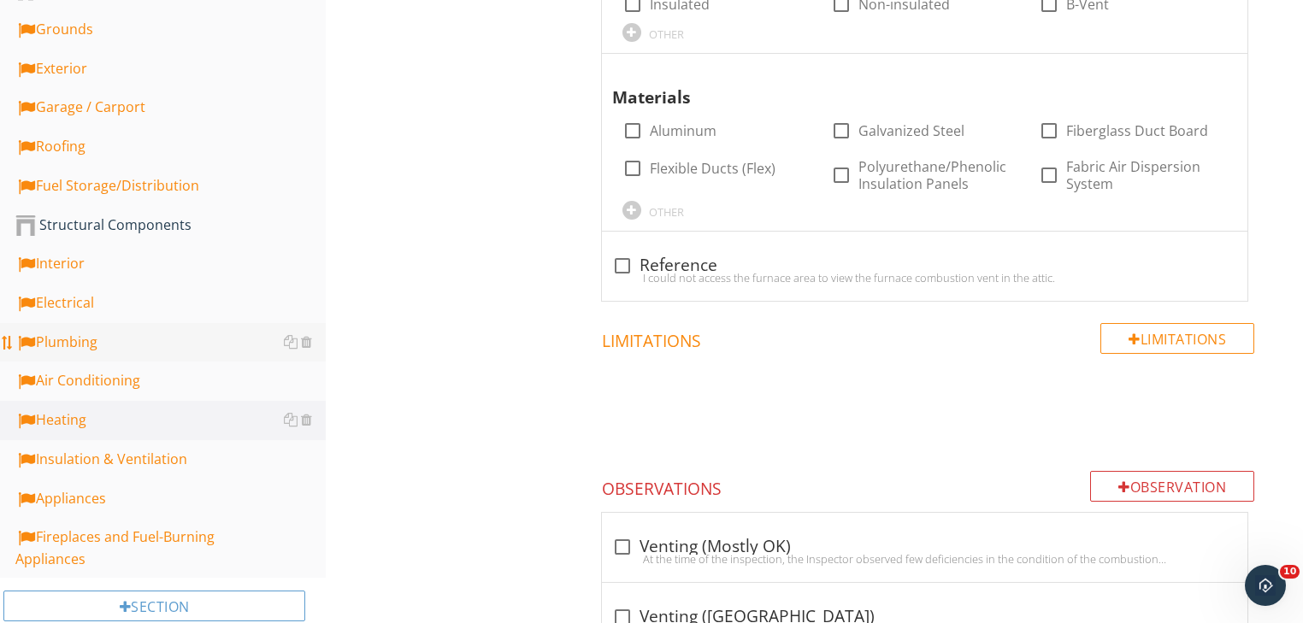
click at [102, 340] on div "Plumbing" at bounding box center [170, 343] width 310 height 22
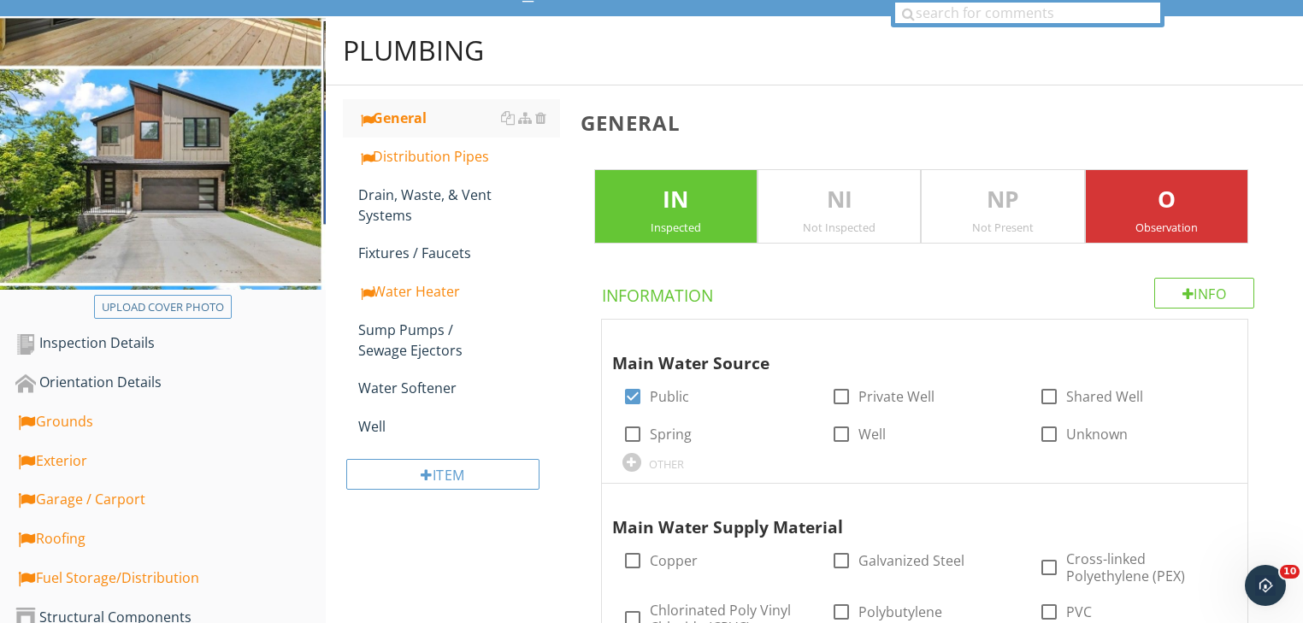
scroll to position [137, 0]
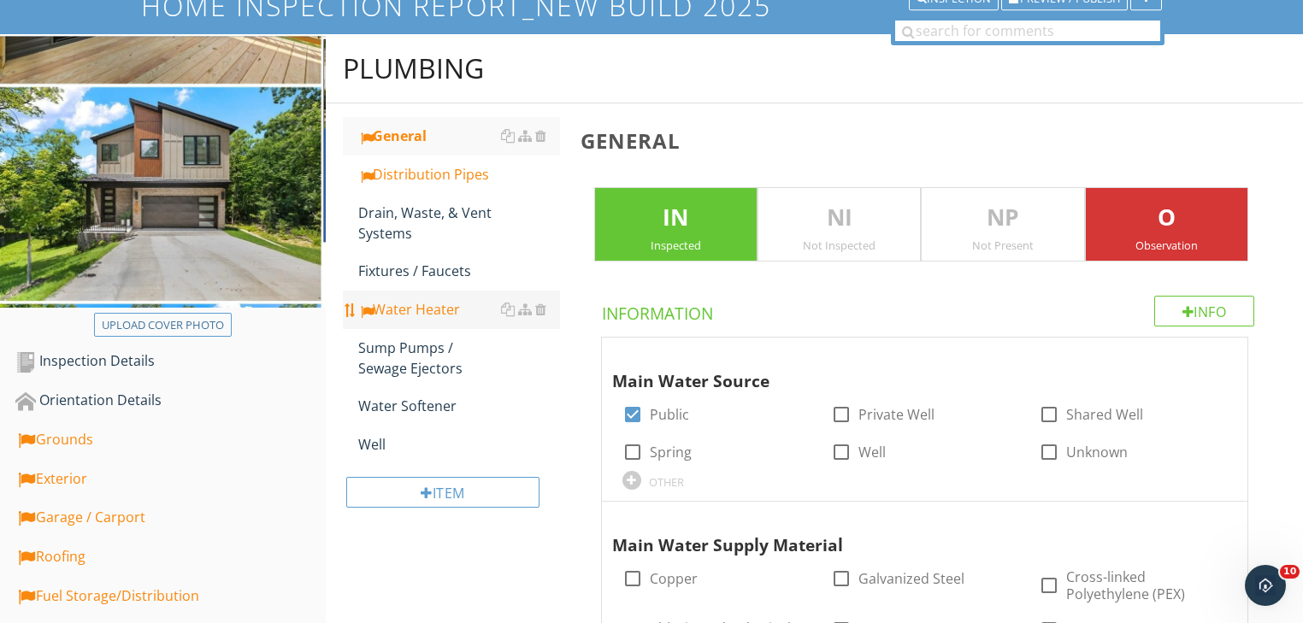
click at [459, 311] on div "Water Heater" at bounding box center [459, 309] width 202 height 21
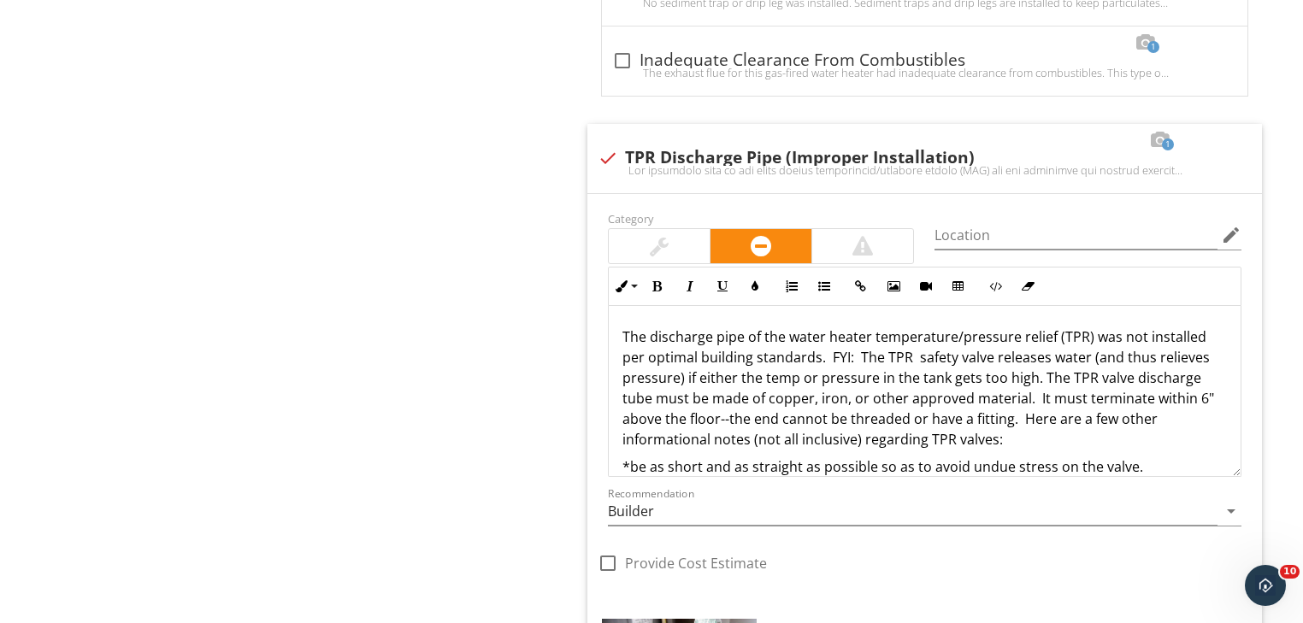
scroll to position [2736, 0]
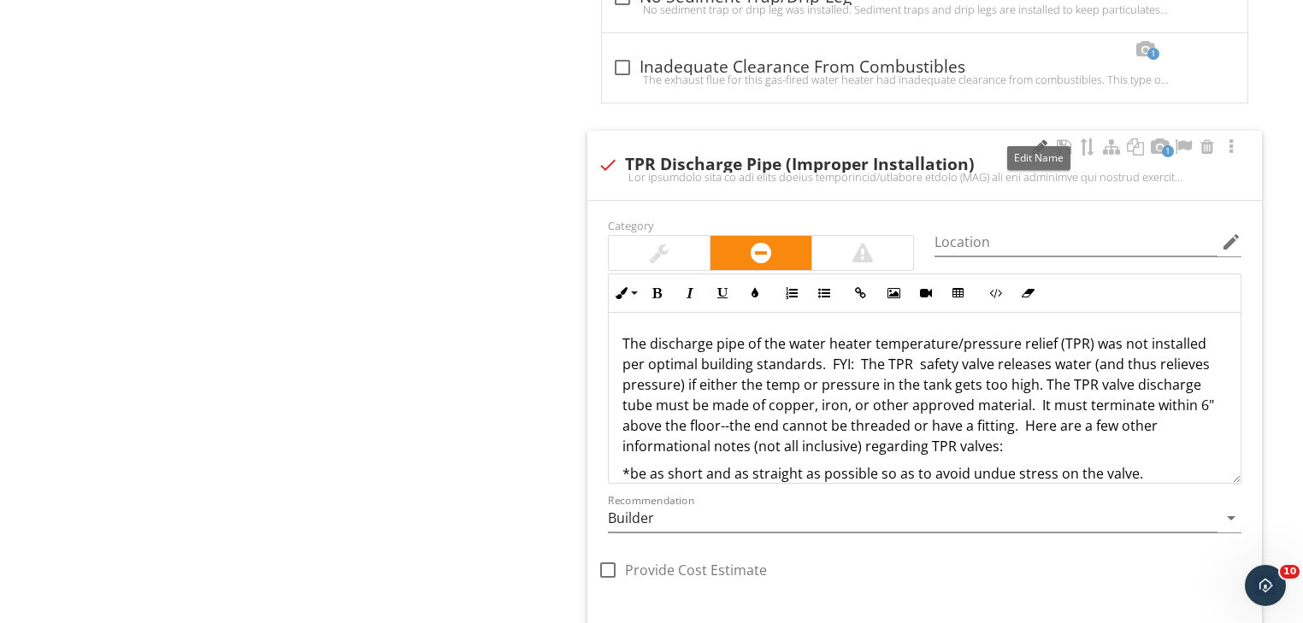
click at [1036, 138] on div at bounding box center [1039, 146] width 21 height 17
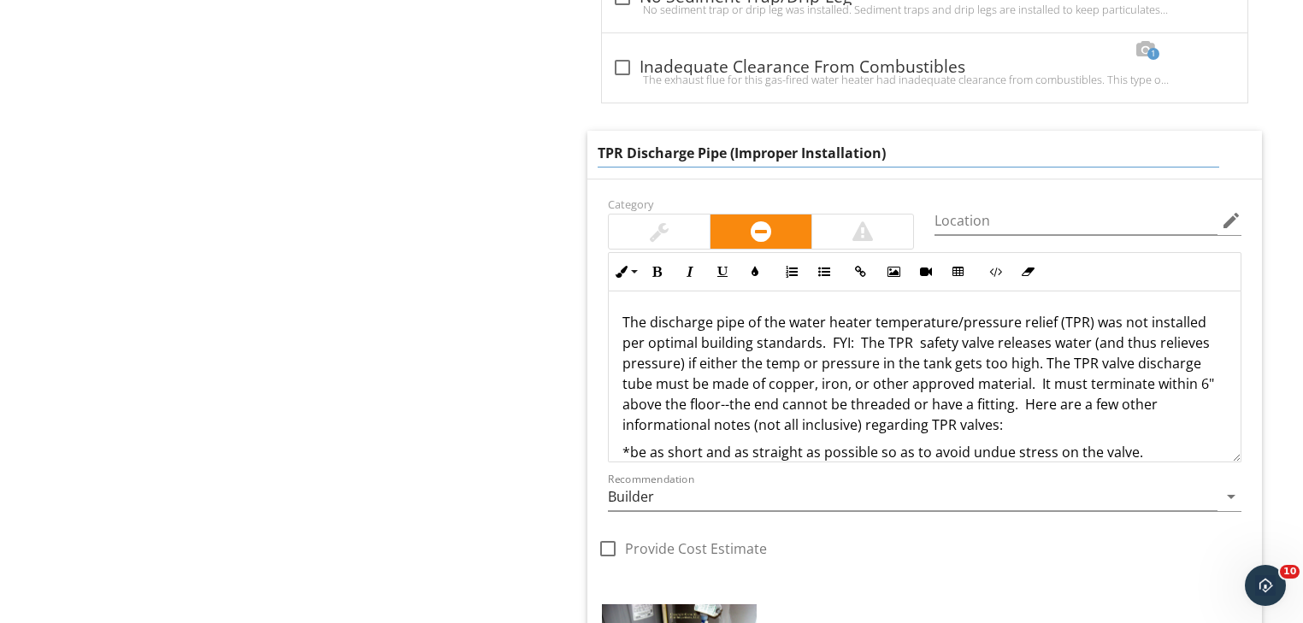
drag, startPoint x: 734, startPoint y: 136, endPoint x: 798, endPoint y: 136, distance: 63.3
click at [798, 139] on input "TPR Discharge Pipe (Improper Installation)" at bounding box center [909, 153] width 622 height 28
type input "TPR Discharge Pipe (Installation)"
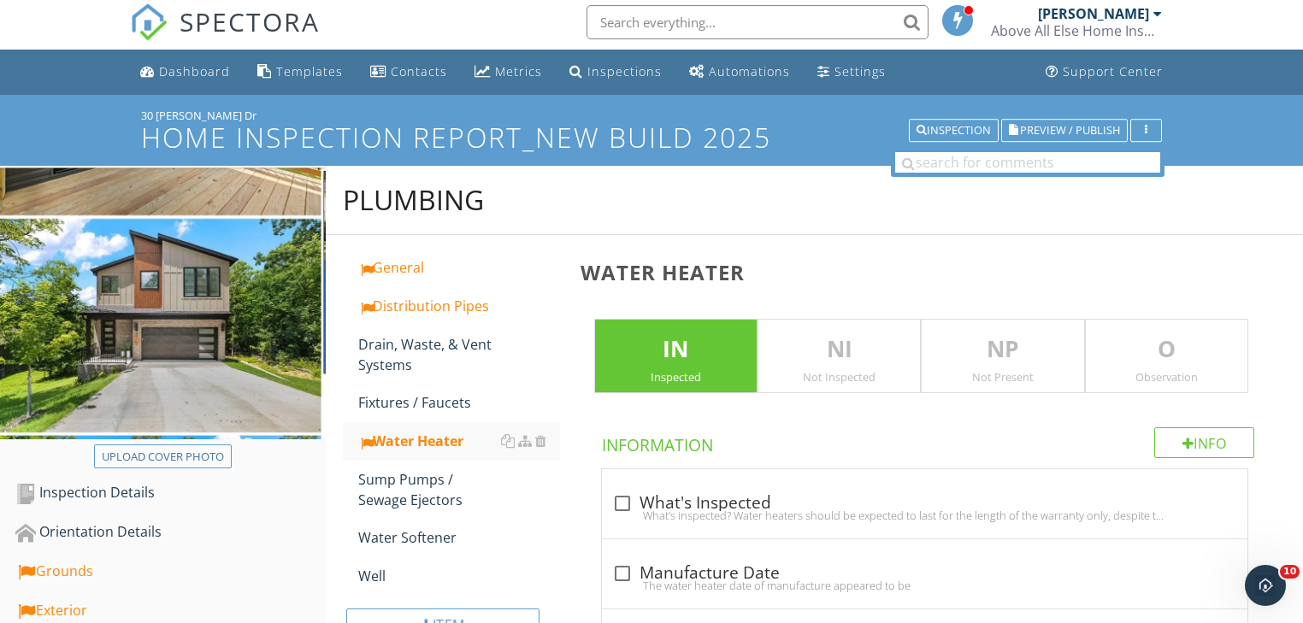
scroll to position [0, 0]
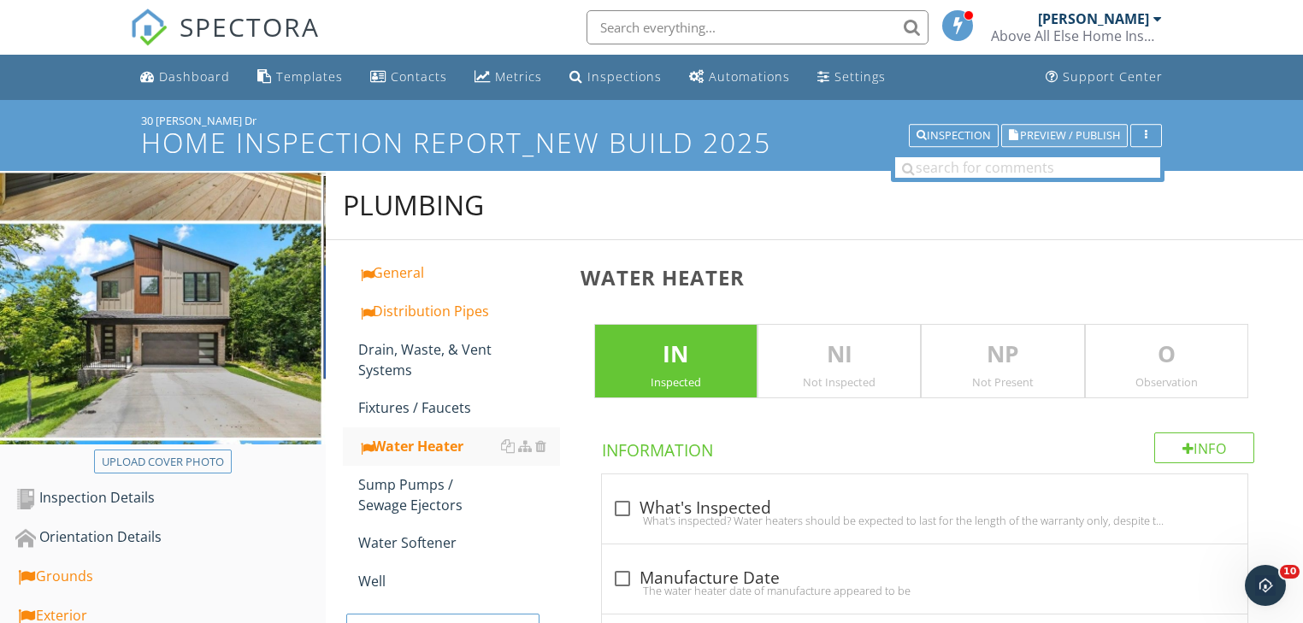
click at [1092, 133] on span "Preview / Publish" at bounding box center [1070, 135] width 100 height 11
